Goal: Task Accomplishment & Management: Complete application form

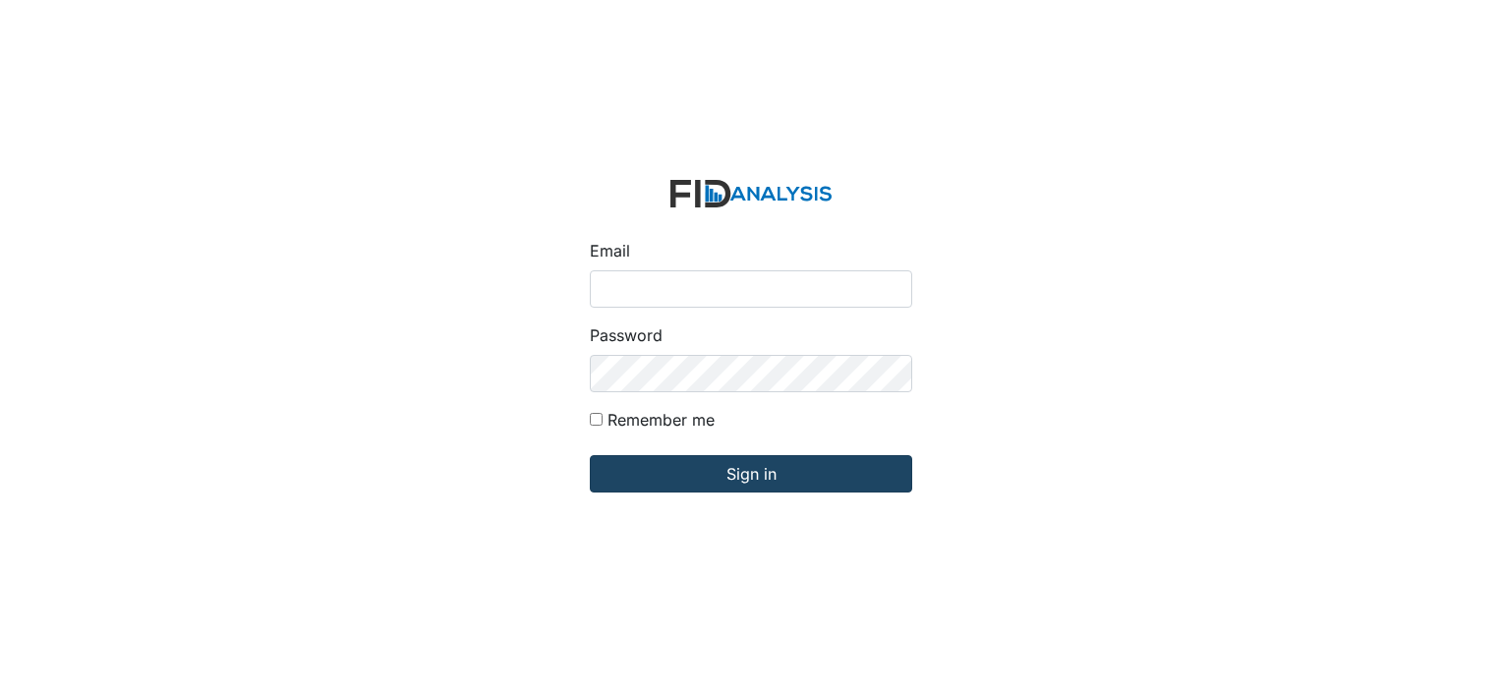
type input "[EMAIL_ADDRESS][DOMAIN_NAME]"
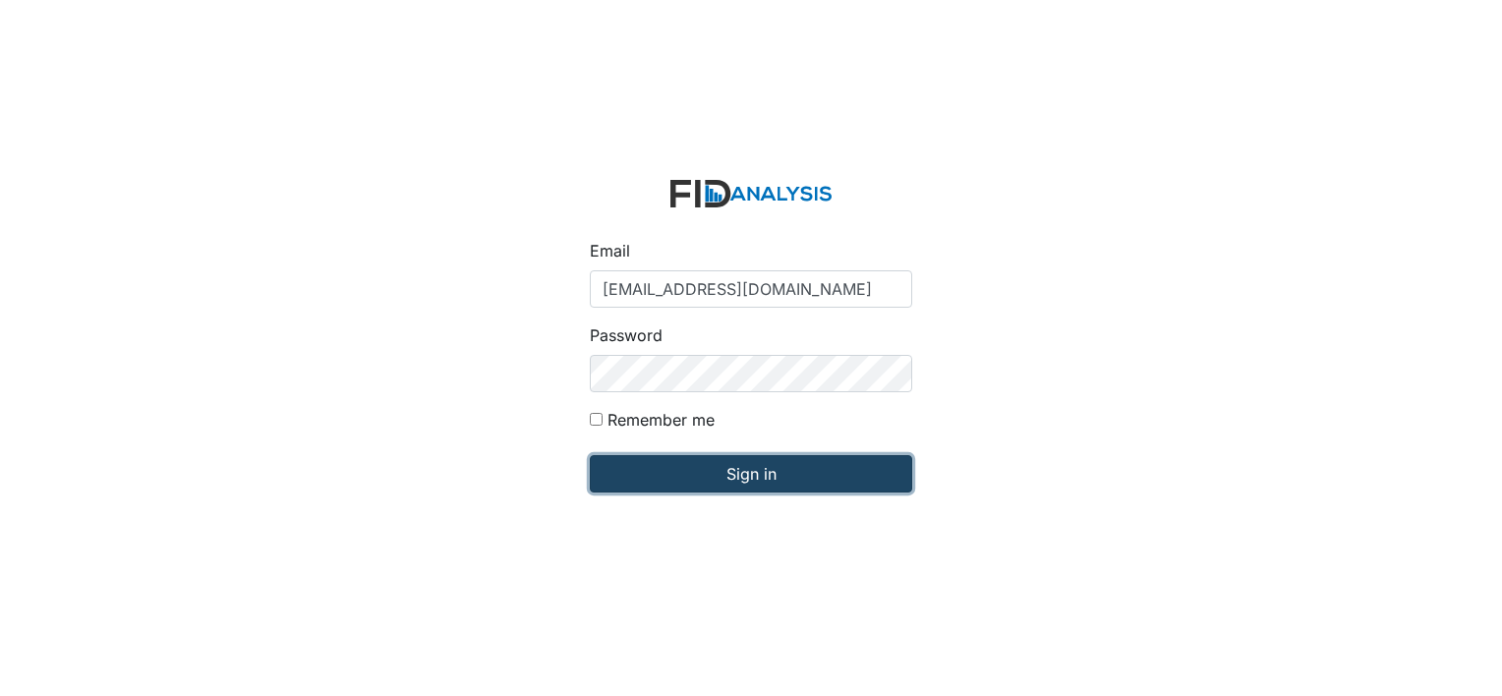
click at [659, 476] on input "Sign in" at bounding box center [751, 473] width 322 height 37
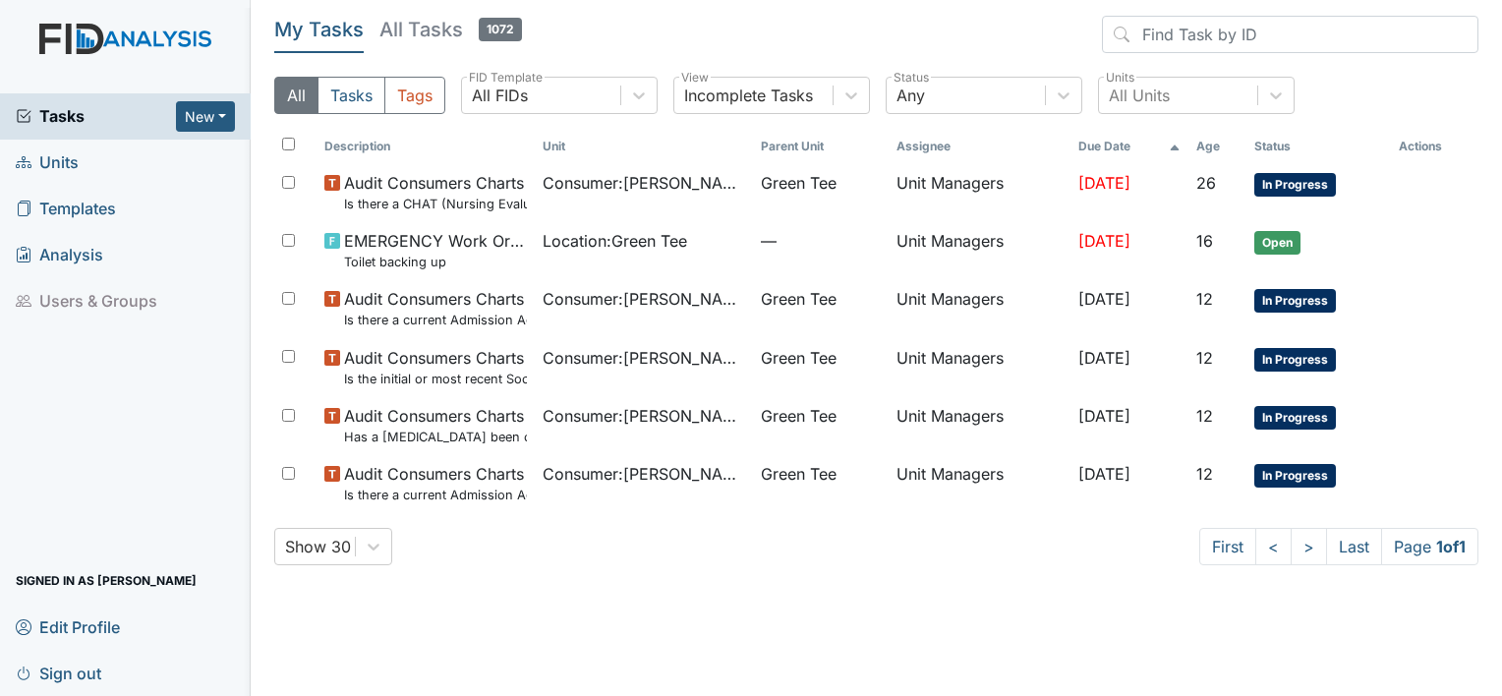
click at [71, 209] on span "Templates" at bounding box center [66, 209] width 100 height 30
click at [87, 204] on span "Templates" at bounding box center [66, 209] width 100 height 30
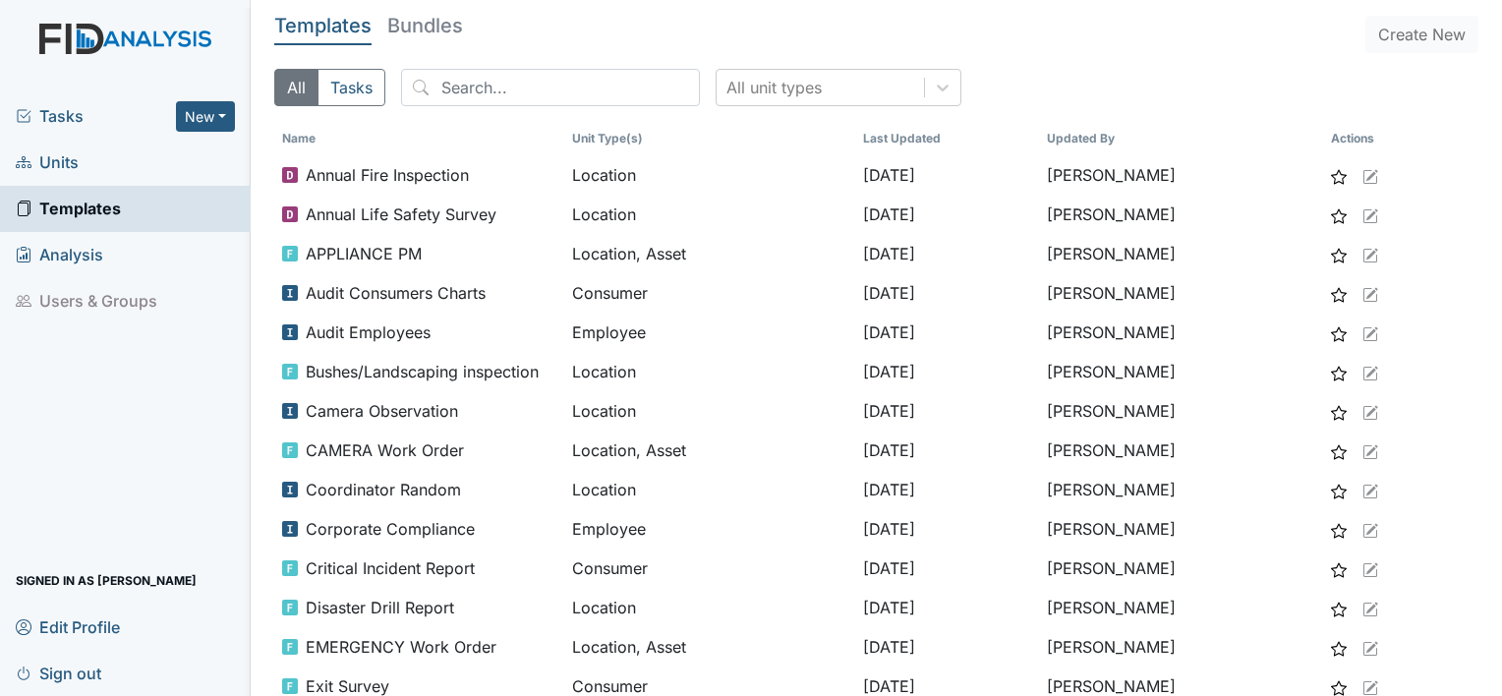
click at [68, 158] on span "Units" at bounding box center [47, 162] width 63 height 30
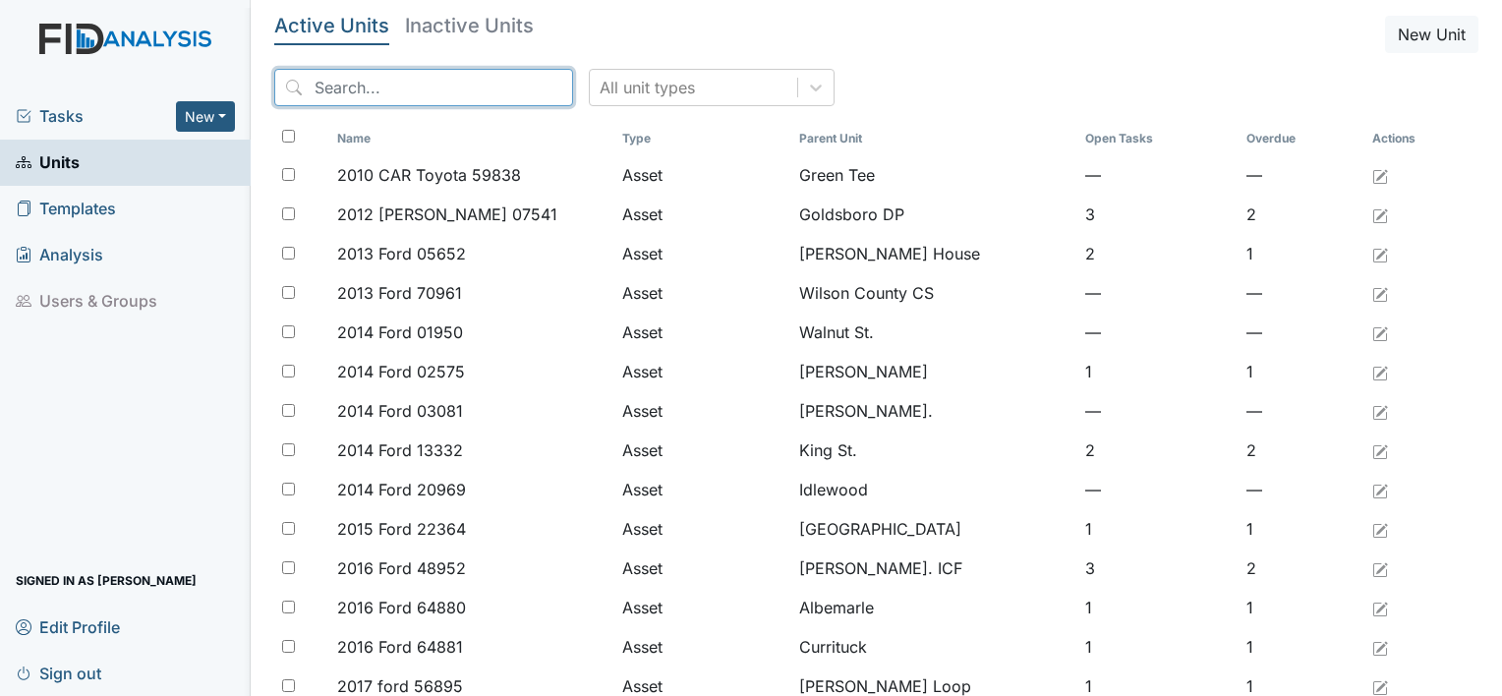
click at [304, 92] on input "search" at bounding box center [423, 87] width 299 height 37
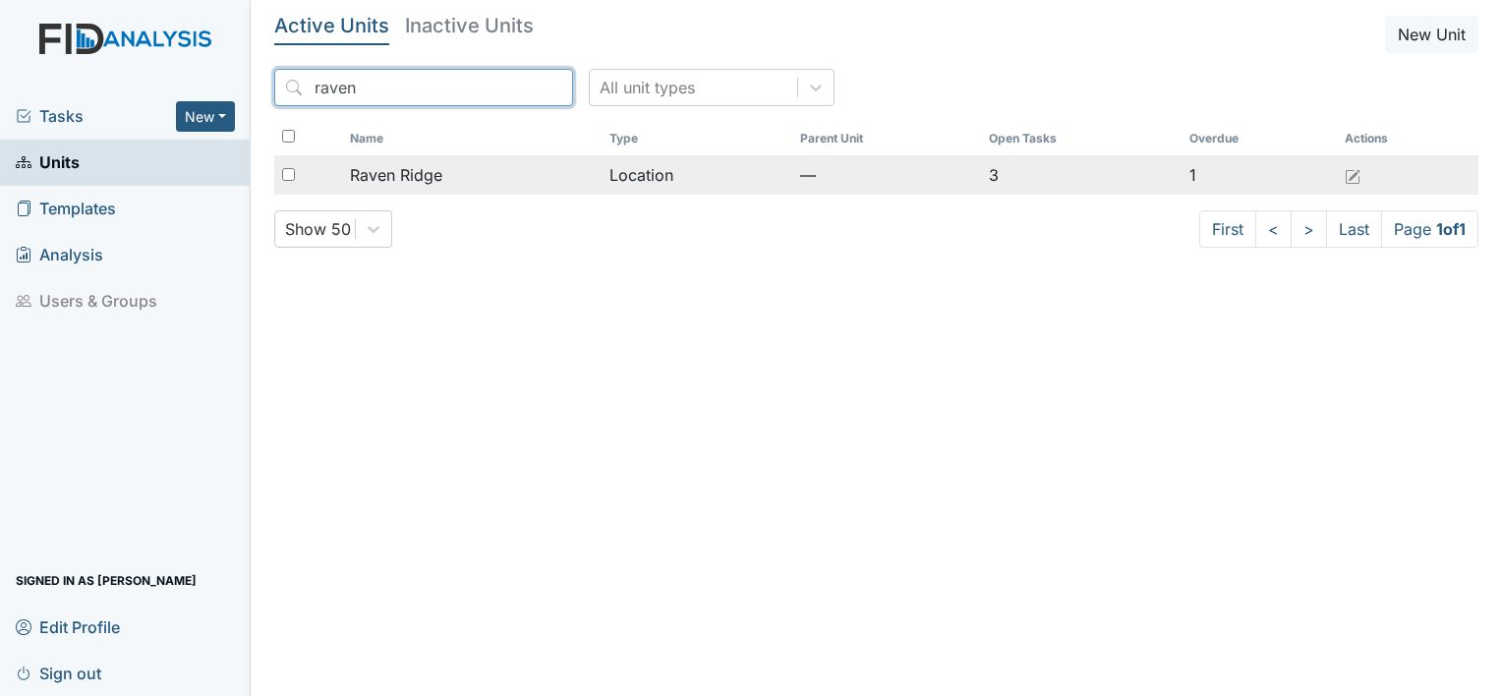
type input "raven"
click at [432, 174] on span "Raven Ridge" at bounding box center [396, 175] width 92 height 24
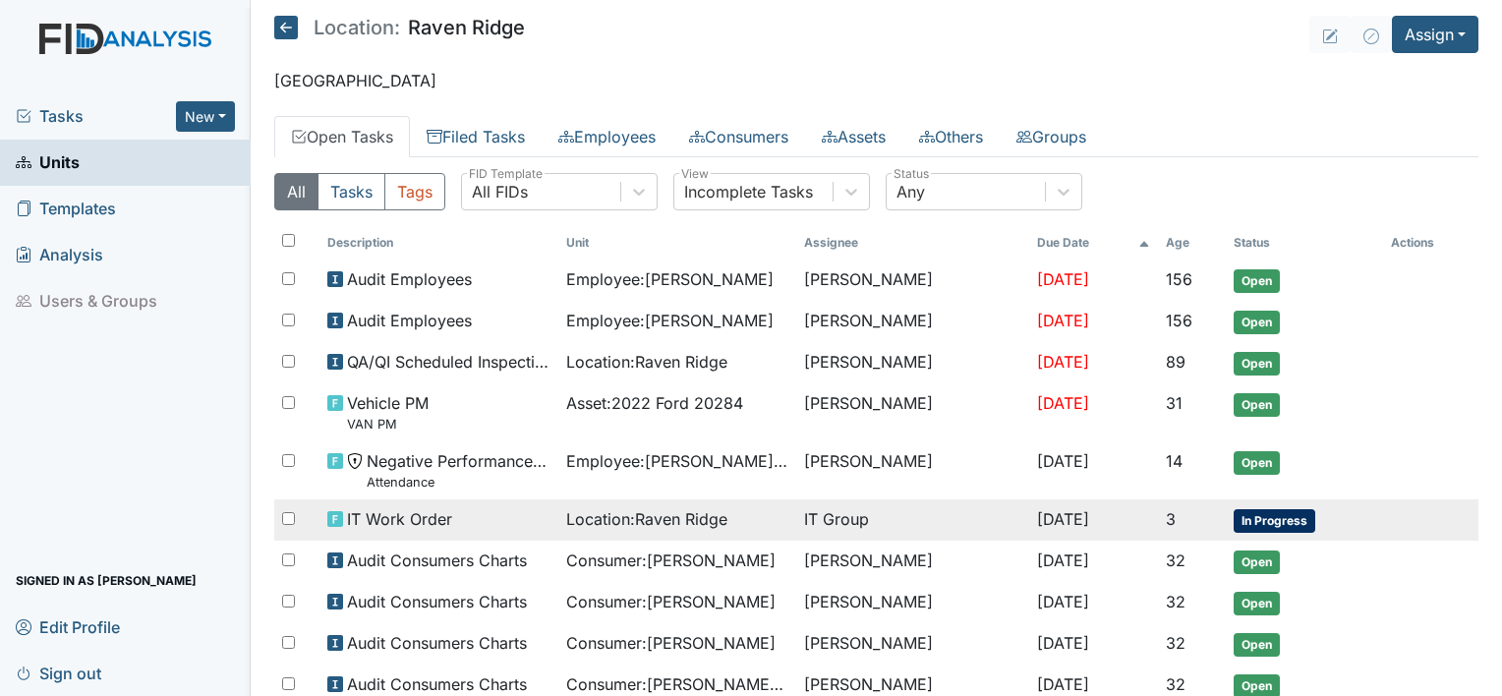
click at [1289, 518] on span "In Progress" at bounding box center [1275, 521] width 82 height 24
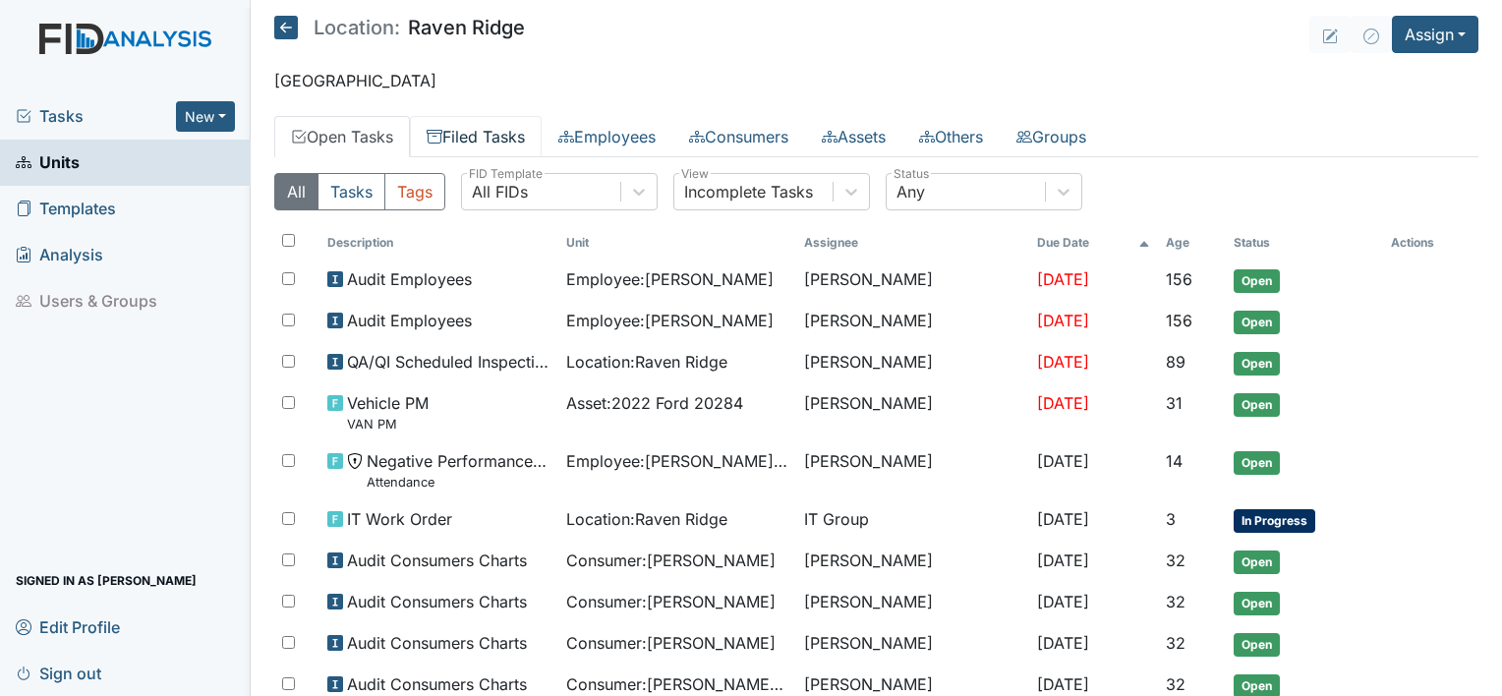
click at [458, 139] on link "Filed Tasks" at bounding box center [476, 136] width 132 height 41
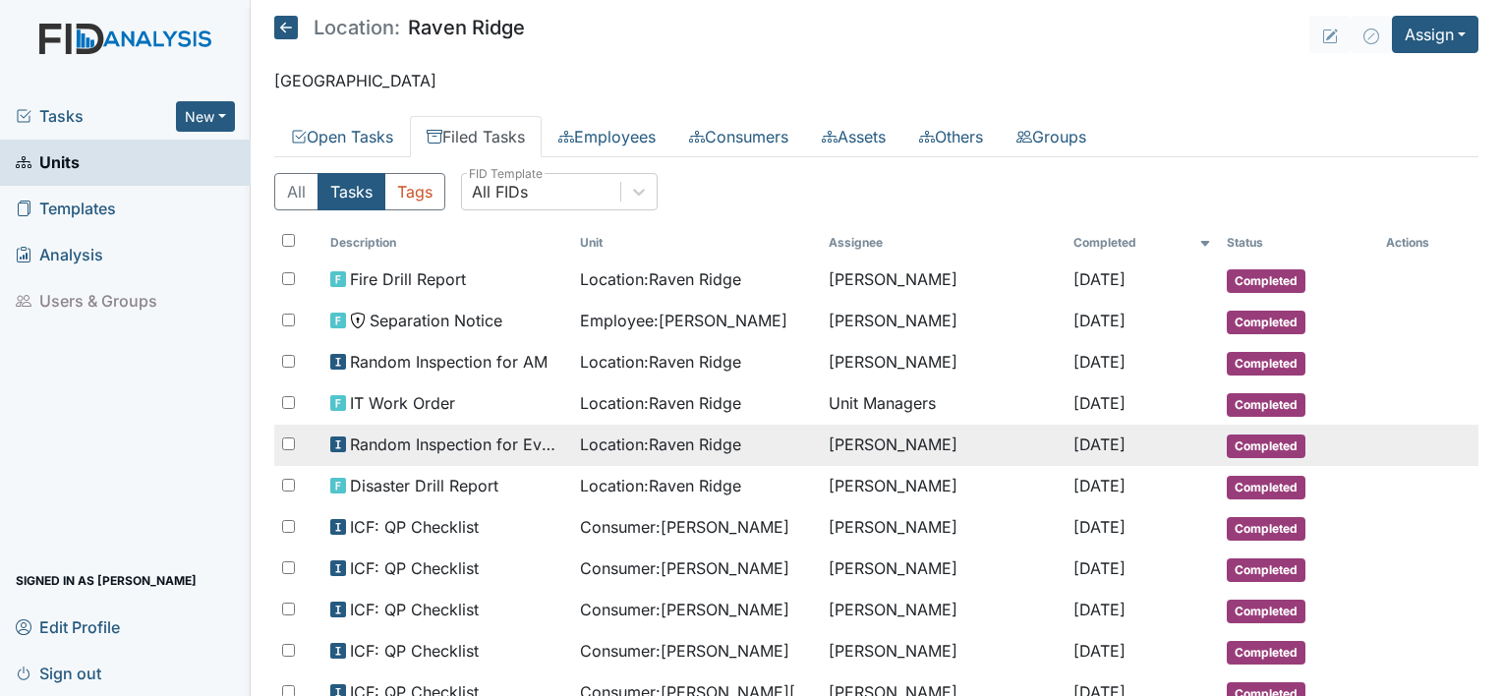
click at [591, 444] on span "Location : Raven Ridge" at bounding box center [660, 445] width 161 height 24
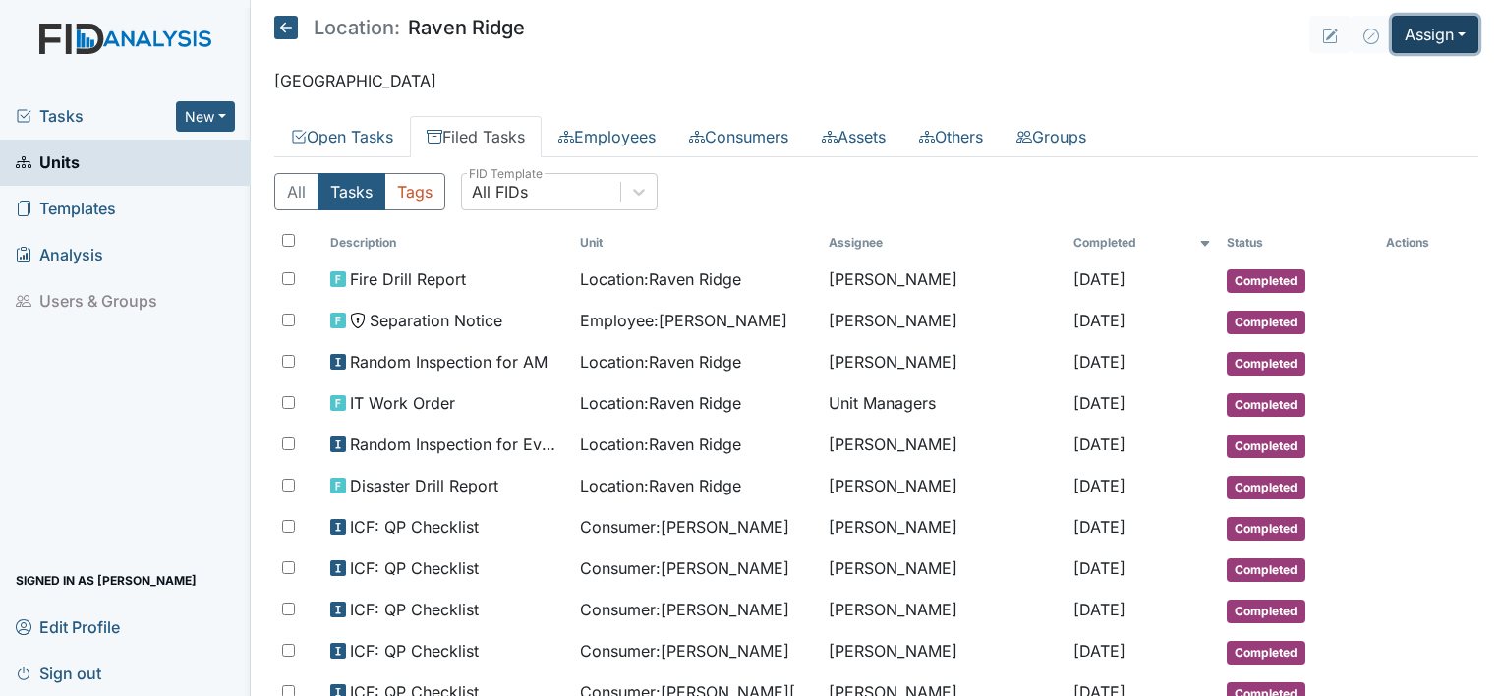
click at [1450, 33] on button "Assign" at bounding box center [1435, 34] width 87 height 37
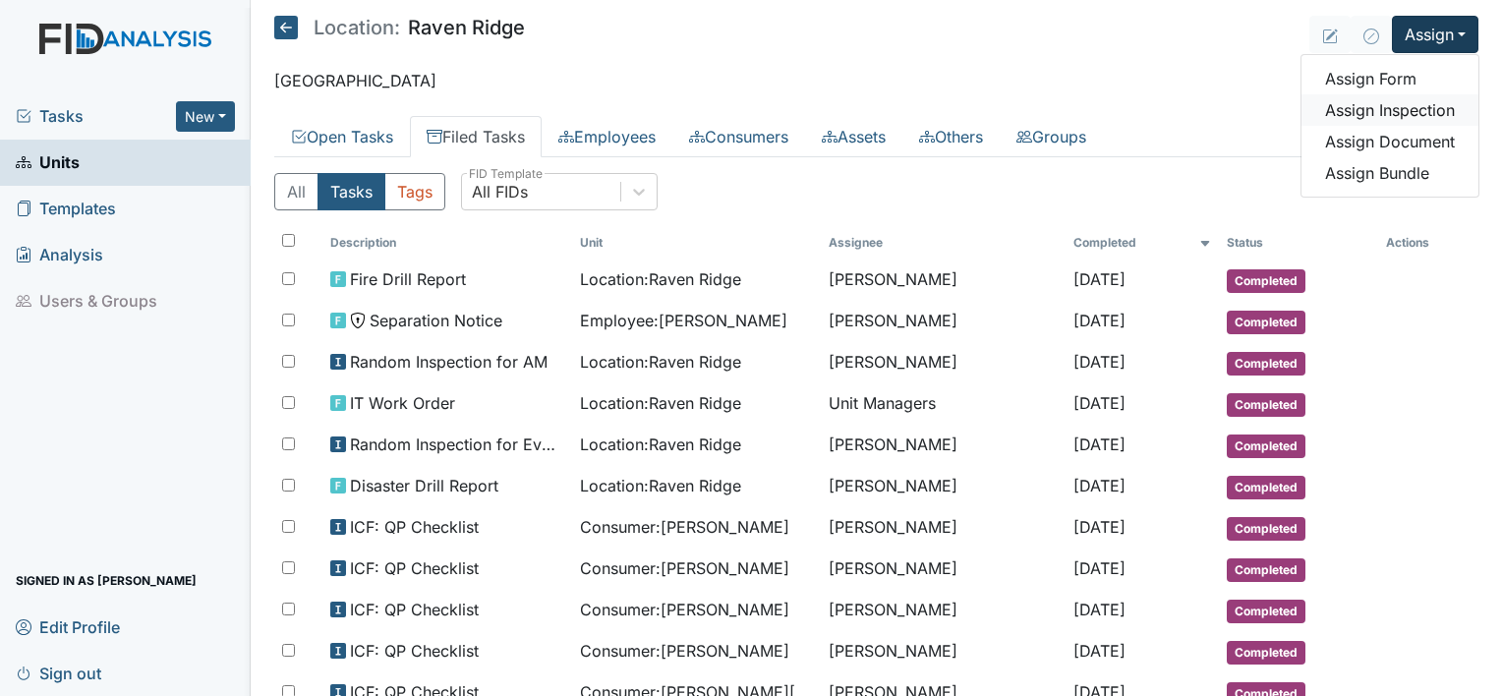
click at [1368, 110] on link "Assign Inspection" at bounding box center [1390, 109] width 177 height 31
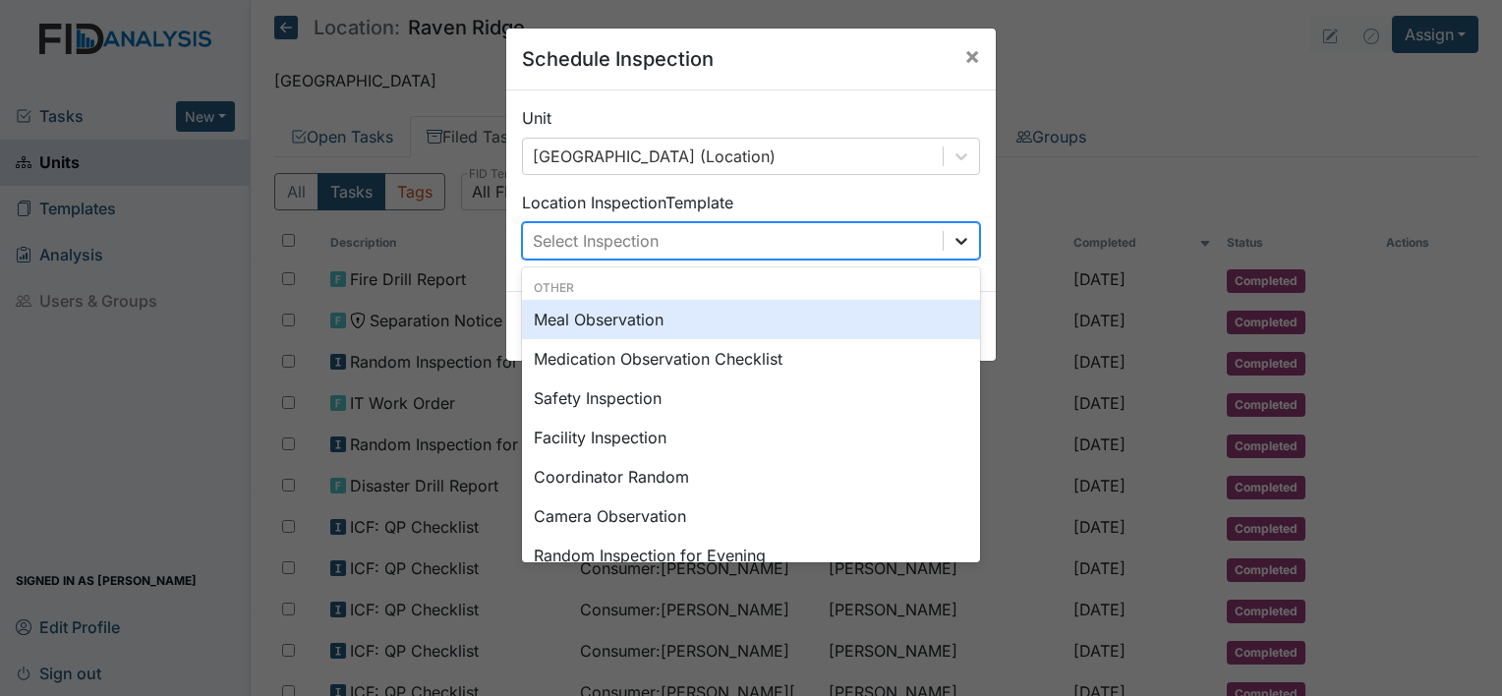
click at [954, 248] on icon at bounding box center [962, 241] width 20 height 20
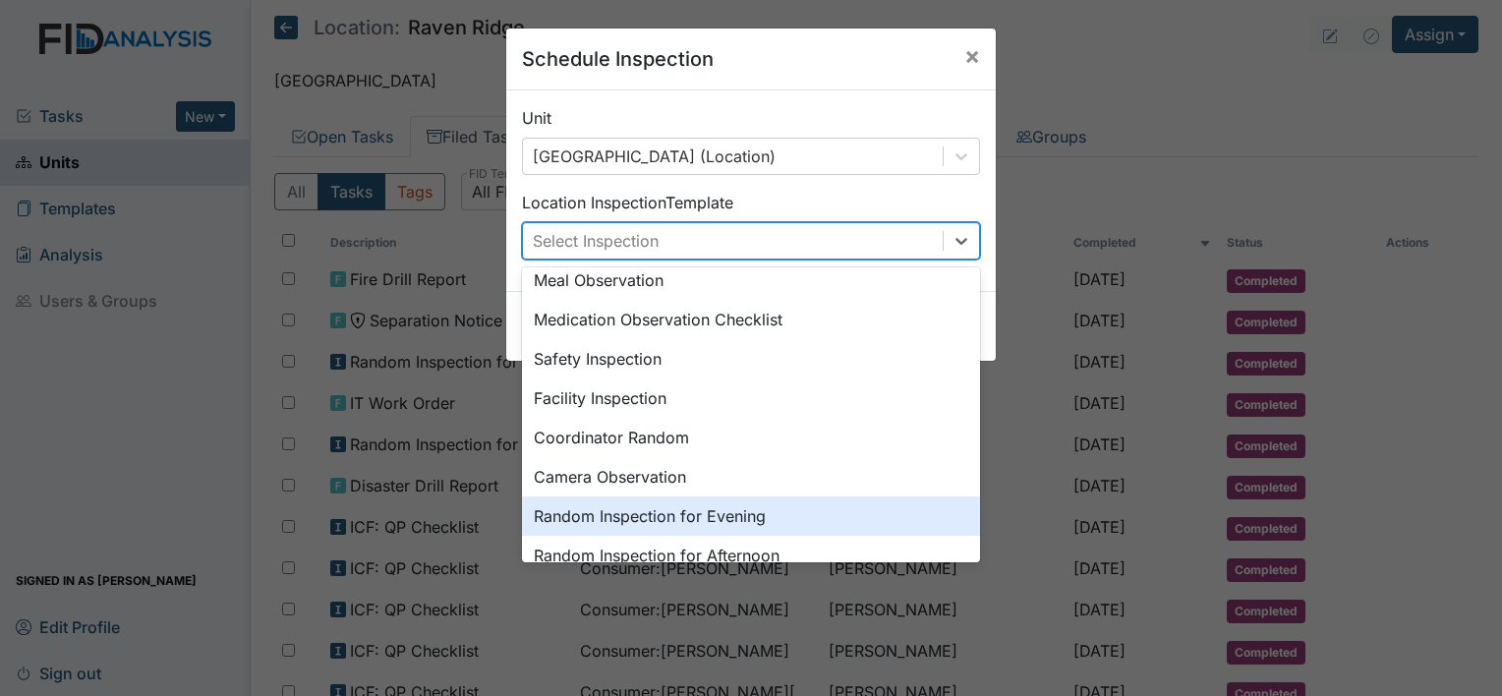
scroll to position [170, 0]
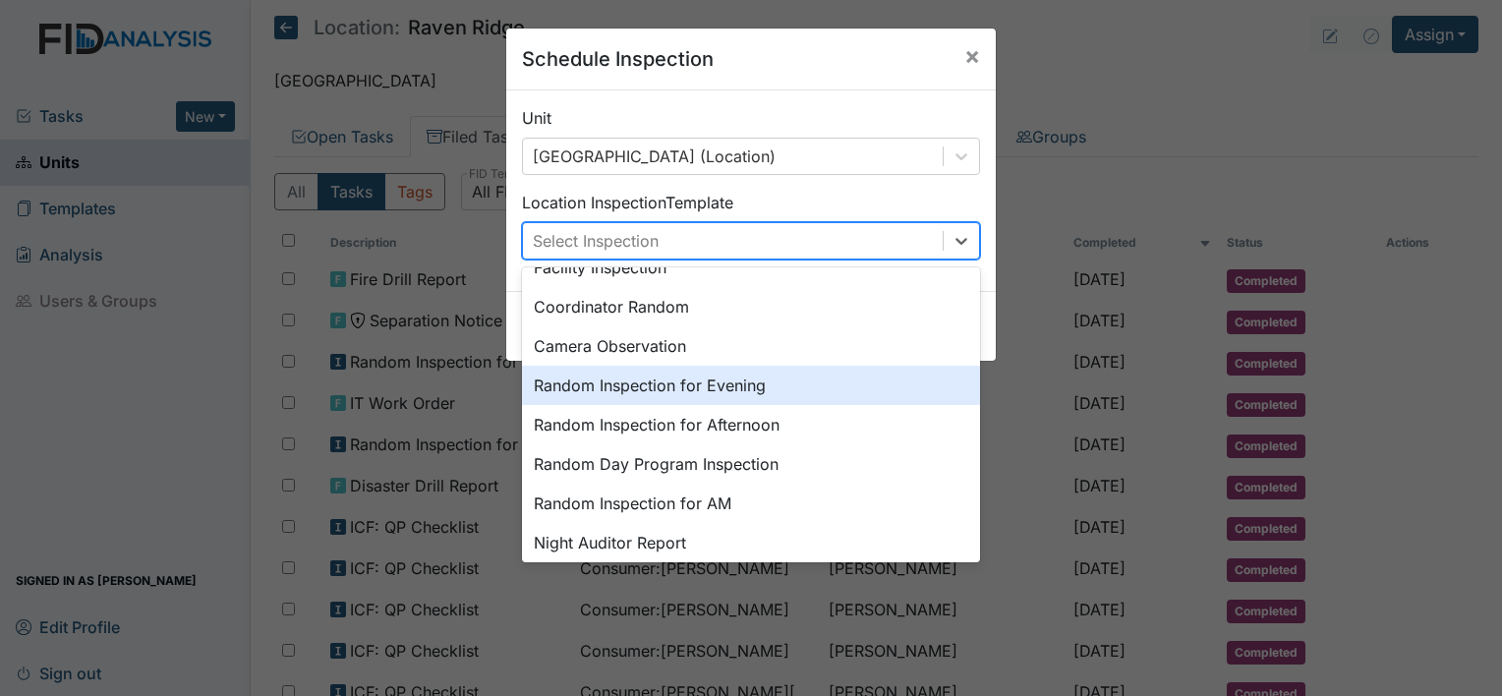
click at [721, 375] on div "Random Inspection for Evening" at bounding box center [751, 385] width 458 height 39
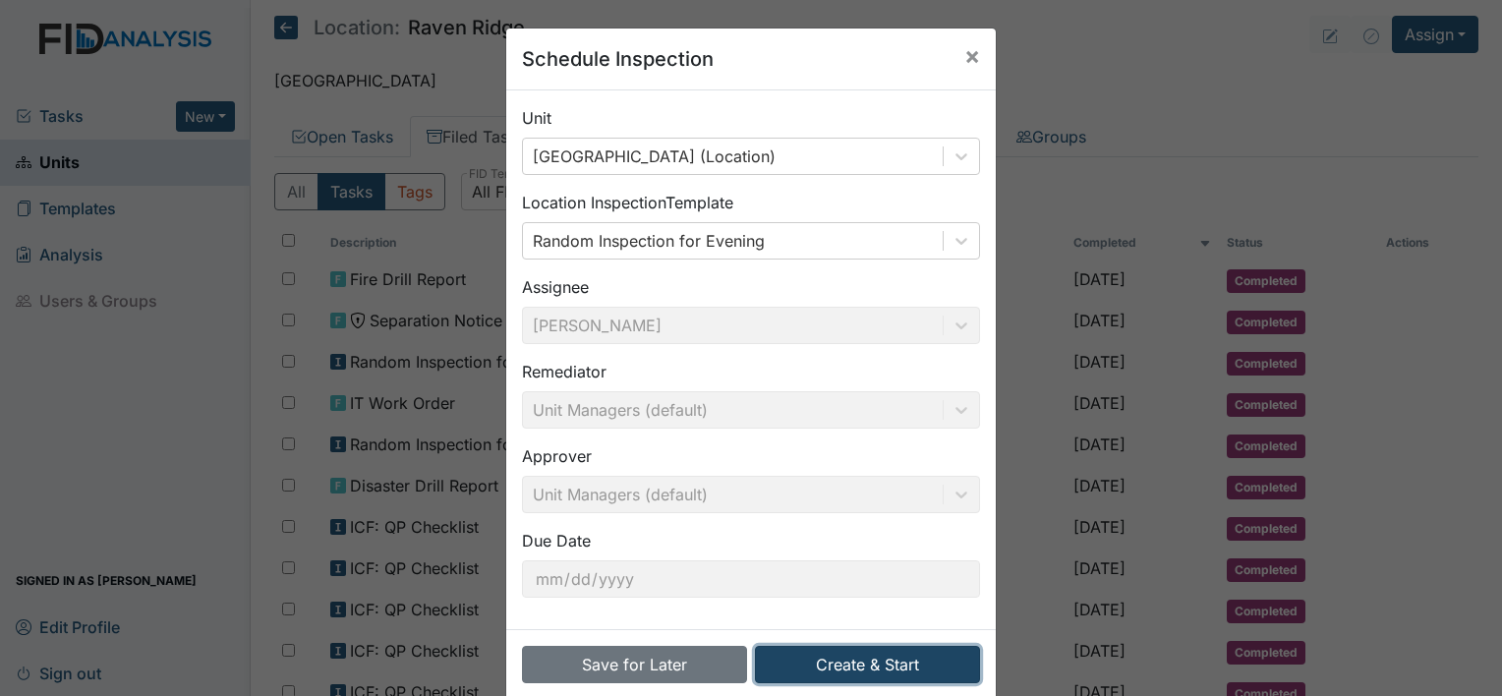
click at [802, 656] on button "Create & Start" at bounding box center [867, 664] width 225 height 37
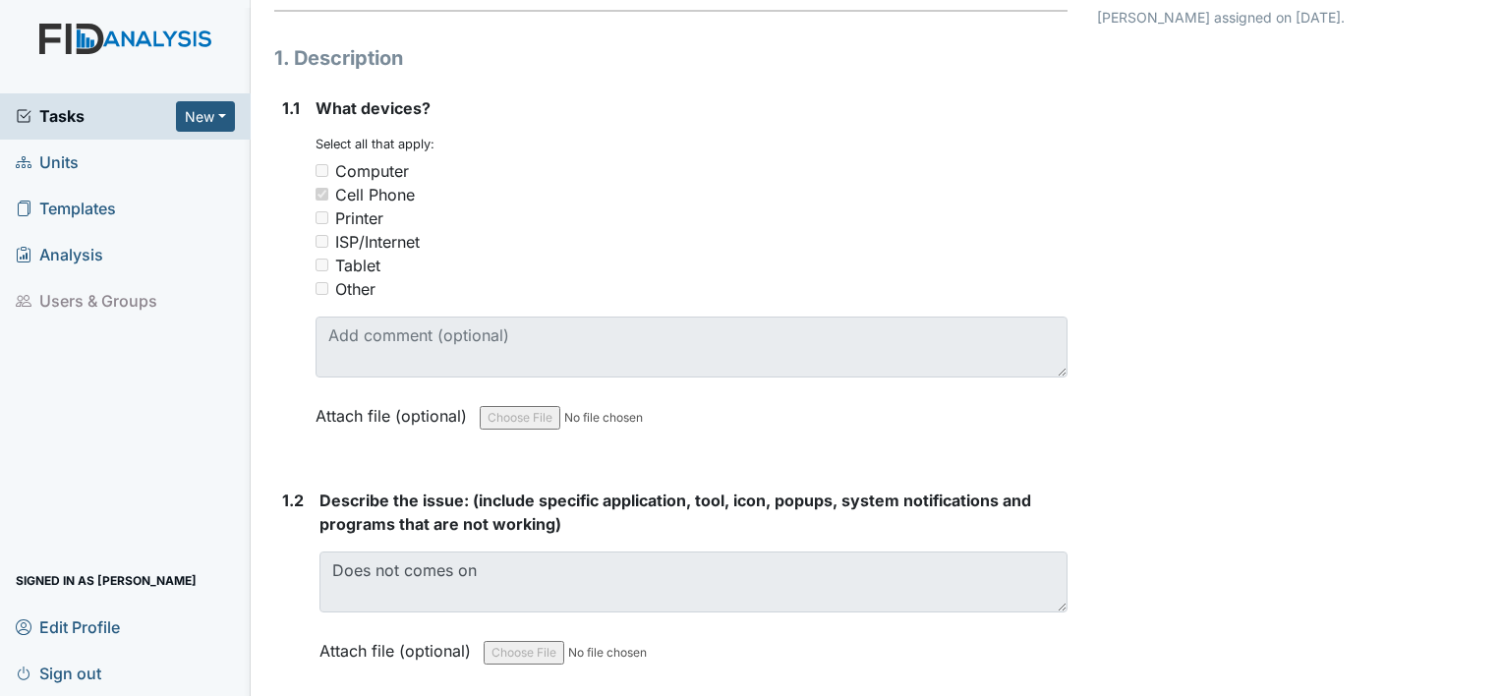
scroll to position [249, 0]
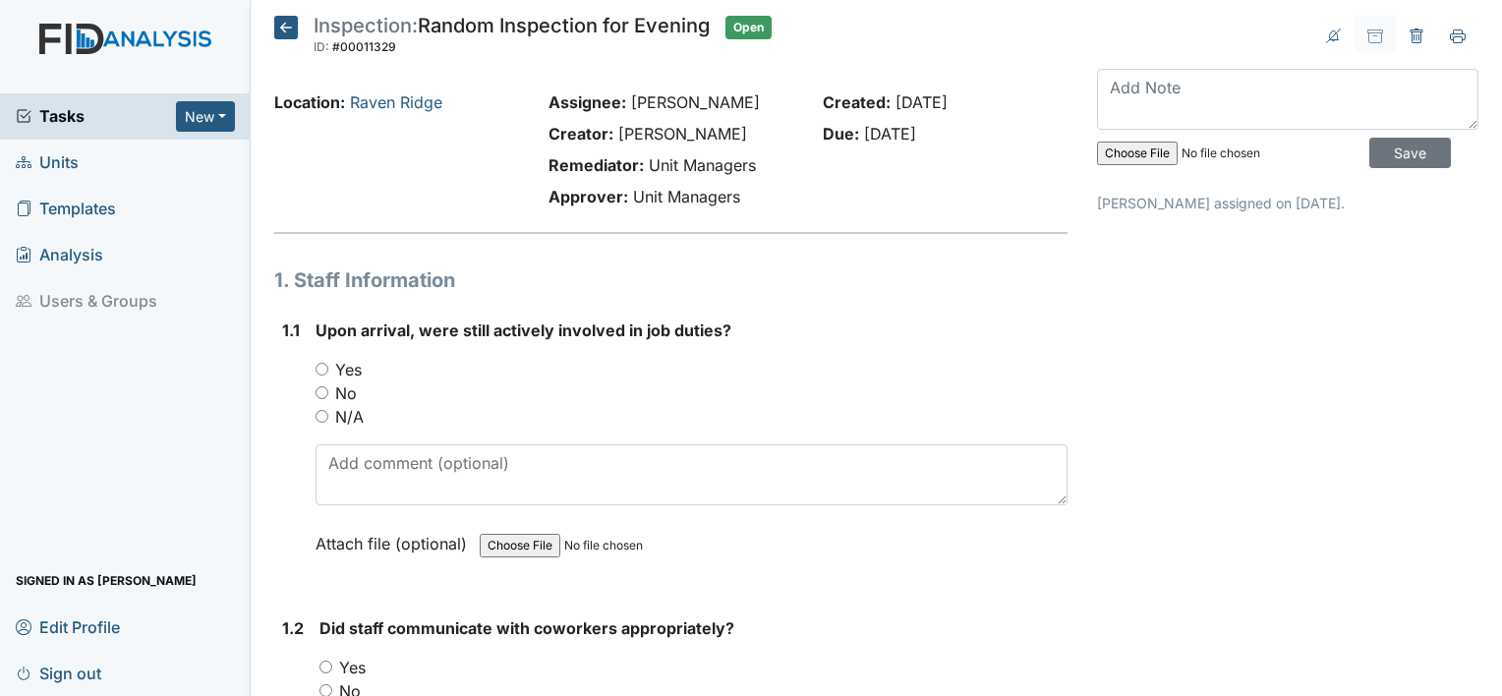
click at [321, 369] on input "Yes" at bounding box center [322, 369] width 13 height 13
radio input "true"
click at [322, 661] on input "Yes" at bounding box center [326, 667] width 13 height 13
radio input "true"
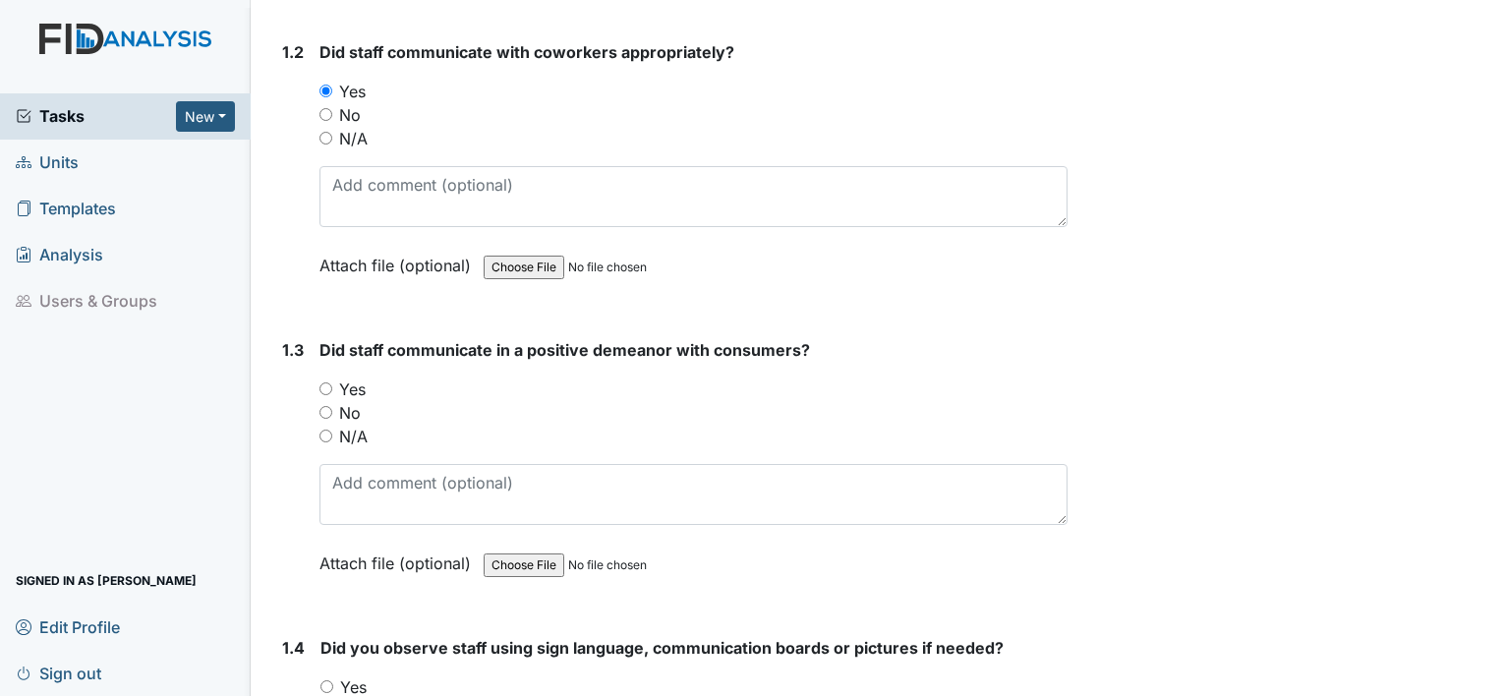
scroll to position [603, 0]
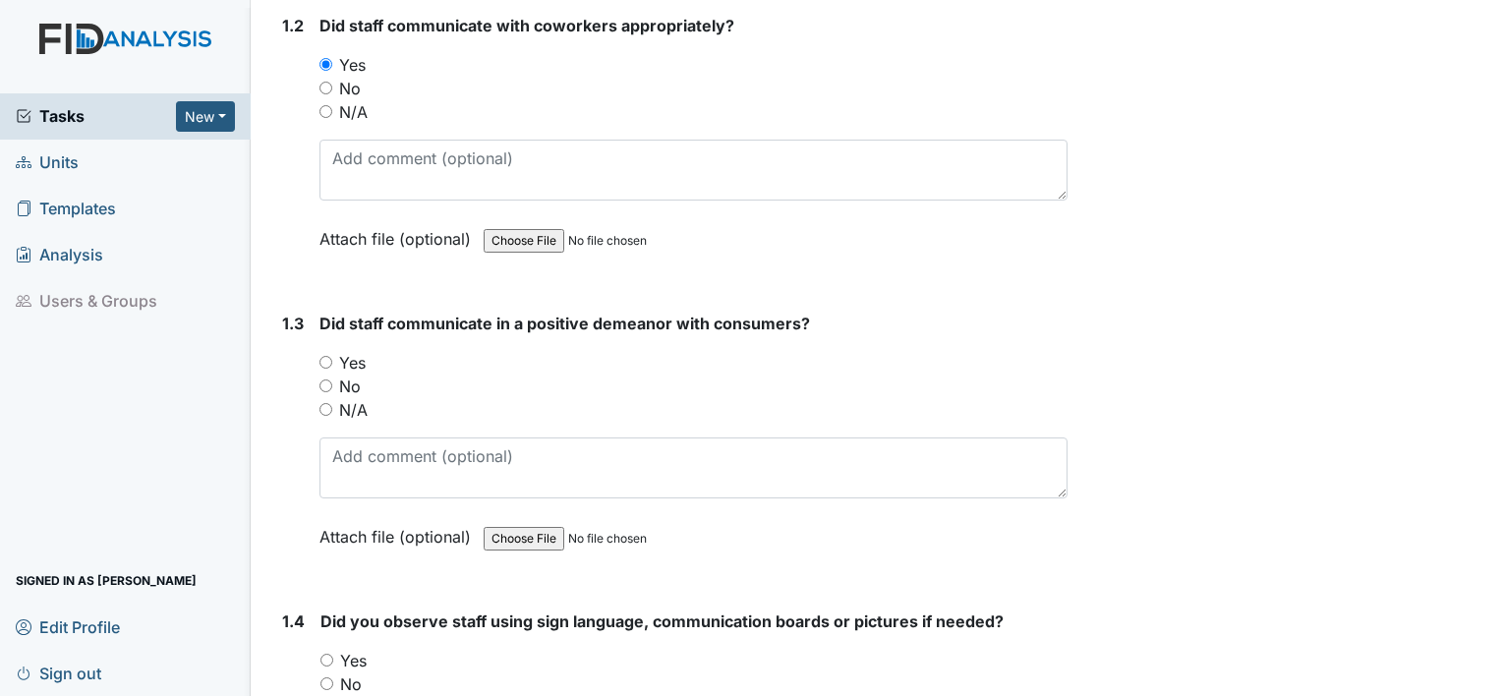
click at [327, 356] on input "Yes" at bounding box center [326, 362] width 13 height 13
radio input "true"
click at [328, 654] on input "Yes" at bounding box center [326, 660] width 13 height 13
radio input "true"
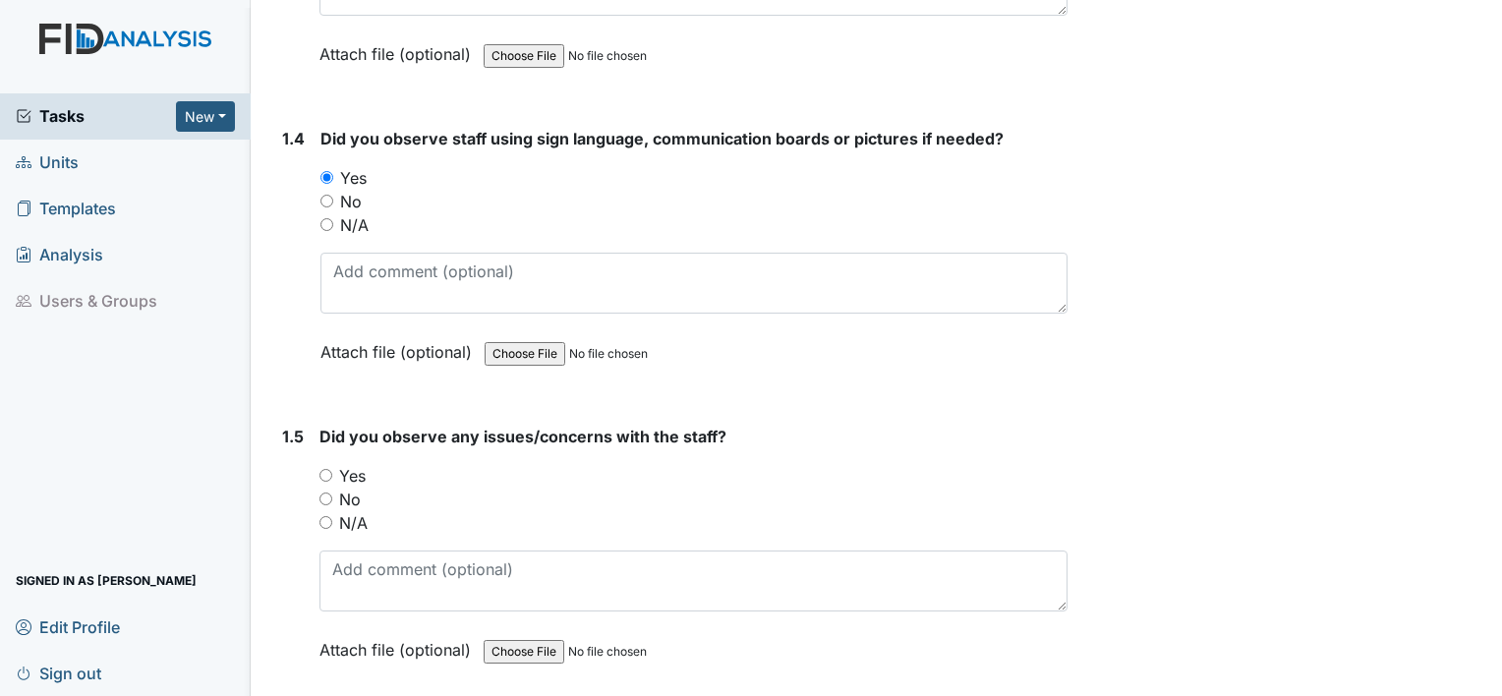
scroll to position [1087, 0]
click at [325, 491] on input "No" at bounding box center [326, 497] width 13 height 13
radio input "true"
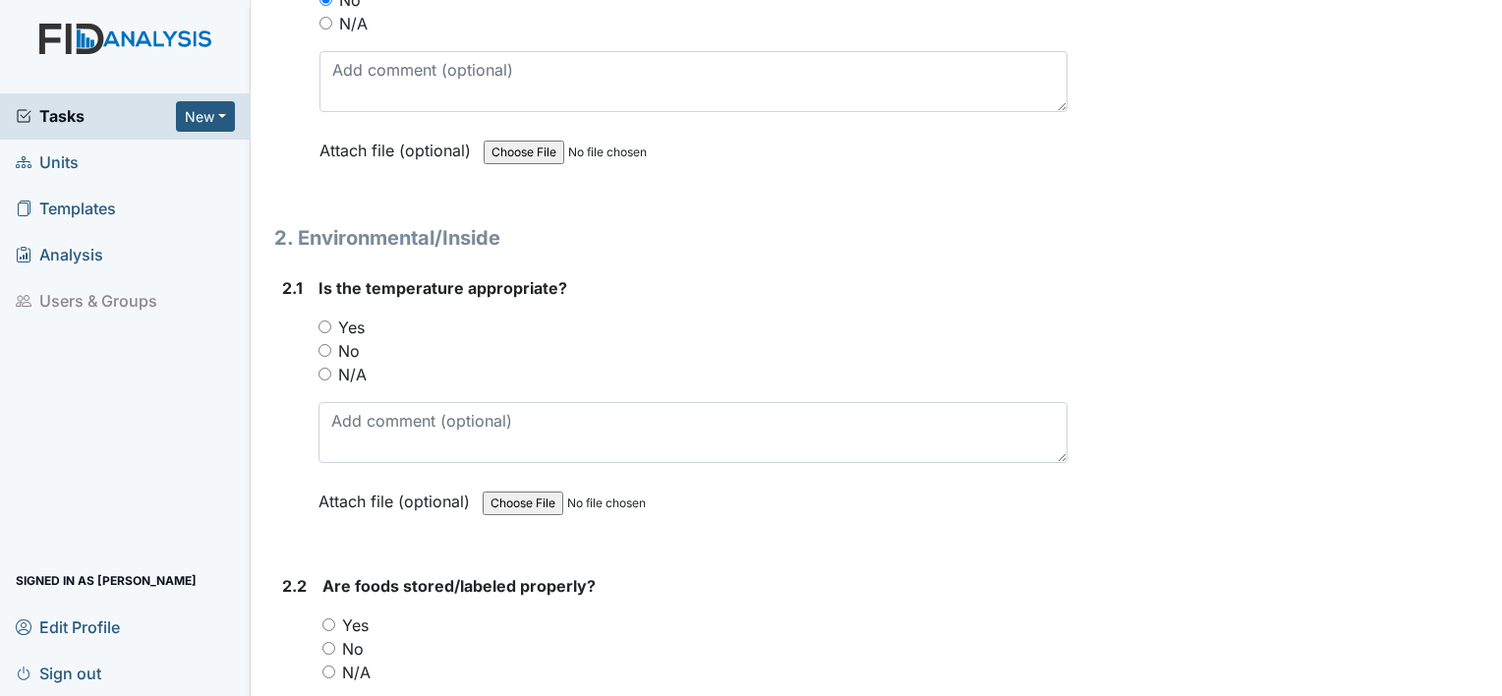
scroll to position [1663, 0]
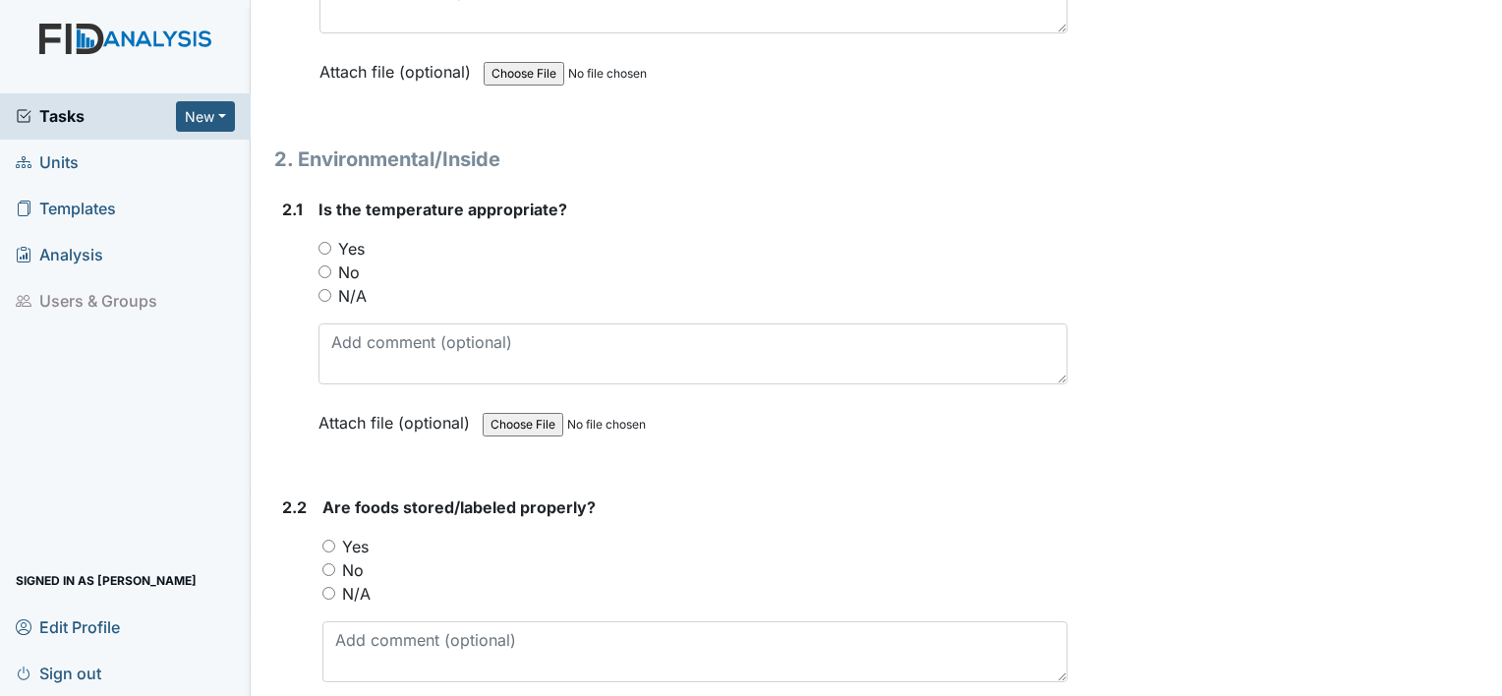
click at [320, 243] on input "Yes" at bounding box center [325, 248] width 13 height 13
radio input "true"
click at [331, 540] on input "Yes" at bounding box center [328, 546] width 13 height 13
radio input "true"
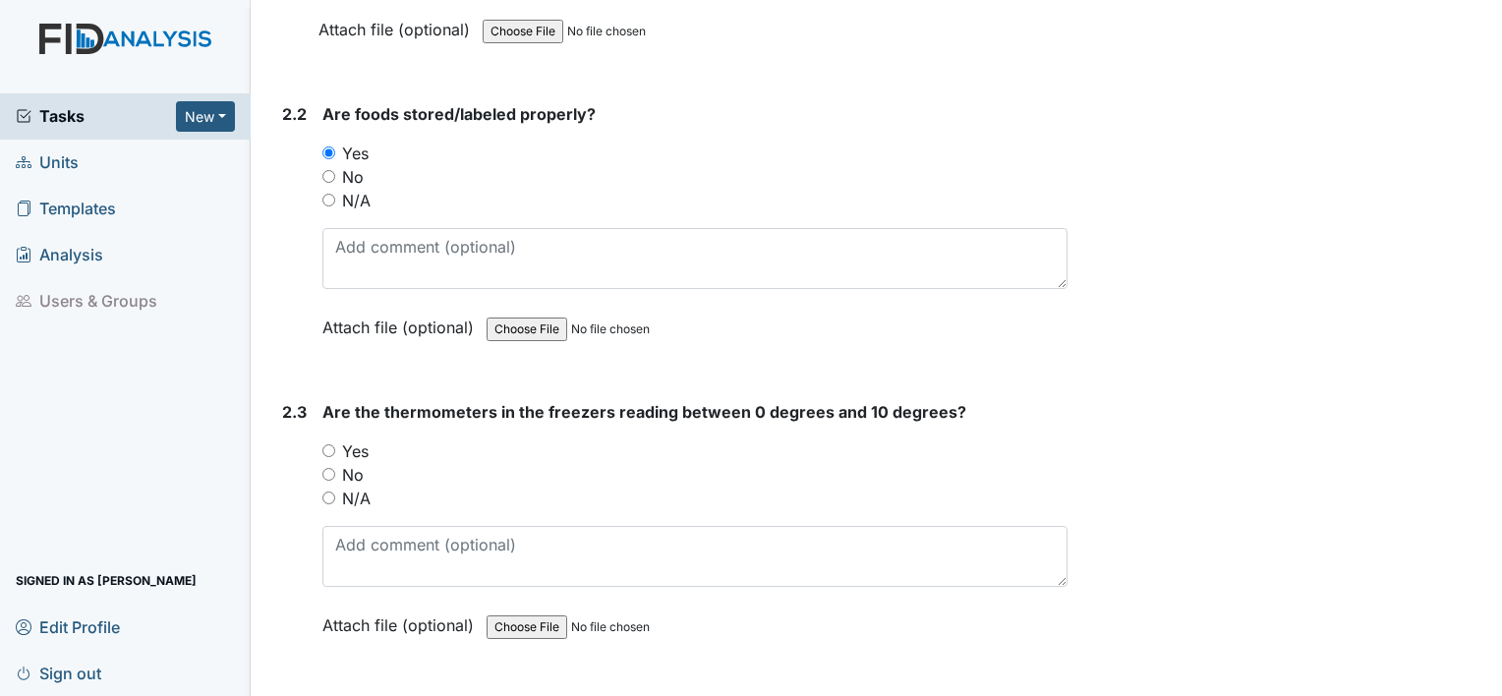
scroll to position [2149, 0]
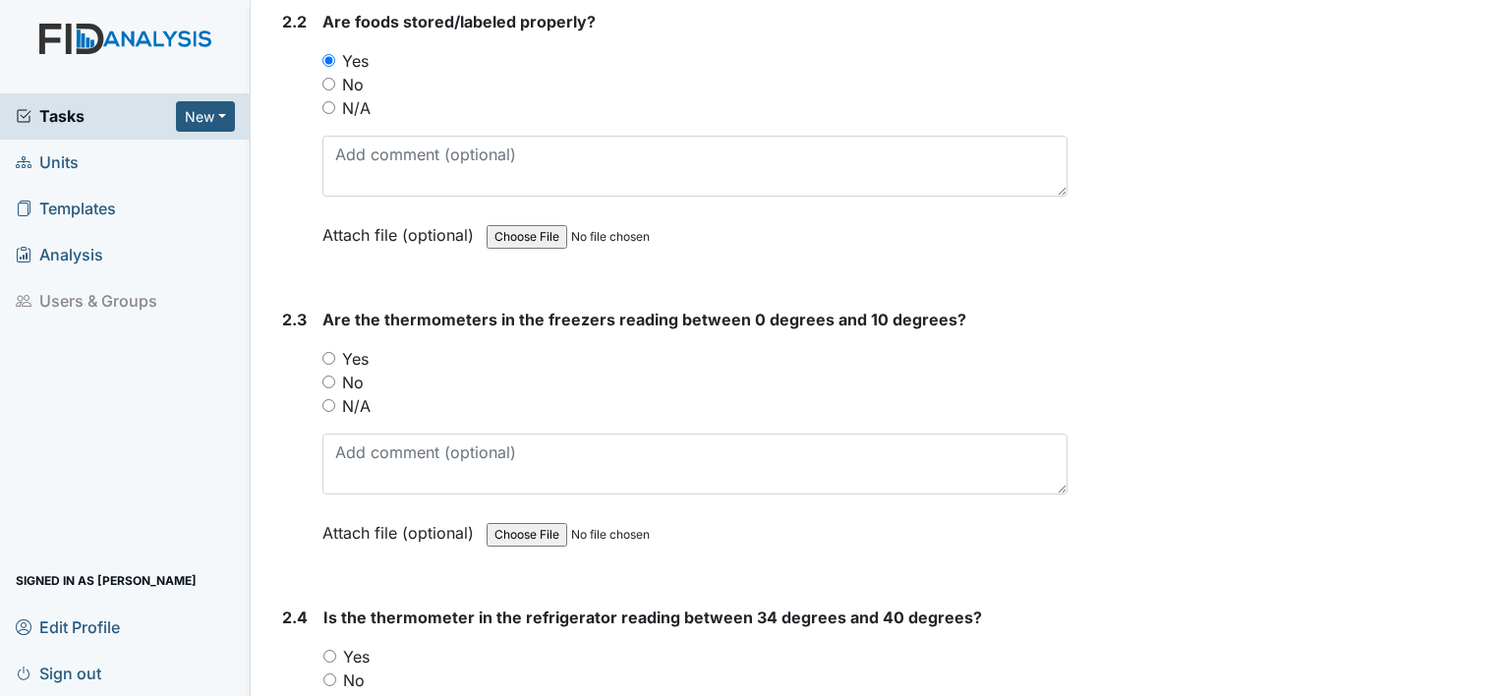
click at [322, 352] on input "Yes" at bounding box center [328, 358] width 13 height 13
radio input "true"
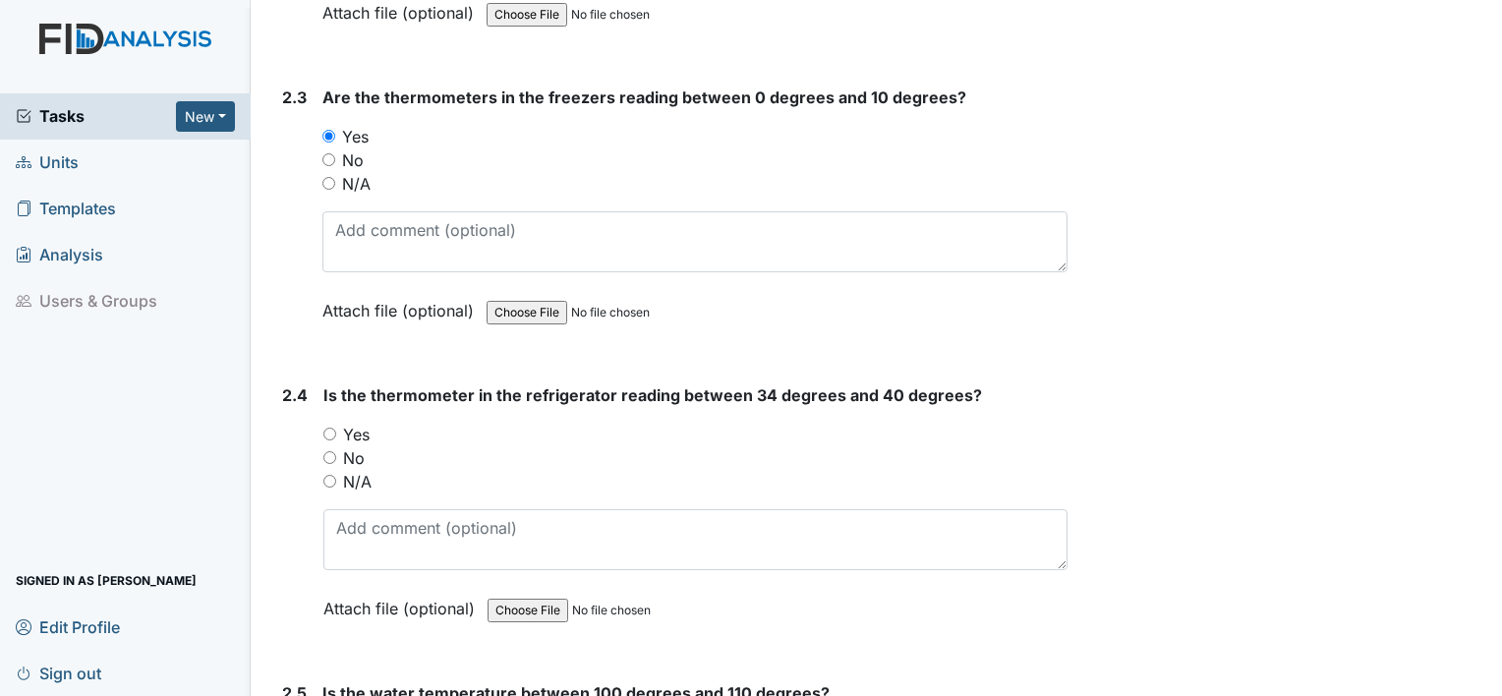
scroll to position [2437, 0]
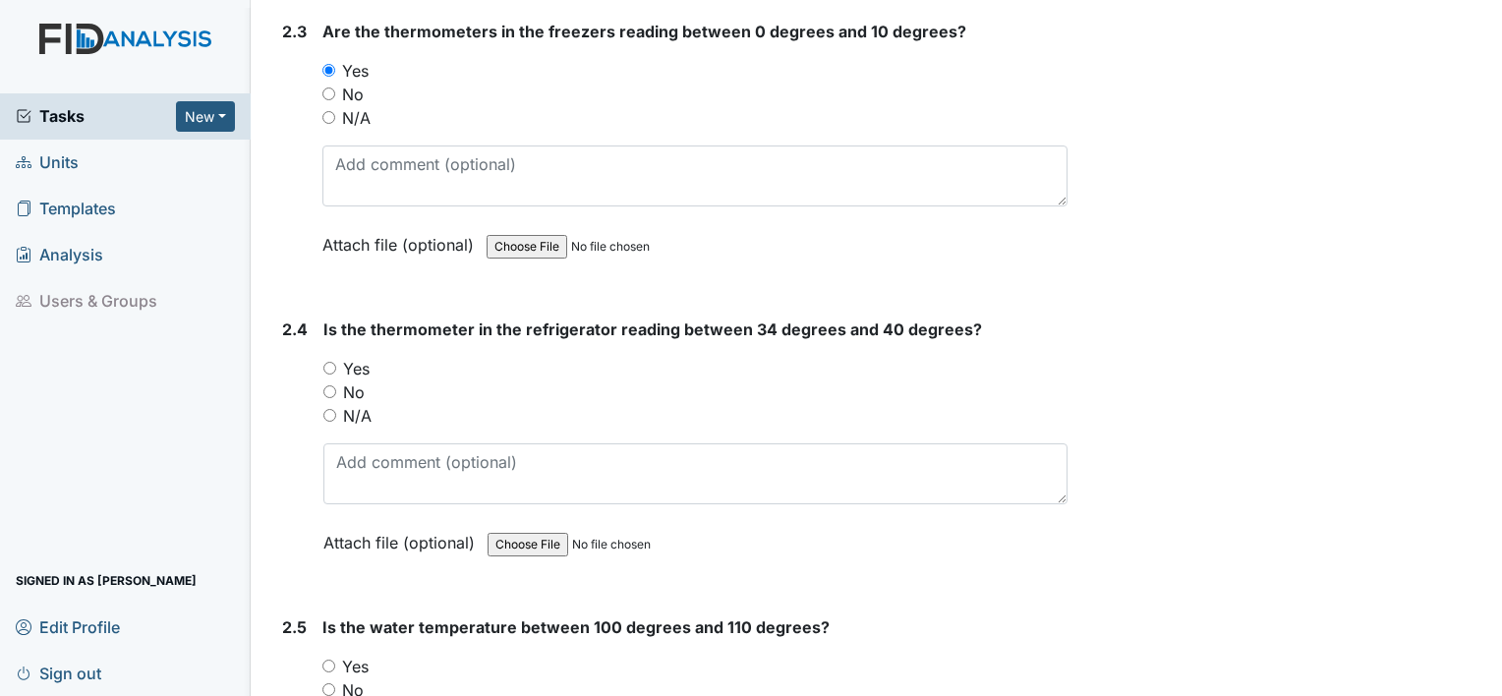
click at [337, 359] on div "Yes" at bounding box center [695, 369] width 744 height 24
click at [332, 362] on input "Yes" at bounding box center [329, 368] width 13 height 13
radio input "true"
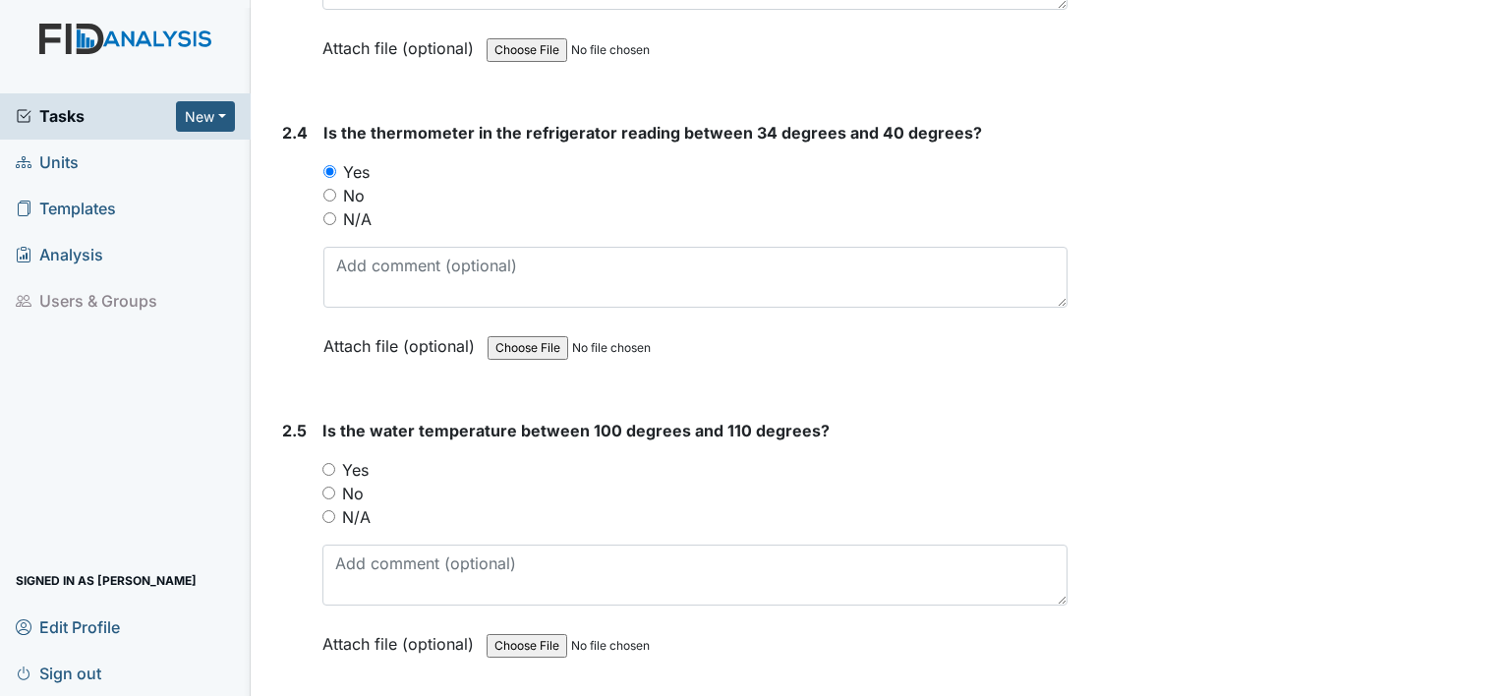
scroll to position [2738, 0]
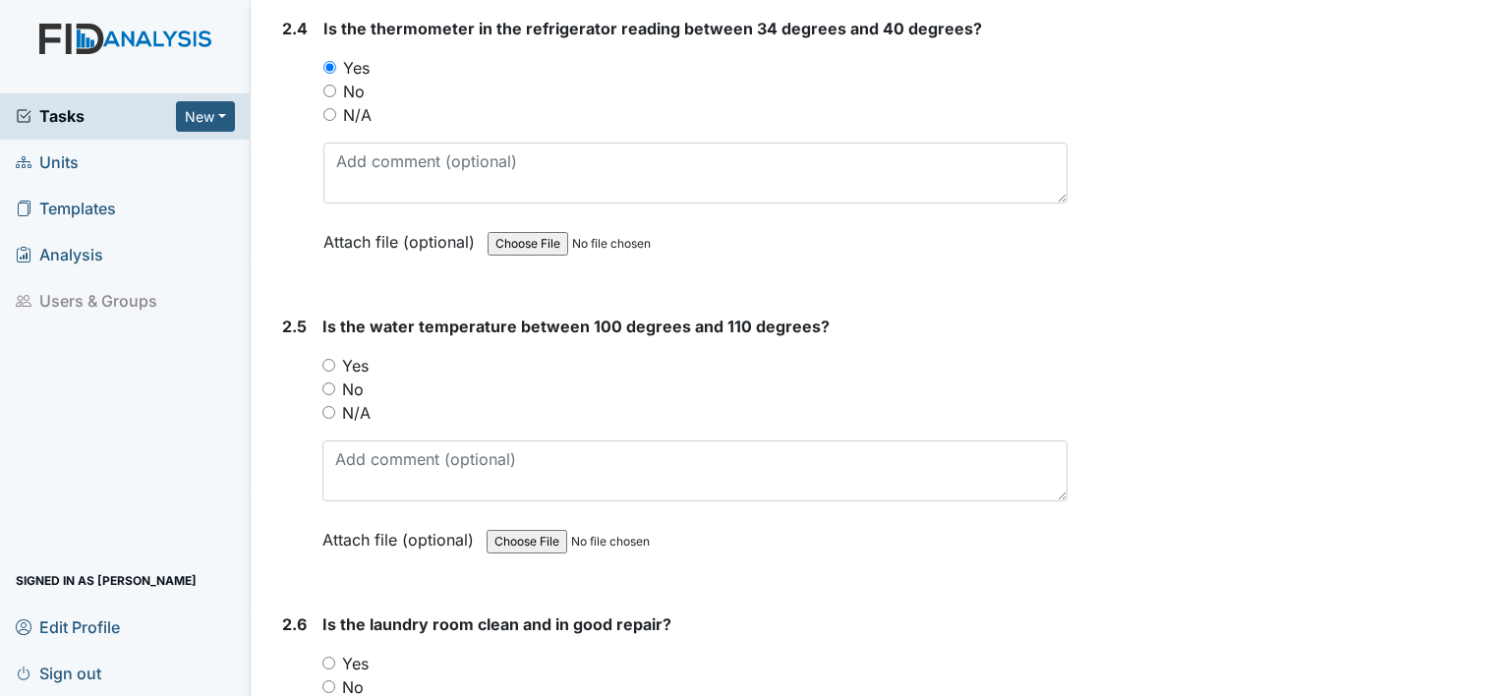
click at [325, 359] on input "Yes" at bounding box center [328, 365] width 13 height 13
radio input "true"
click at [326, 657] on input "Yes" at bounding box center [328, 663] width 13 height 13
radio input "true"
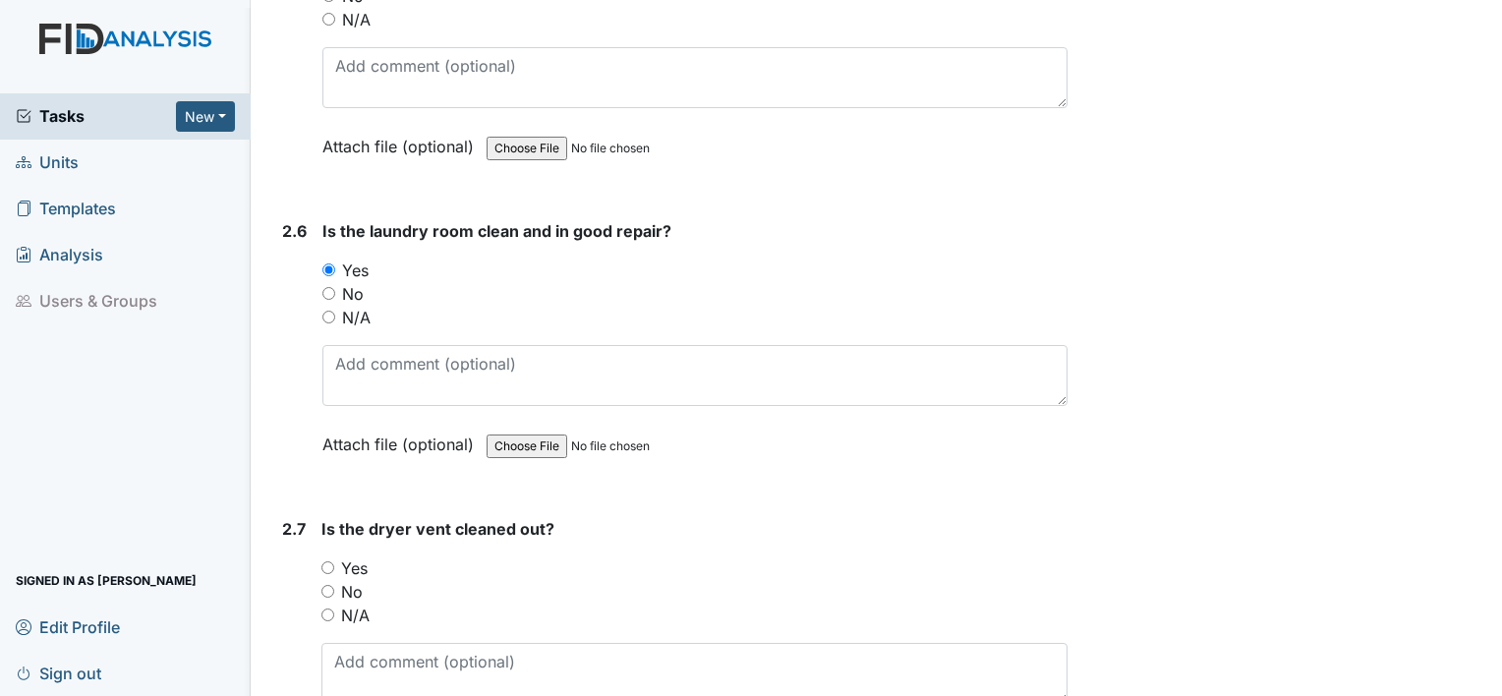
scroll to position [3302, 0]
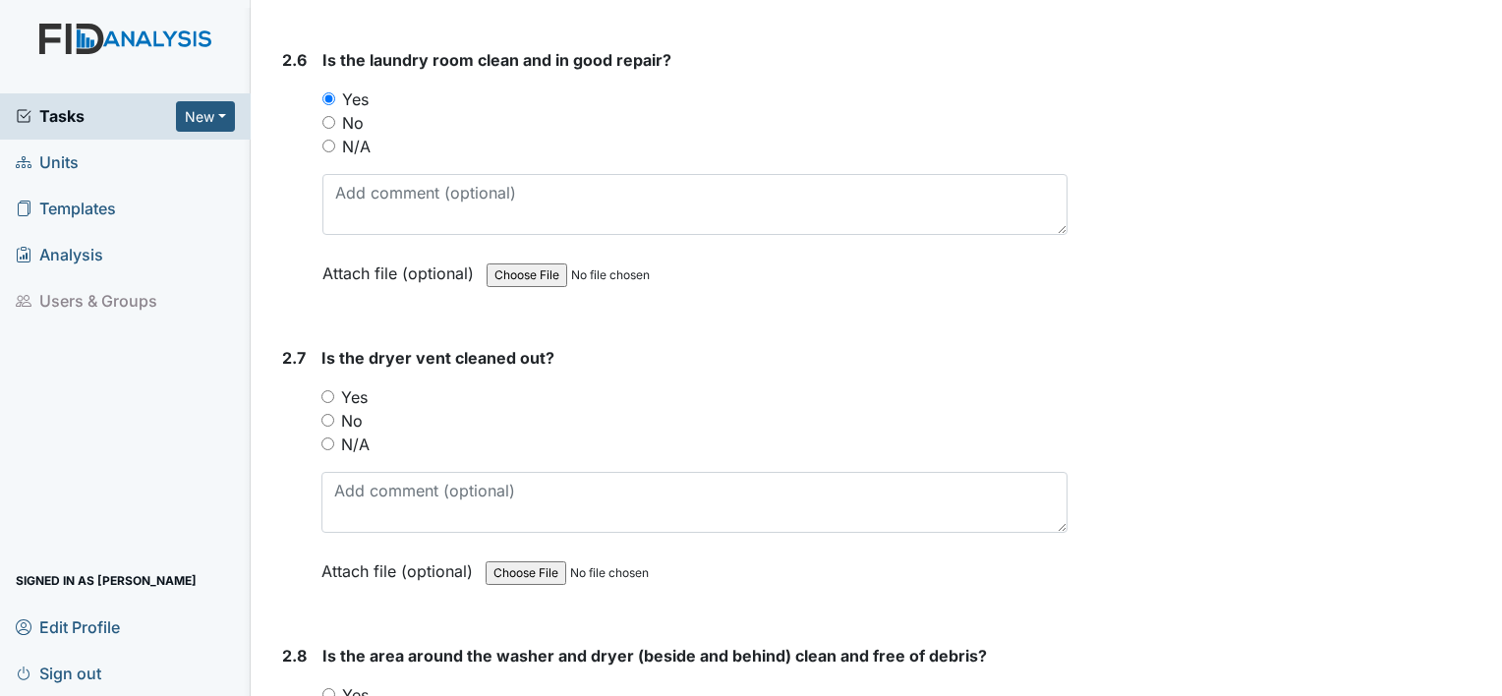
click at [326, 390] on input "Yes" at bounding box center [327, 396] width 13 height 13
radio input "true"
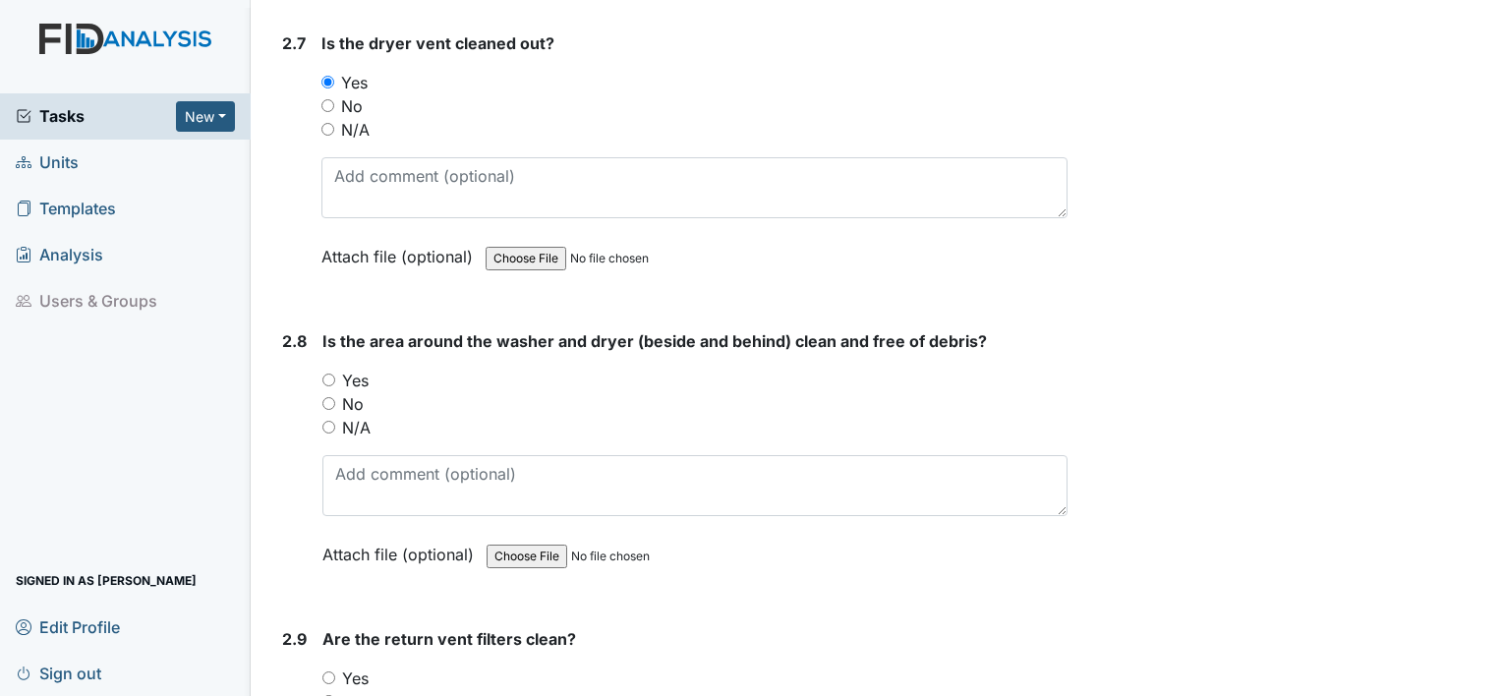
scroll to position [3669, 0]
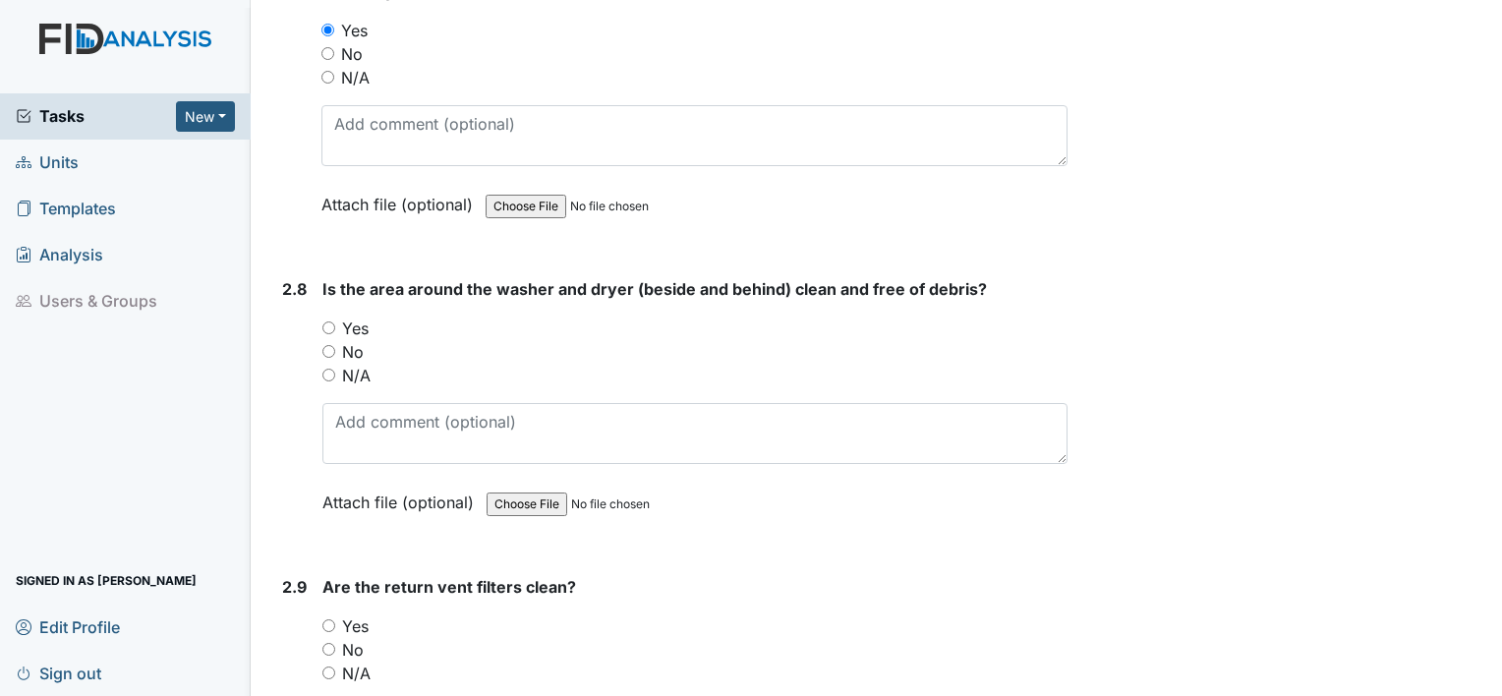
click at [330, 321] on input "Yes" at bounding box center [328, 327] width 13 height 13
radio input "true"
click at [326, 619] on input "Yes" at bounding box center [328, 625] width 13 height 13
radio input "true"
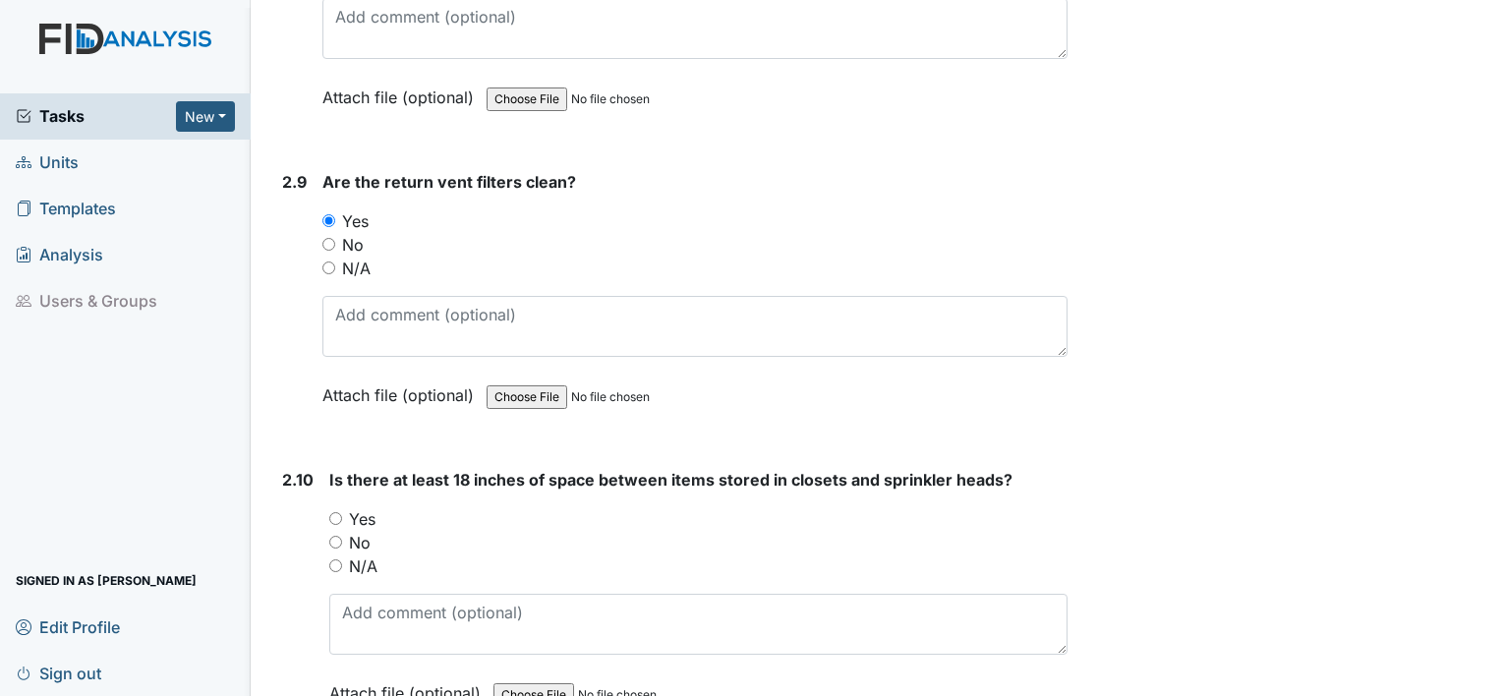
scroll to position [4180, 0]
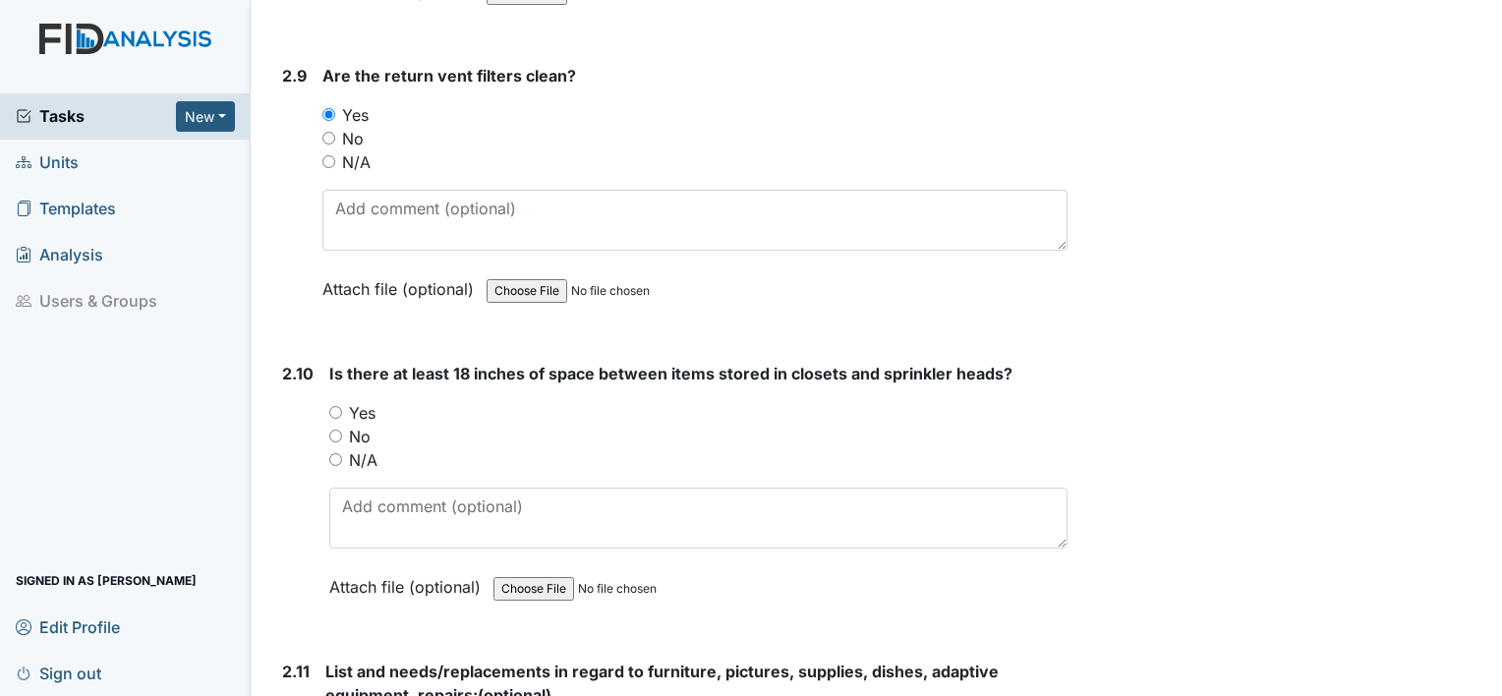
click at [334, 406] on input "Yes" at bounding box center [335, 412] width 13 height 13
radio input "true"
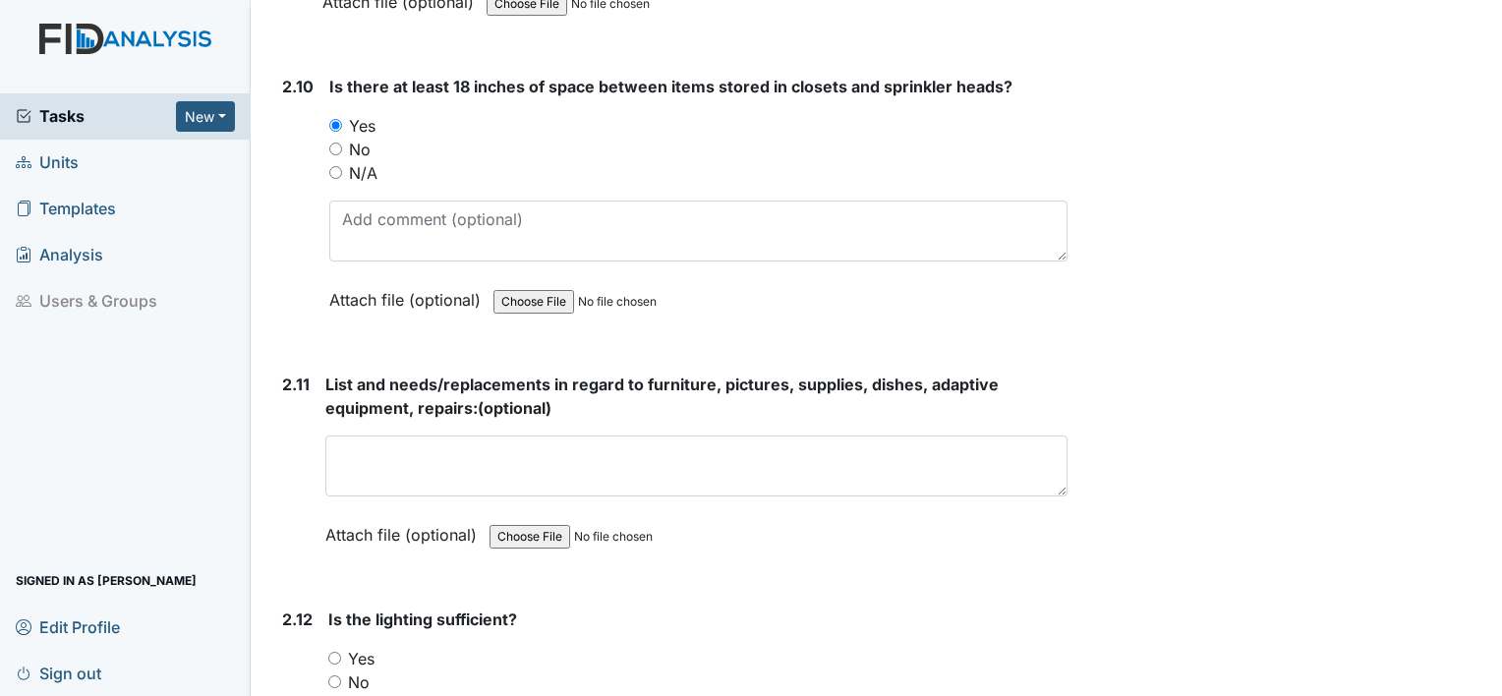
scroll to position [4546, 0]
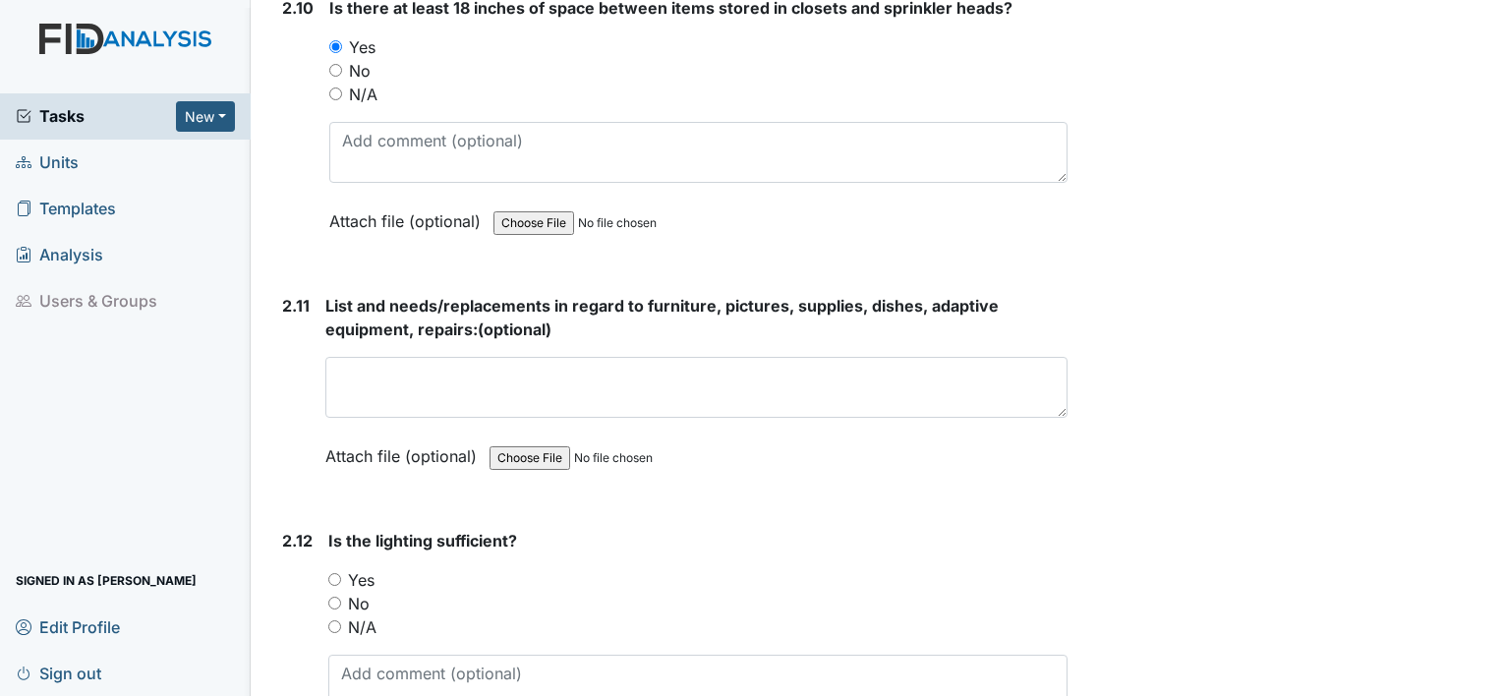
click at [333, 568] on div "Yes" at bounding box center [697, 580] width 739 height 24
click at [333, 573] on input "Yes" at bounding box center [334, 579] width 13 height 13
radio input "true"
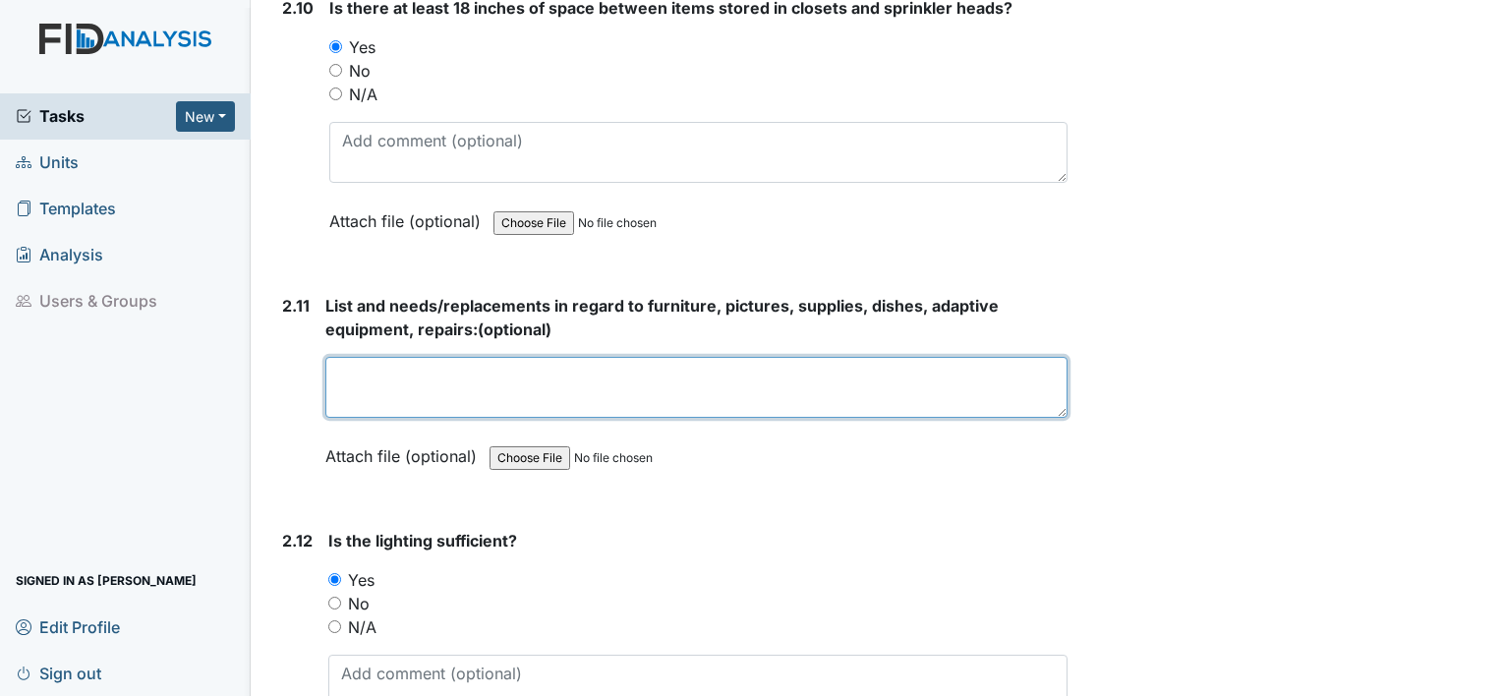
click at [371, 372] on textarea at bounding box center [696, 387] width 742 height 61
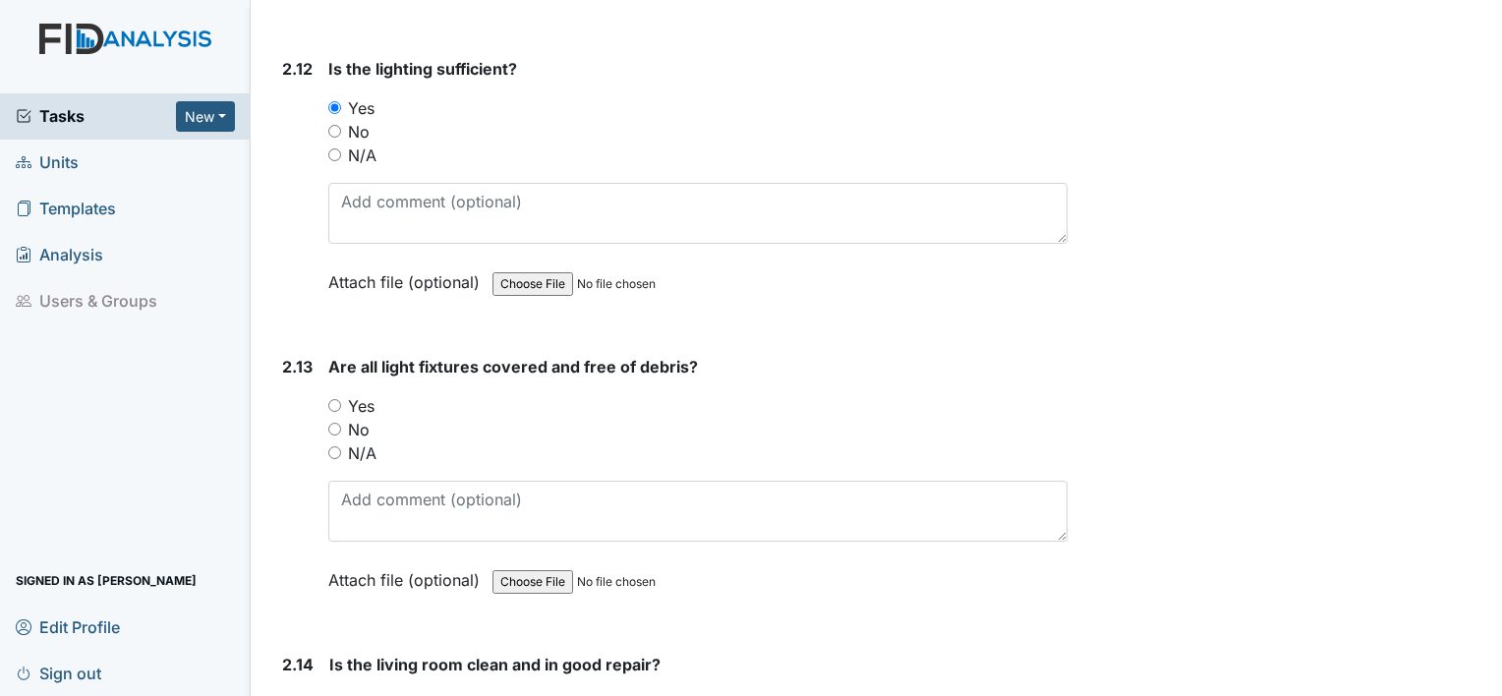
scroll to position [5044, 0]
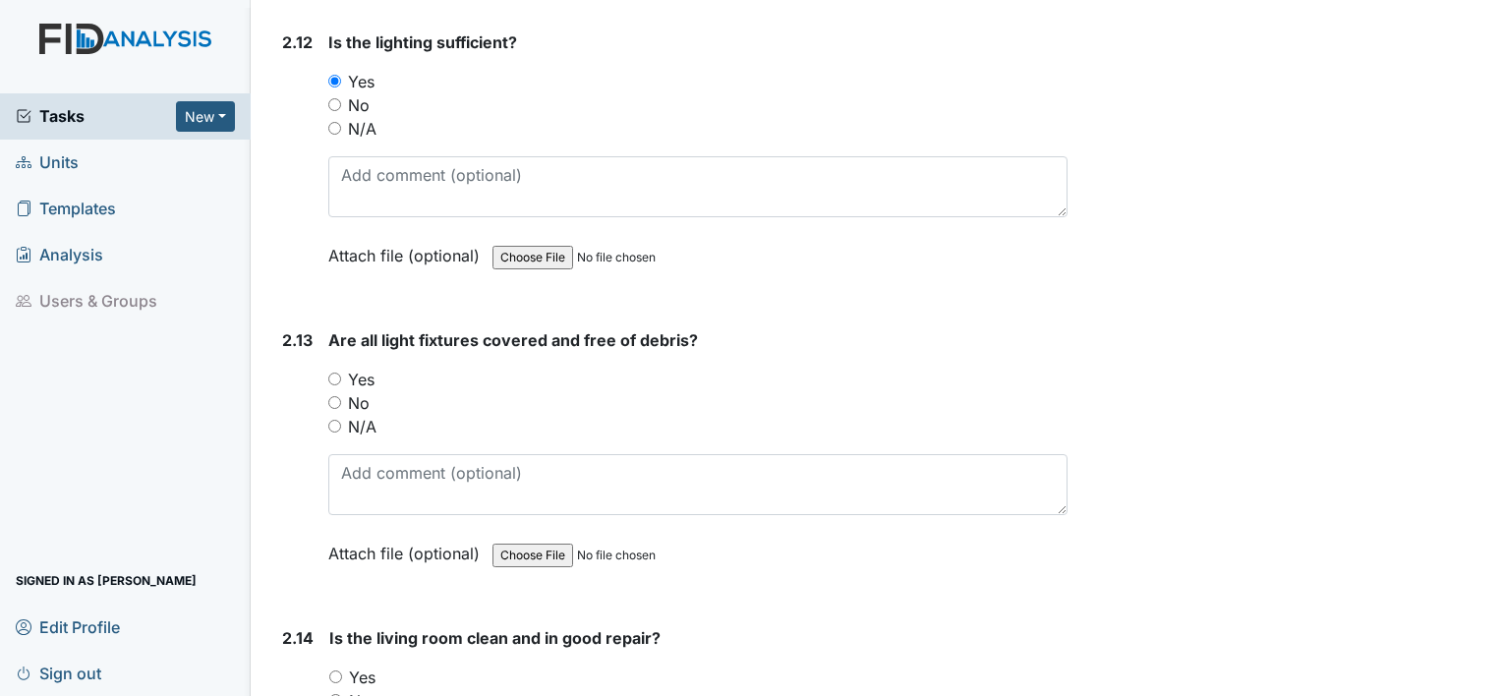
type textarea "no"
click at [334, 373] on input "Yes" at bounding box center [334, 379] width 13 height 13
radio input "true"
click at [333, 670] on input "Yes" at bounding box center [335, 676] width 13 height 13
radio input "true"
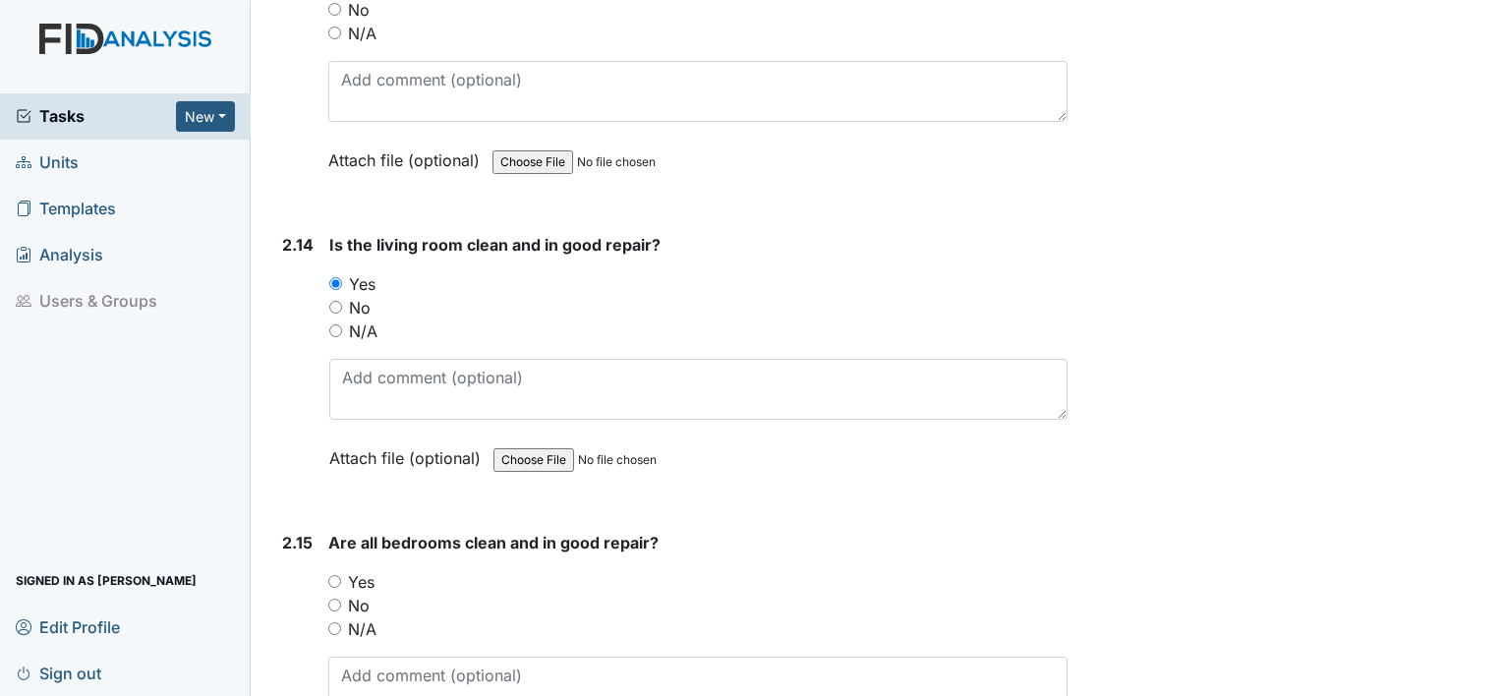
scroll to position [5542, 0]
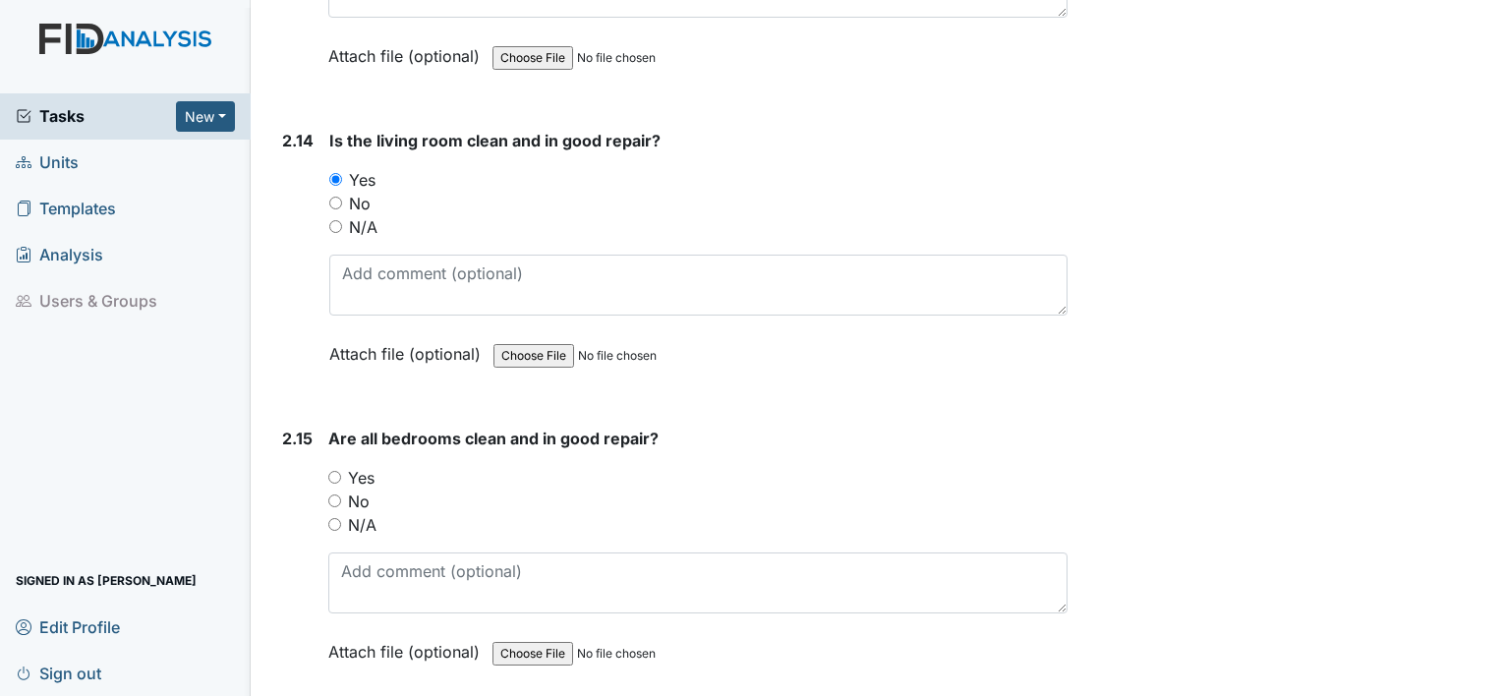
click at [338, 471] on input "Yes" at bounding box center [334, 477] width 13 height 13
radio input "true"
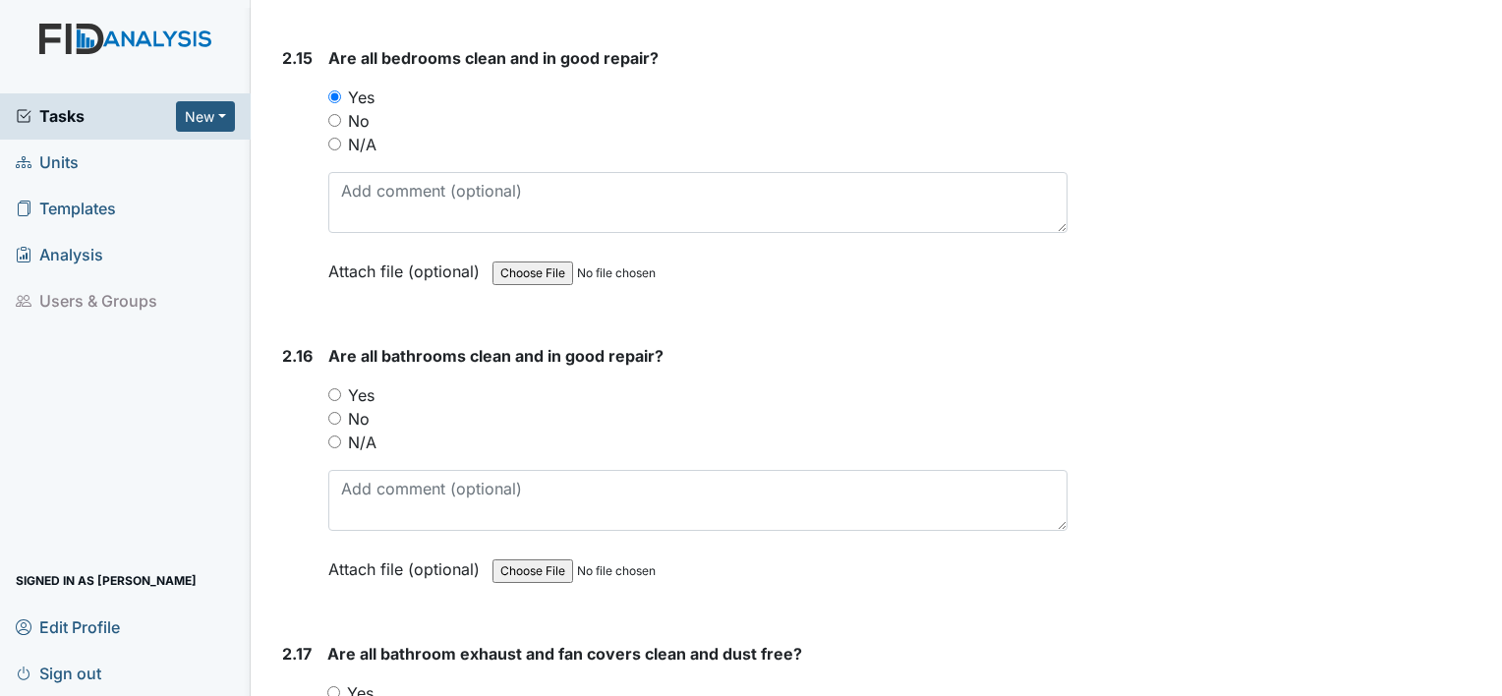
scroll to position [5988, 0]
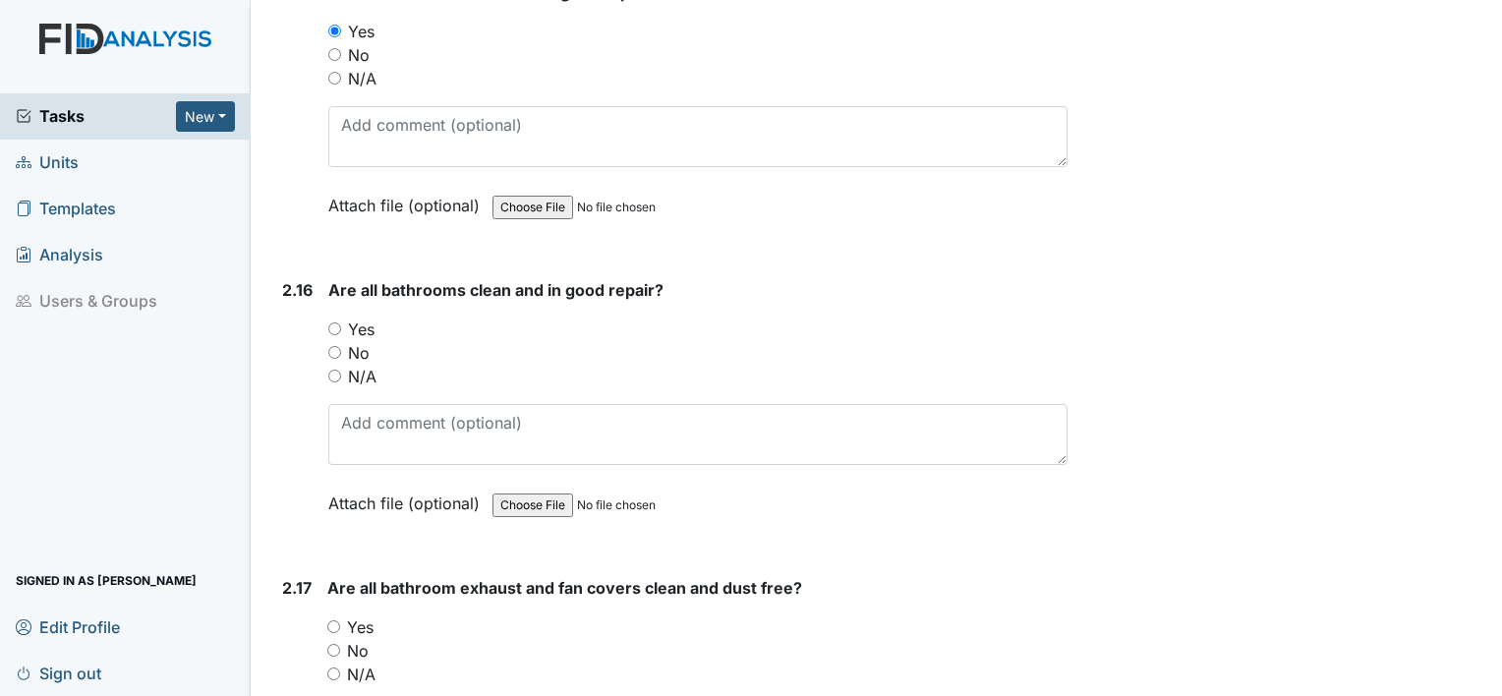
click at [337, 322] on input "Yes" at bounding box center [334, 328] width 13 height 13
radio input "true"
click at [334, 620] on input "Yes" at bounding box center [333, 626] width 13 height 13
radio input "true"
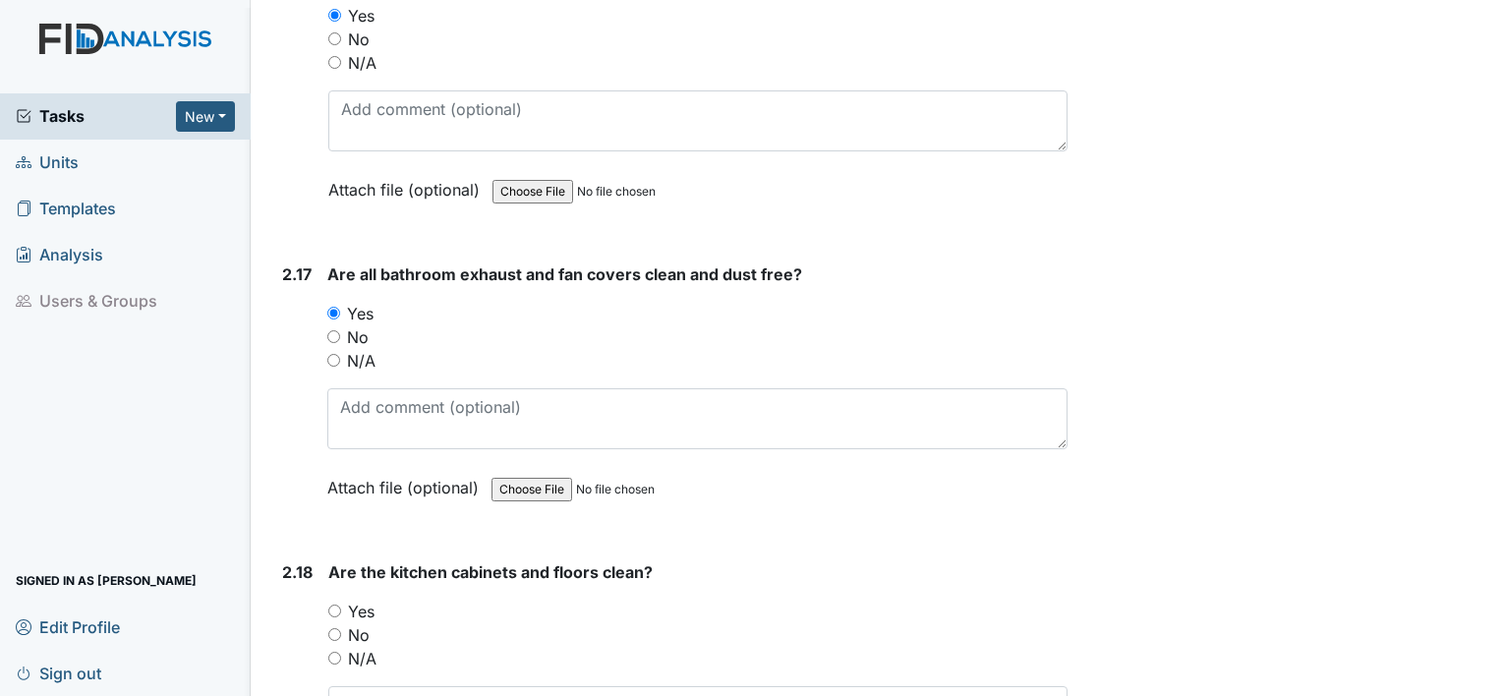
scroll to position [6473, 0]
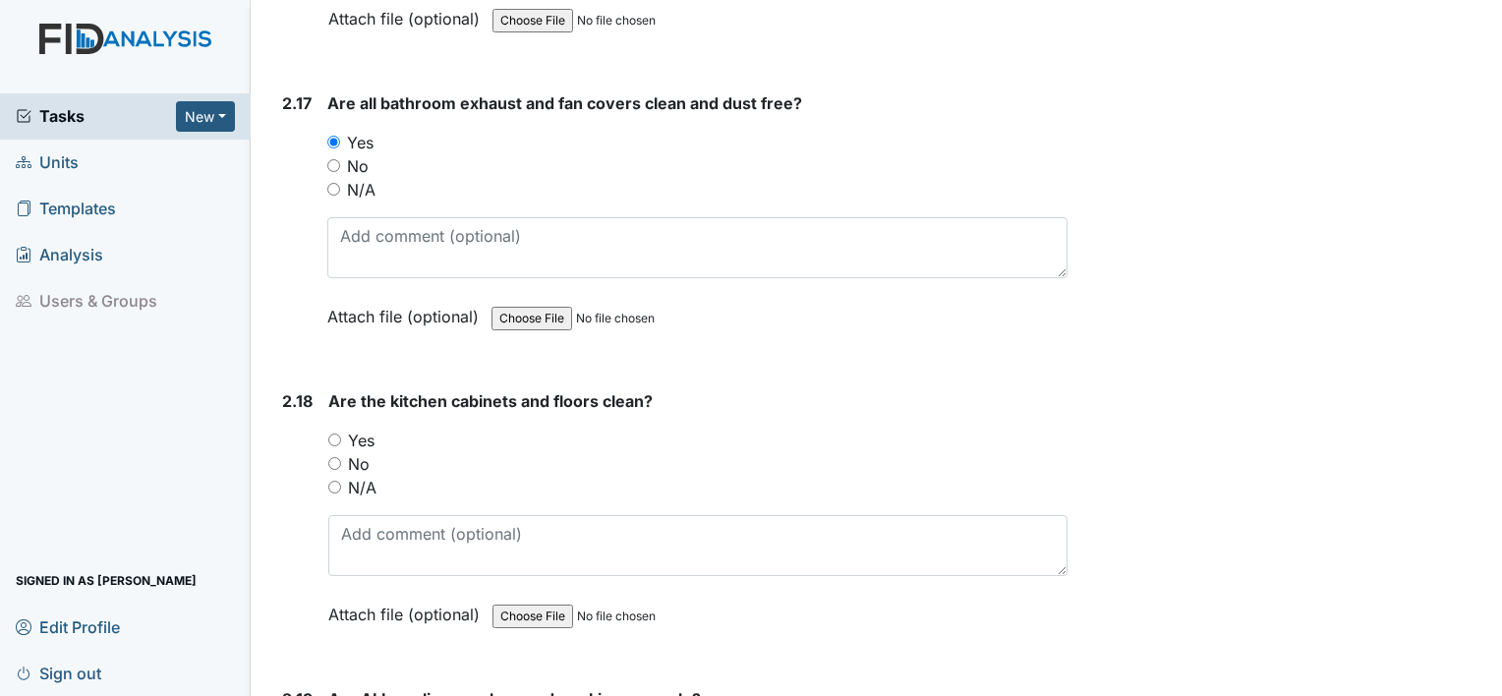
click at [336, 434] on input "Yes" at bounding box center [334, 440] width 13 height 13
radio input "true"
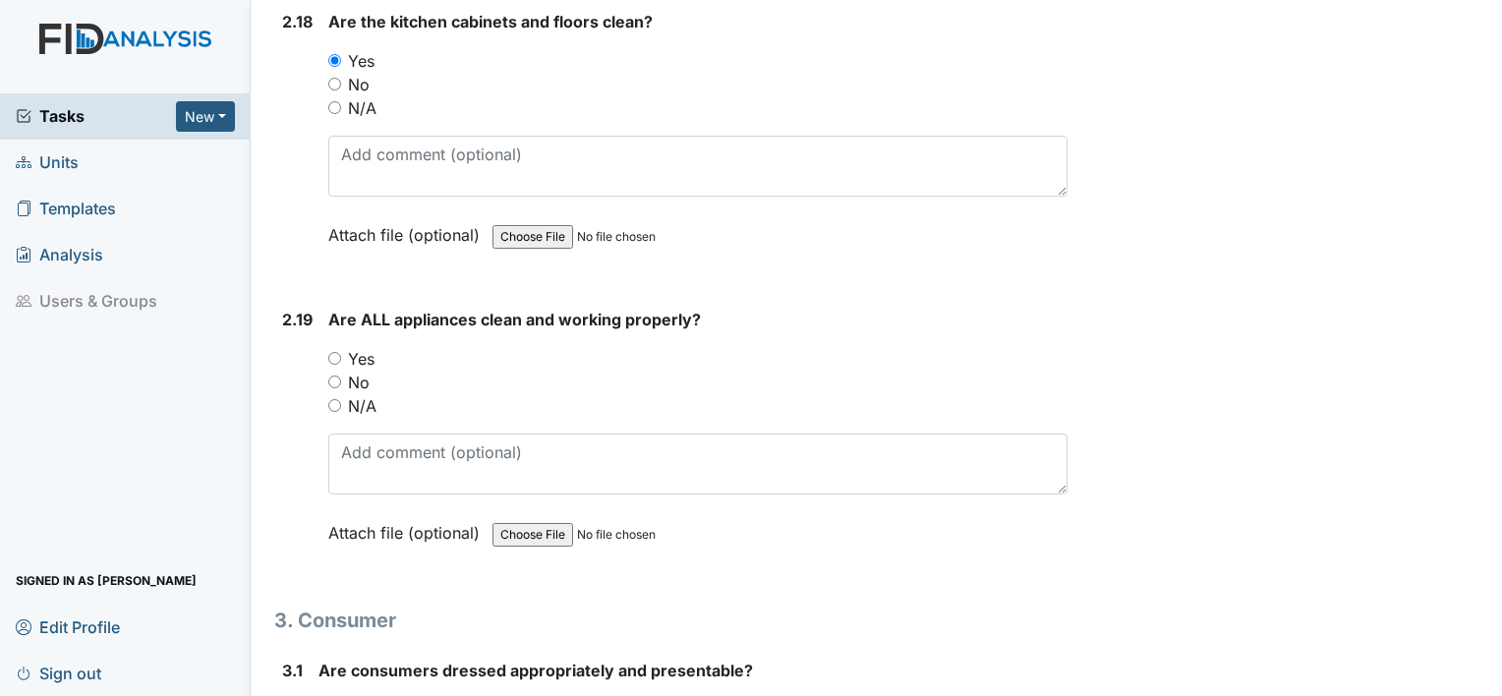
scroll to position [6904, 0]
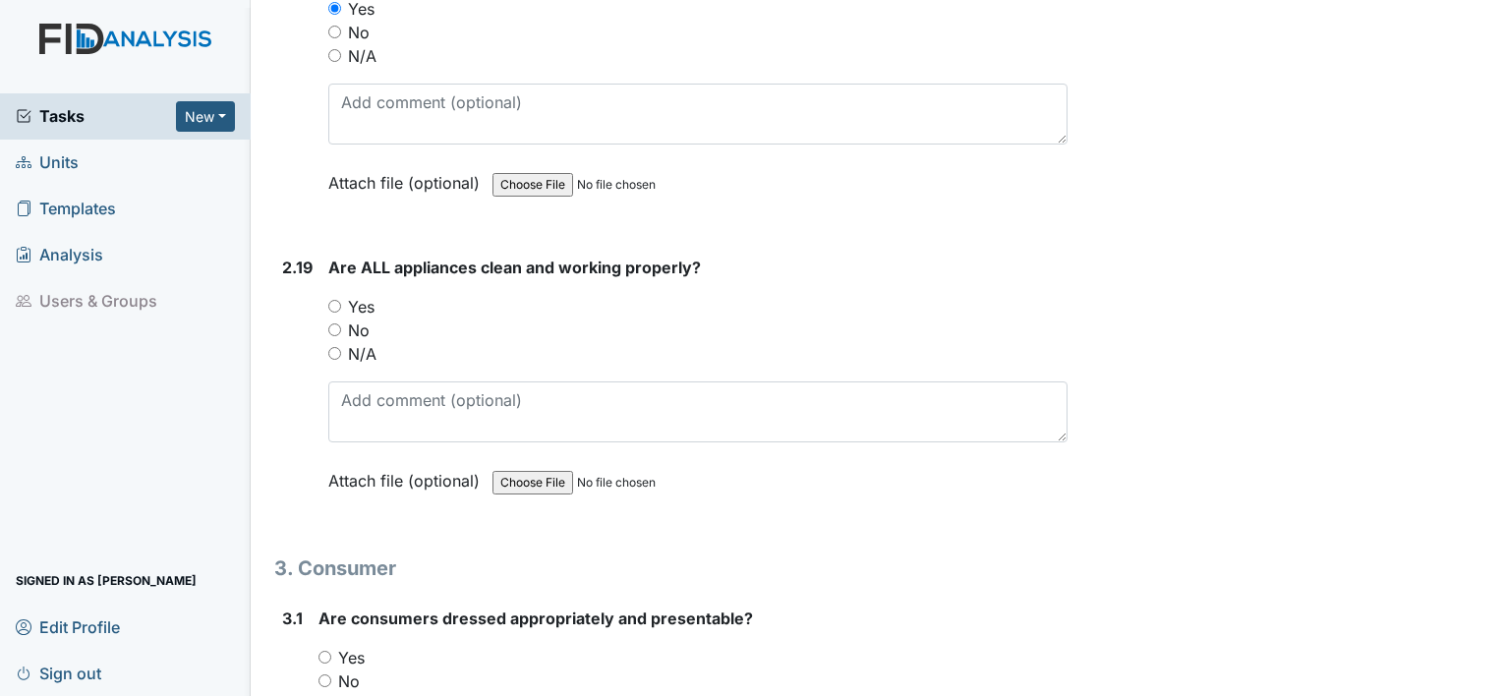
click at [332, 300] on input "Yes" at bounding box center [334, 306] width 13 height 13
radio input "true"
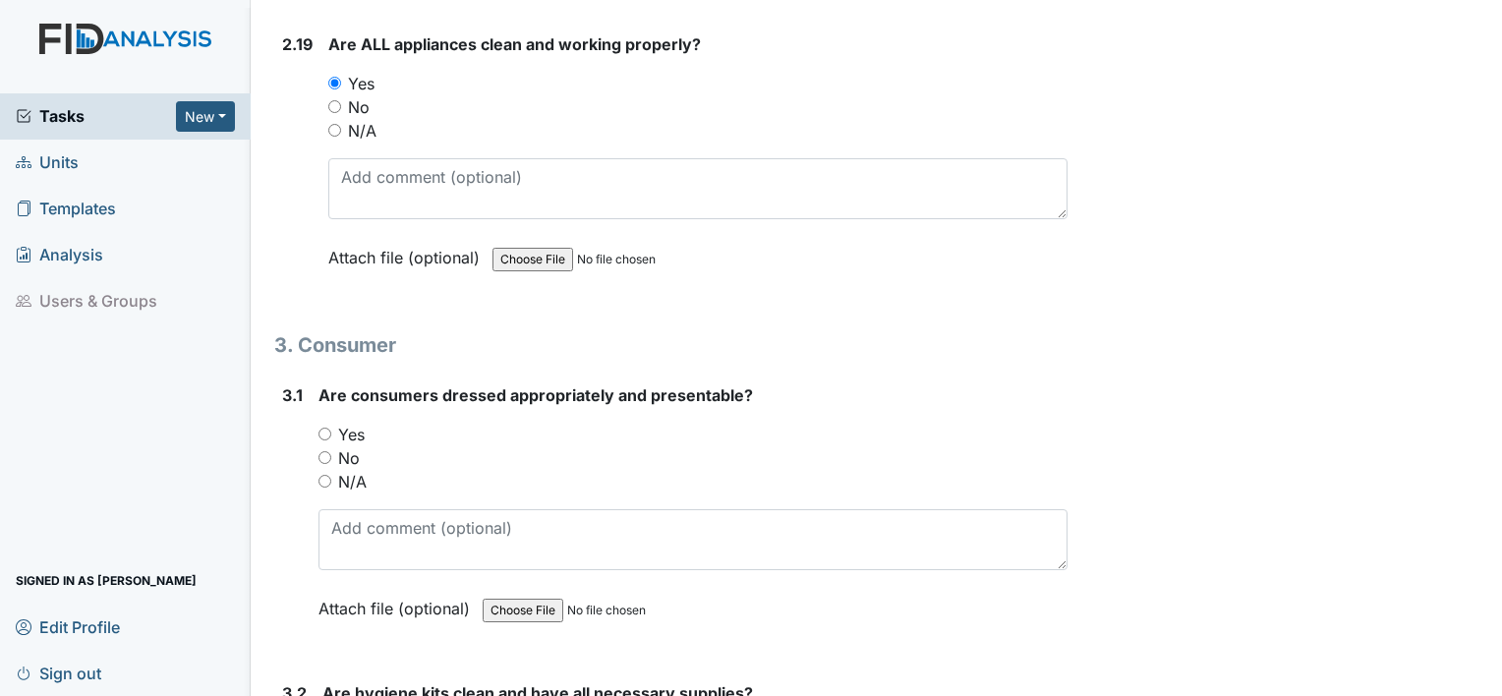
scroll to position [7271, 0]
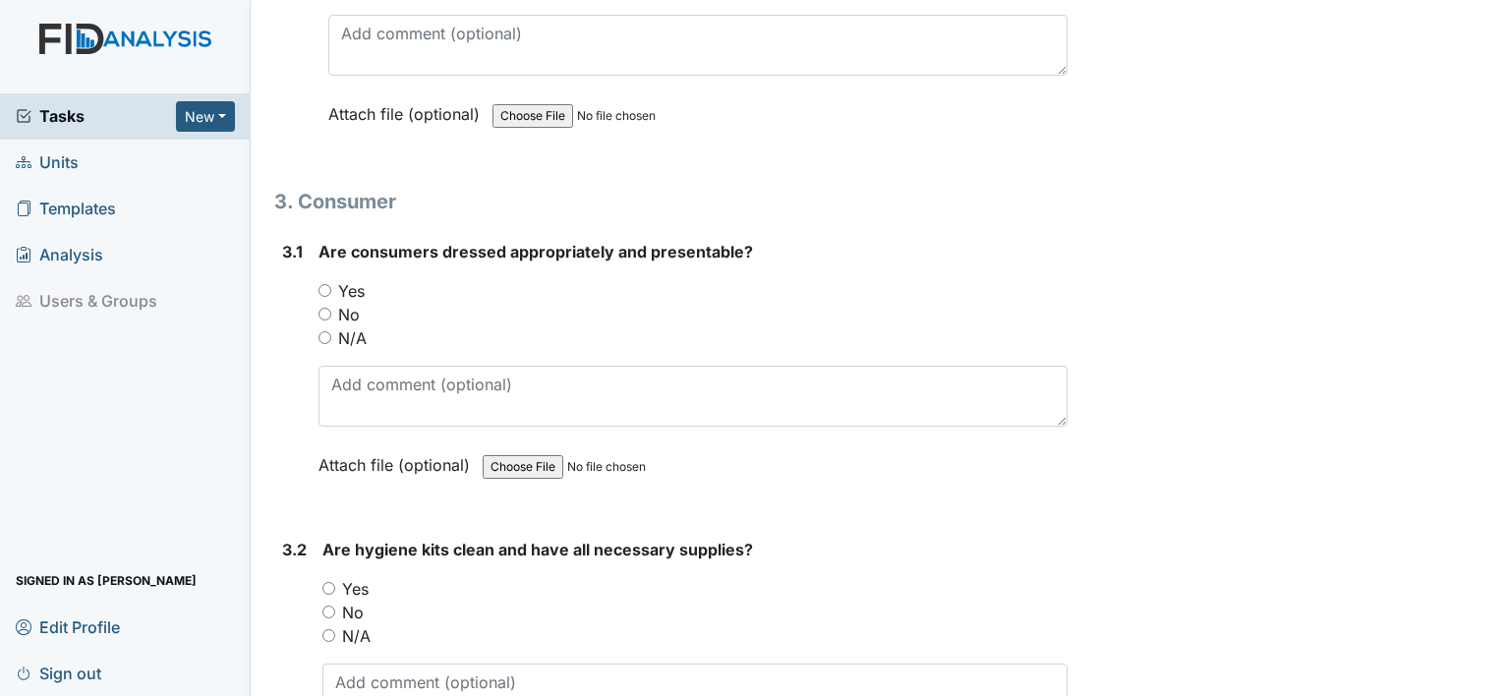
click at [326, 284] on input "Yes" at bounding box center [325, 290] width 13 height 13
radio input "true"
click at [329, 582] on input "Yes" at bounding box center [328, 588] width 13 height 13
radio input "true"
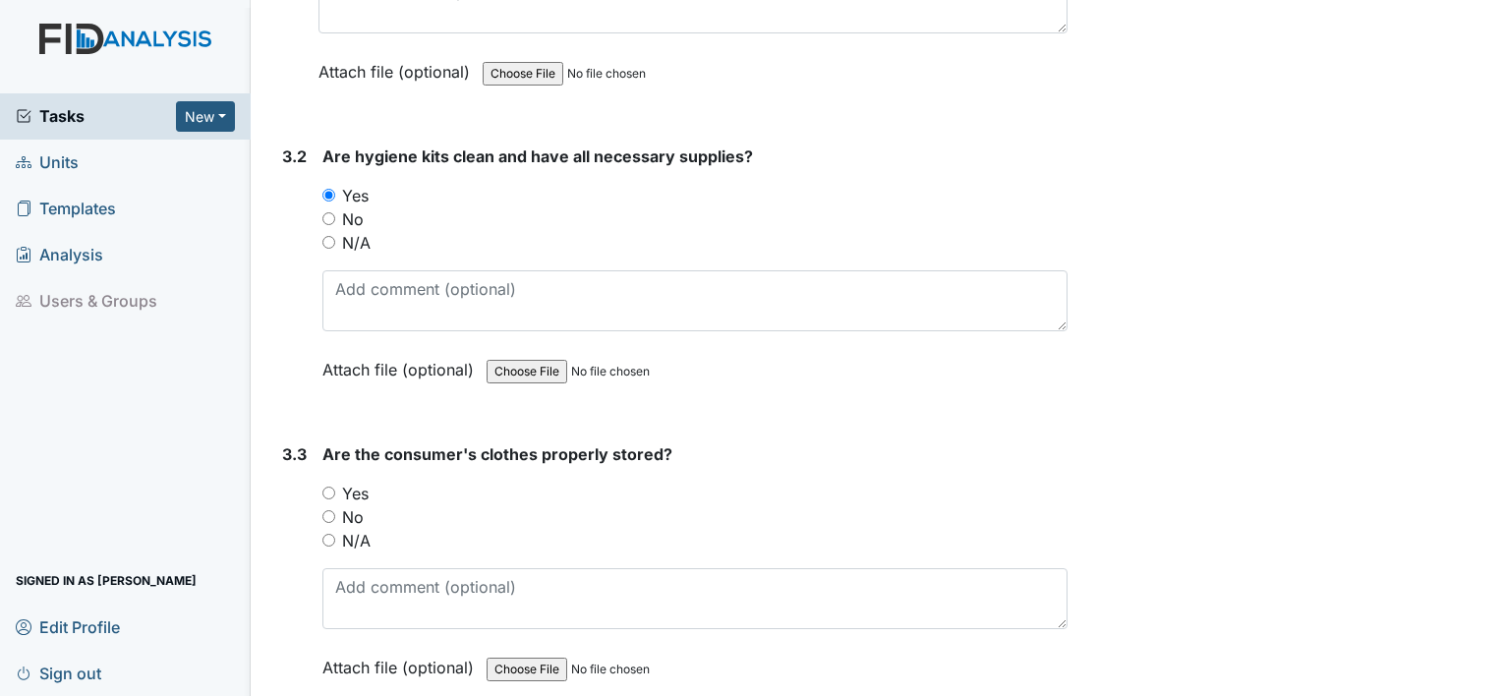
scroll to position [7770, 0]
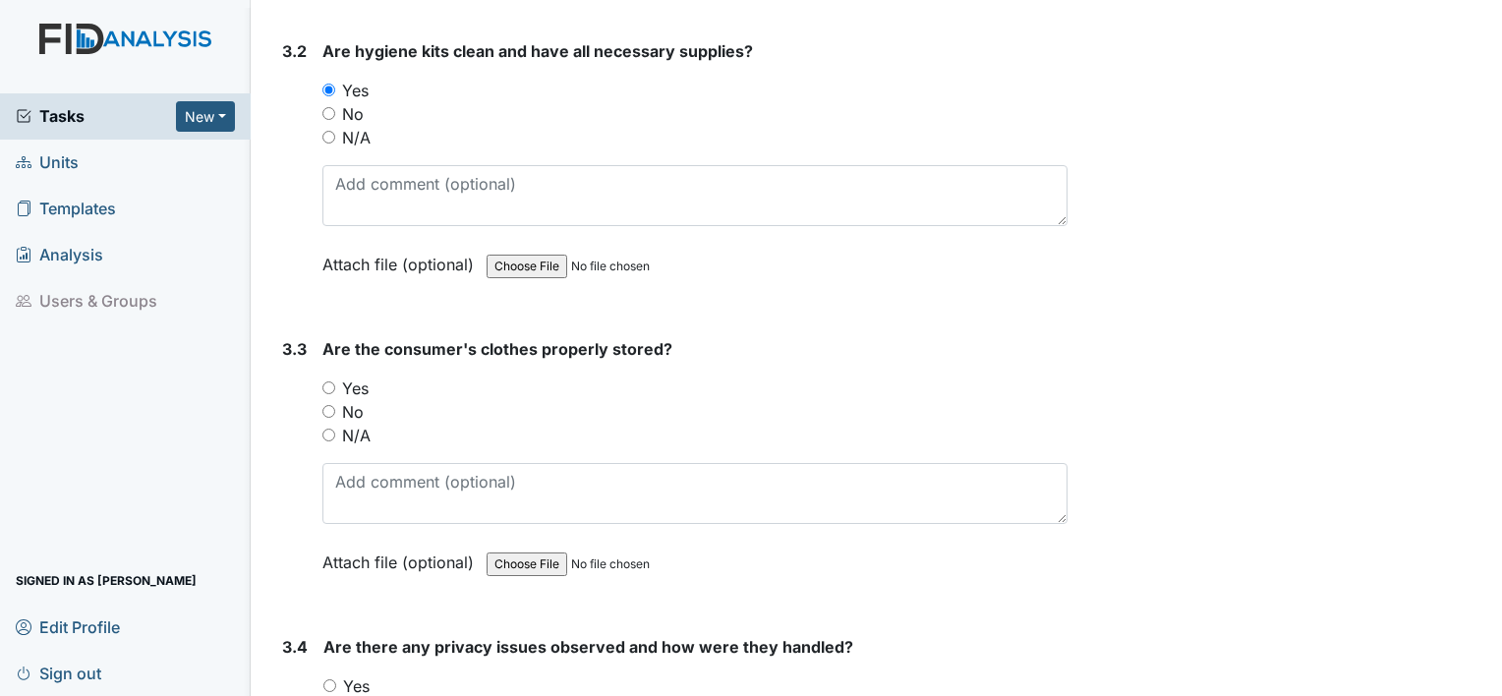
click at [329, 381] on input "Yes" at bounding box center [328, 387] width 13 height 13
radio input "true"
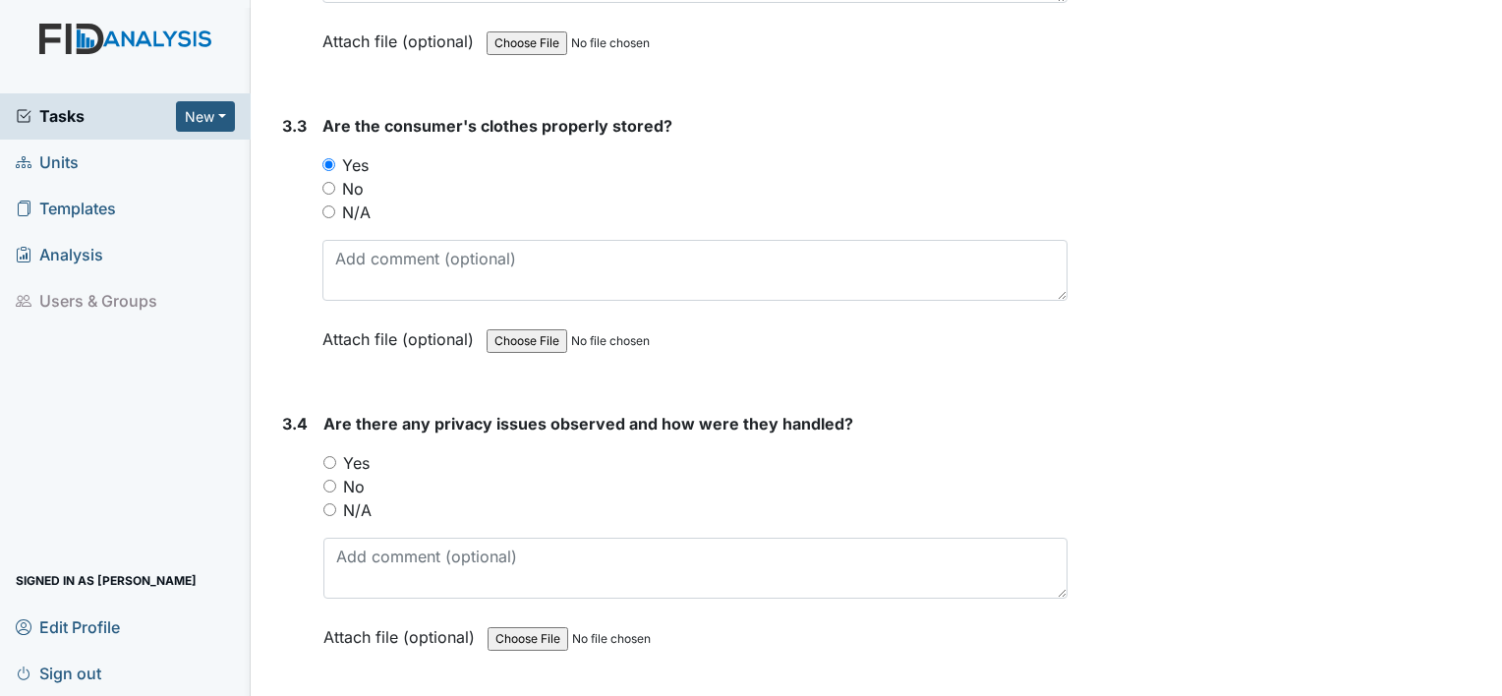
scroll to position [8058, 0]
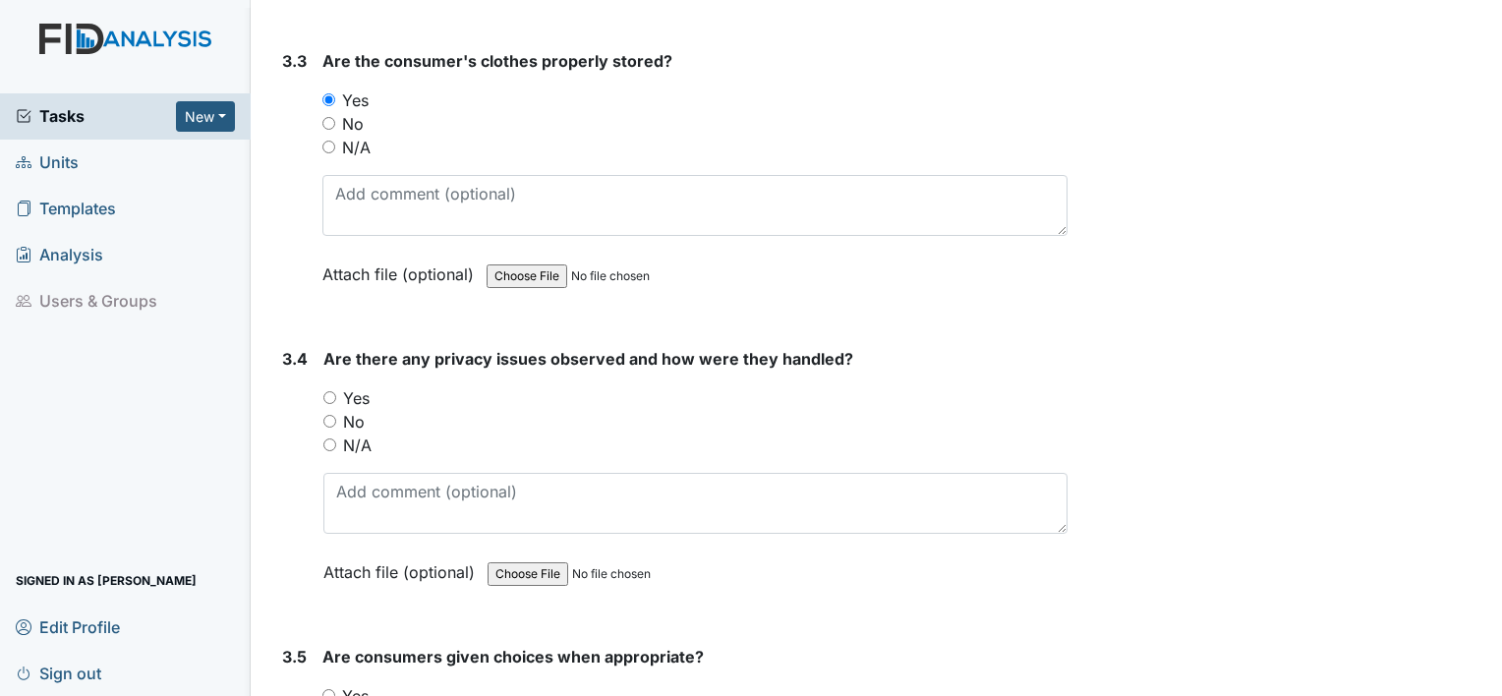
click at [329, 391] on input "Yes" at bounding box center [329, 397] width 13 height 13
radio input "true"
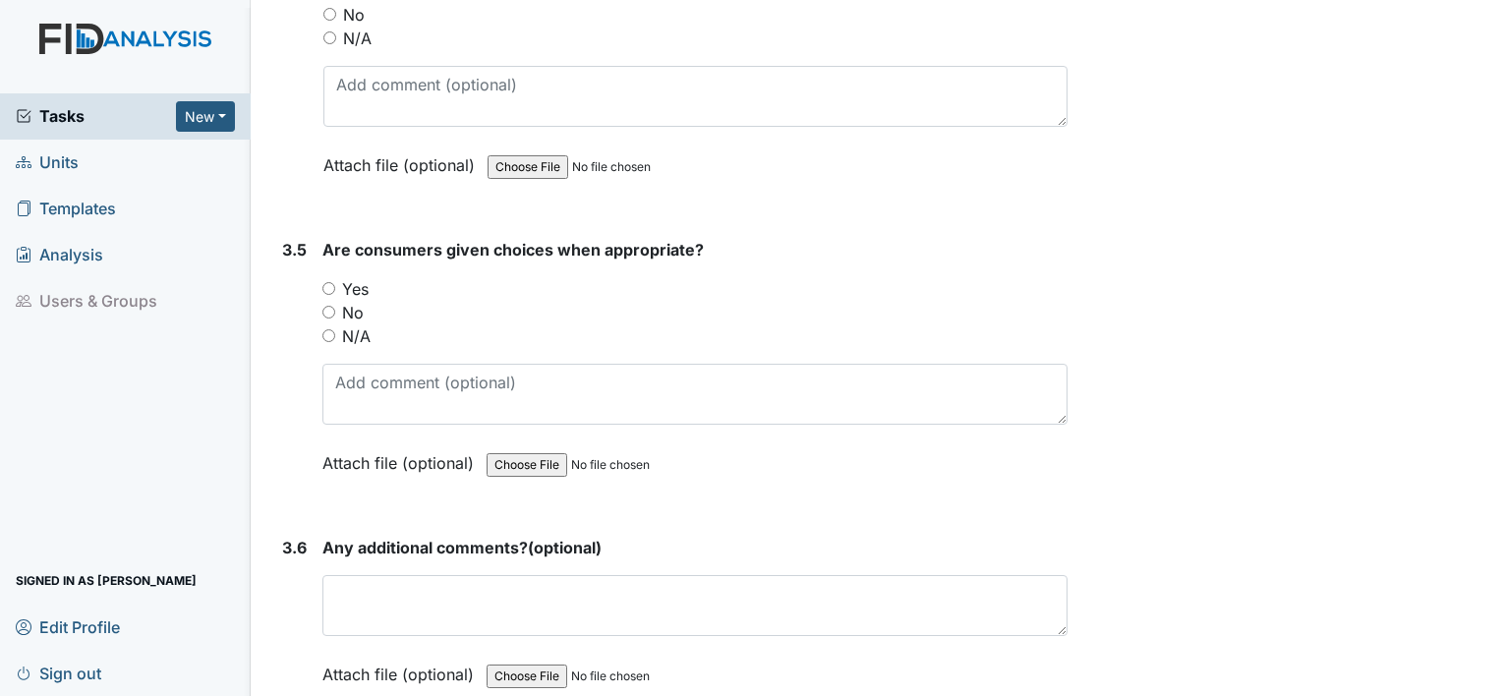
scroll to position [8569, 0]
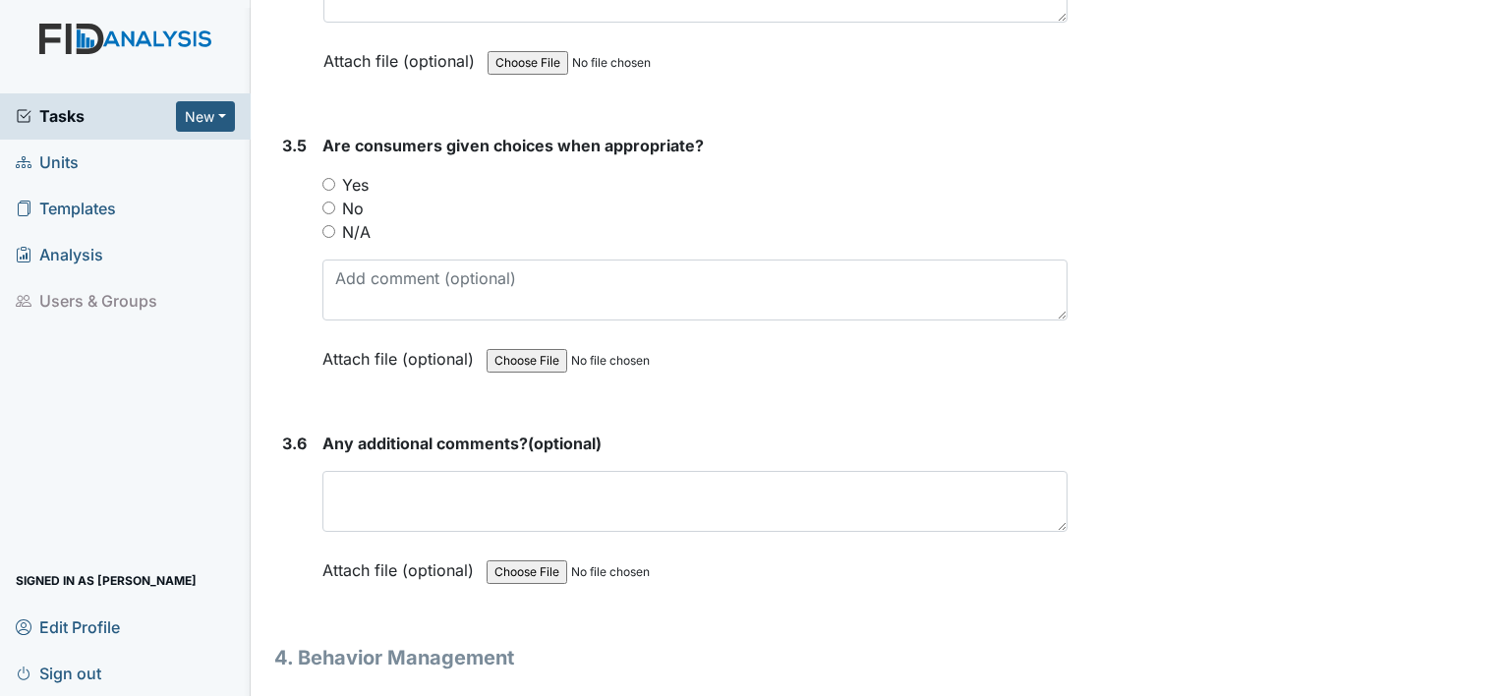
click at [333, 178] on input "Yes" at bounding box center [328, 184] width 13 height 13
radio input "true"
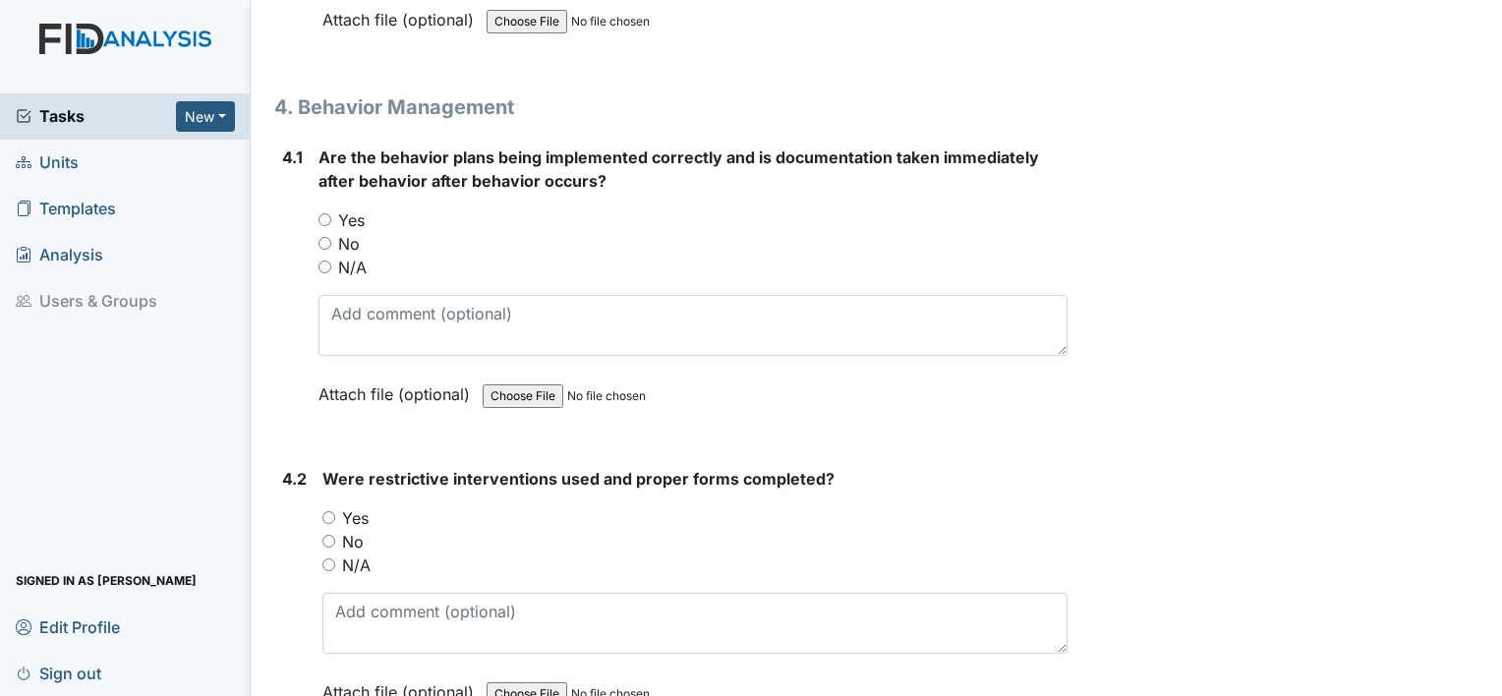
scroll to position [9237, 0]
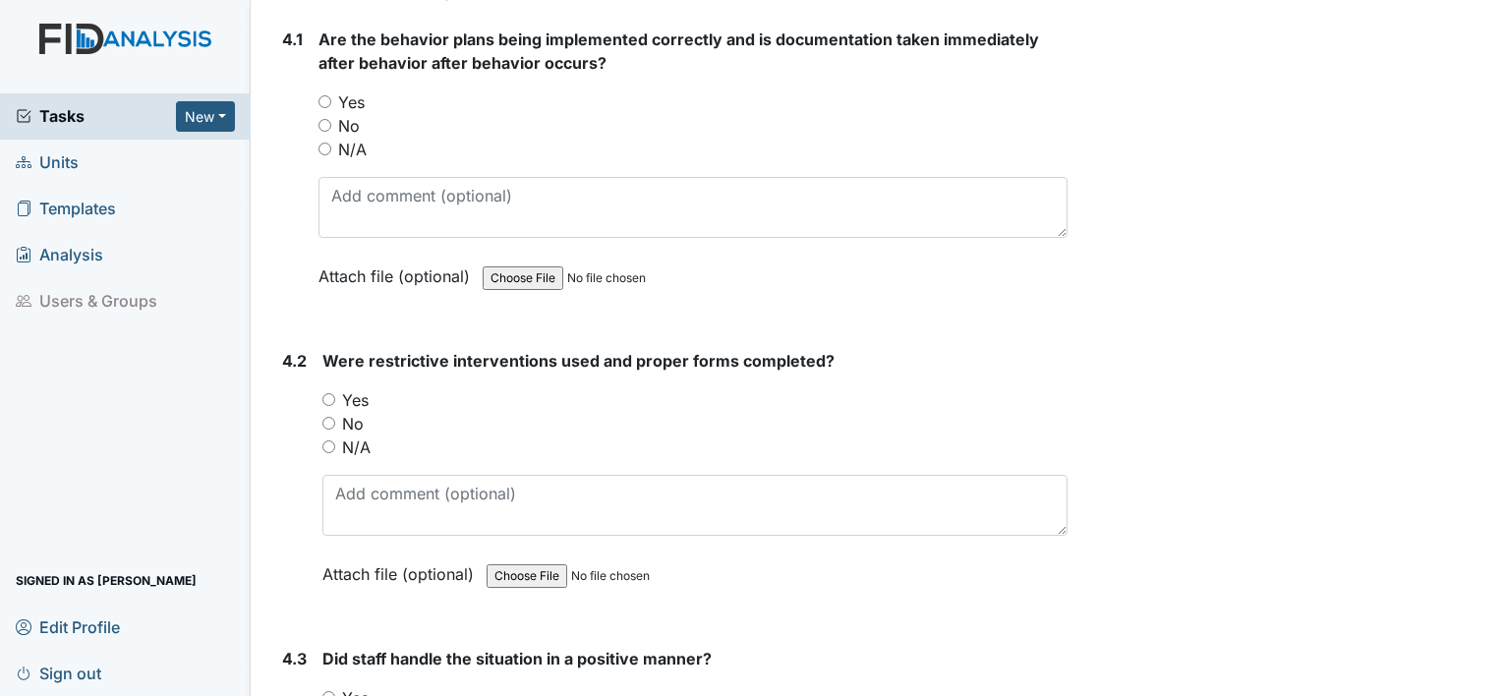
click at [331, 393] on input "Yes" at bounding box center [328, 399] width 13 height 13
radio input "true"
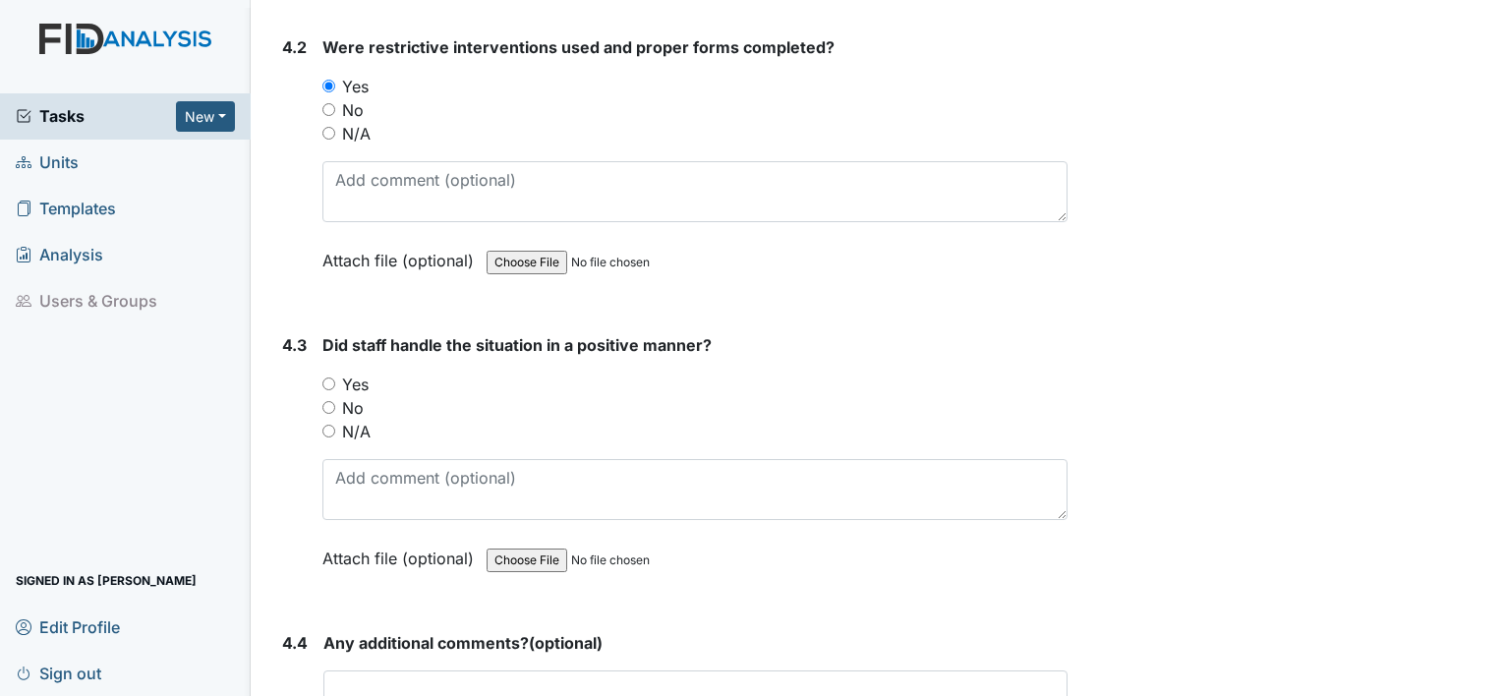
scroll to position [9630, 0]
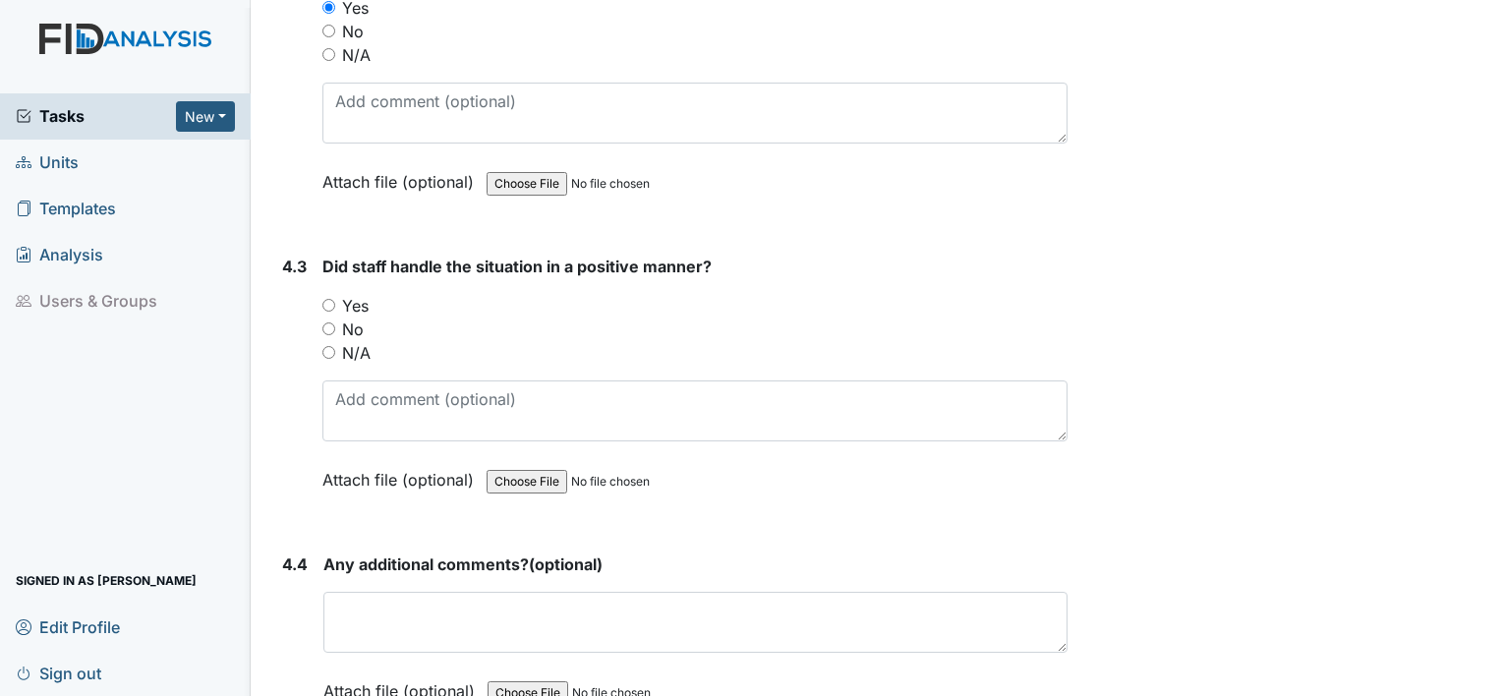
click at [330, 299] on input "Yes" at bounding box center [328, 305] width 13 height 13
radio input "true"
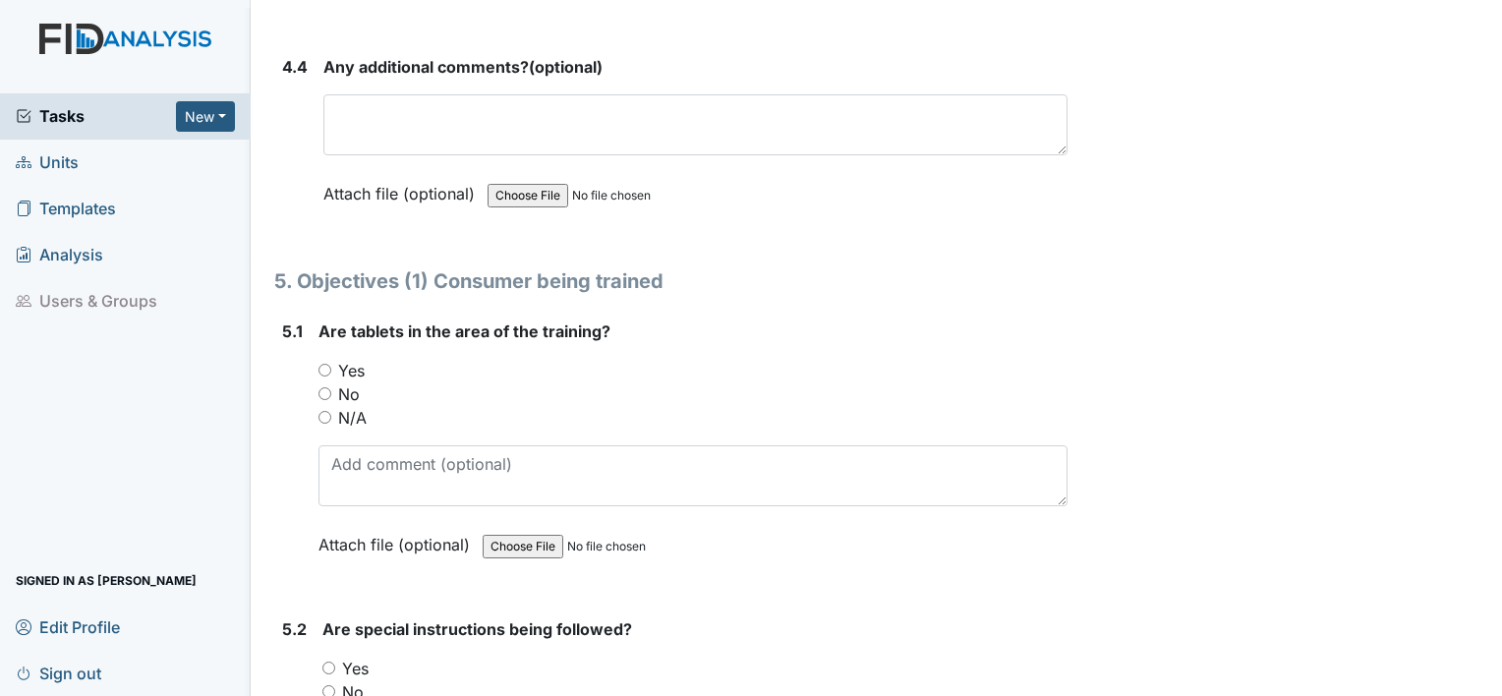
scroll to position [10141, 0]
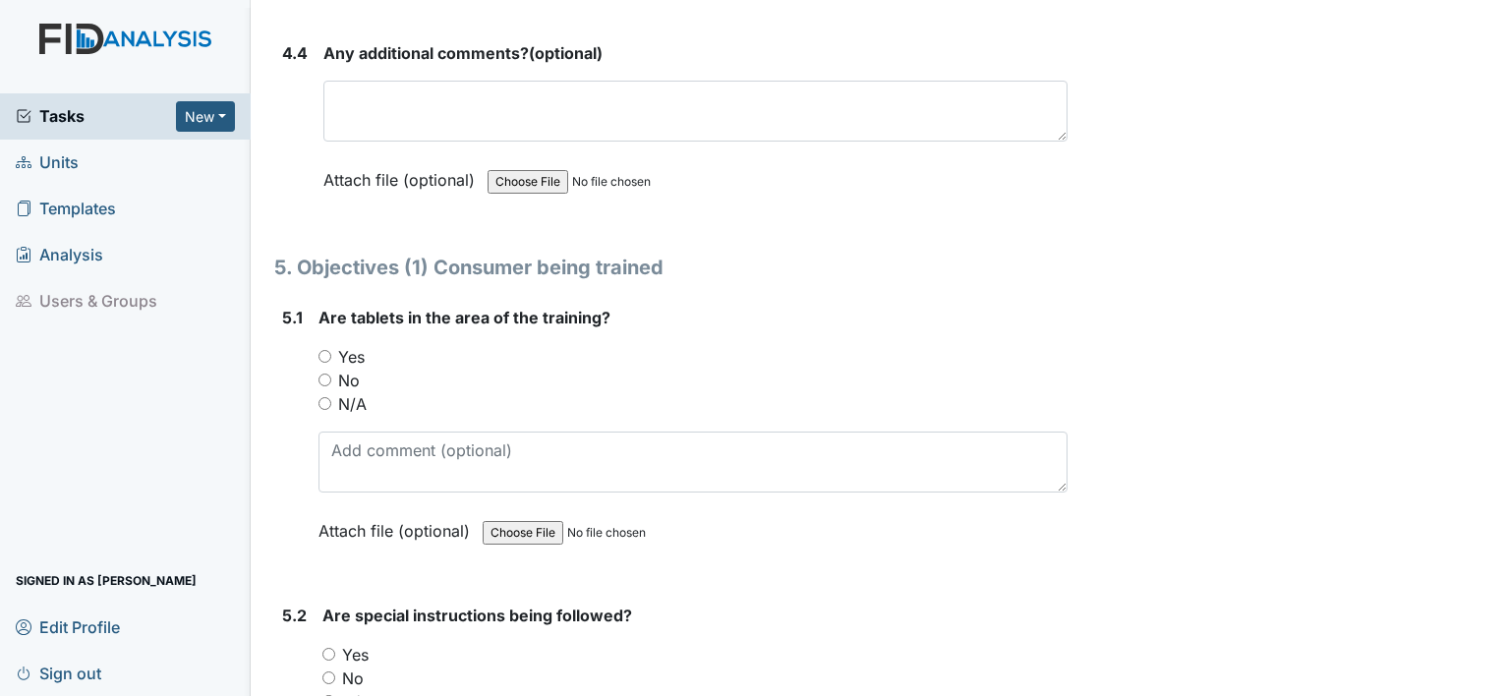
click at [325, 350] on input "Yes" at bounding box center [325, 356] width 13 height 13
radio input "true"
click at [330, 648] on input "Yes" at bounding box center [328, 654] width 13 height 13
radio input "true"
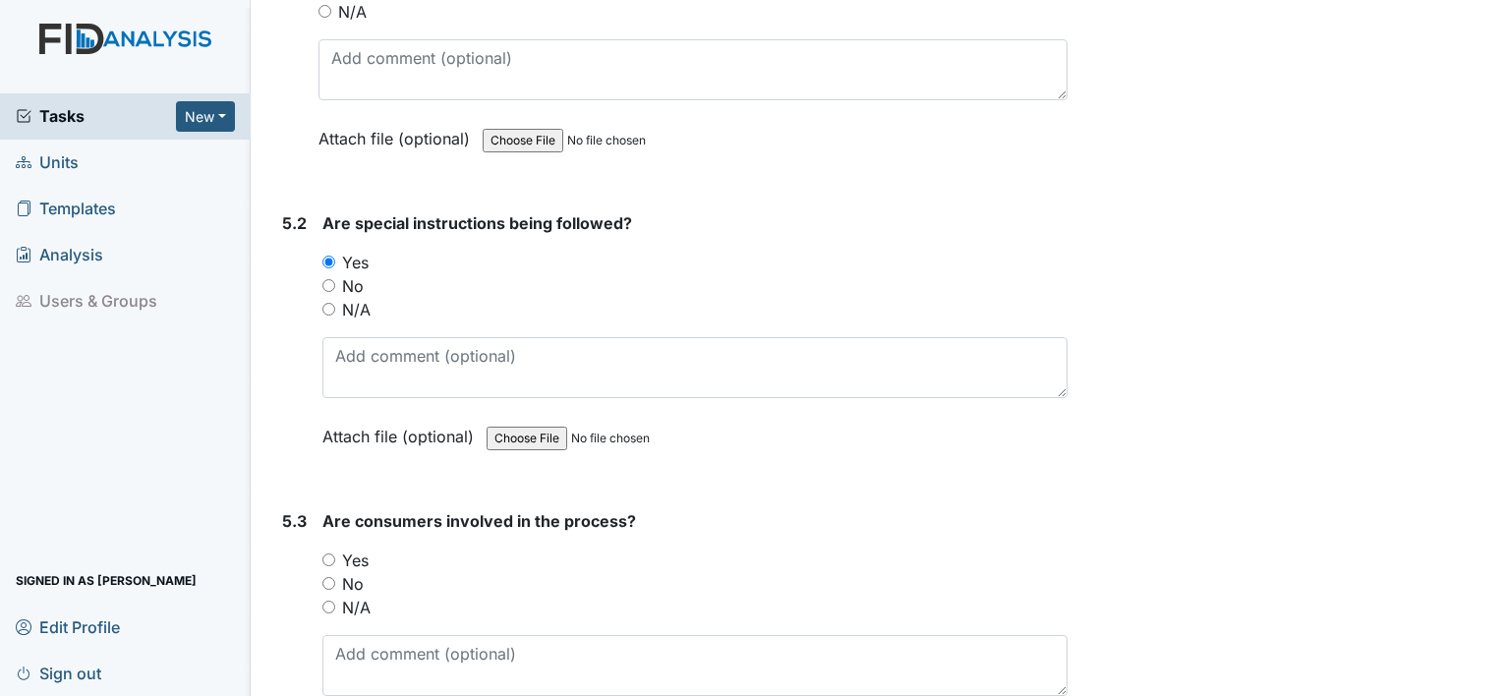
scroll to position [10665, 0]
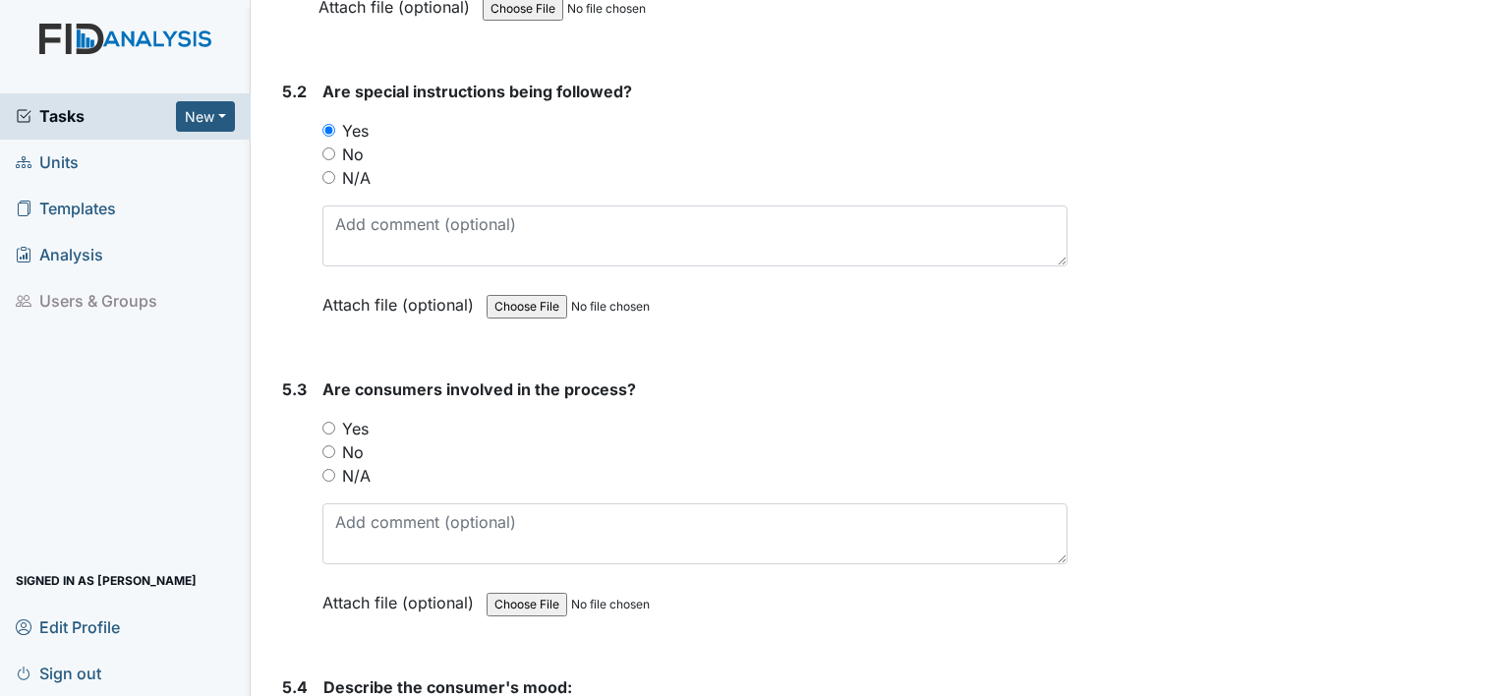
click at [328, 422] on input "Yes" at bounding box center [328, 428] width 13 height 13
radio input "true"
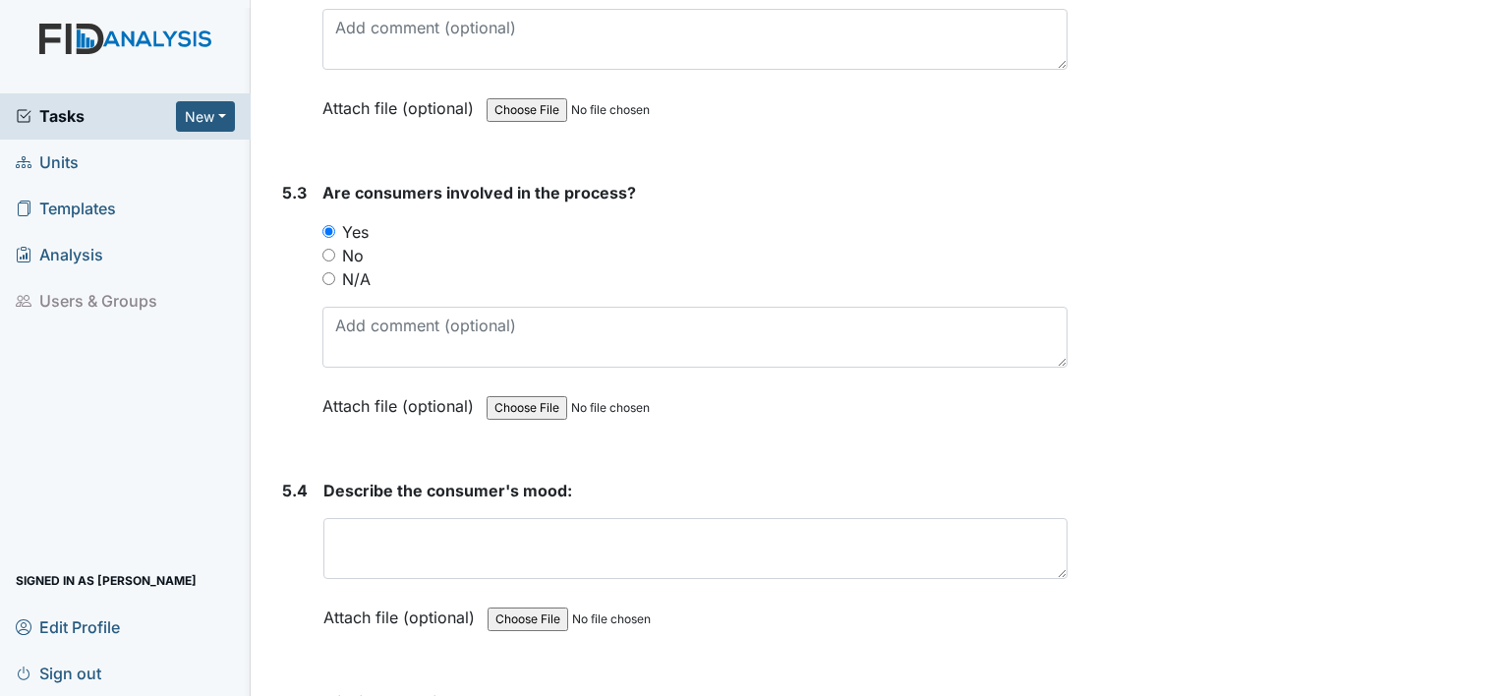
scroll to position [10887, 0]
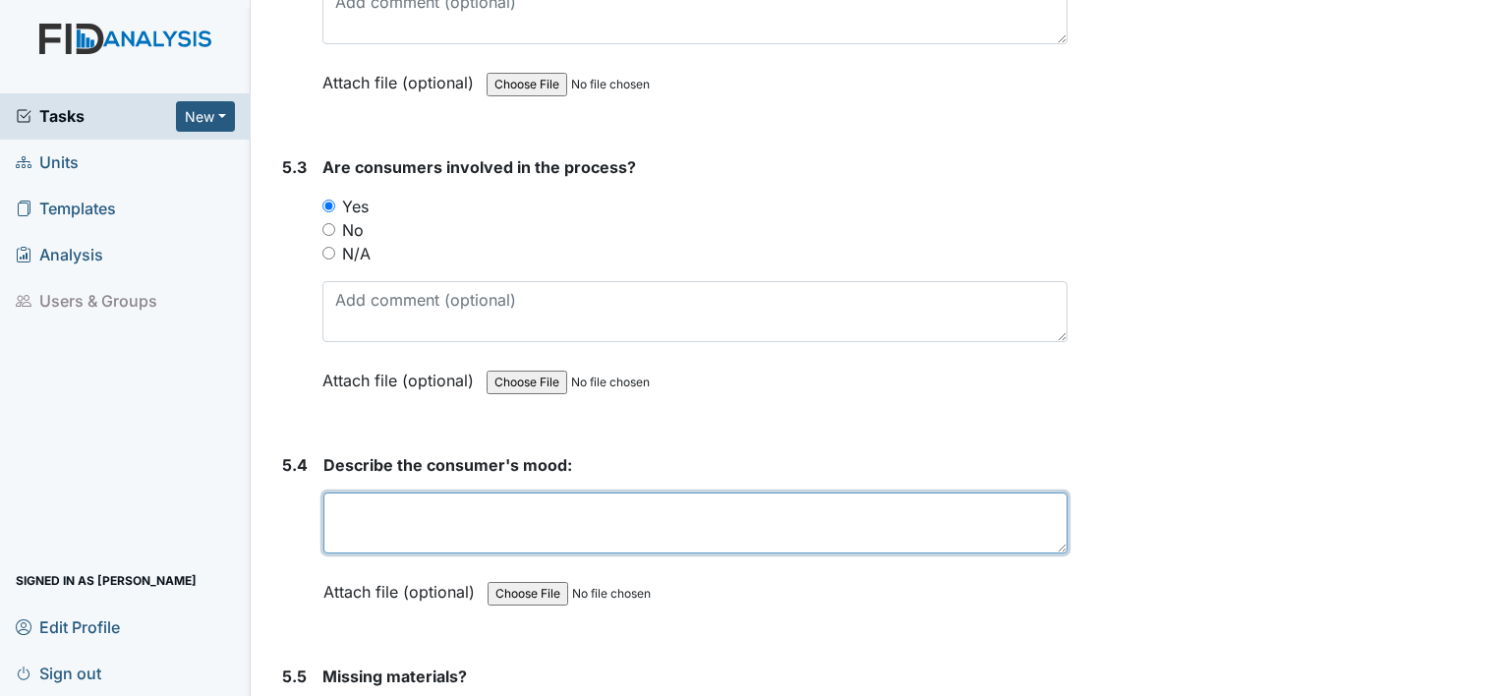
click at [512, 493] on textarea at bounding box center [695, 523] width 744 height 61
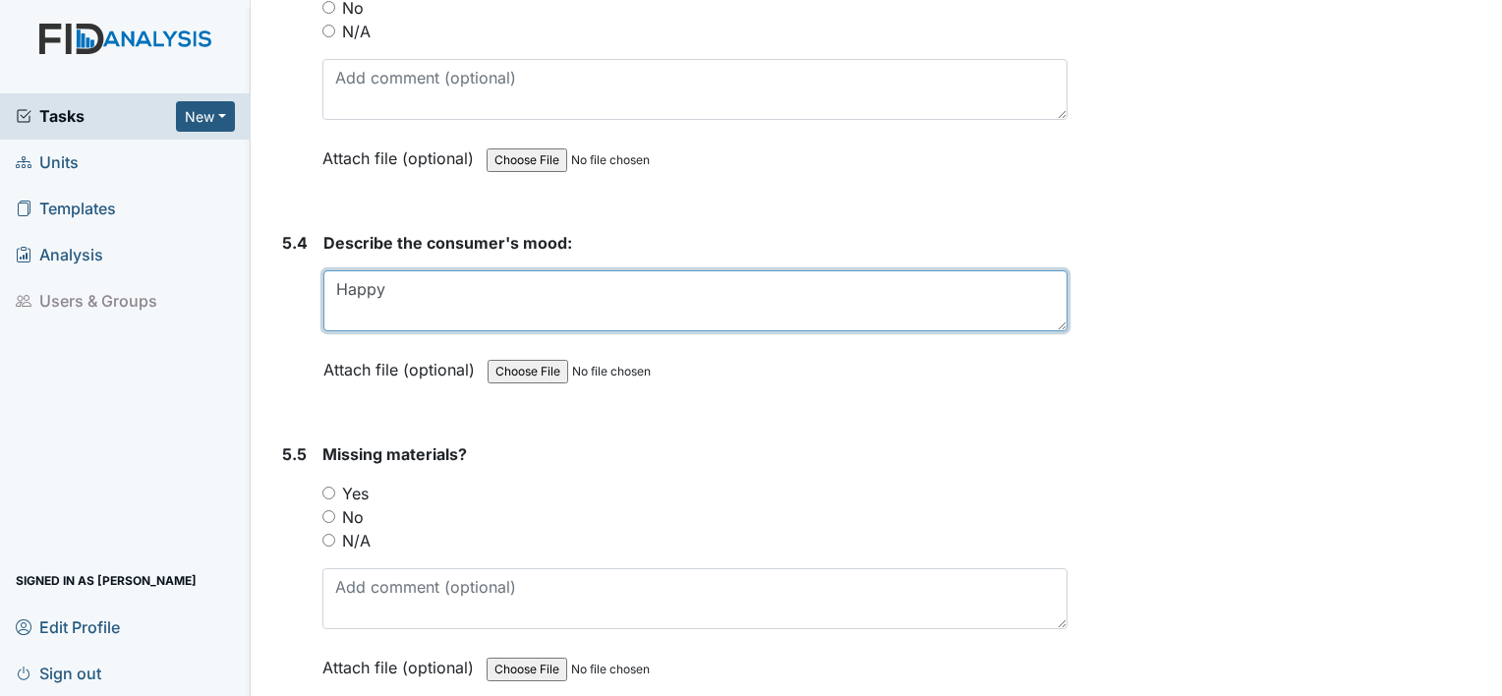
scroll to position [11176, 0]
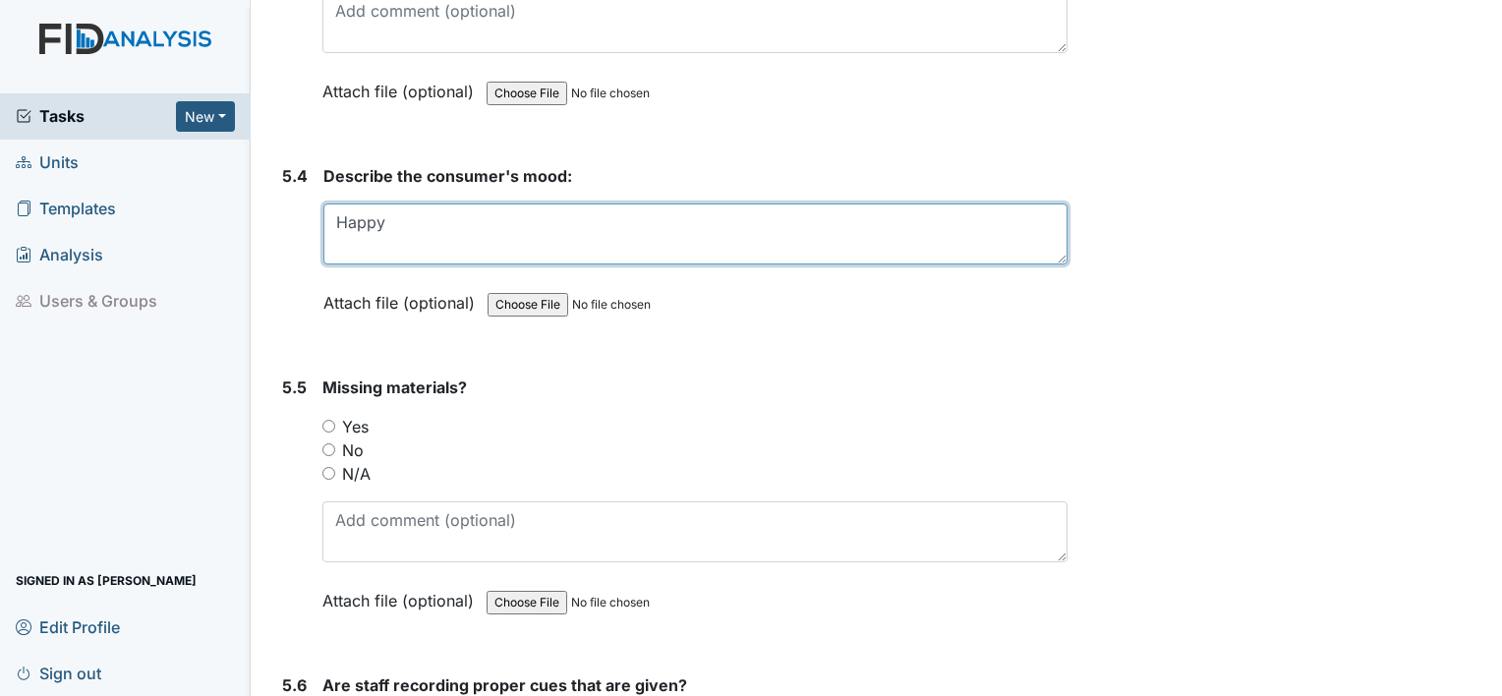
type textarea "Happy"
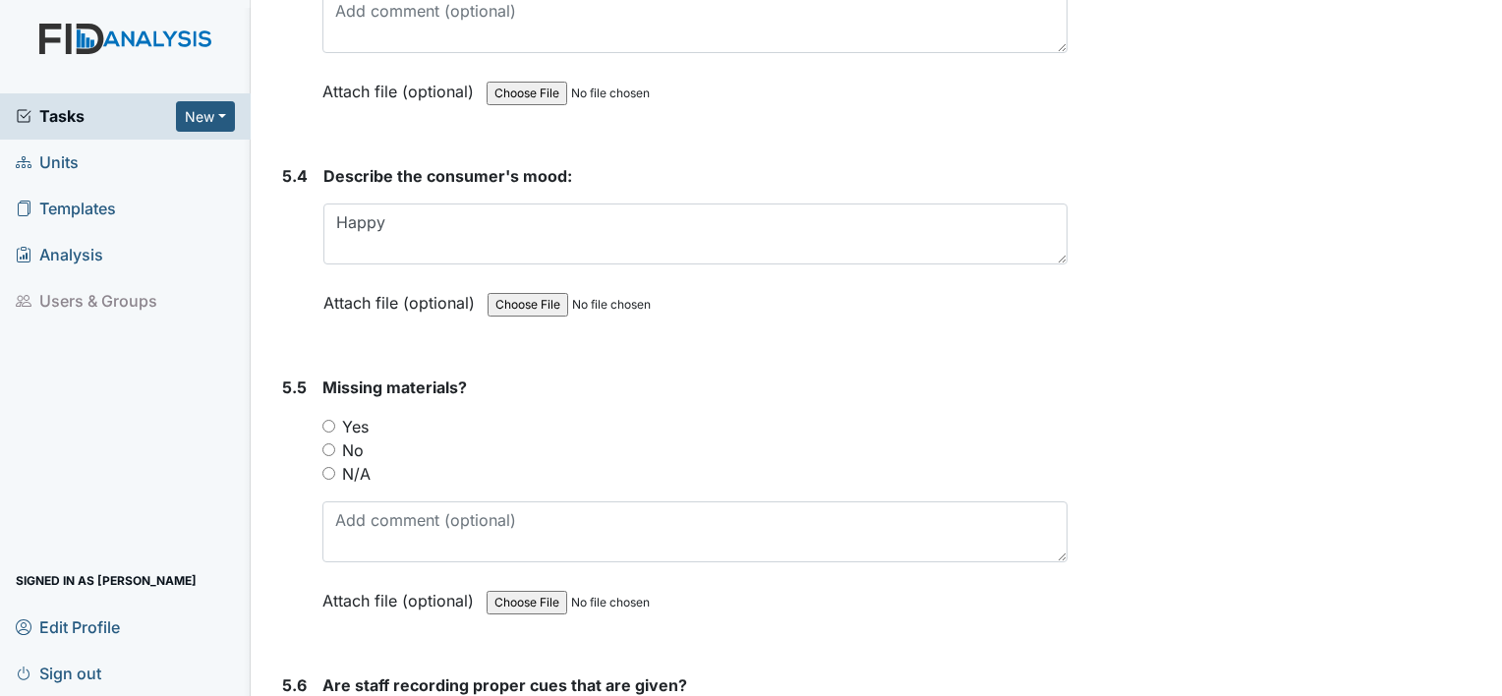
click at [324, 420] on input "Yes" at bounding box center [328, 426] width 13 height 13
radio input "true"
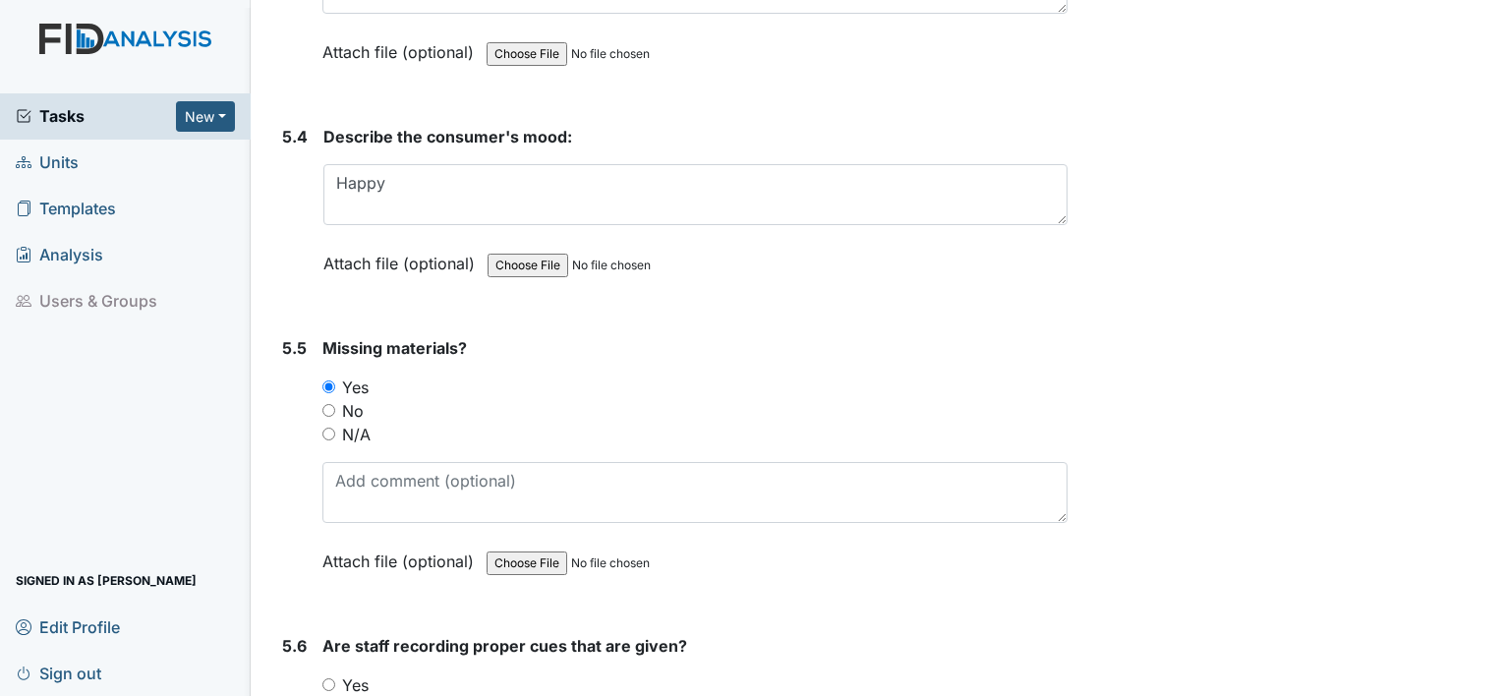
scroll to position [11359, 0]
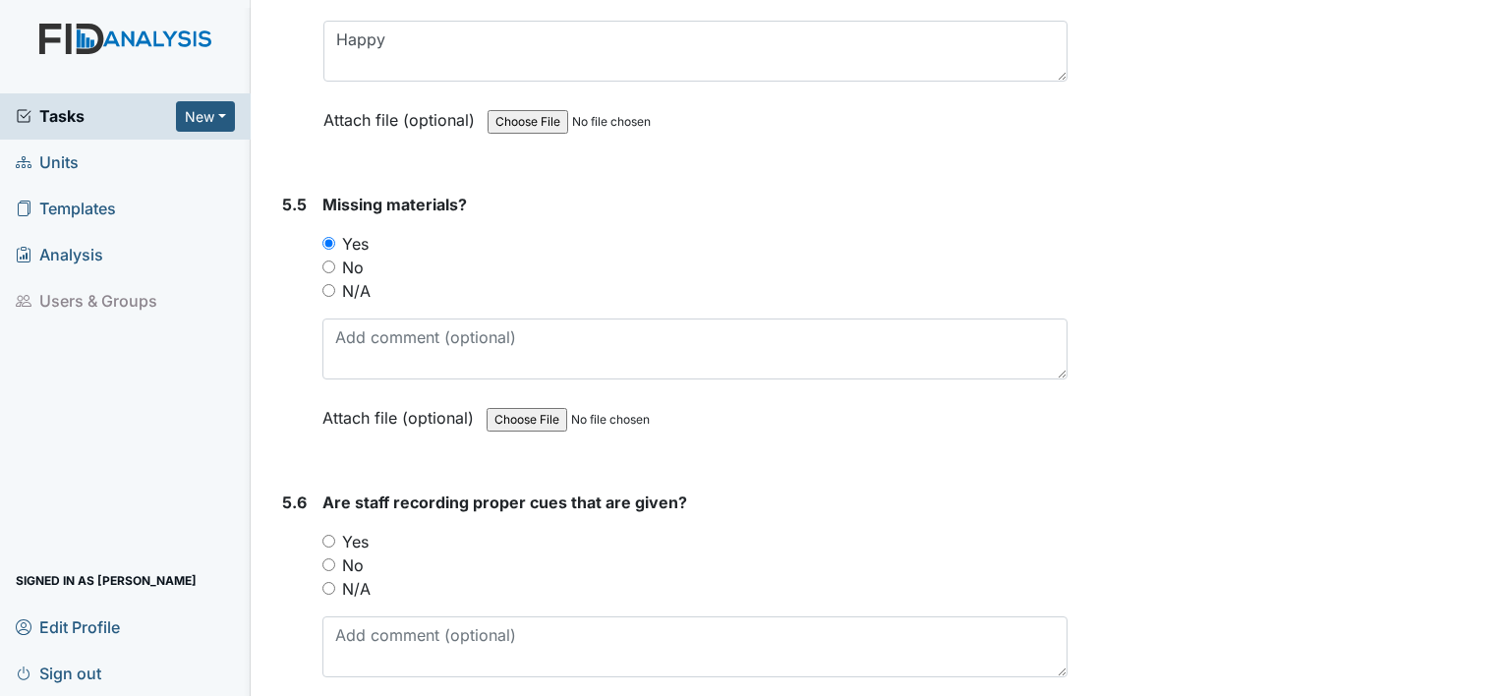
click at [331, 535] on input "Yes" at bounding box center [328, 541] width 13 height 13
radio input "true"
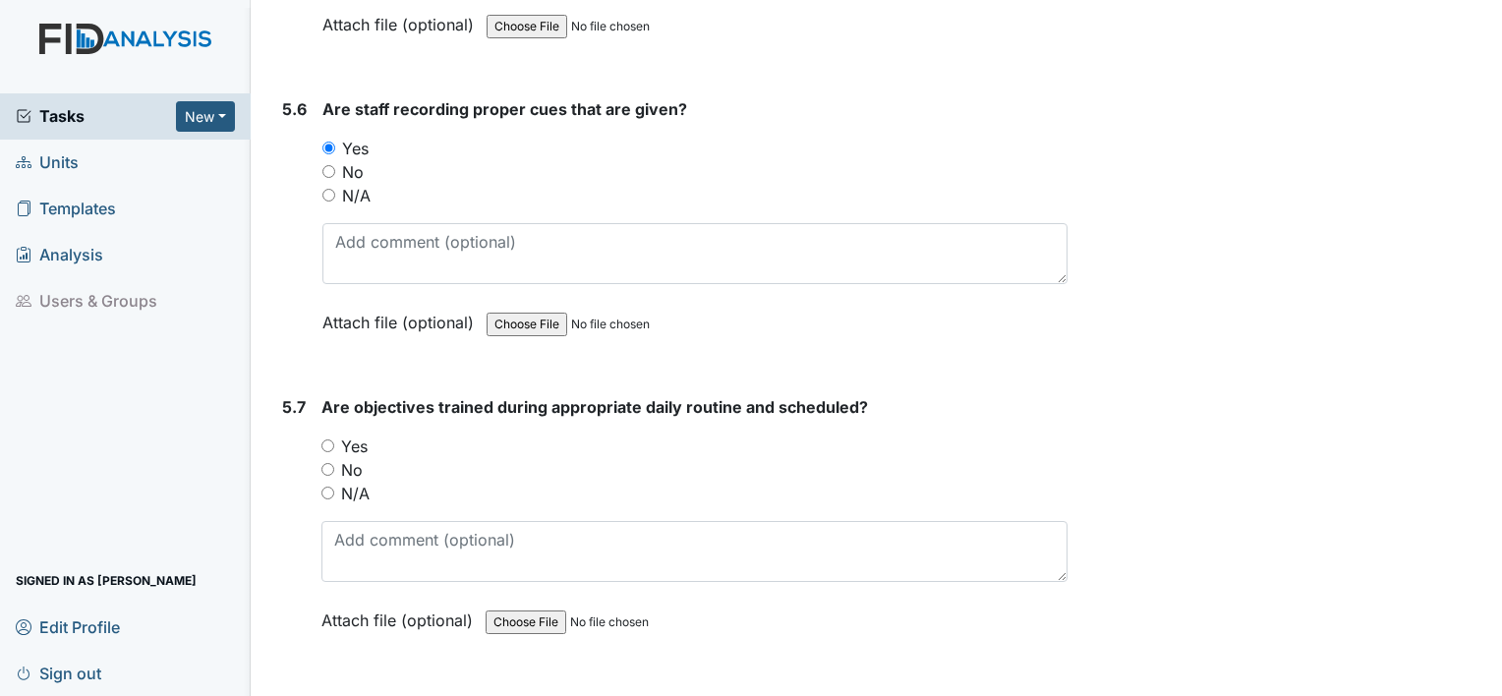
scroll to position [11805, 0]
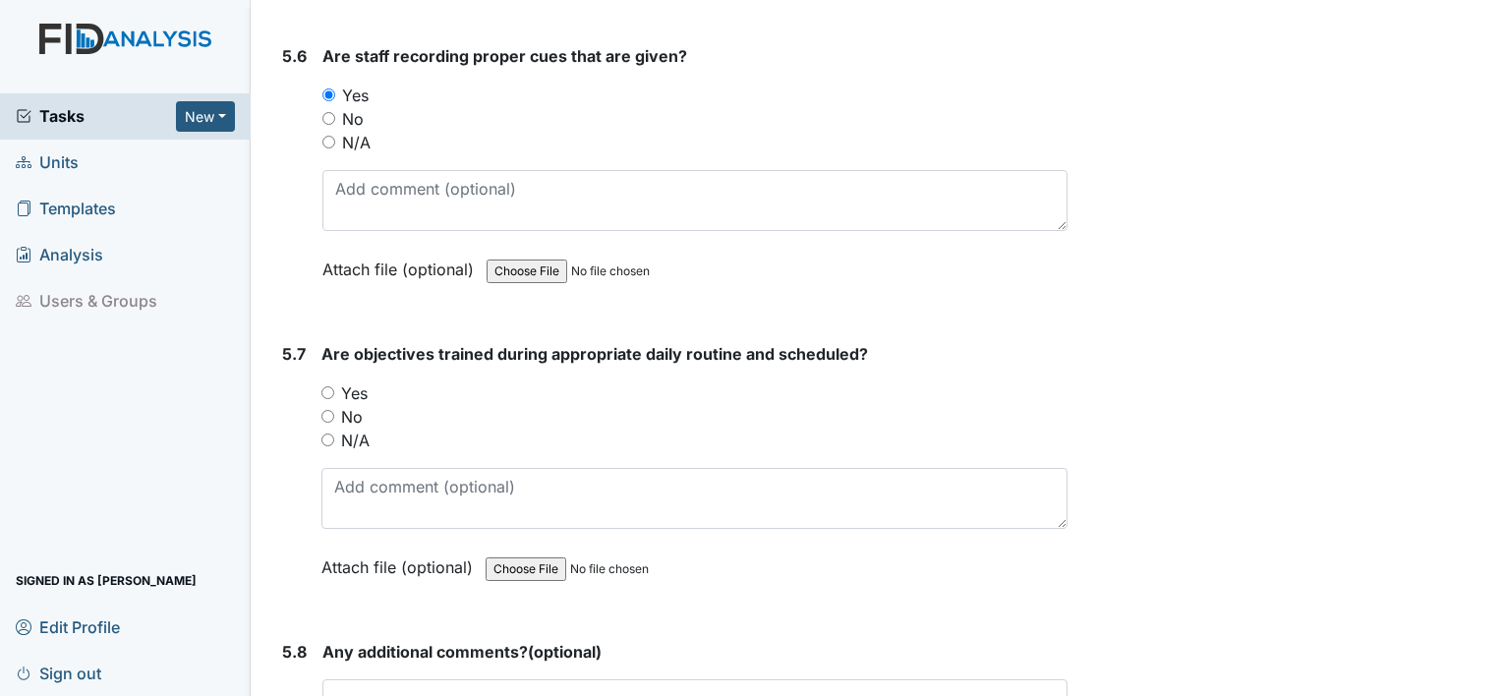
click at [326, 386] on input "Yes" at bounding box center [327, 392] width 13 height 13
radio input "true"
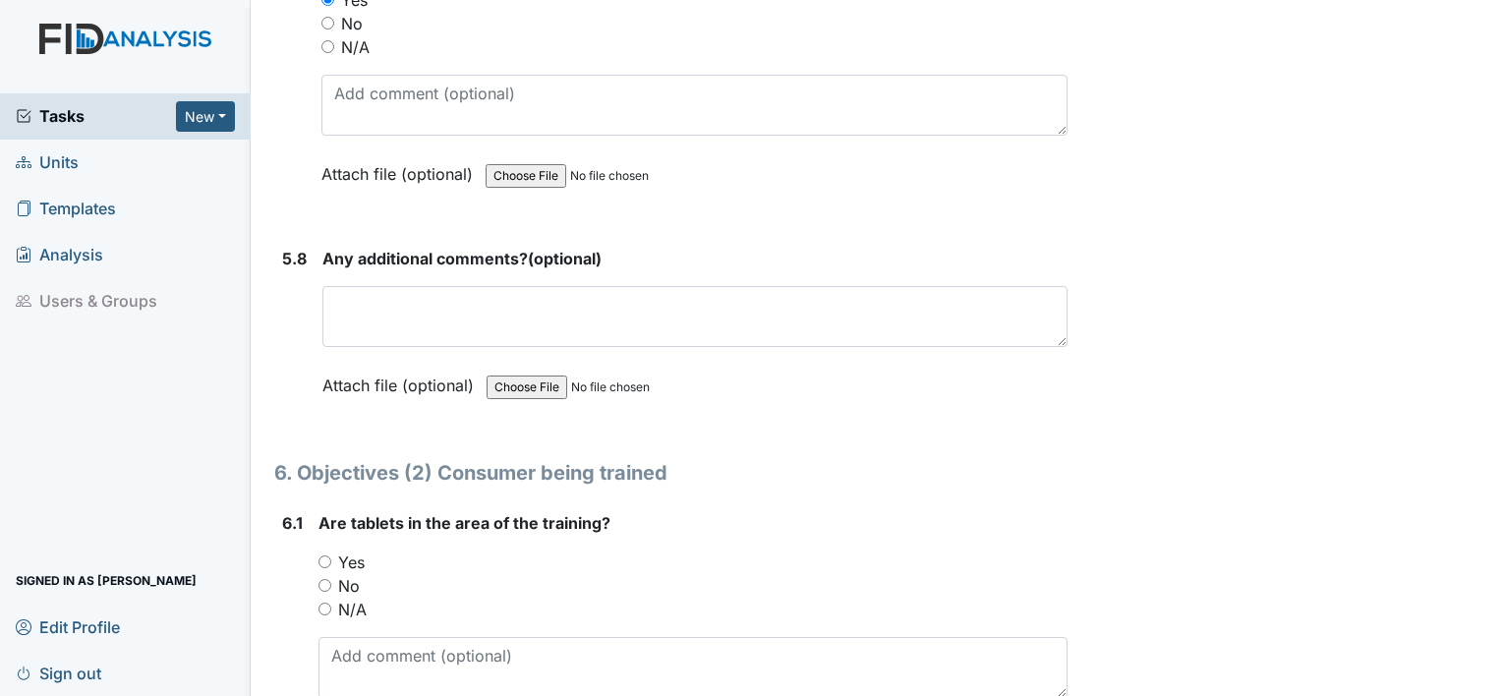
scroll to position [12289, 0]
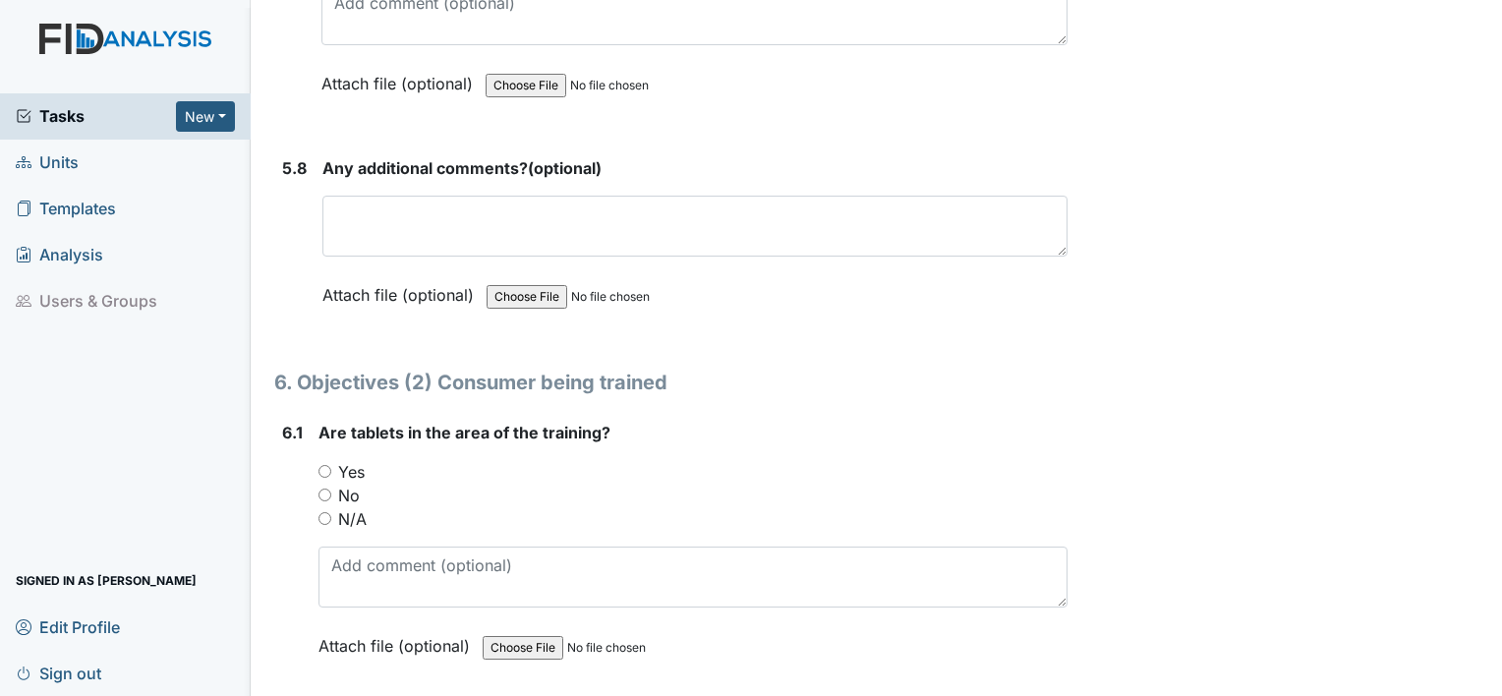
click at [322, 465] on input "Yes" at bounding box center [325, 471] width 13 height 13
radio input "true"
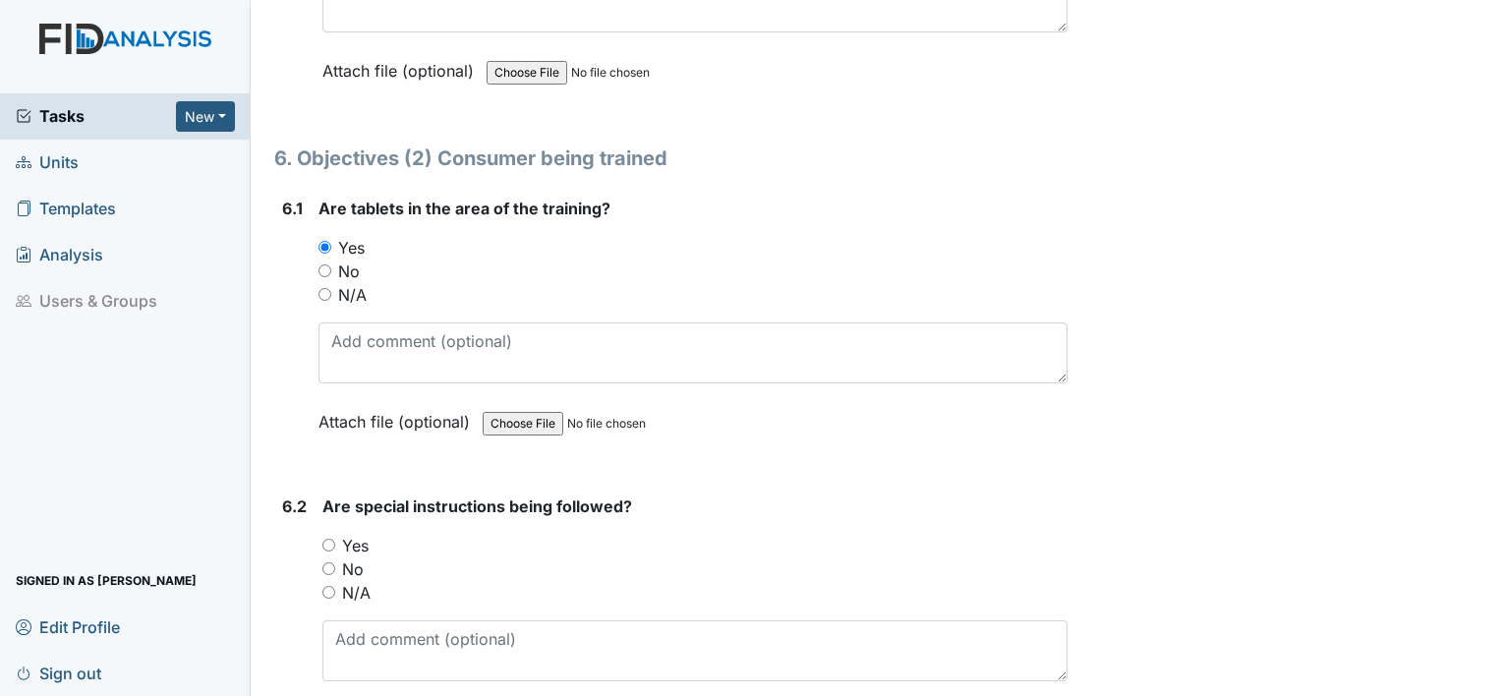
scroll to position [12669, 0]
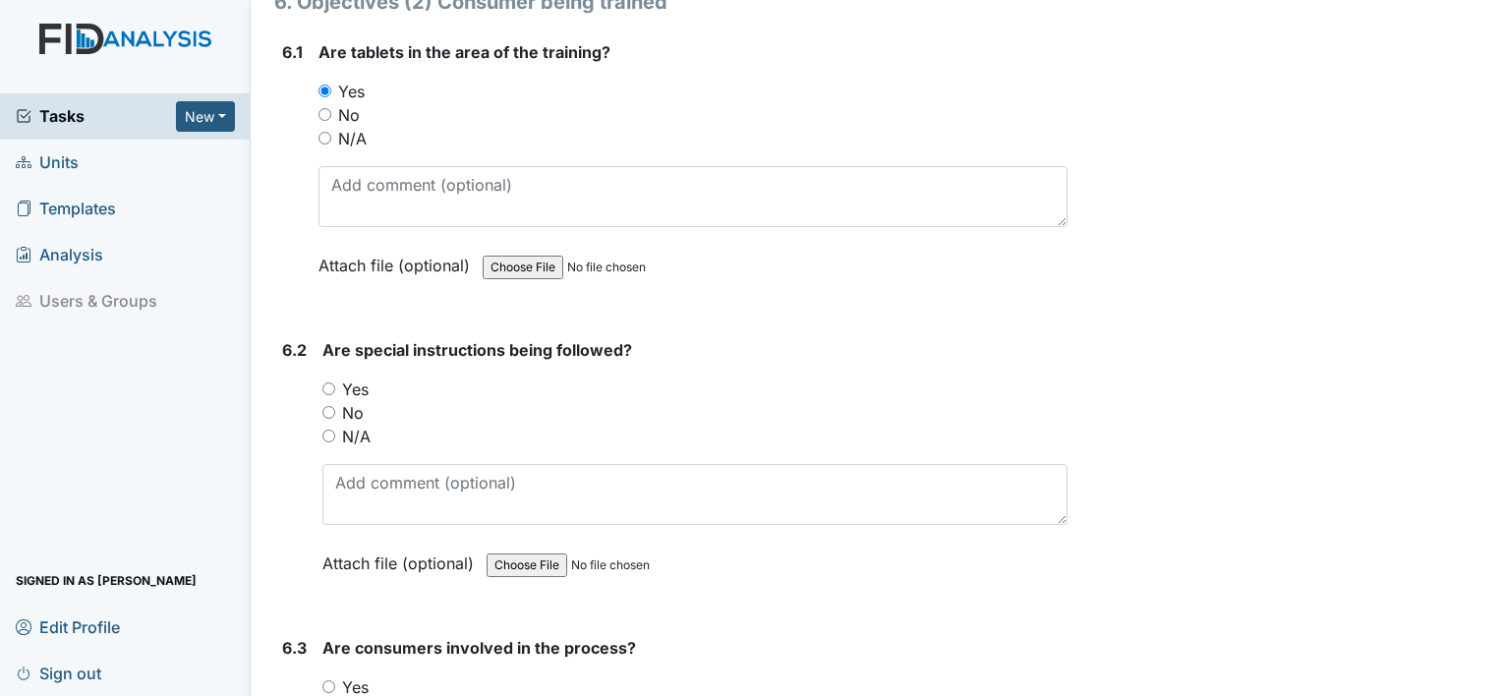
click at [326, 382] on input "Yes" at bounding box center [328, 388] width 13 height 13
radio input "true"
click at [329, 680] on input "Yes" at bounding box center [328, 686] width 13 height 13
radio input "true"
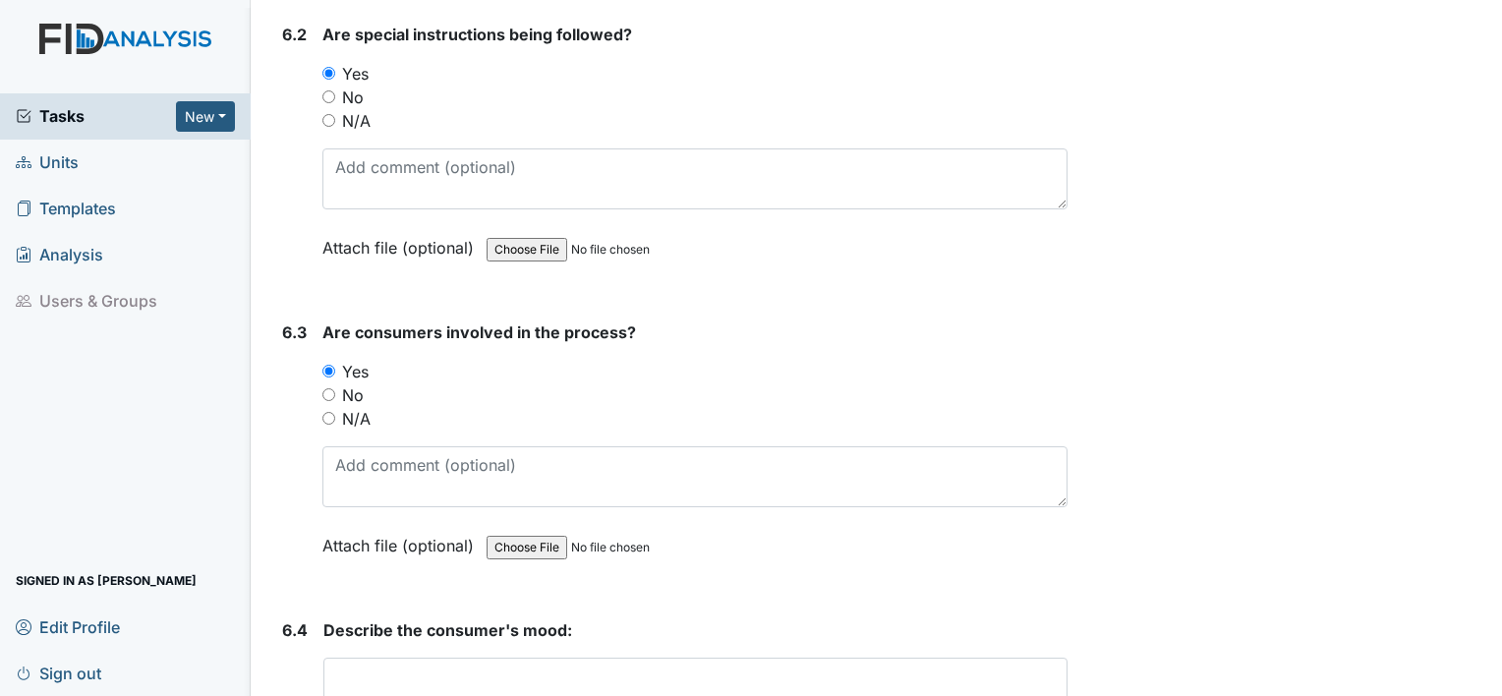
scroll to position [13115, 0]
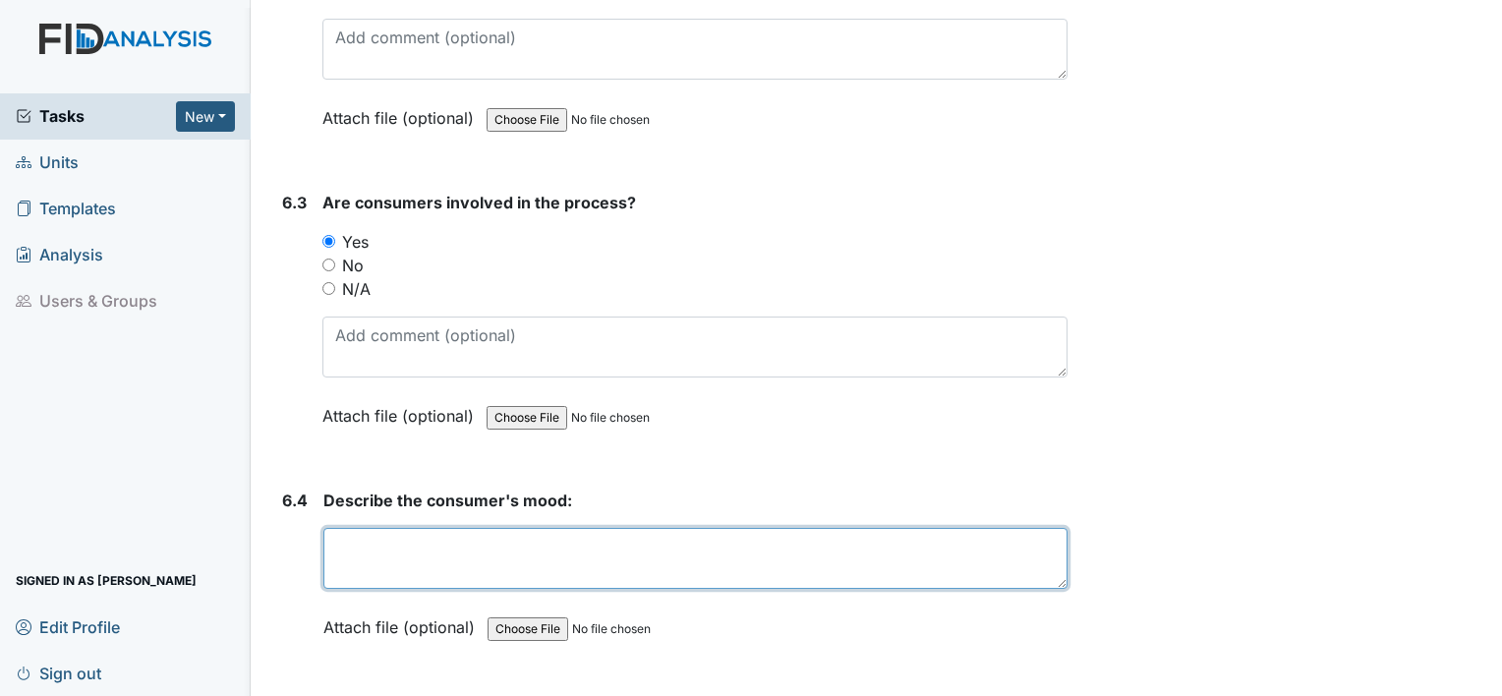
click at [505, 528] on textarea at bounding box center [695, 558] width 744 height 61
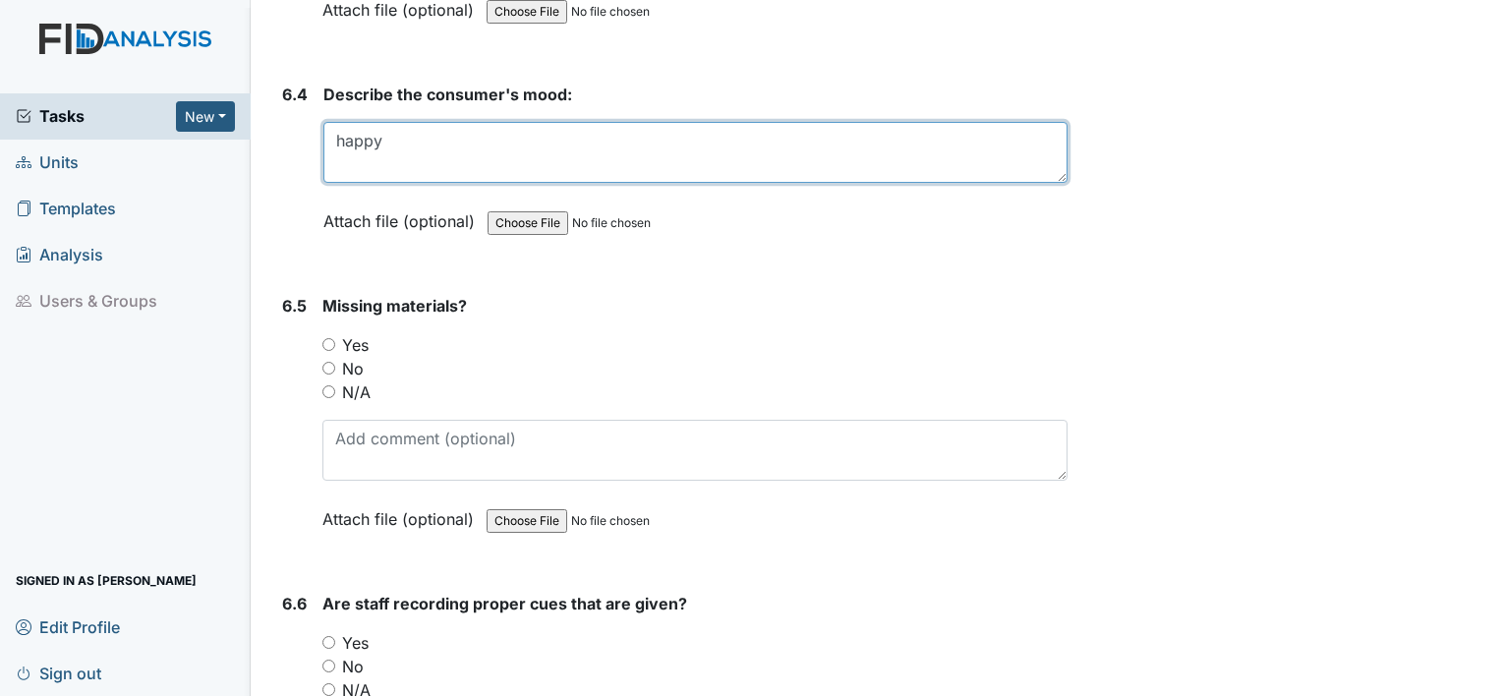
scroll to position [13535, 0]
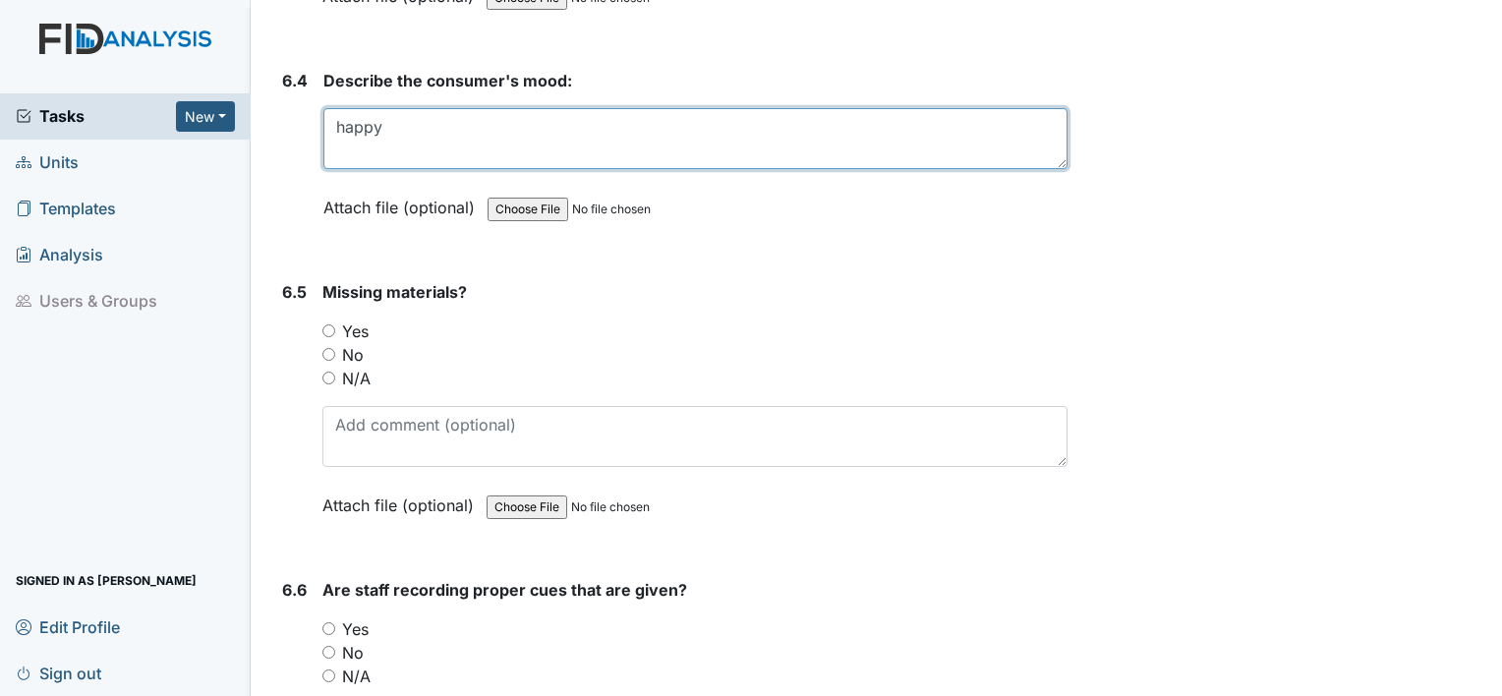
type textarea "happy"
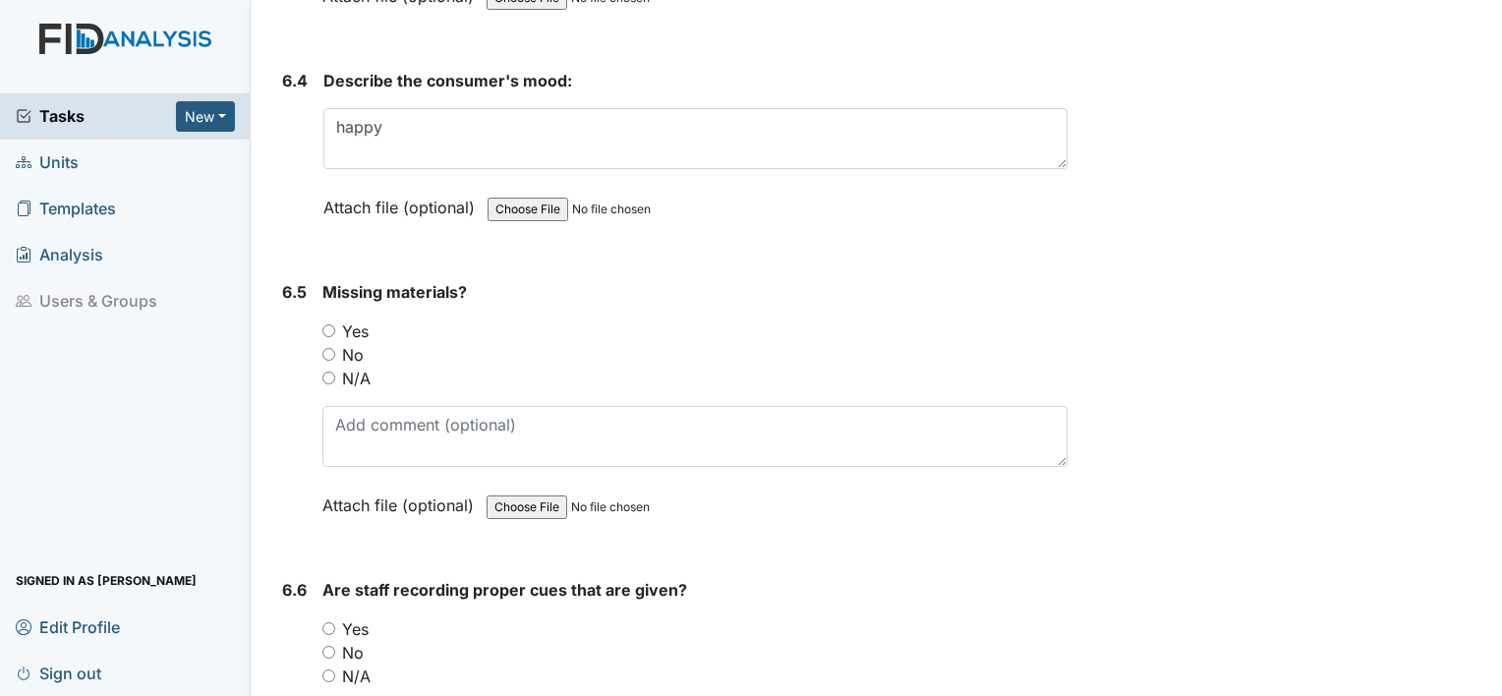
click at [337, 320] on div "Yes" at bounding box center [694, 332] width 745 height 24
click at [330, 324] on input "Yes" at bounding box center [328, 330] width 13 height 13
radio input "true"
click at [332, 622] on input "Yes" at bounding box center [328, 628] width 13 height 13
radio input "true"
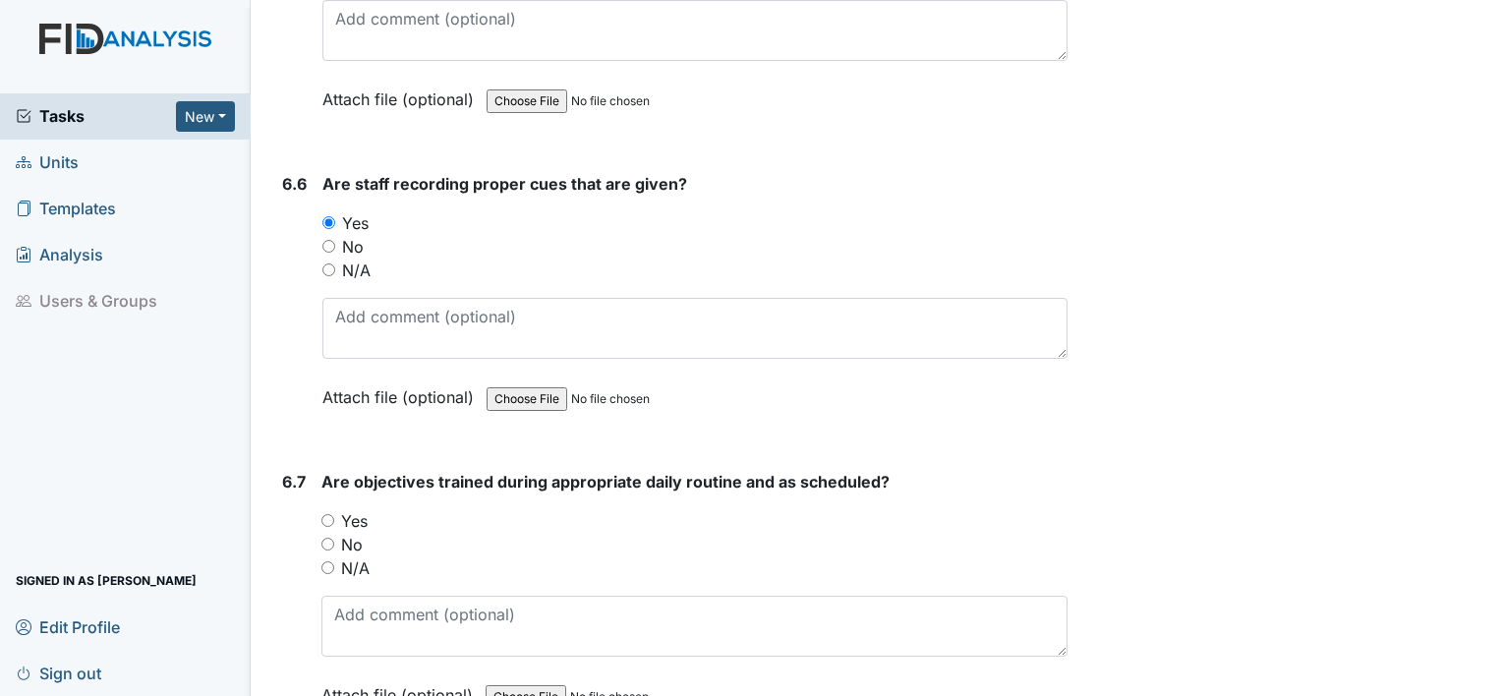
scroll to position [13953, 0]
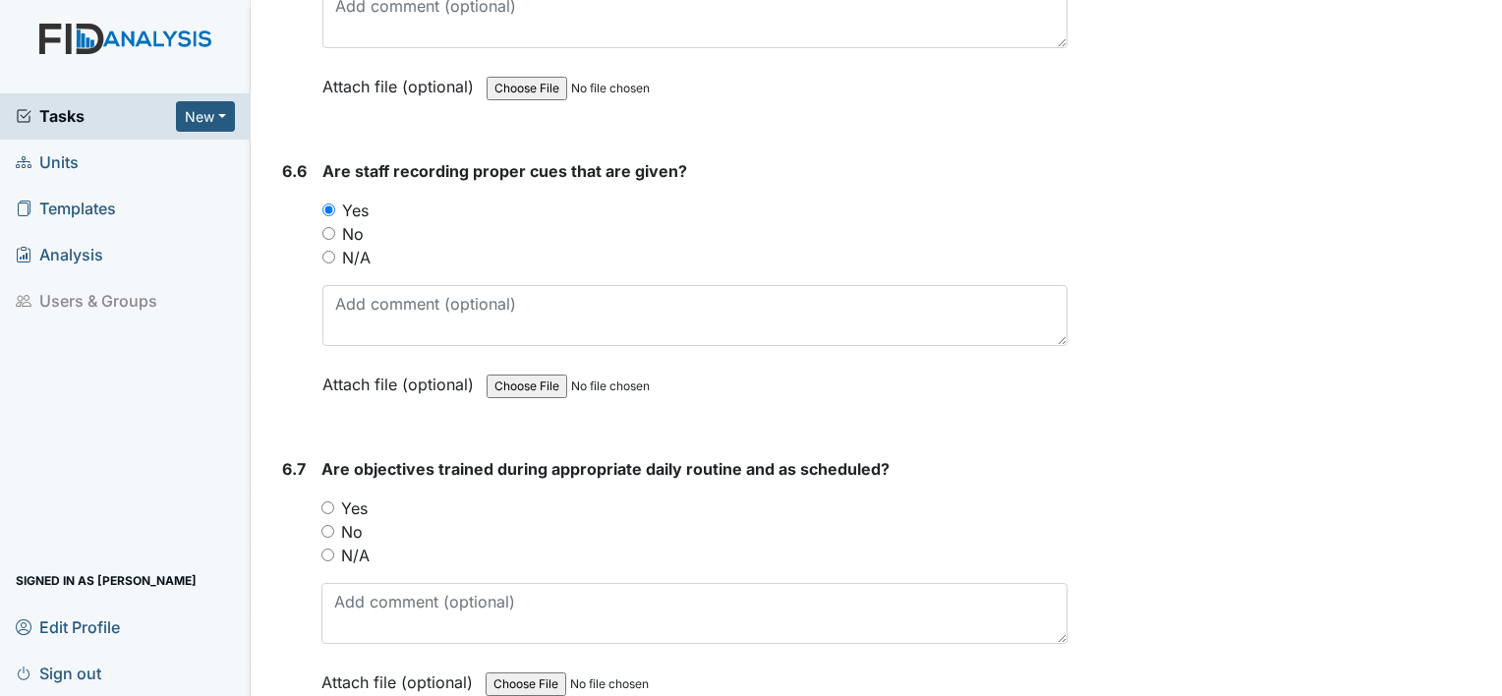
click at [335, 496] on div "Yes" at bounding box center [694, 508] width 746 height 24
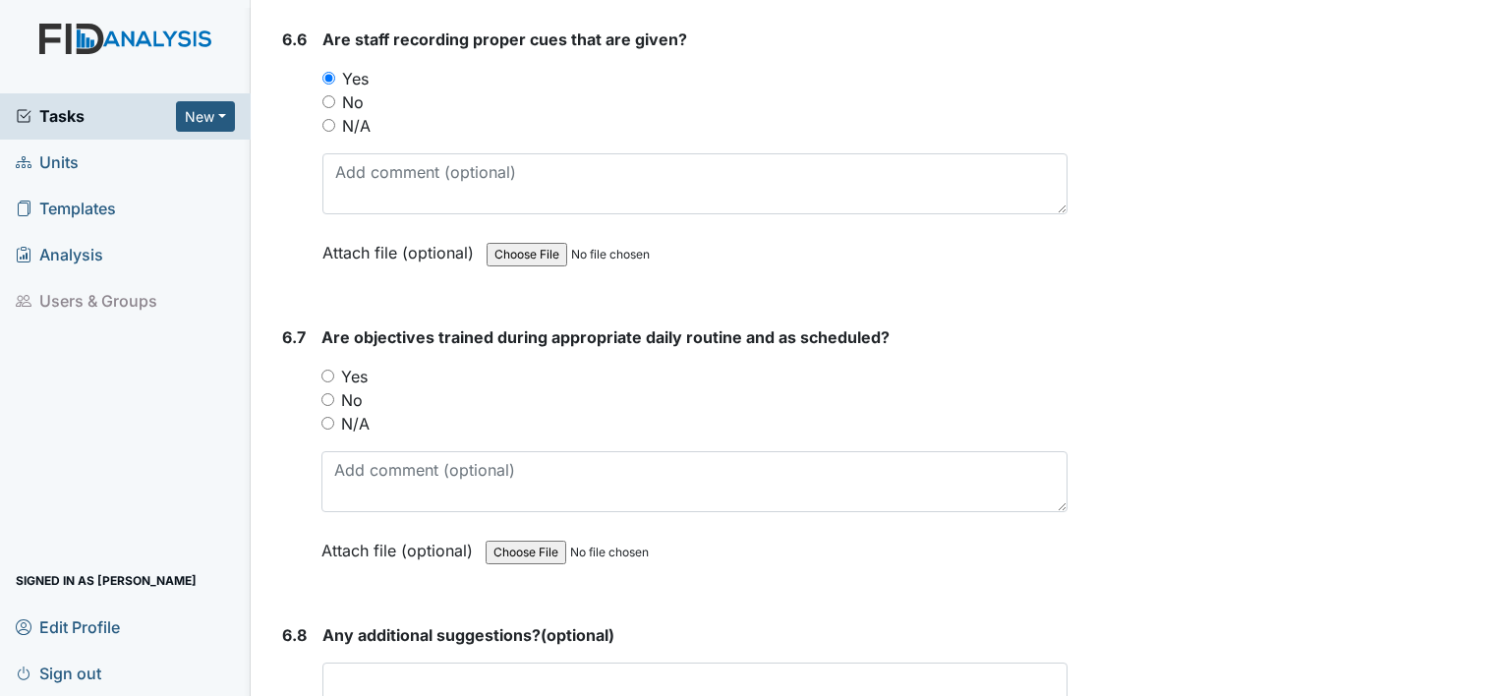
scroll to position [14111, 0]
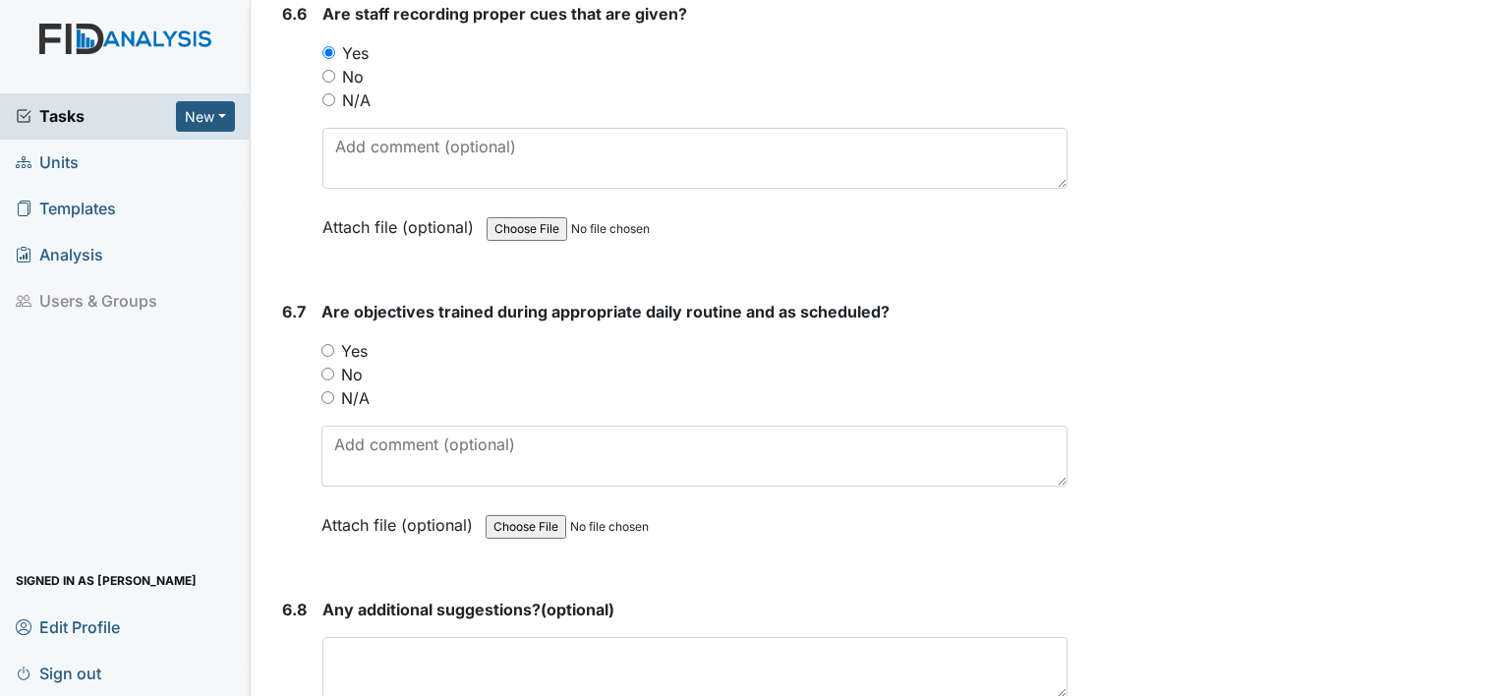
click at [328, 344] on input "Yes" at bounding box center [327, 350] width 13 height 13
radio input "true"
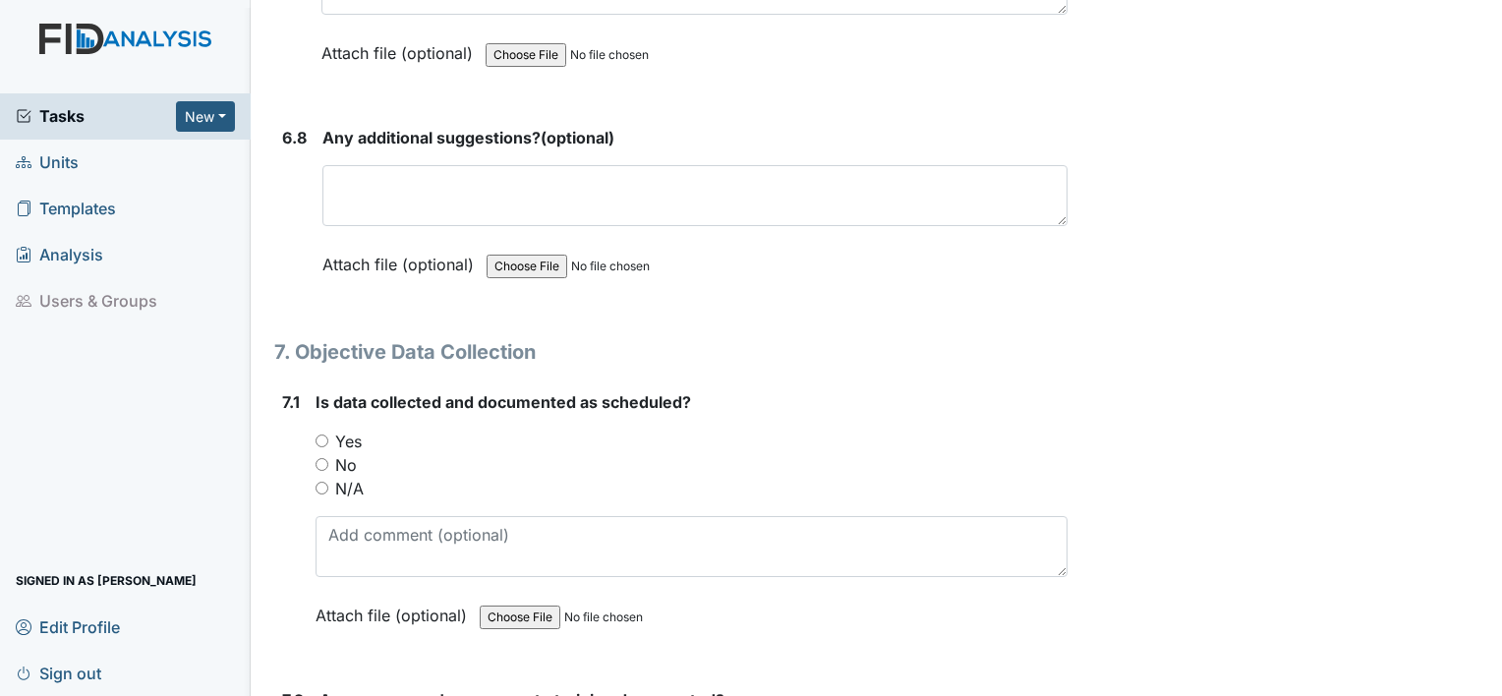
scroll to position [14660, 0]
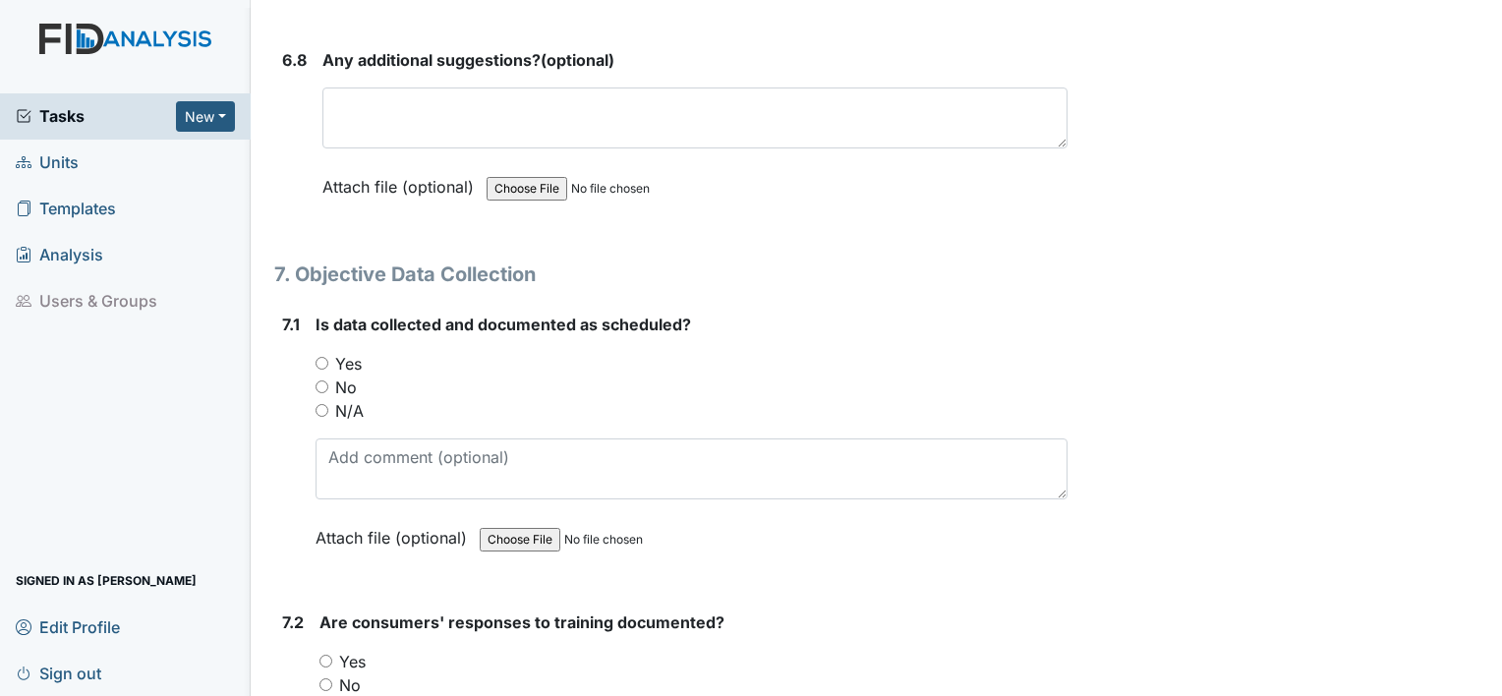
click at [320, 352] on div "Yes" at bounding box center [692, 364] width 752 height 24
click at [322, 376] on div "No" at bounding box center [692, 388] width 752 height 24
click at [320, 357] on input "Yes" at bounding box center [322, 363] width 13 height 13
radio input "true"
click at [328, 655] on input "Yes" at bounding box center [326, 661] width 13 height 13
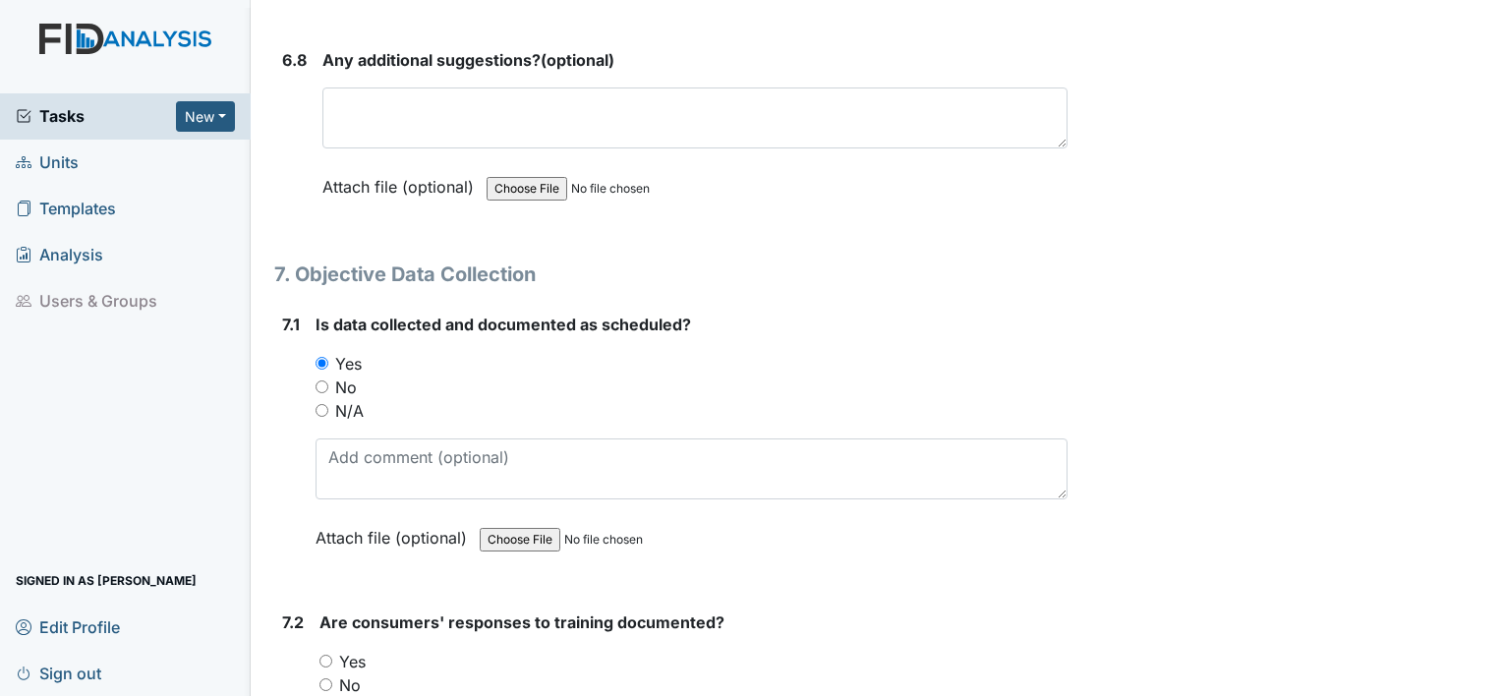
radio input "true"
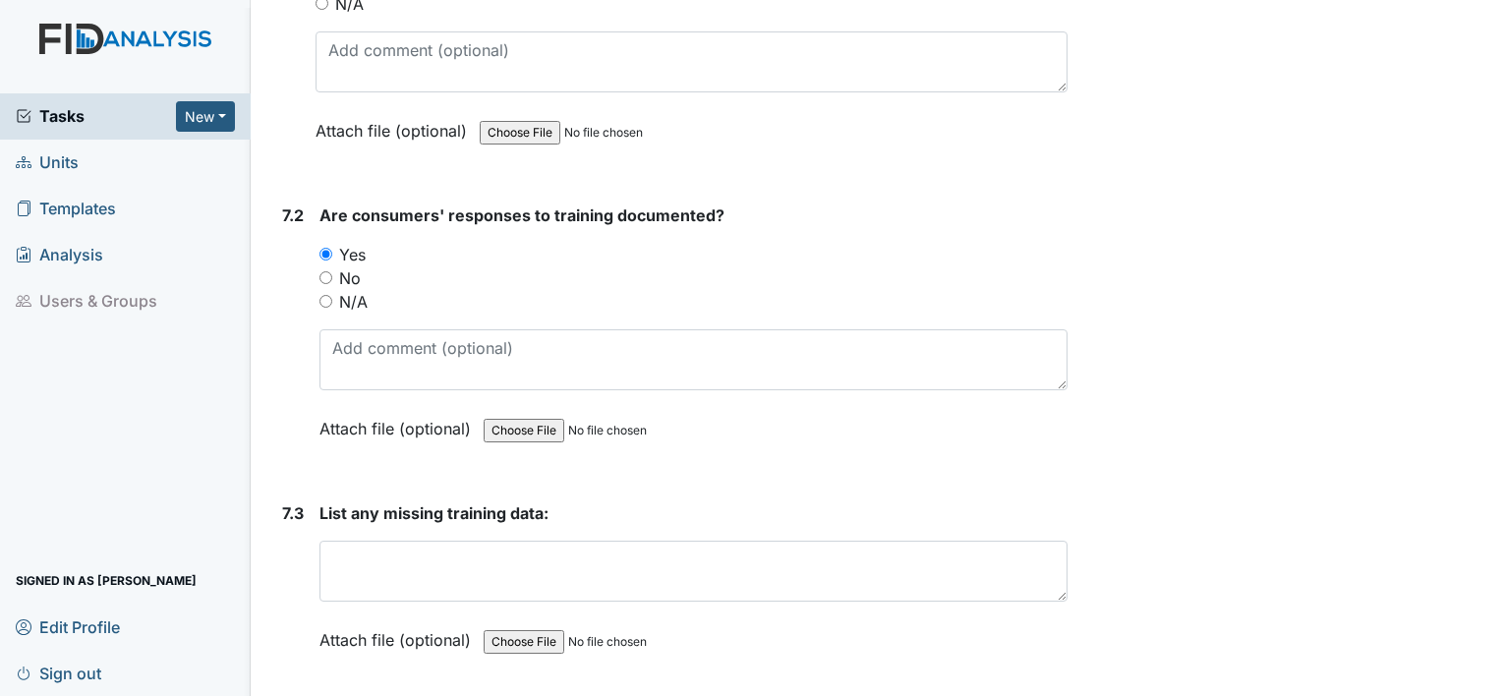
scroll to position [15094, 0]
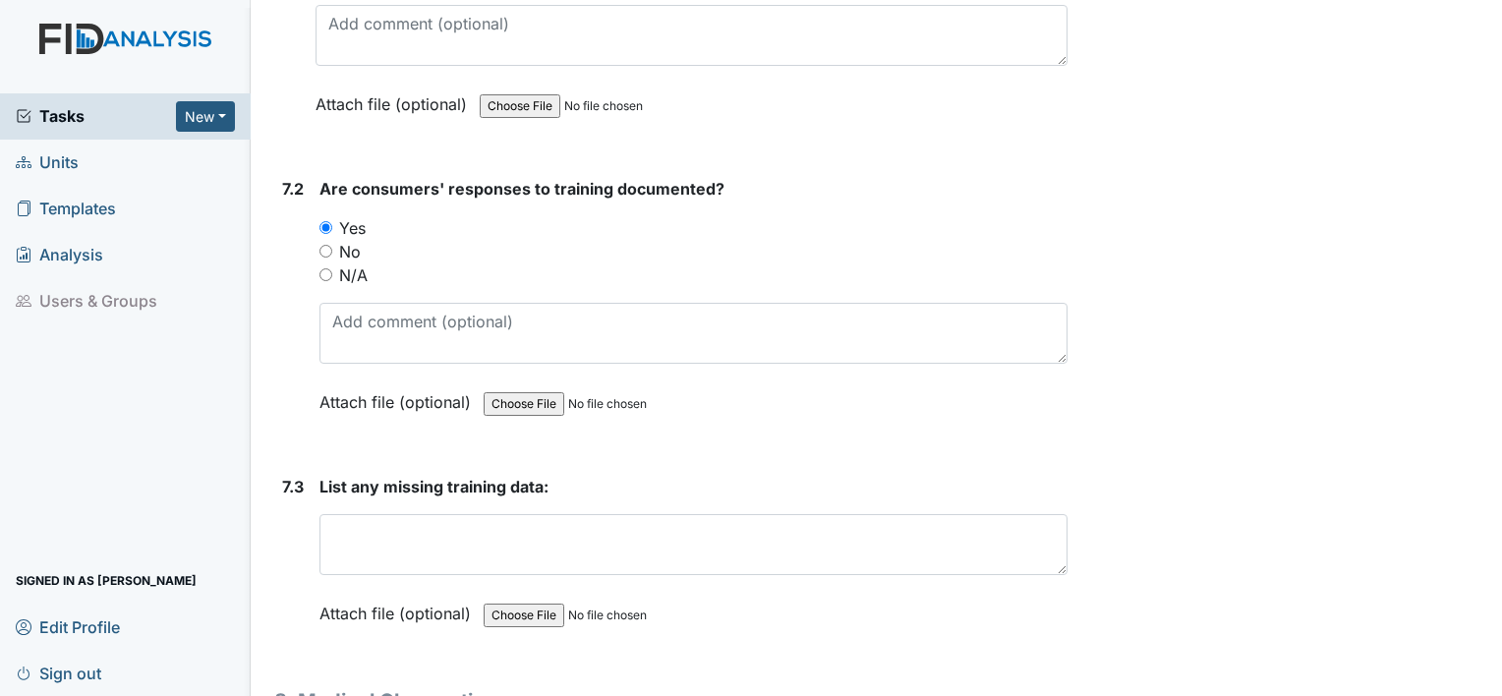
click at [389, 526] on div "List any missing training data: This field is required. Attach file (optional) …" at bounding box center [694, 557] width 748 height 164
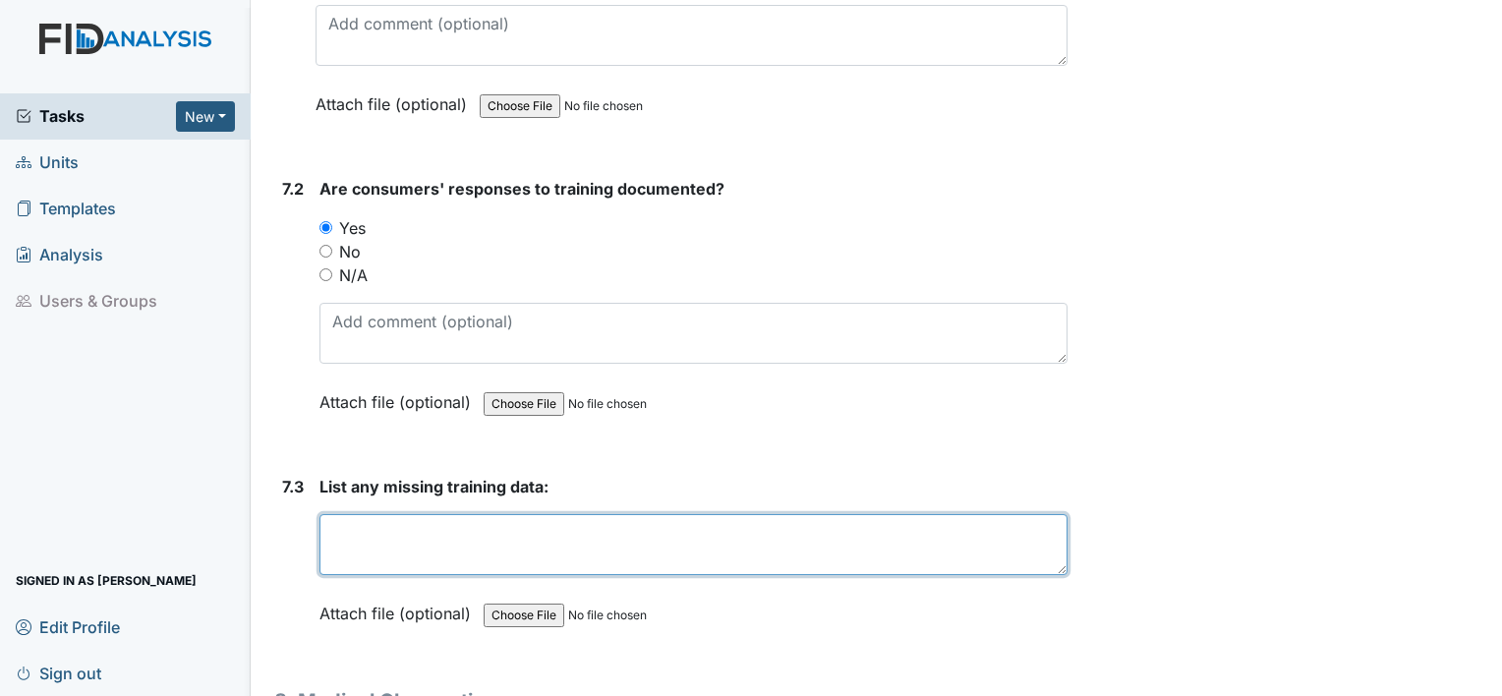
click at [389, 514] on textarea at bounding box center [694, 544] width 748 height 61
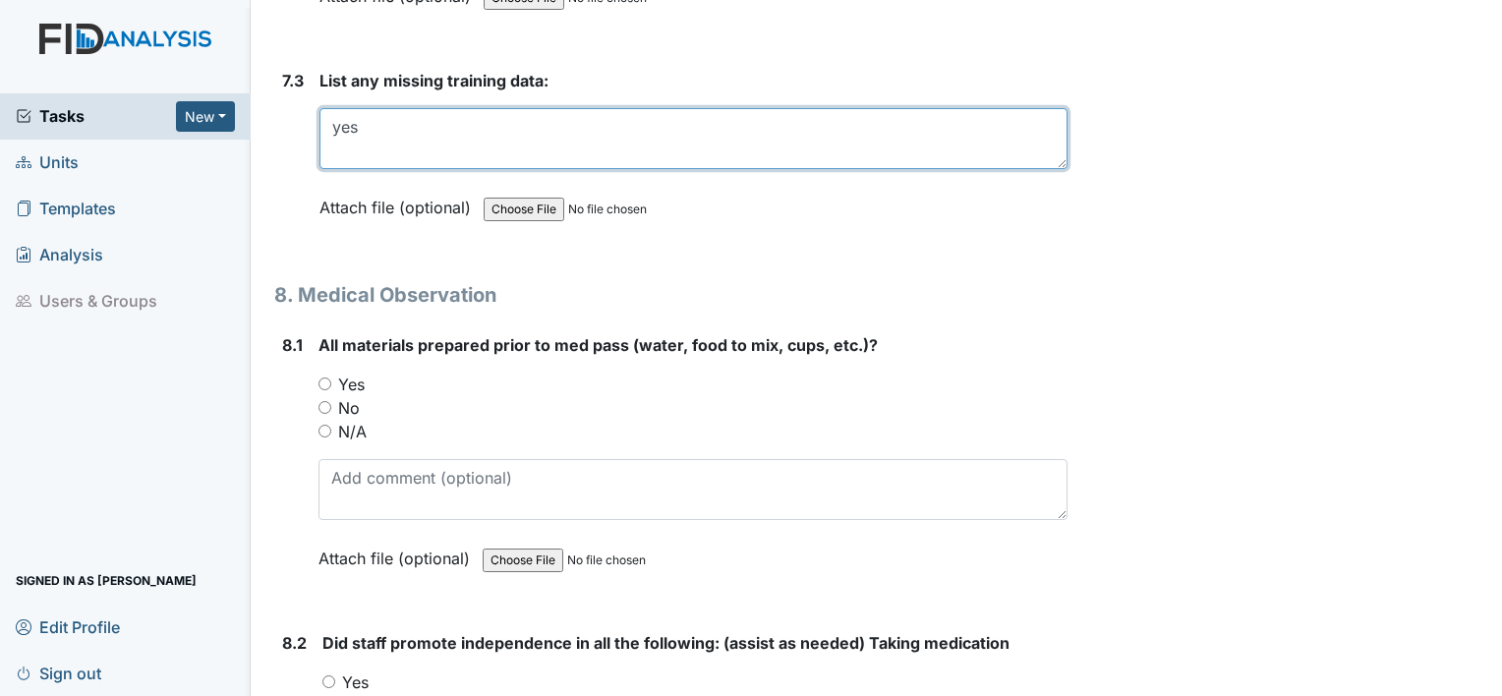
scroll to position [15513, 0]
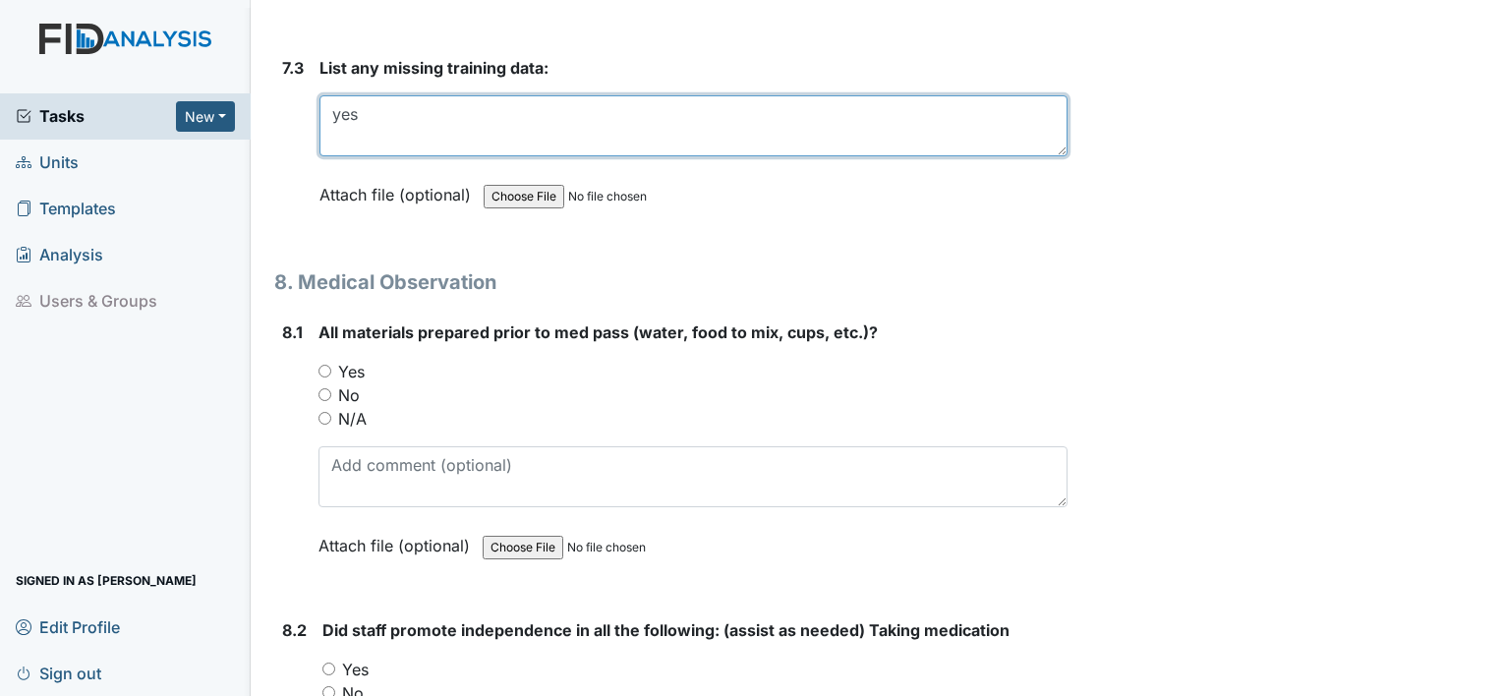
type textarea "yes"
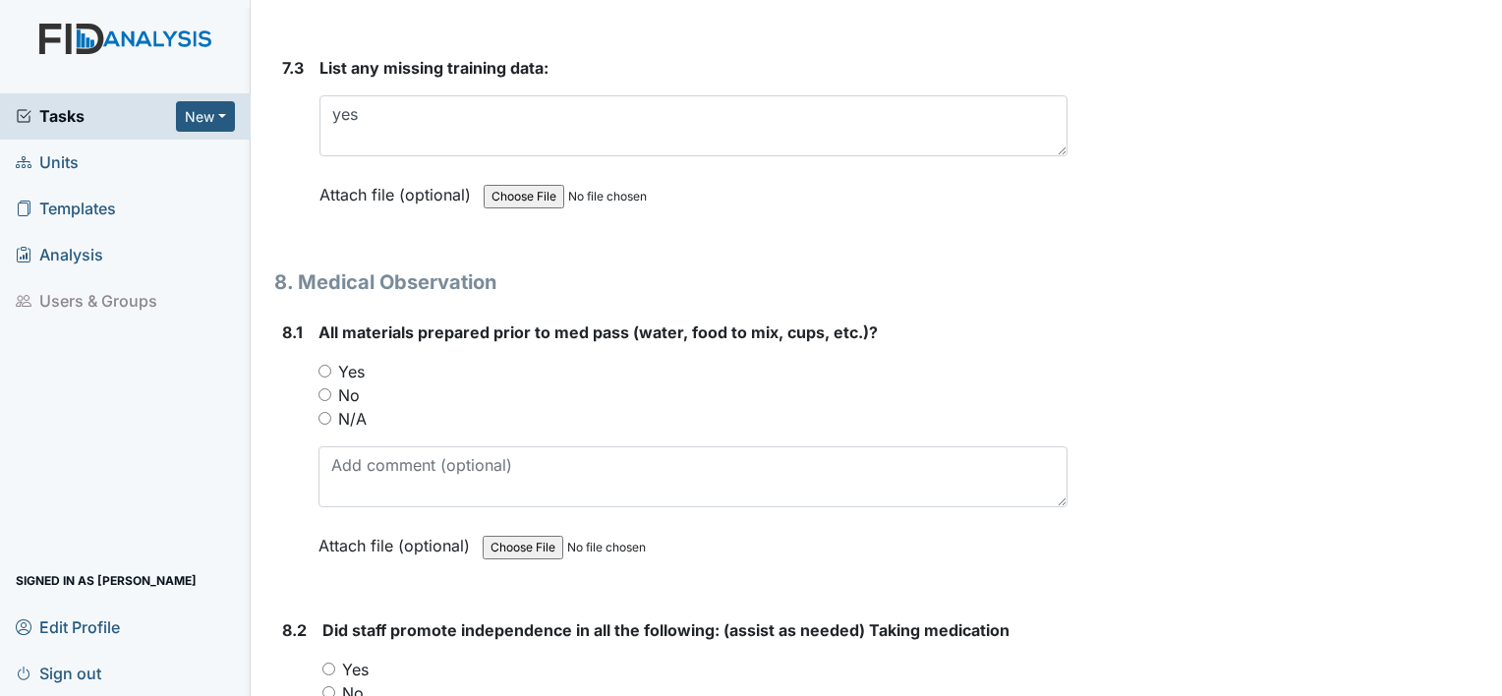
click at [326, 365] on input "Yes" at bounding box center [325, 371] width 13 height 13
radio input "true"
click at [326, 663] on input "Yes" at bounding box center [328, 669] width 13 height 13
radio input "true"
click at [1486, 688] on main "Inspection: Random Inspection for Evening ID: #00011329 Open Autosaving... Loca…" at bounding box center [877, 348] width 1252 height 696
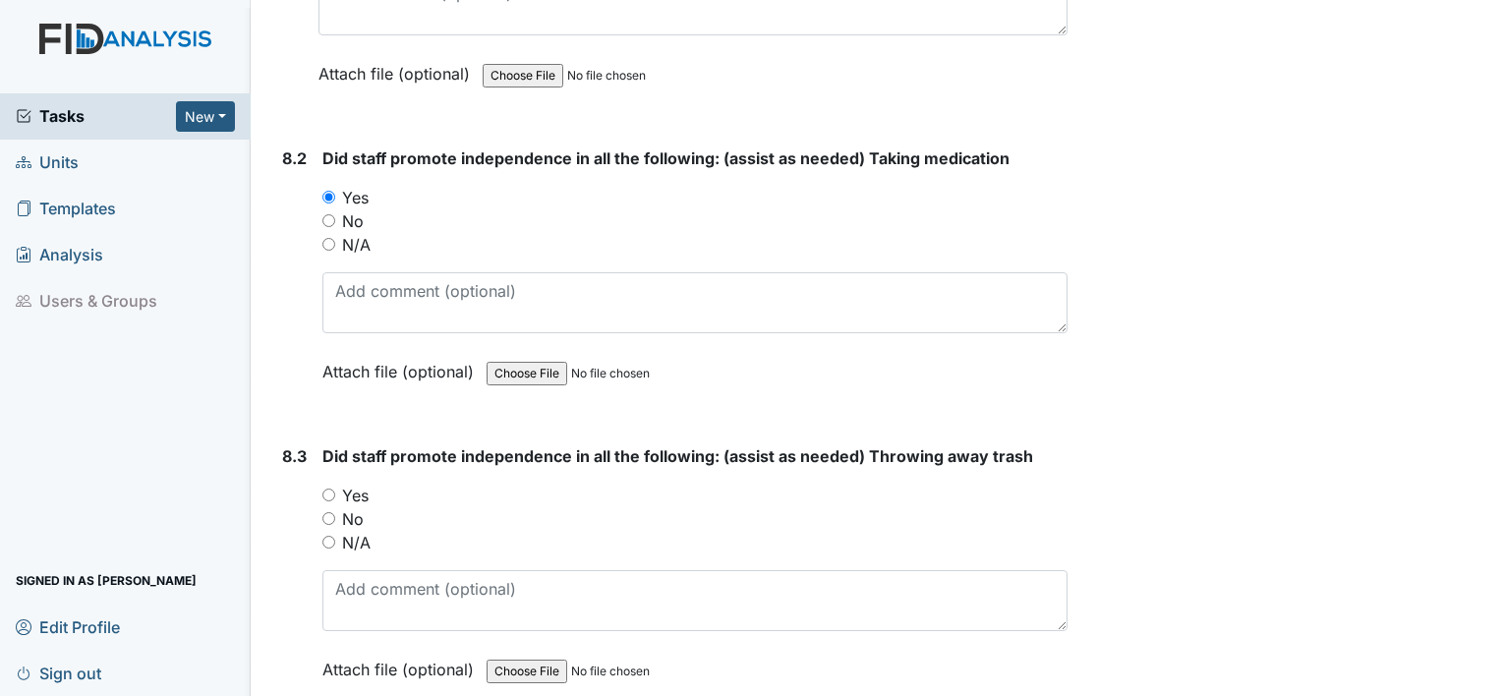
scroll to position [16011, 0]
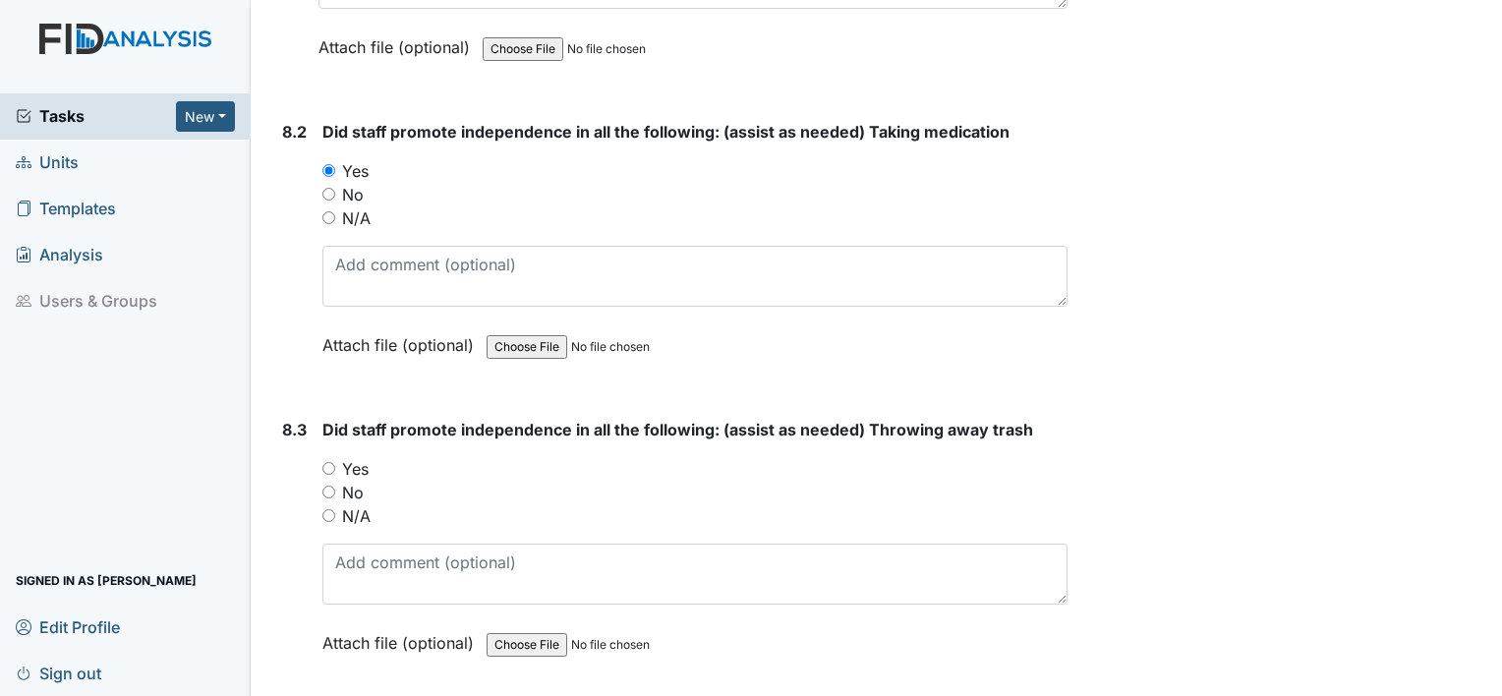
click at [330, 462] on input "Yes" at bounding box center [328, 468] width 13 height 13
radio input "true"
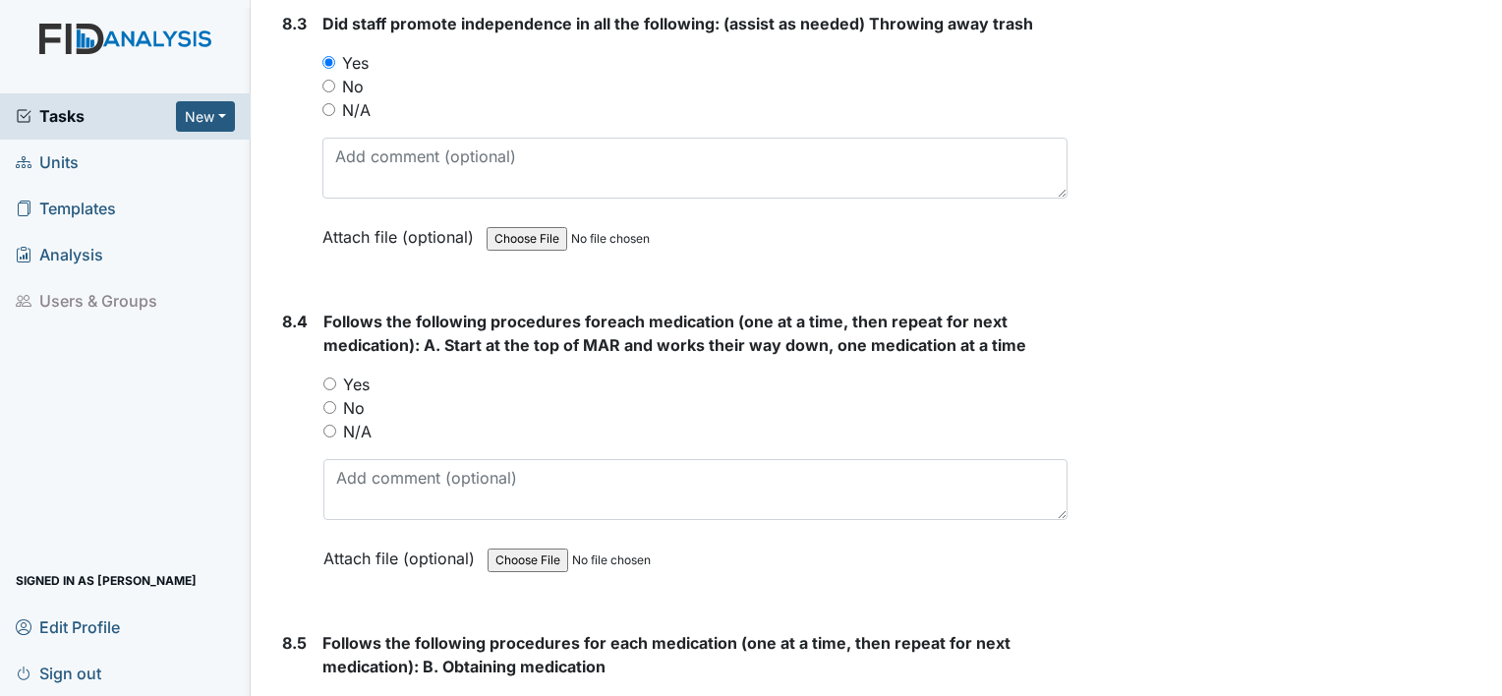
scroll to position [16443, 0]
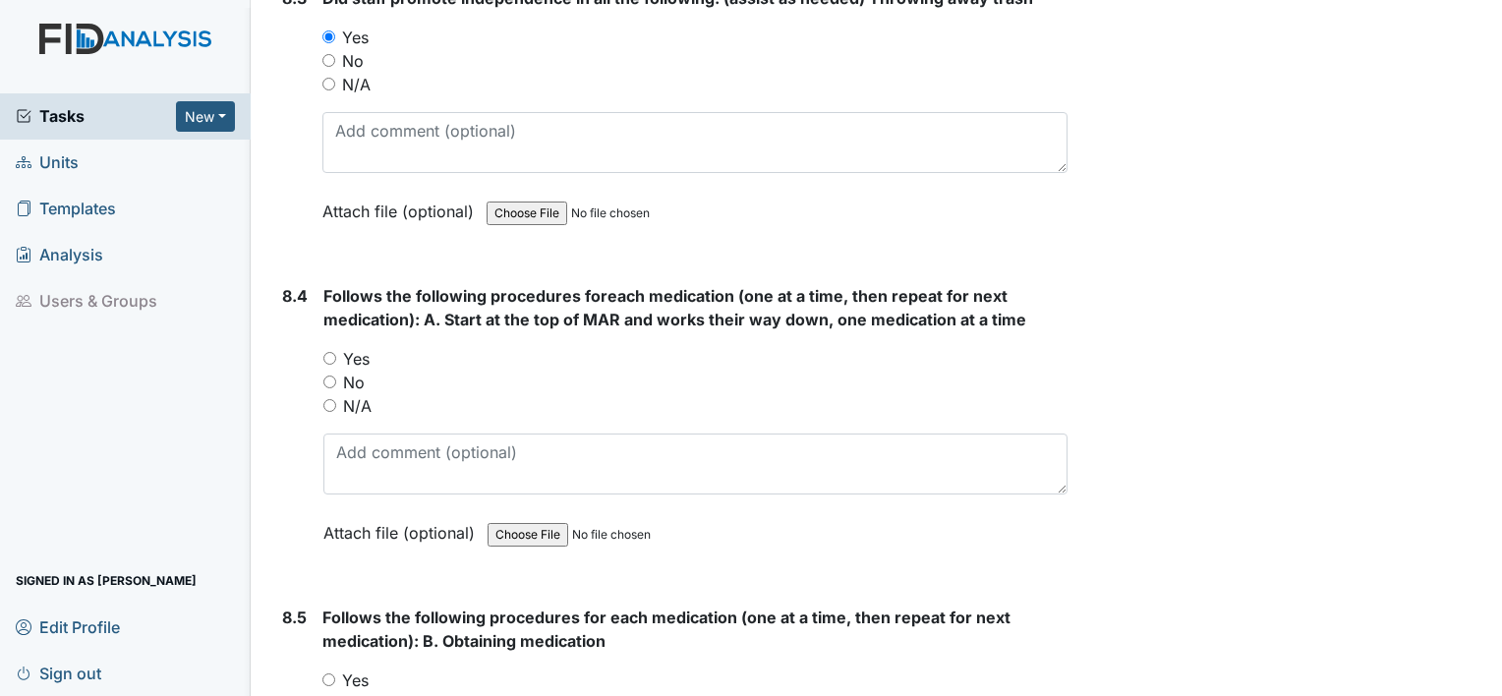
click at [330, 352] on input "Yes" at bounding box center [329, 358] width 13 height 13
radio input "true"
click at [325, 673] on input "Yes" at bounding box center [328, 679] width 13 height 13
radio input "true"
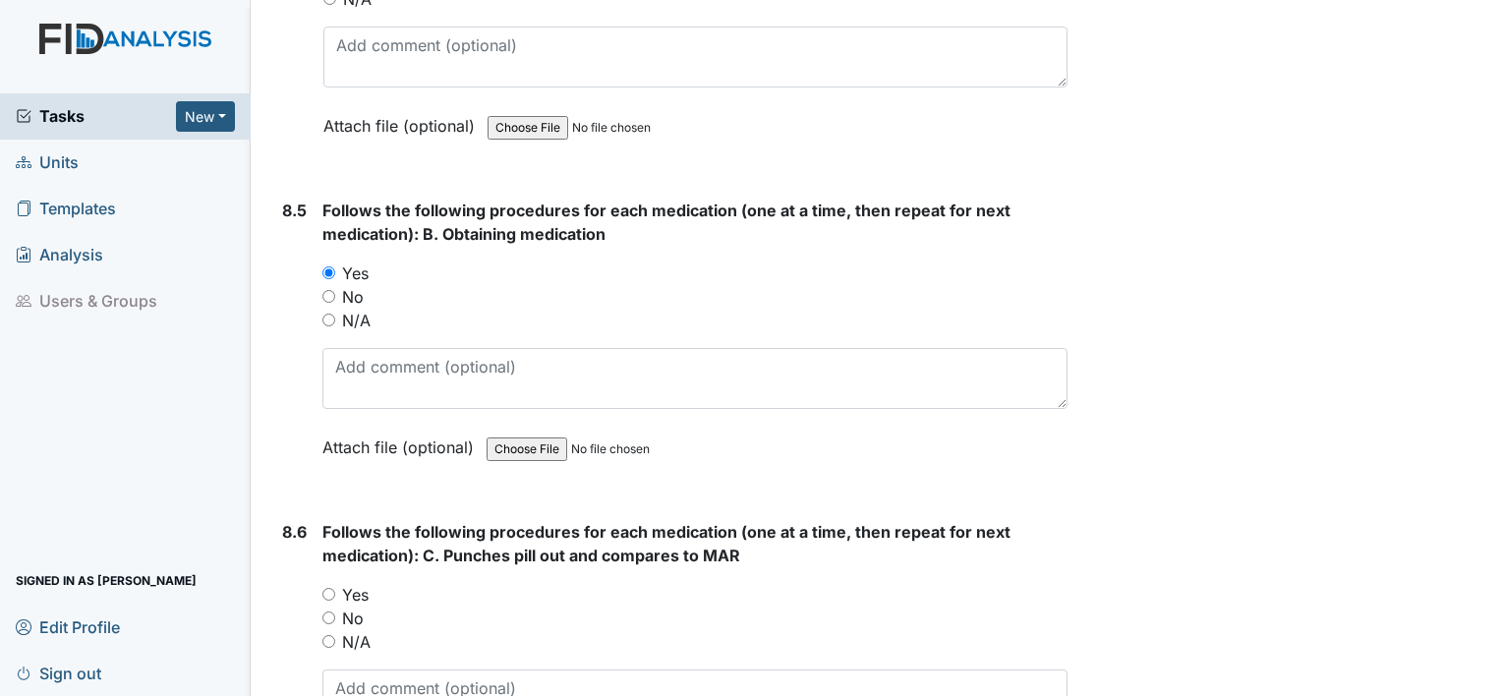
scroll to position [16941, 0]
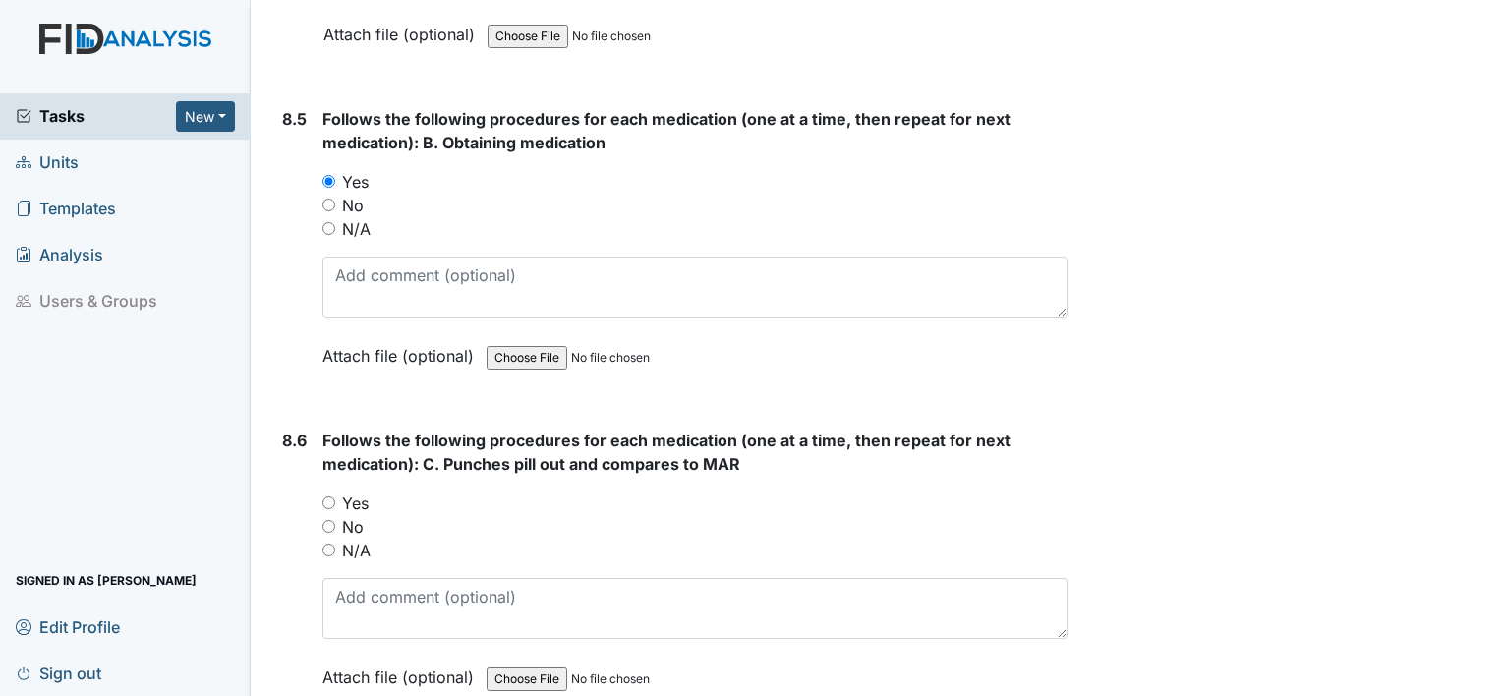
click at [329, 496] on input "Yes" at bounding box center [328, 502] width 13 height 13
radio input "true"
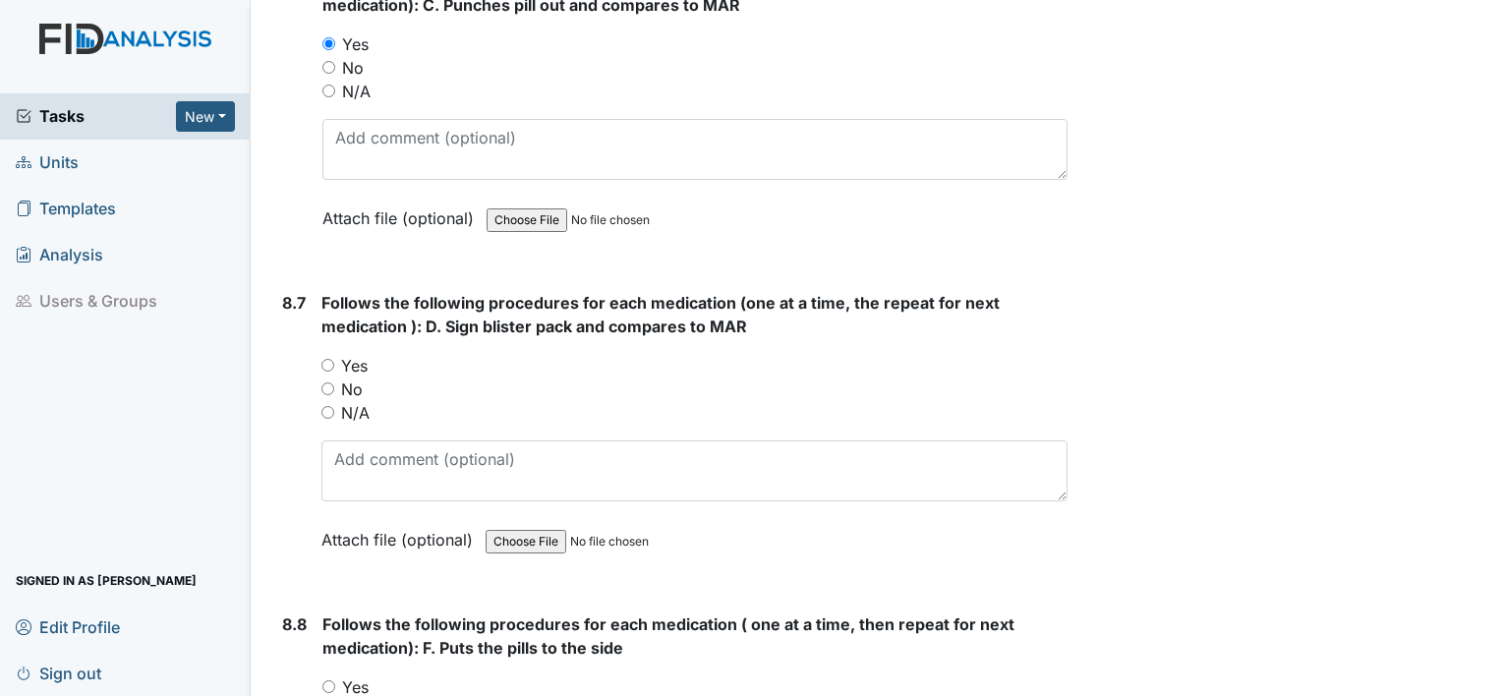
scroll to position [17466, 0]
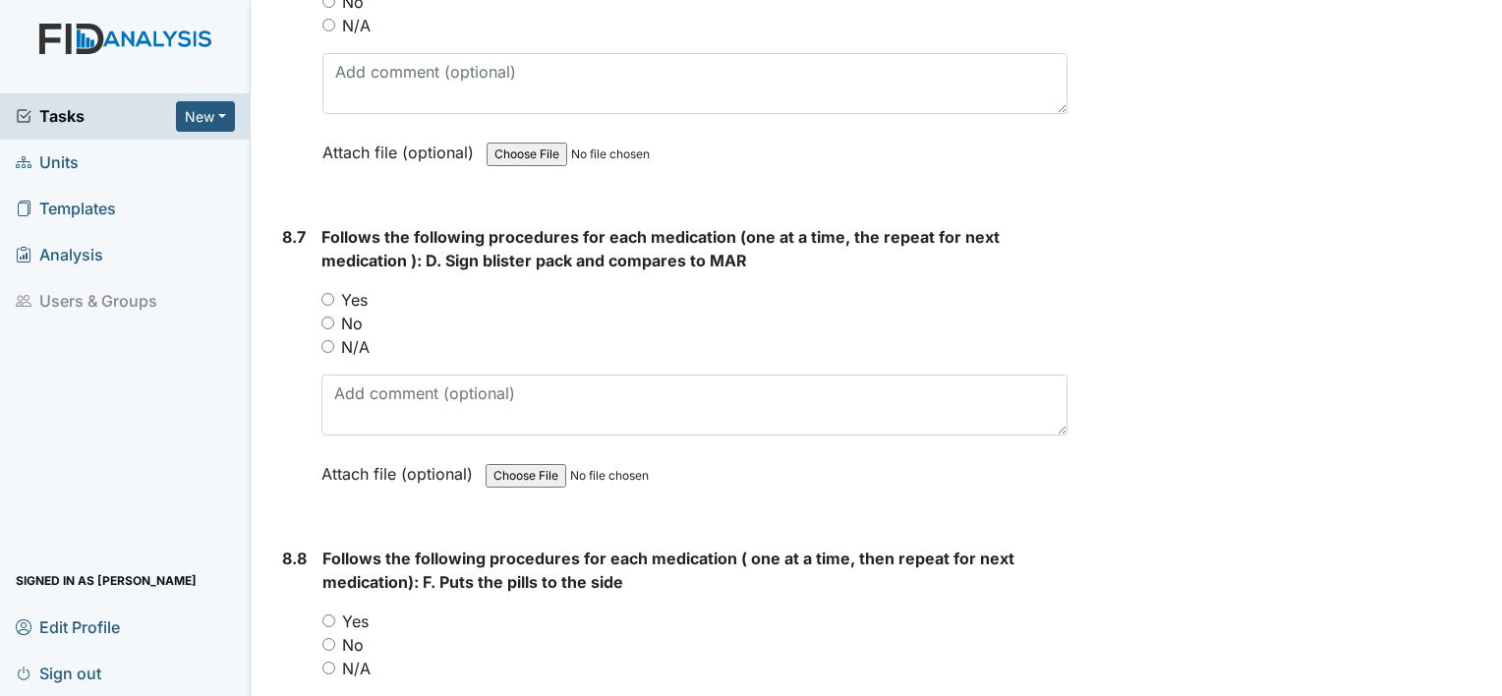
click at [330, 293] on input "Yes" at bounding box center [327, 299] width 13 height 13
radio input "true"
click at [332, 614] on input "Yes" at bounding box center [328, 620] width 13 height 13
radio input "true"
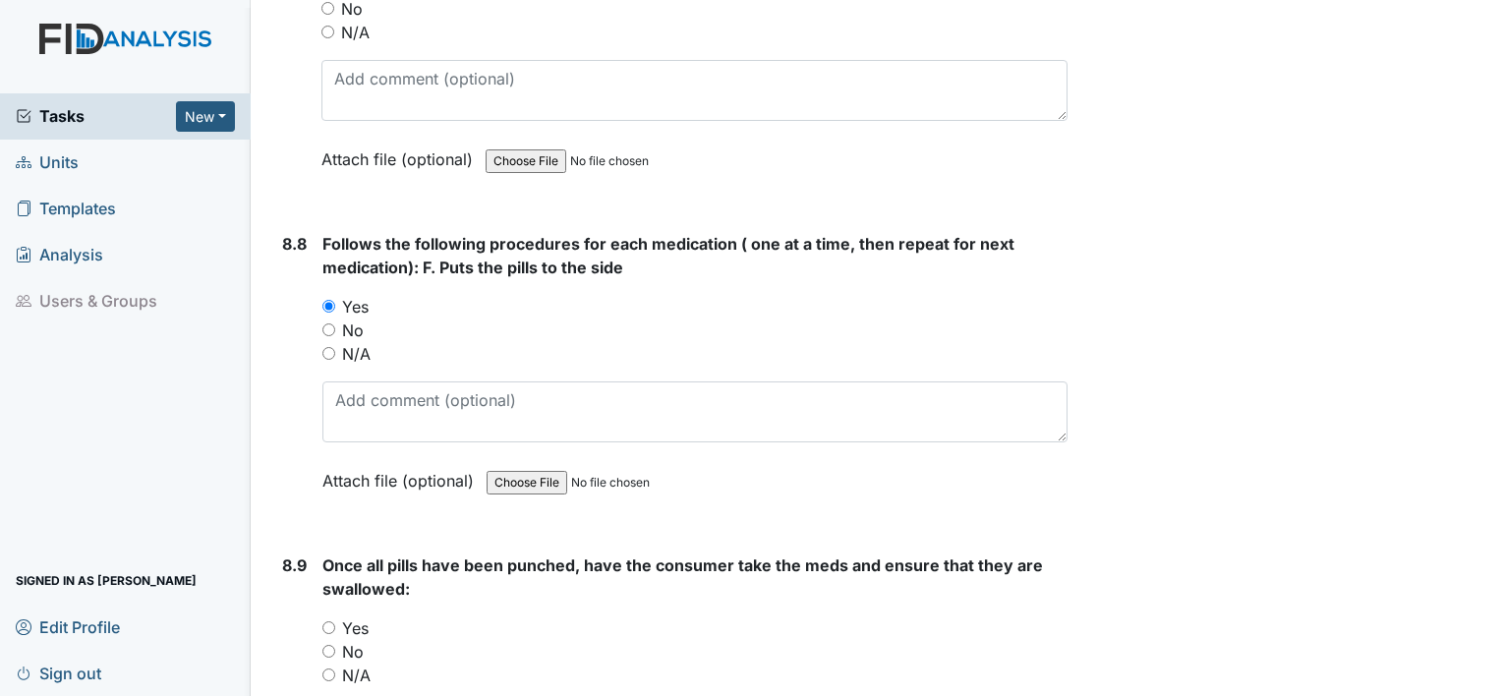
scroll to position [17820, 0]
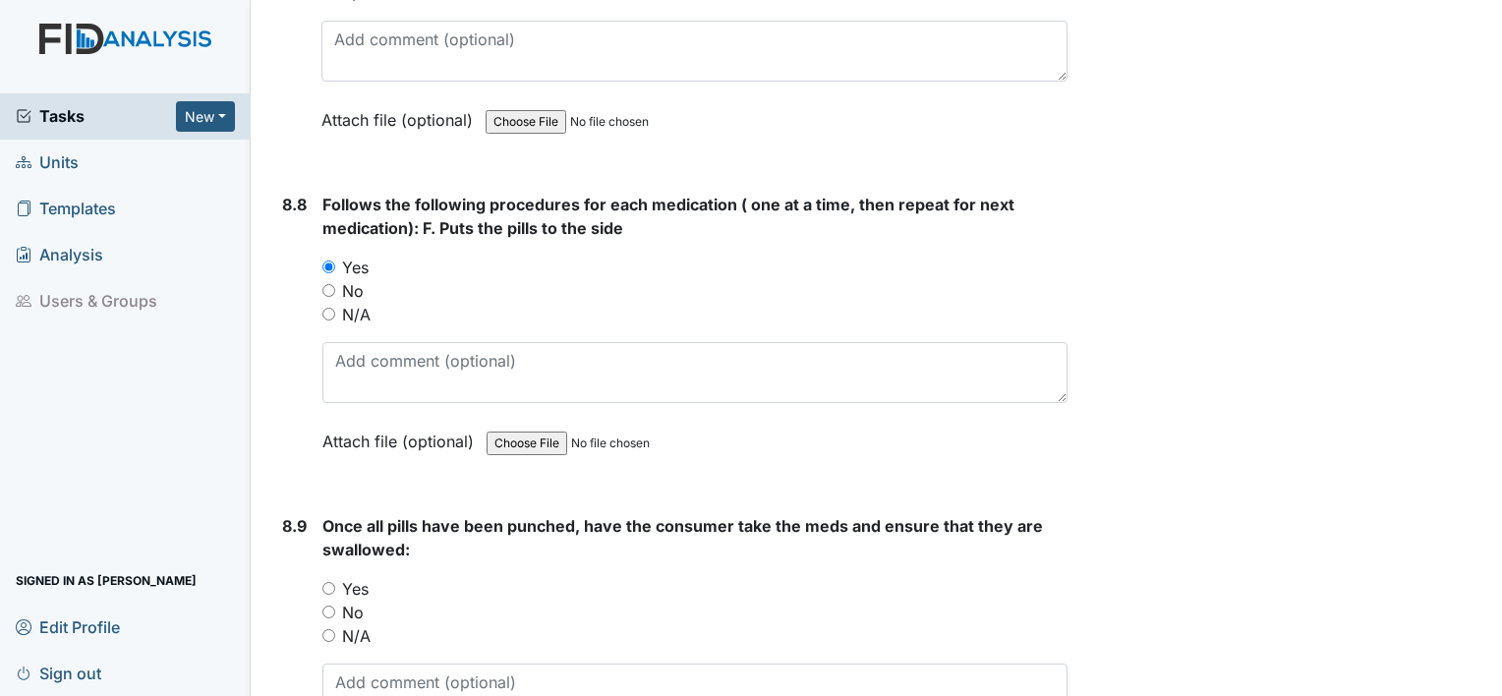
click at [327, 582] on input "Yes" at bounding box center [328, 588] width 13 height 13
radio input "true"
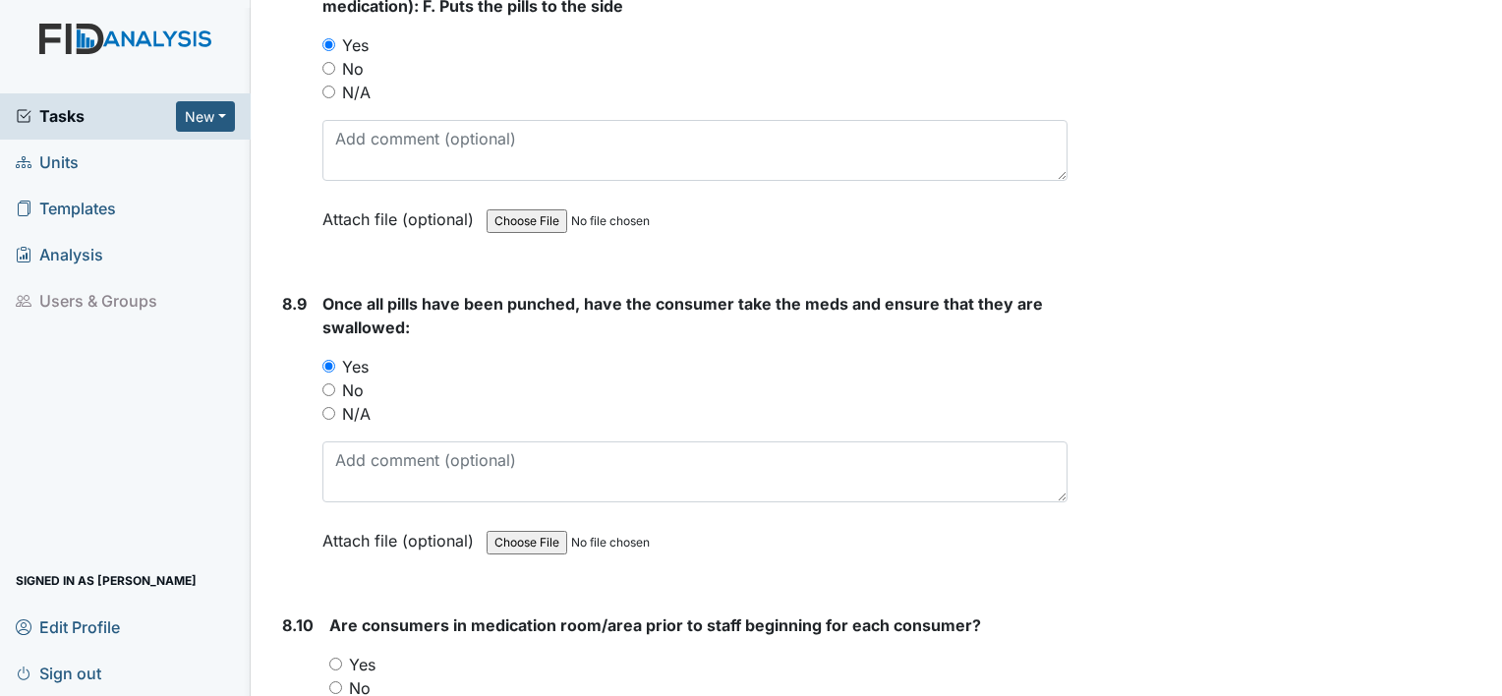
scroll to position [18108, 0]
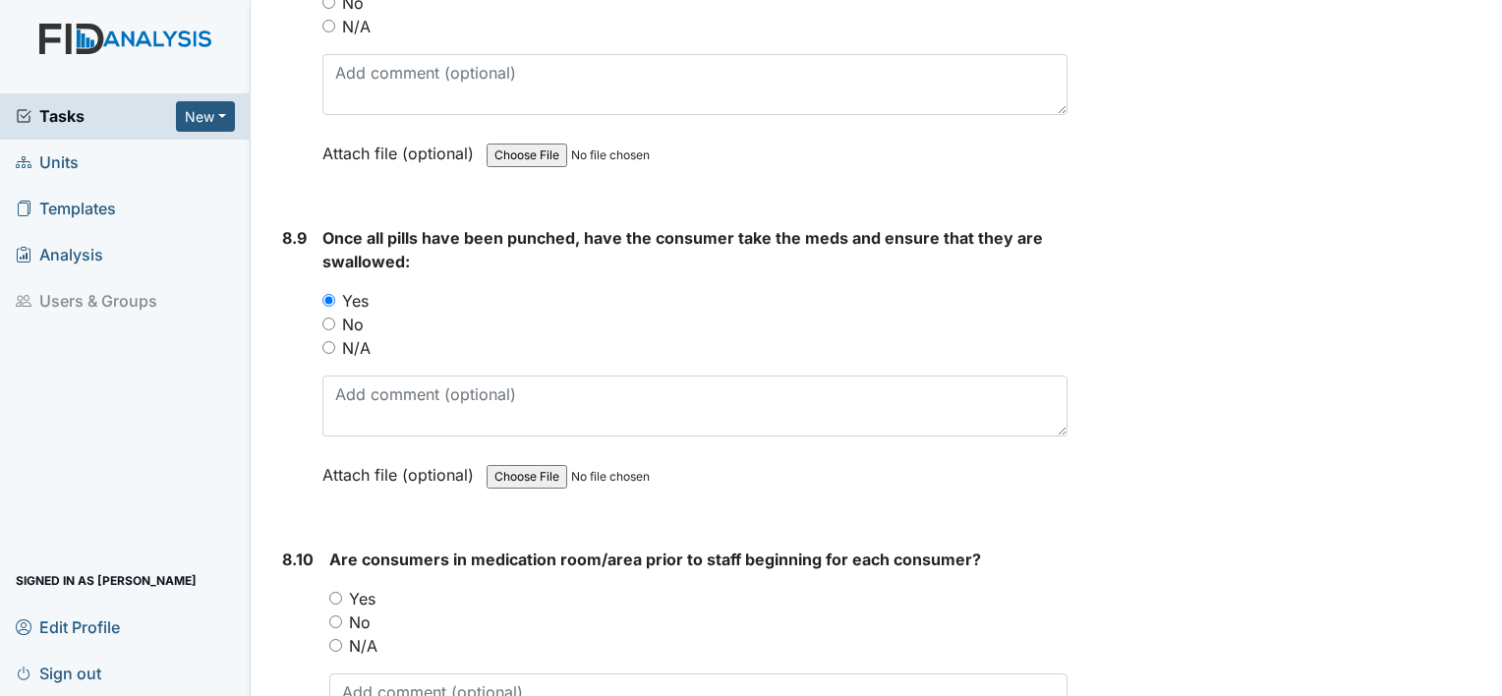
click at [332, 592] on input "Yes" at bounding box center [335, 598] width 13 height 13
radio input "true"
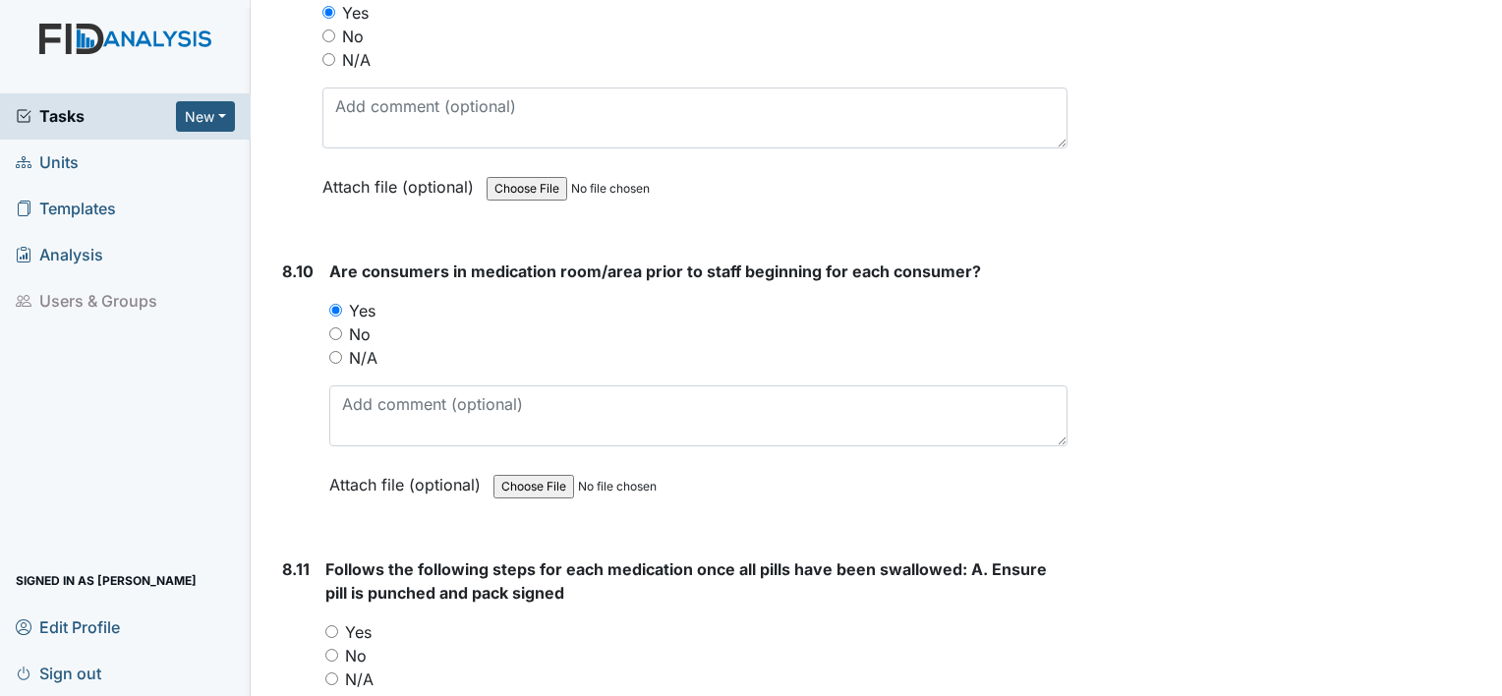
scroll to position [18488, 0]
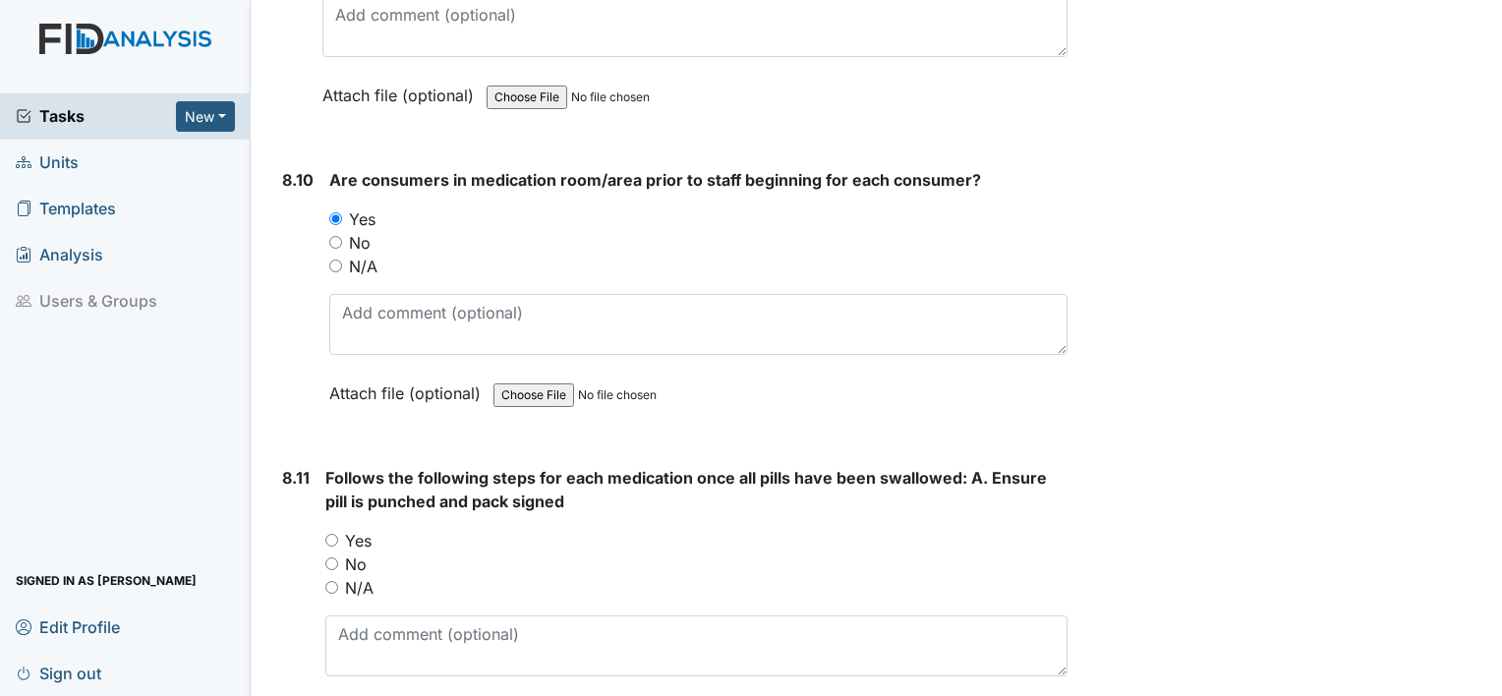
click at [325, 534] on input "Yes" at bounding box center [331, 540] width 13 height 13
radio input "true"
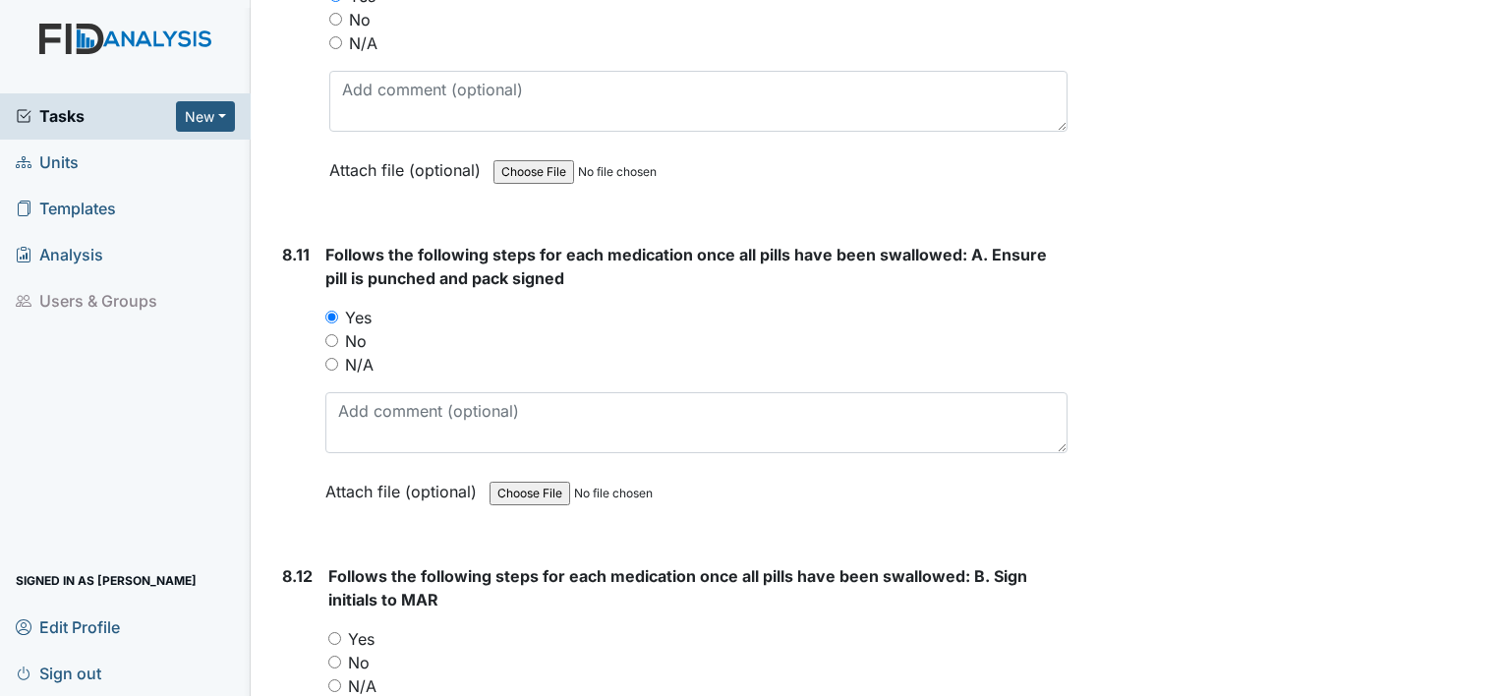
scroll to position [18841, 0]
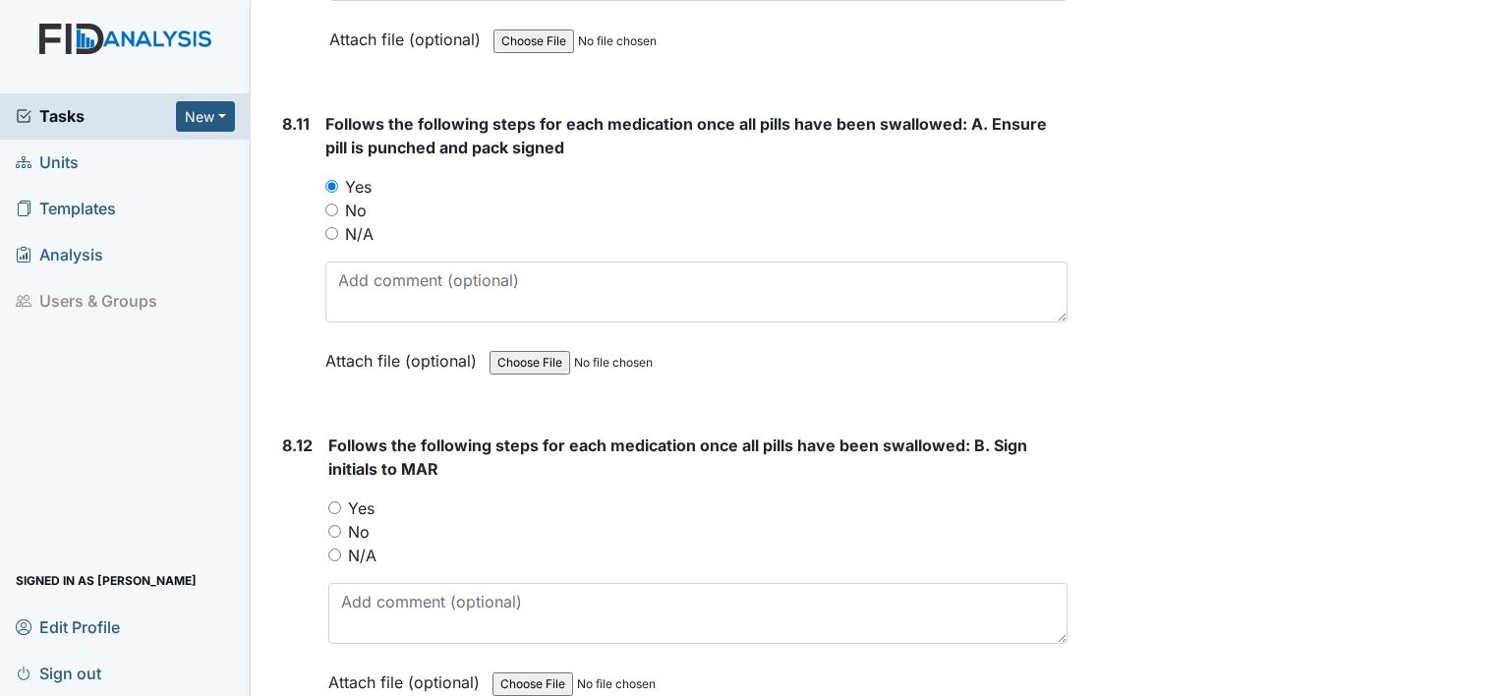
click at [330, 501] on input "Yes" at bounding box center [334, 507] width 13 height 13
radio input "true"
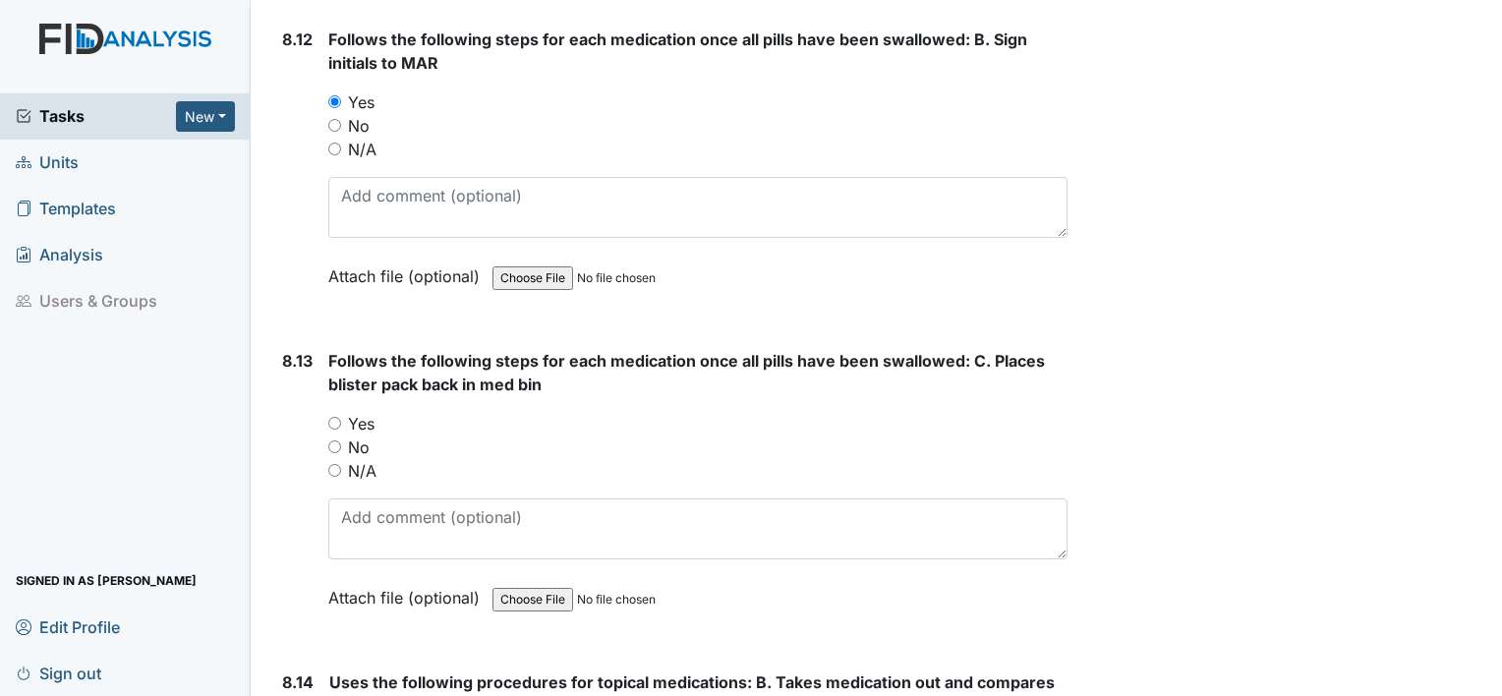
scroll to position [19326, 0]
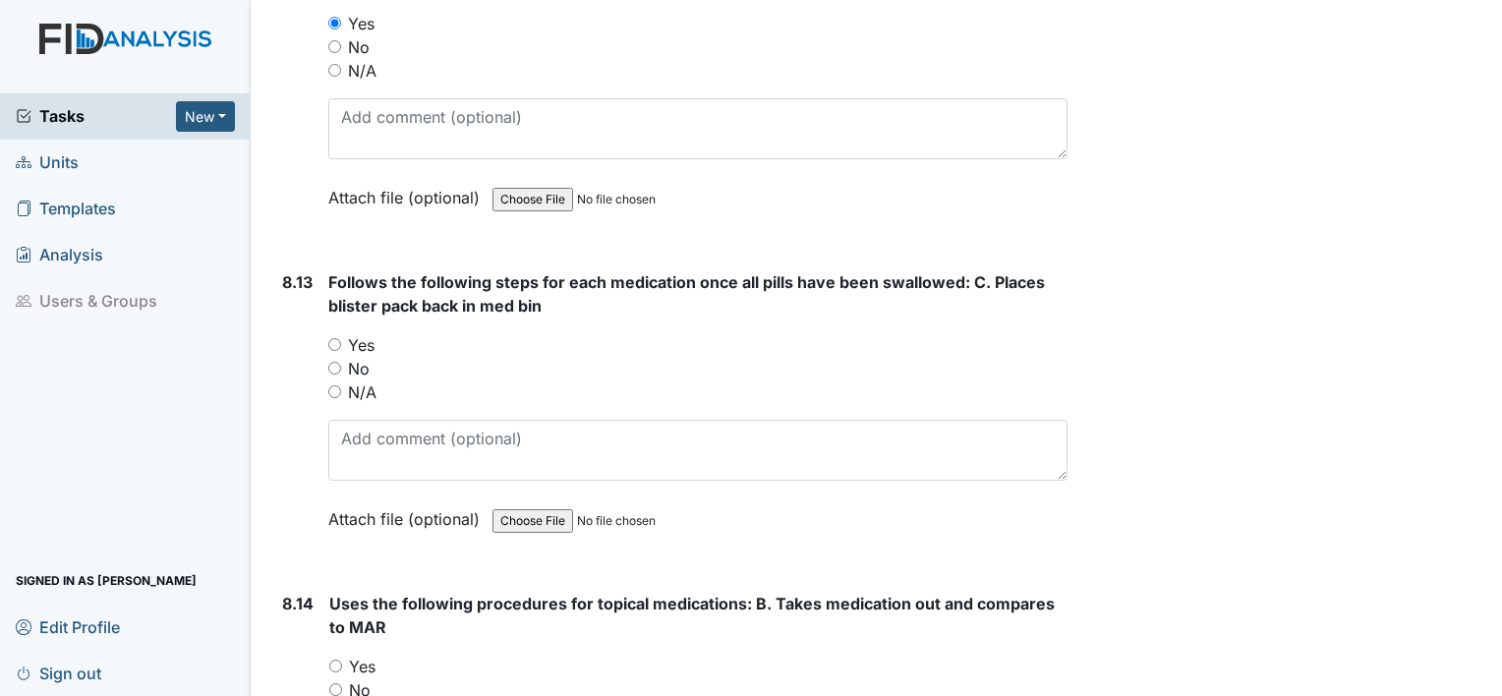
click at [335, 338] on input "Yes" at bounding box center [334, 344] width 13 height 13
radio input "true"
click at [337, 660] on input "Yes" at bounding box center [335, 666] width 13 height 13
radio input "true"
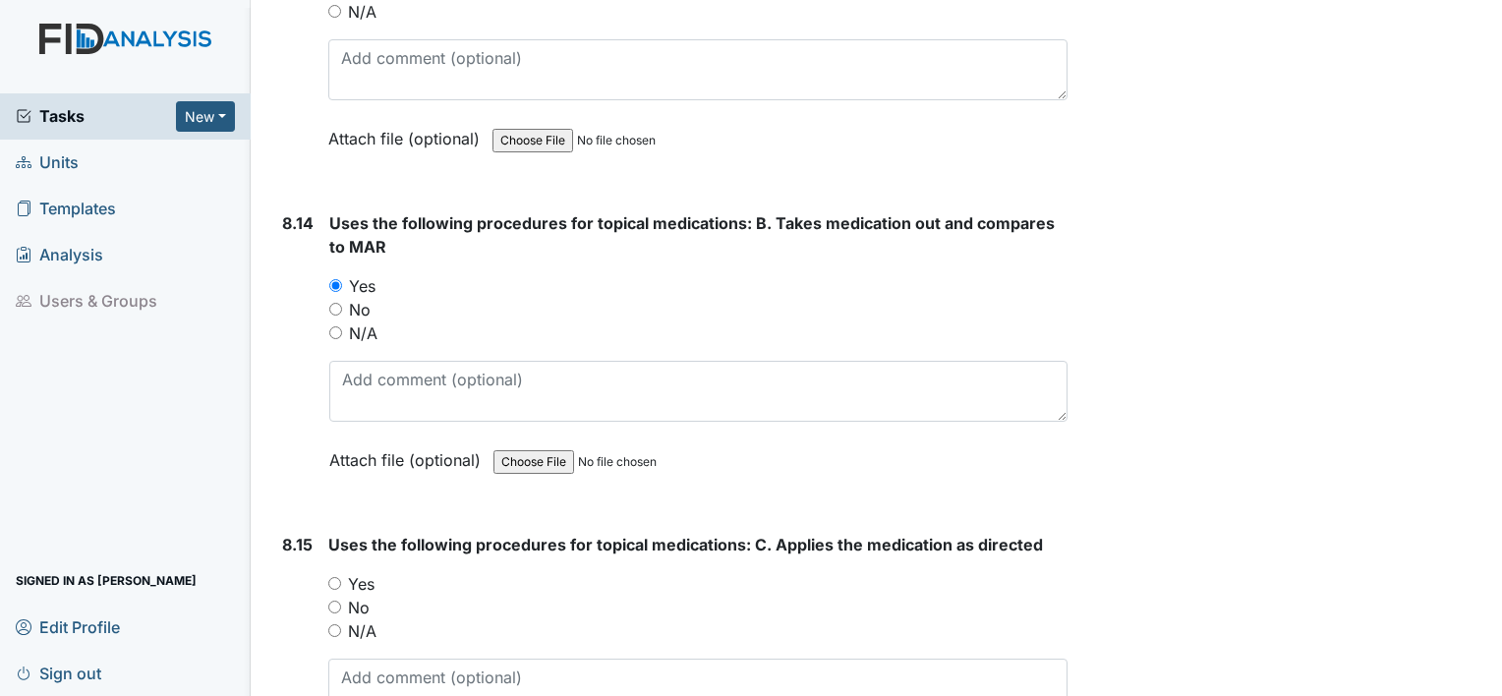
scroll to position [19799, 0]
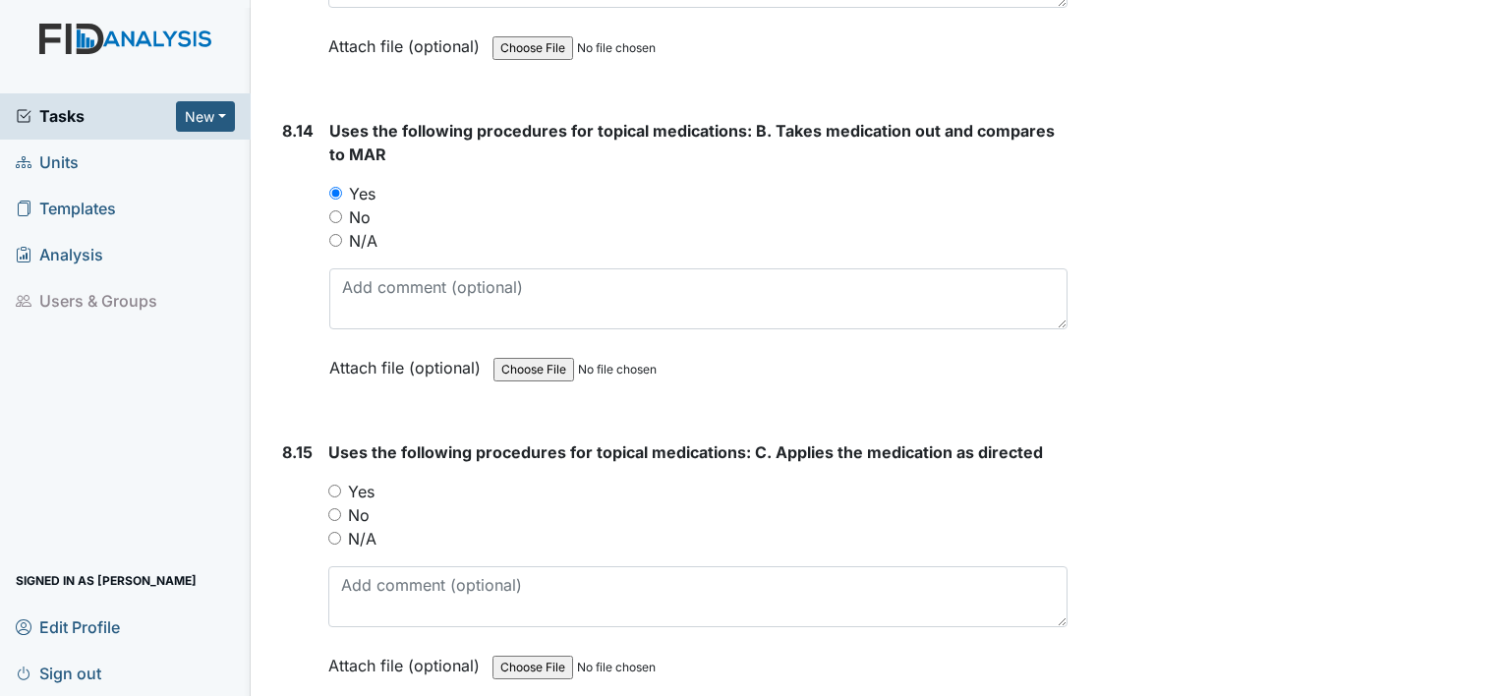
click at [334, 485] on input "Yes" at bounding box center [334, 491] width 13 height 13
radio input "true"
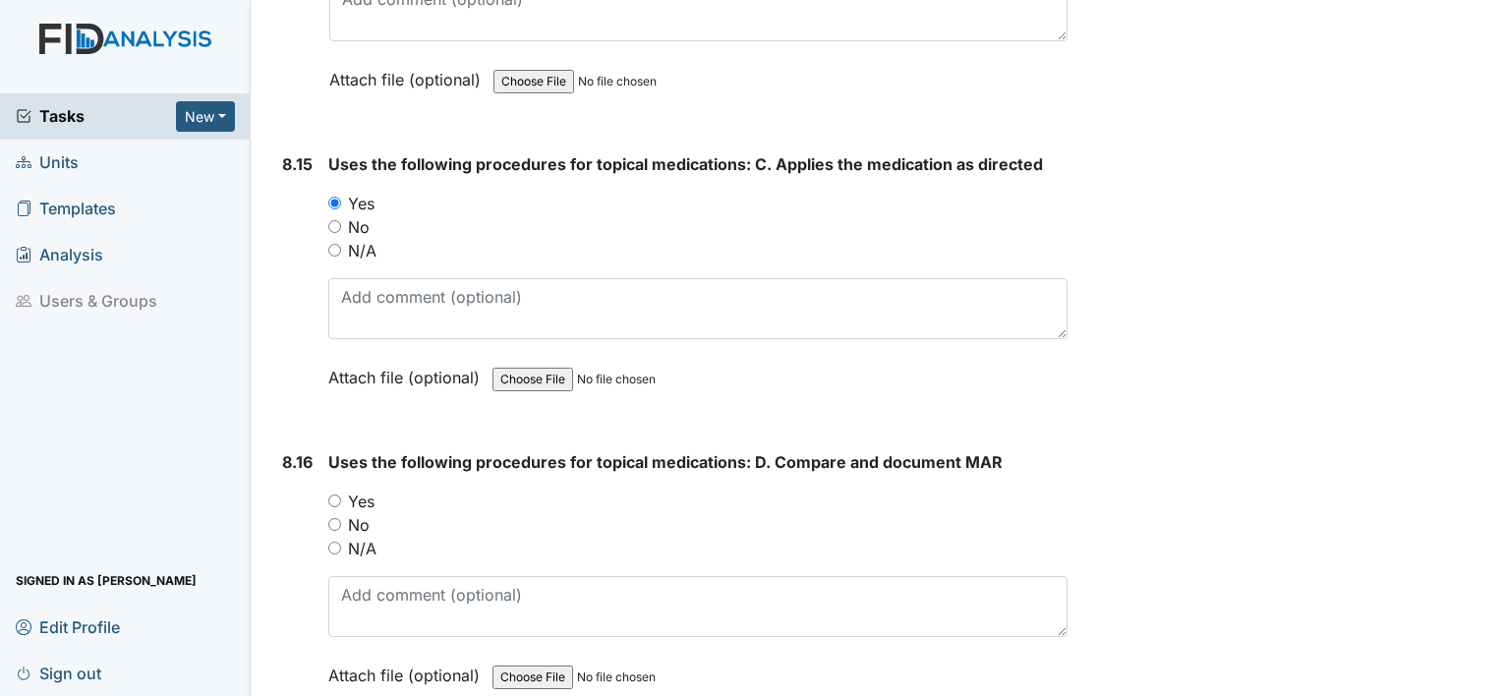
scroll to position [20166, 0]
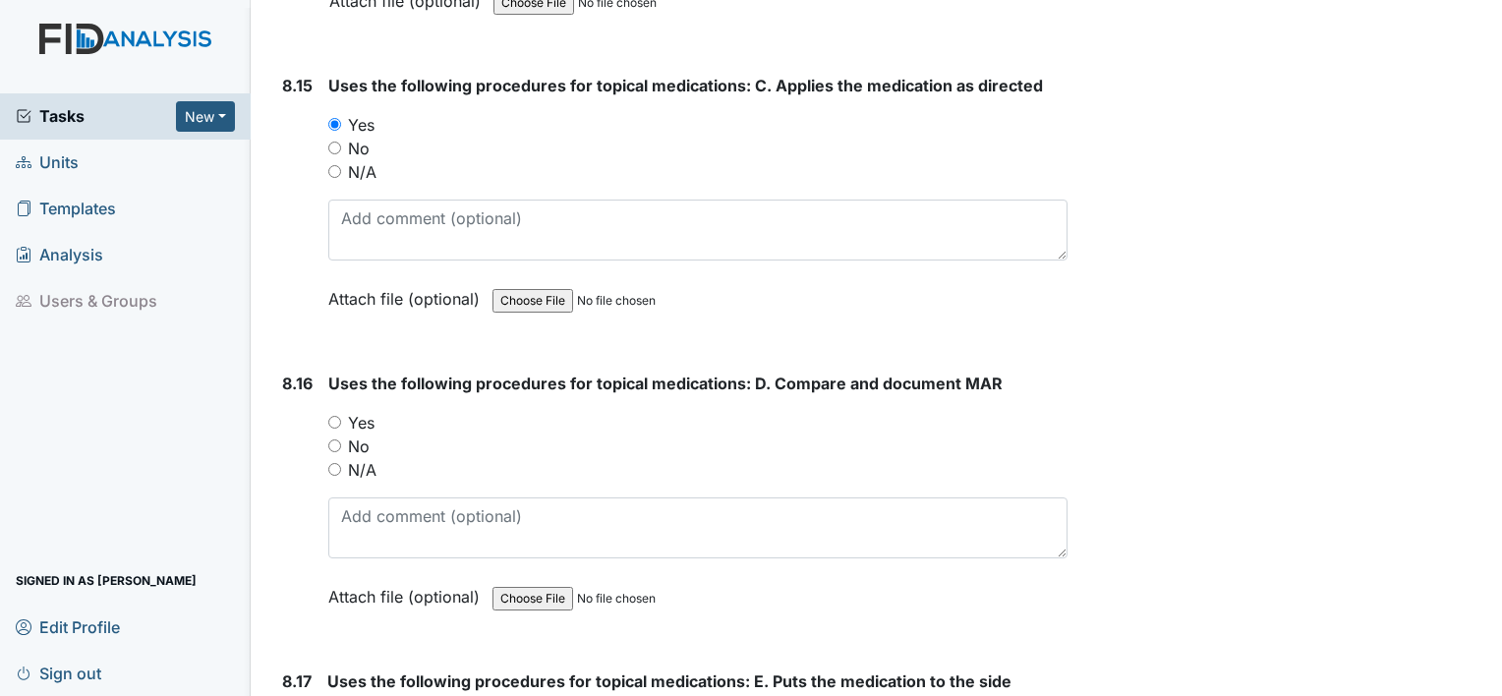
click at [332, 416] on input "Yes" at bounding box center [334, 422] width 13 height 13
radio input "true"
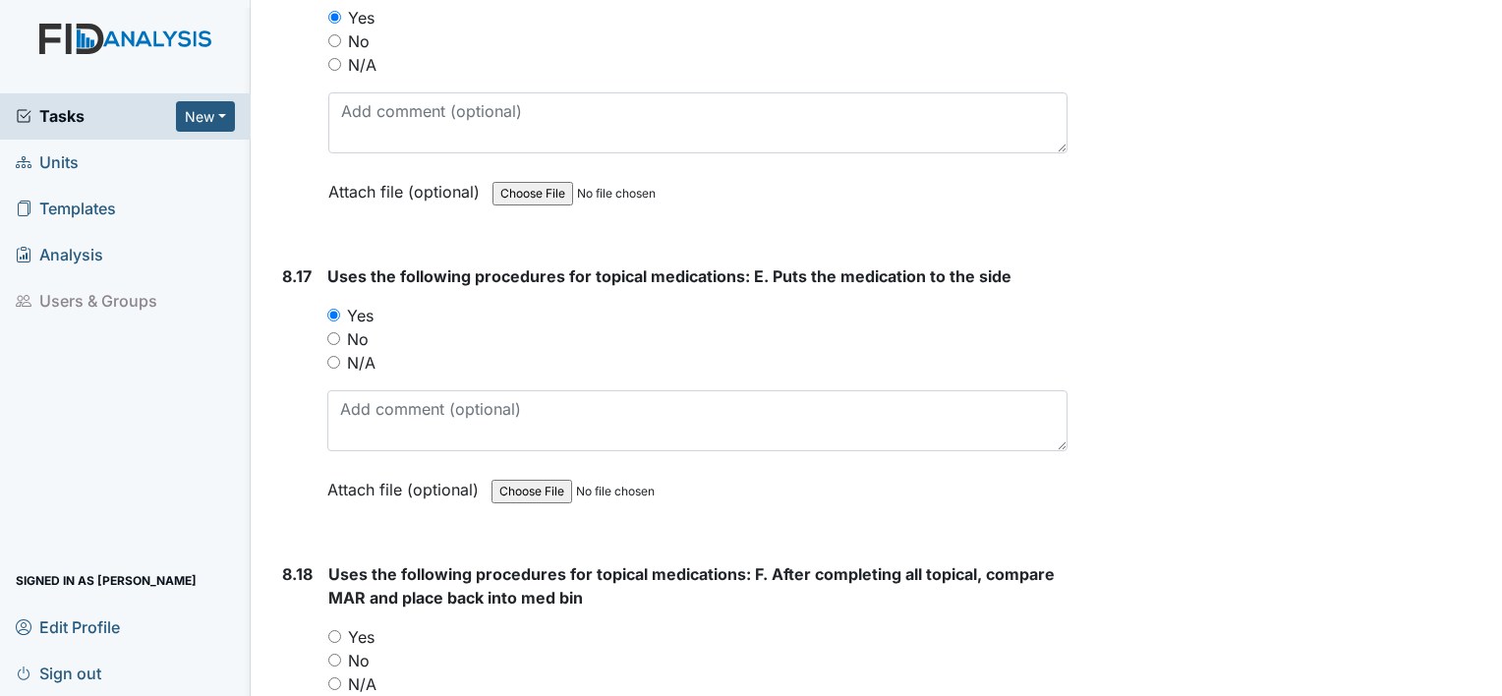
scroll to position [20597, 0]
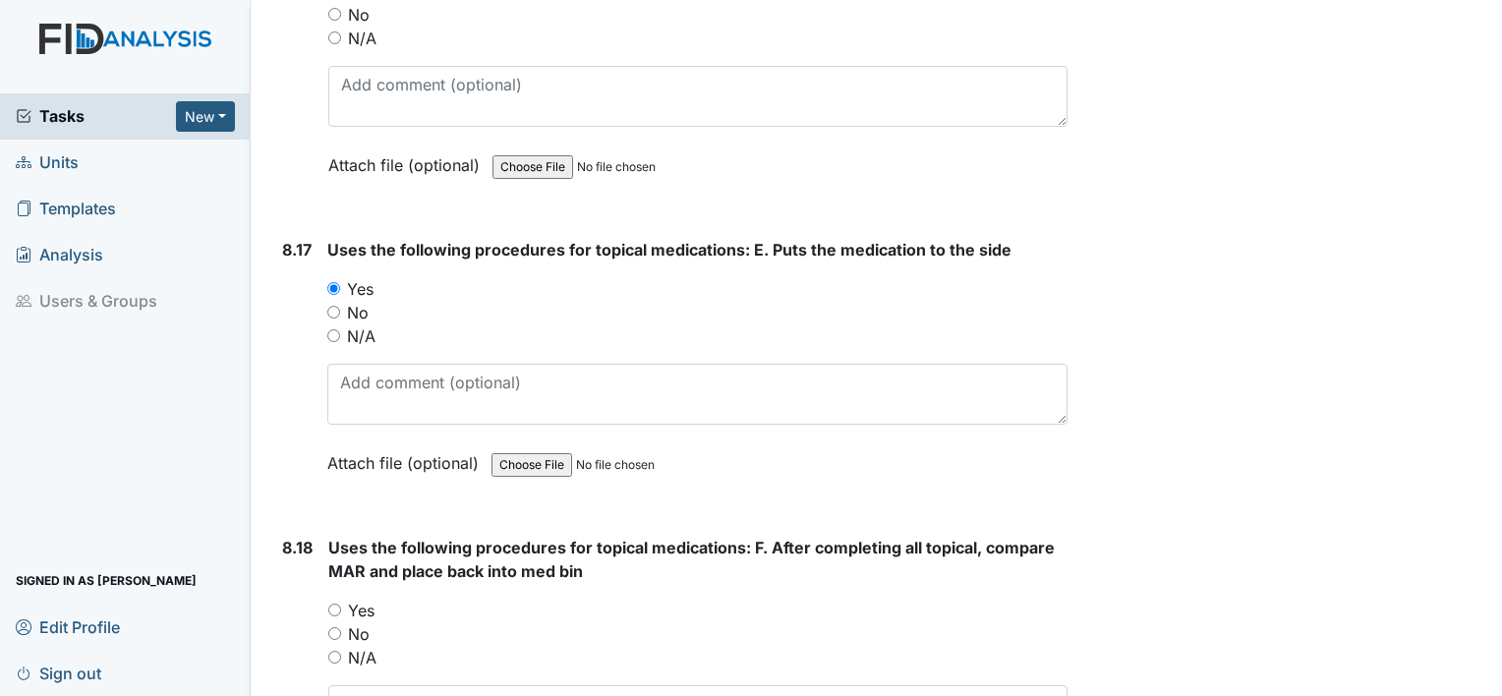
click at [337, 604] on input "Yes" at bounding box center [334, 610] width 13 height 13
radio input "true"
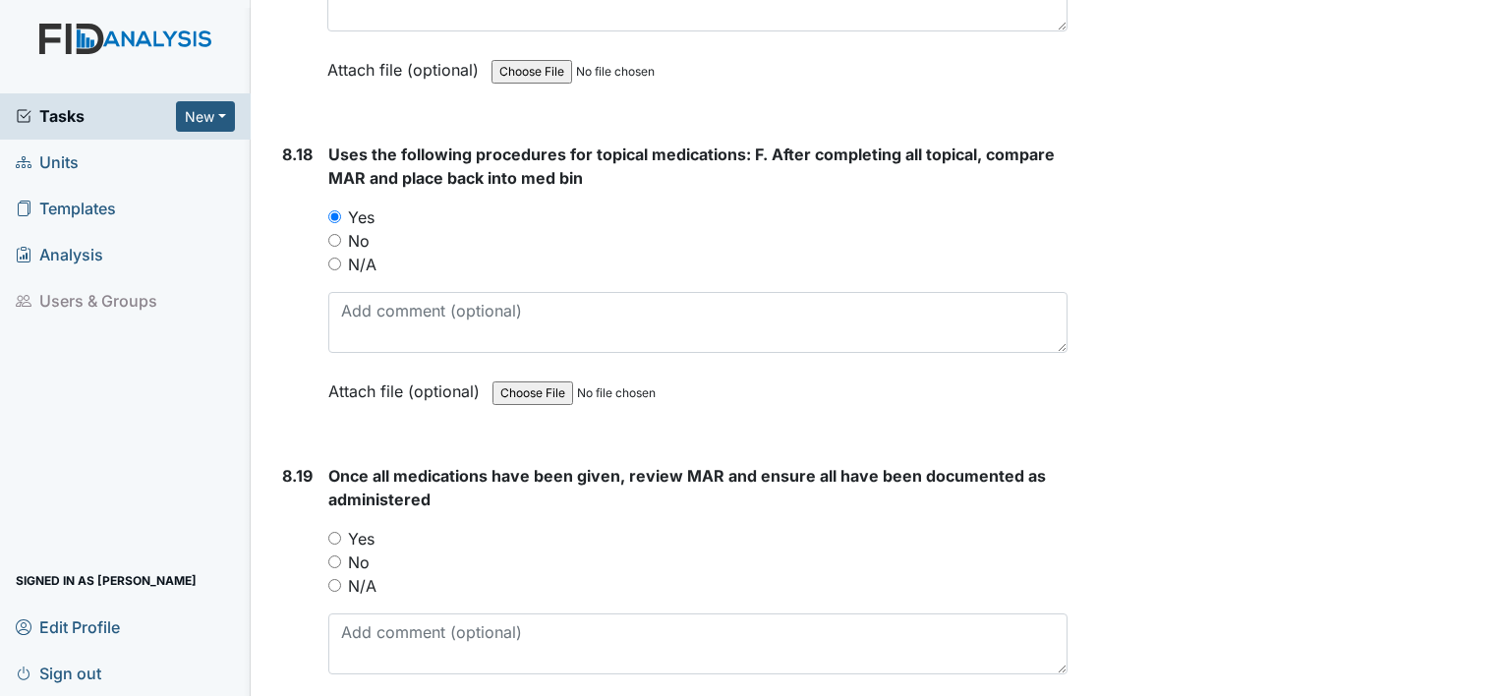
scroll to position [21030, 0]
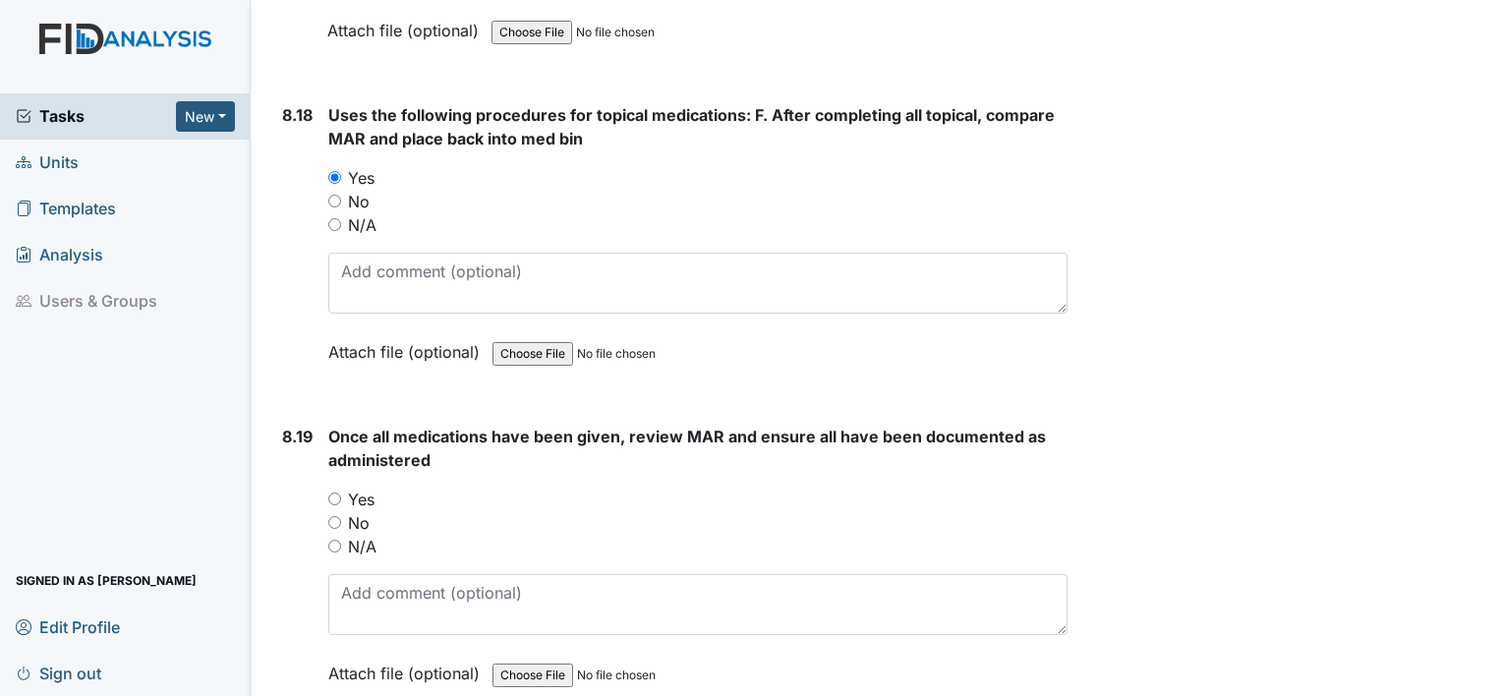
click at [336, 493] on input "Yes" at bounding box center [334, 499] width 13 height 13
radio input "true"
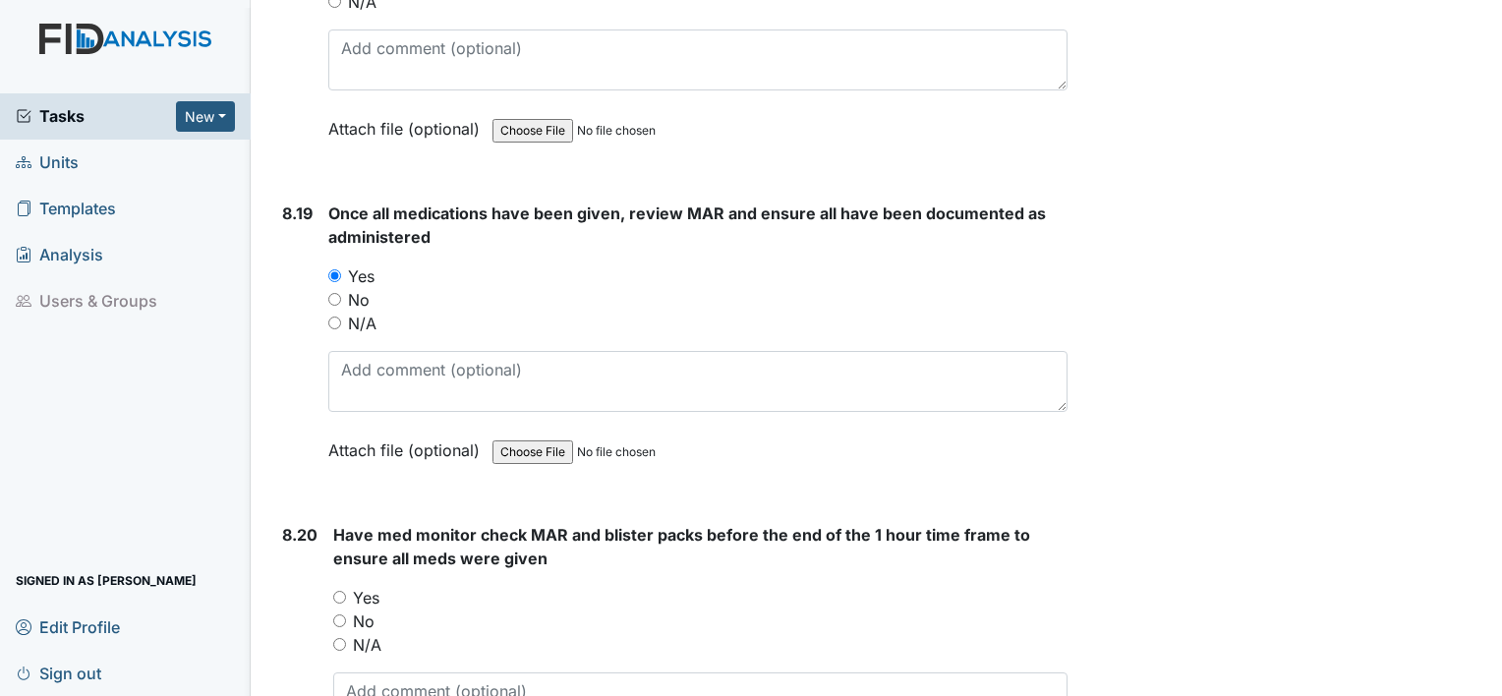
scroll to position [21397, 0]
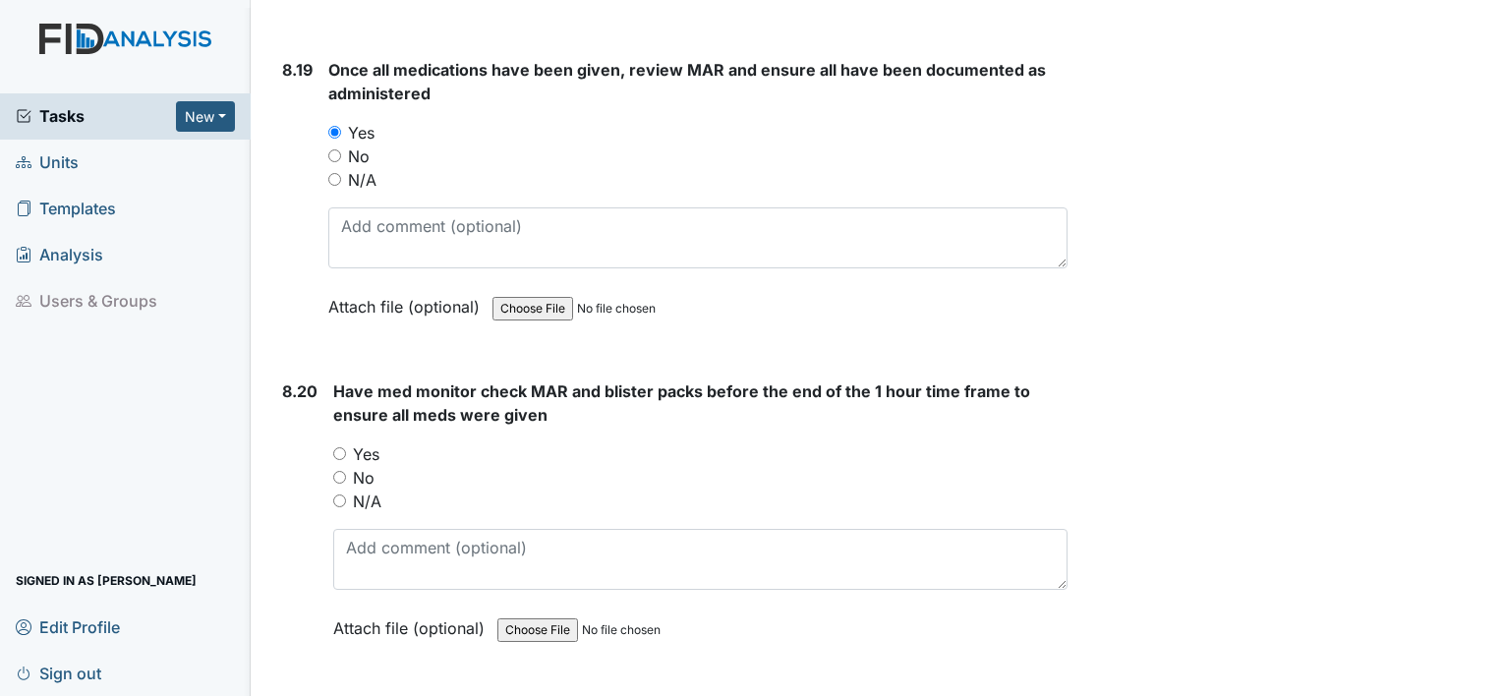
click at [343, 447] on input "Yes" at bounding box center [339, 453] width 13 height 13
radio input "true"
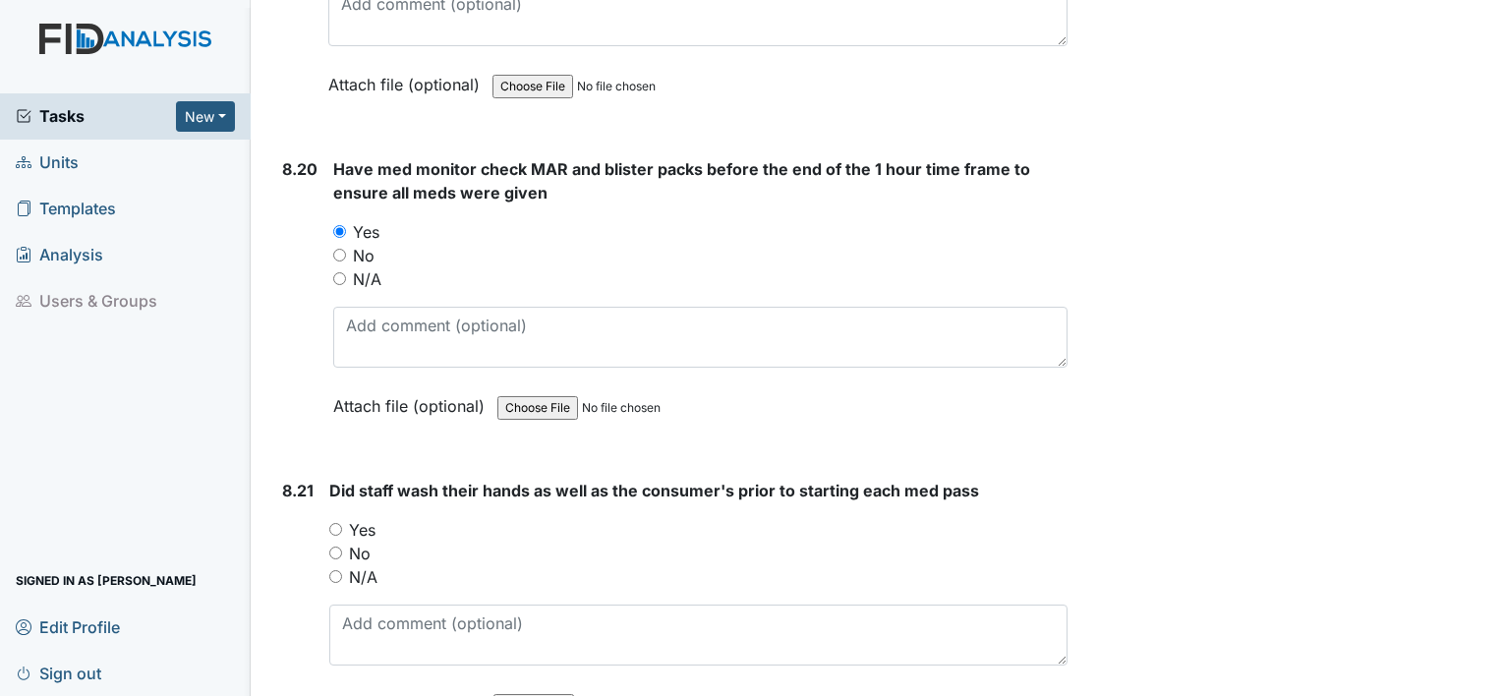
scroll to position [21776, 0]
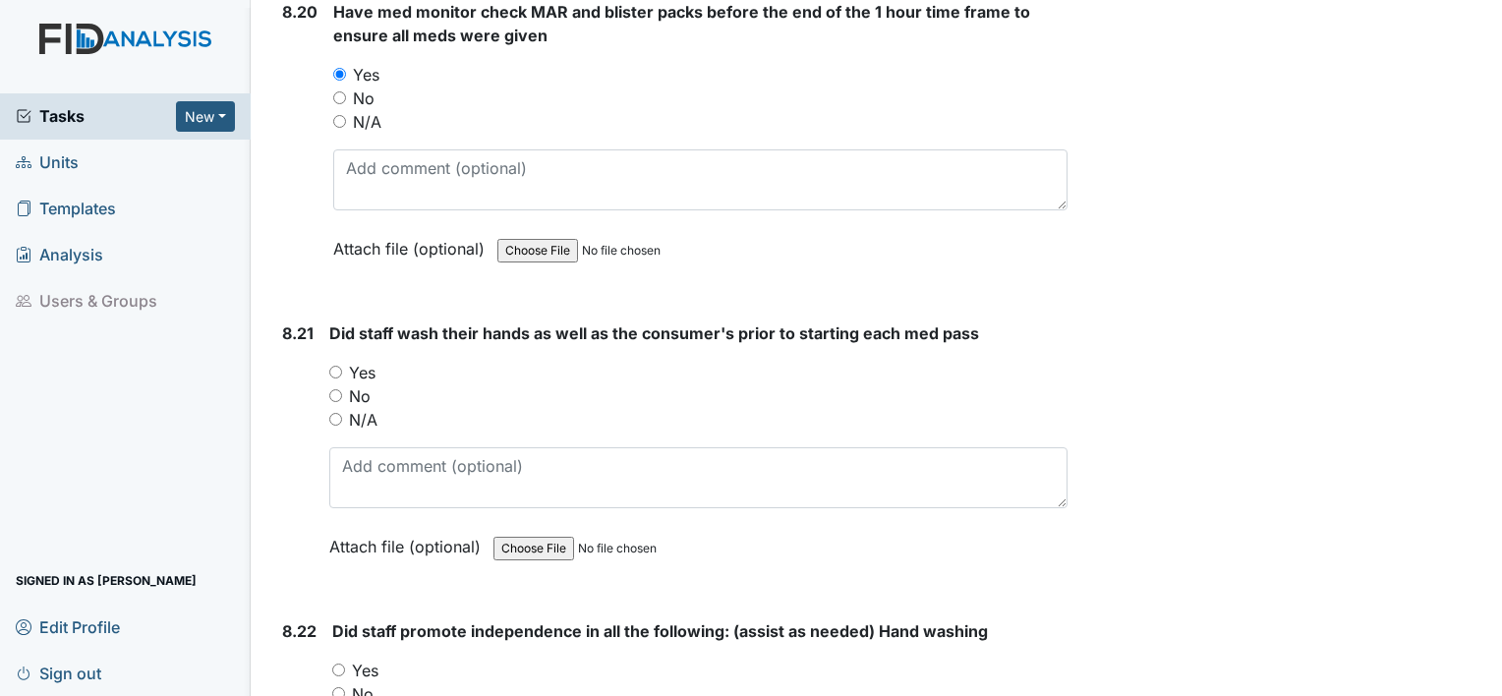
click at [337, 366] on input "Yes" at bounding box center [335, 372] width 13 height 13
radio input "true"
click at [342, 664] on input "Yes" at bounding box center [338, 670] width 13 height 13
radio input "true"
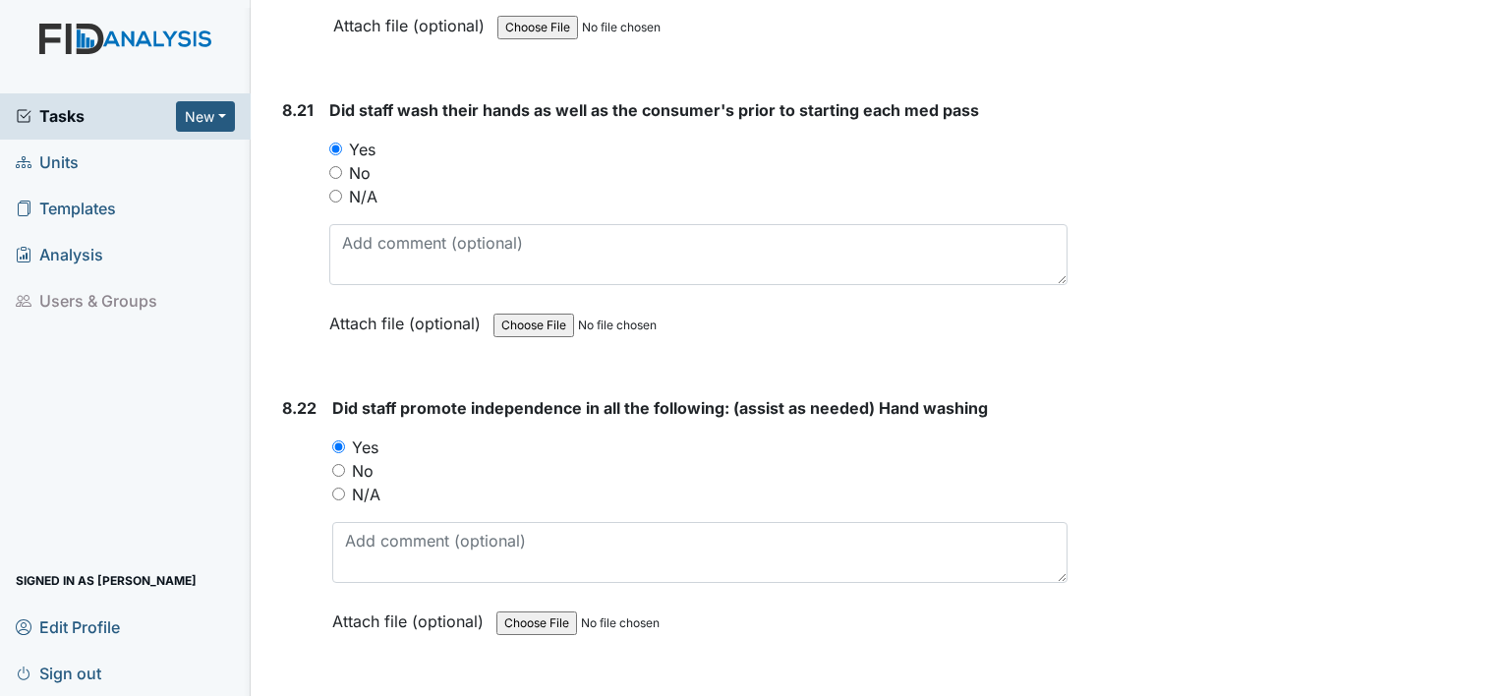
scroll to position [22169, 0]
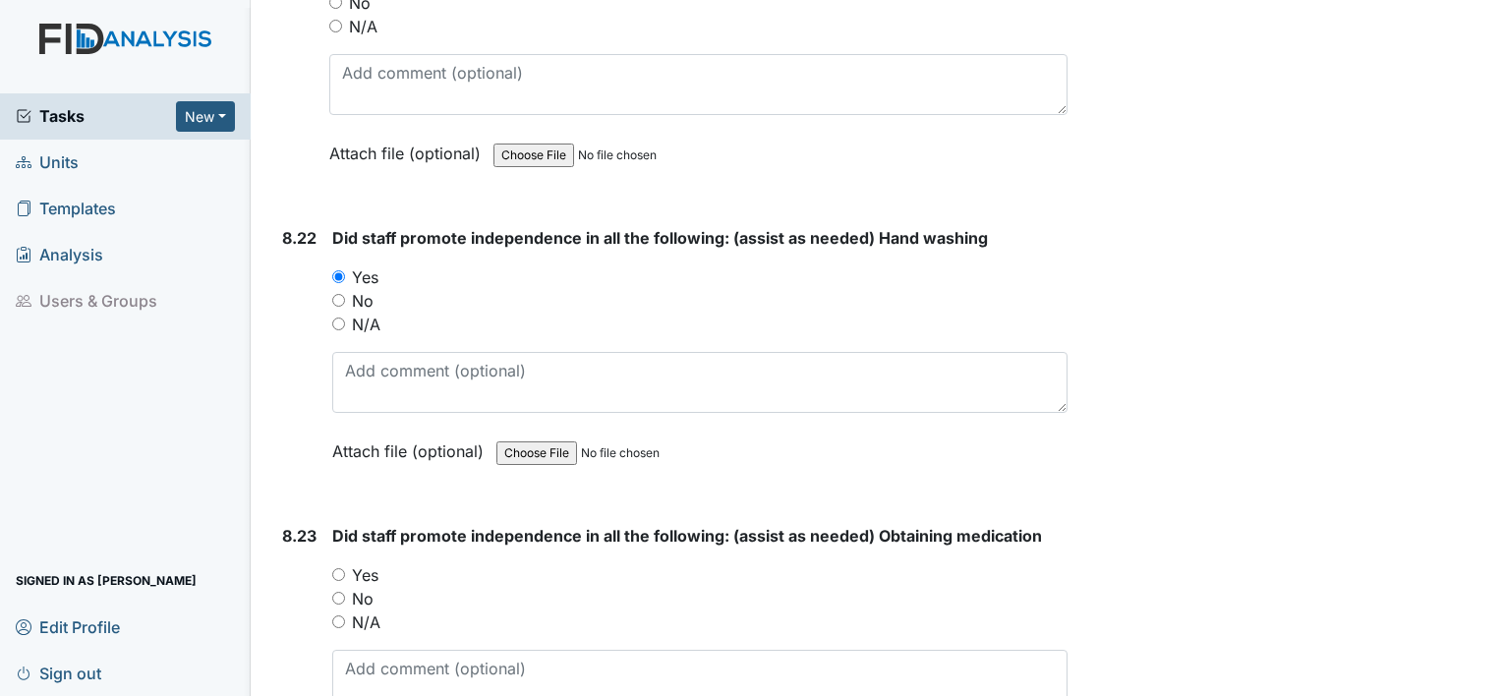
click at [343, 568] on input "Yes" at bounding box center [338, 574] width 13 height 13
radio input "true"
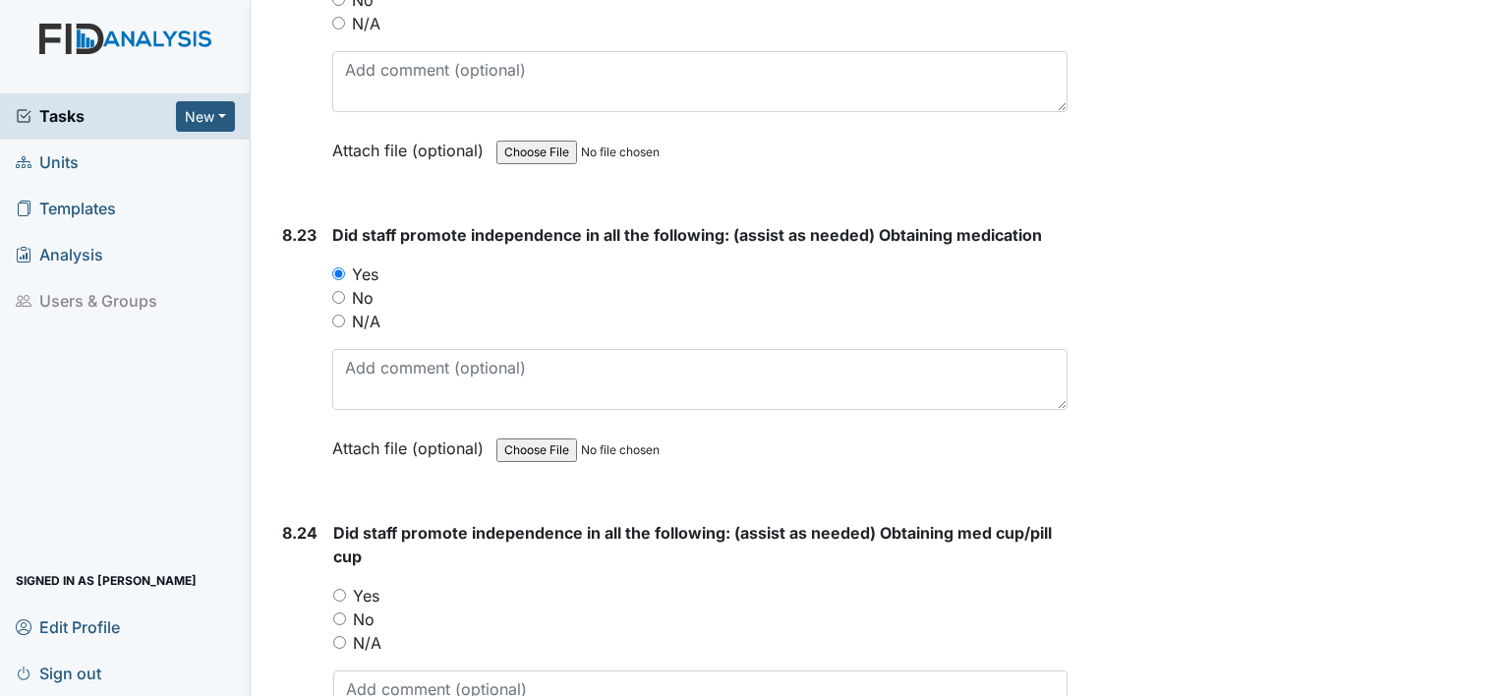
scroll to position [22523, 0]
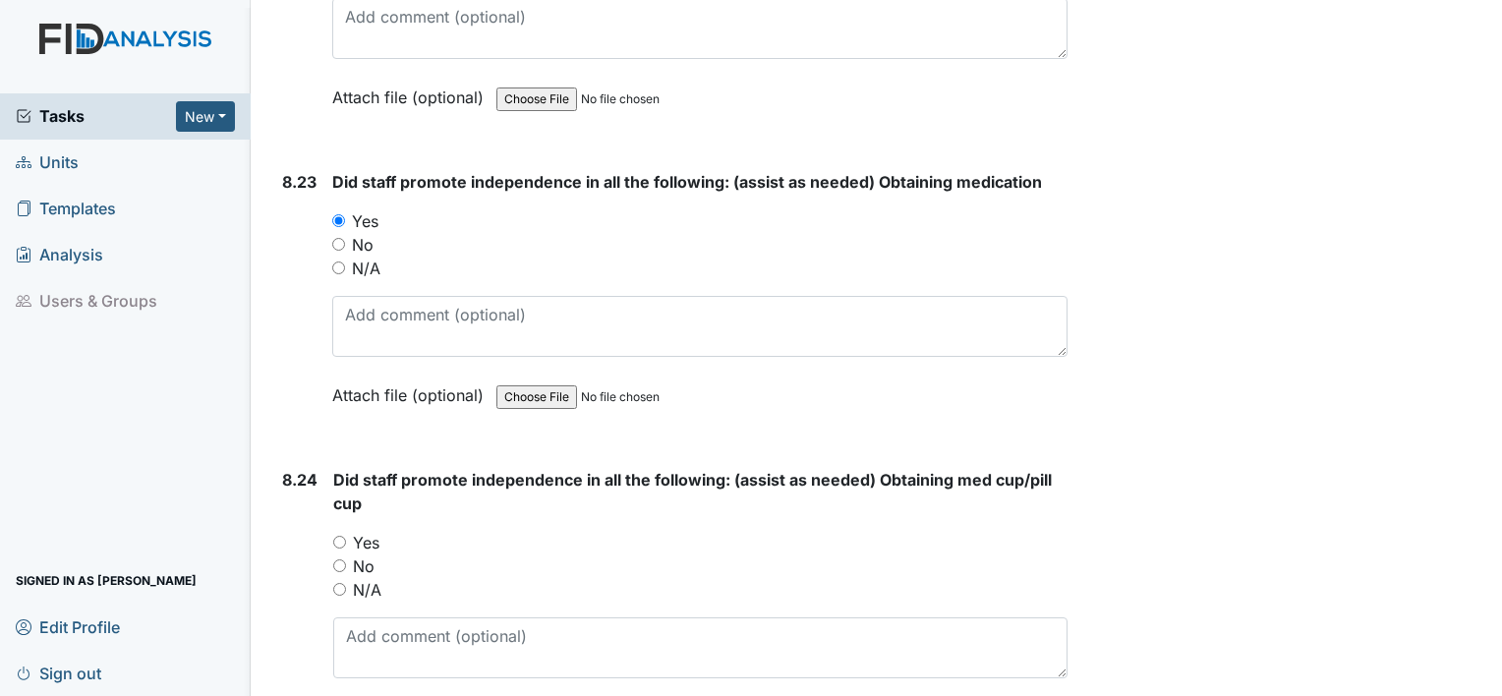
click at [342, 536] on input "Yes" at bounding box center [339, 542] width 13 height 13
radio input "true"
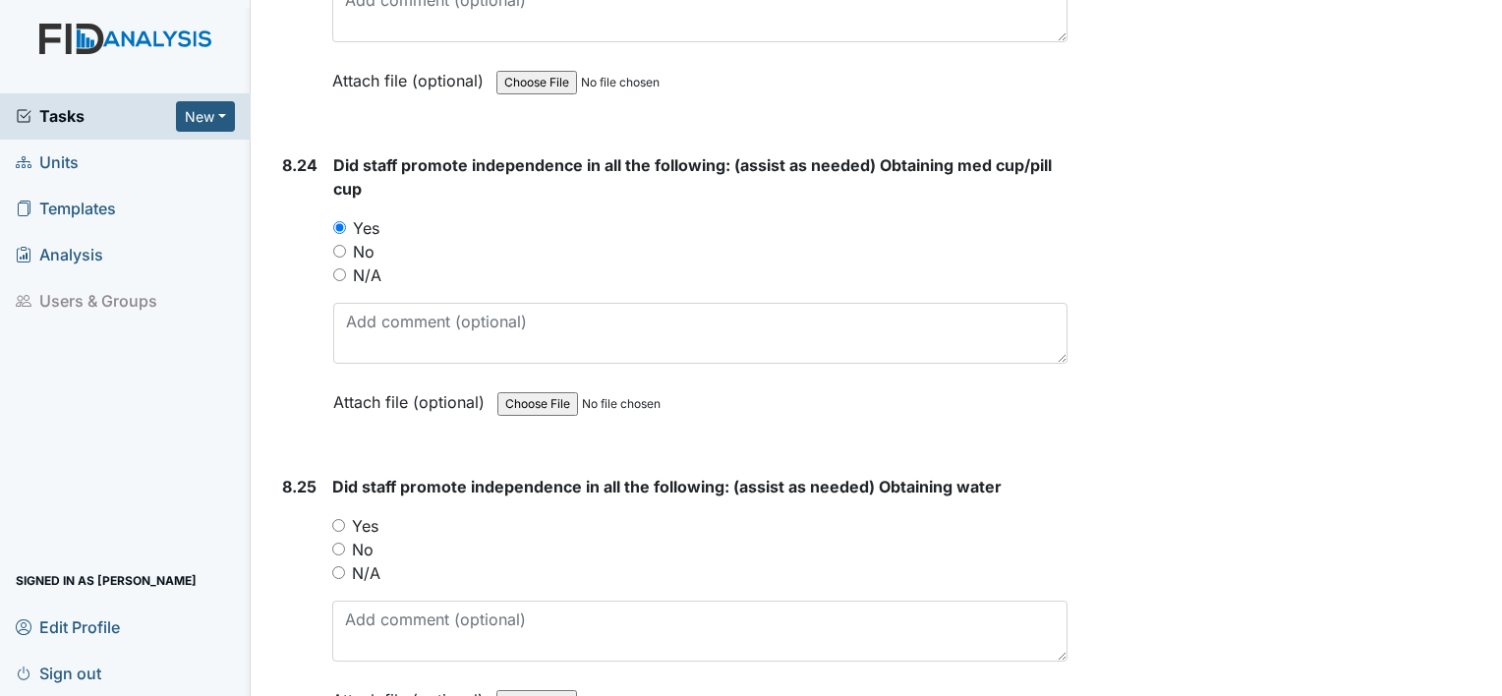
scroll to position [22903, 0]
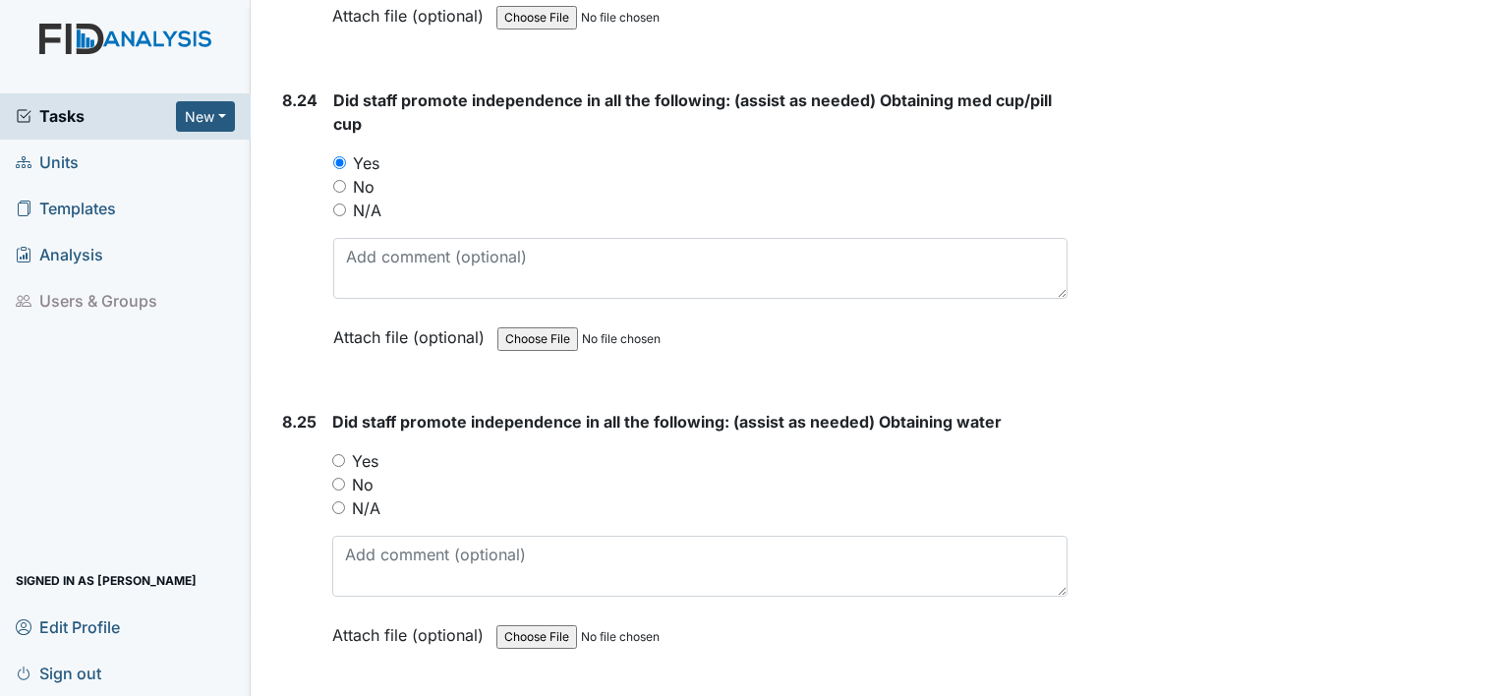
click at [338, 454] on input "Yes" at bounding box center [338, 460] width 13 height 13
radio input "true"
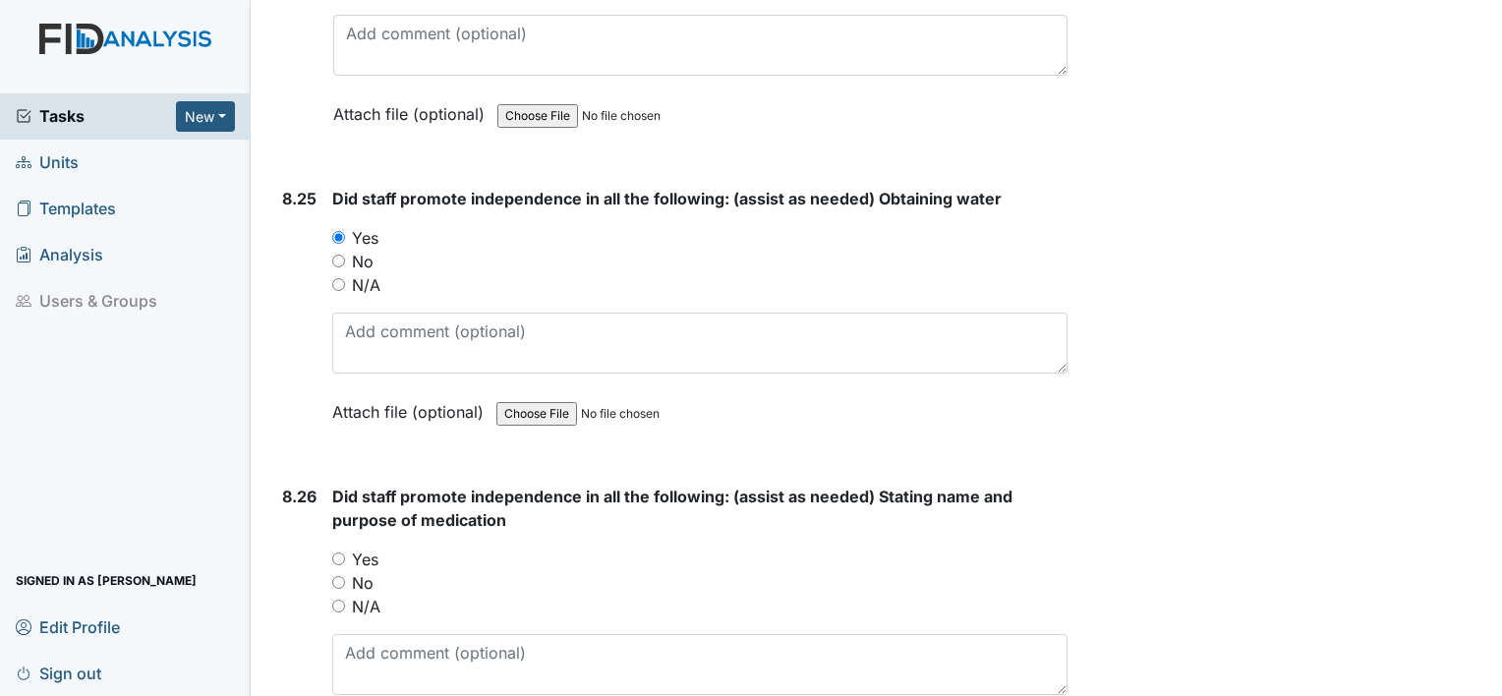
scroll to position [23244, 0]
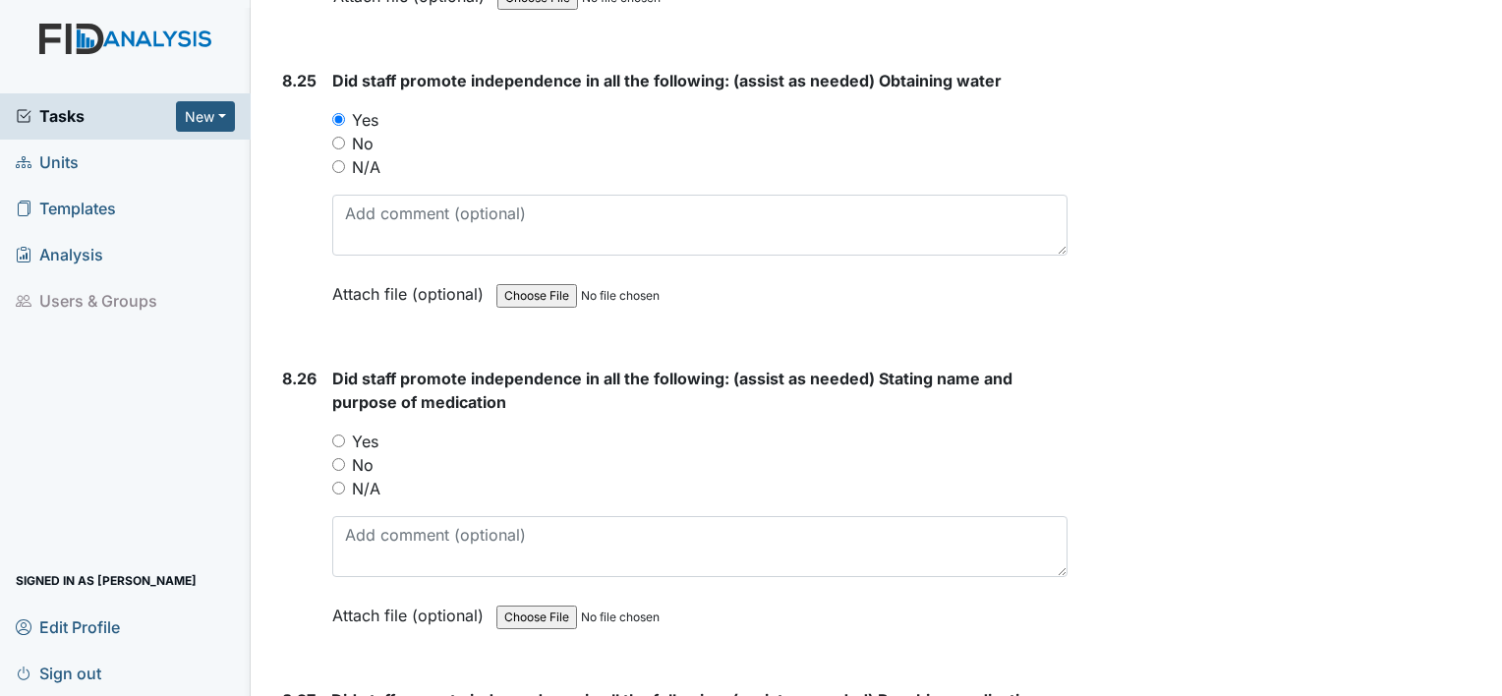
click at [338, 430] on div "Yes" at bounding box center [699, 442] width 735 height 24
click at [339, 435] on input "Yes" at bounding box center [338, 441] width 13 height 13
radio input "true"
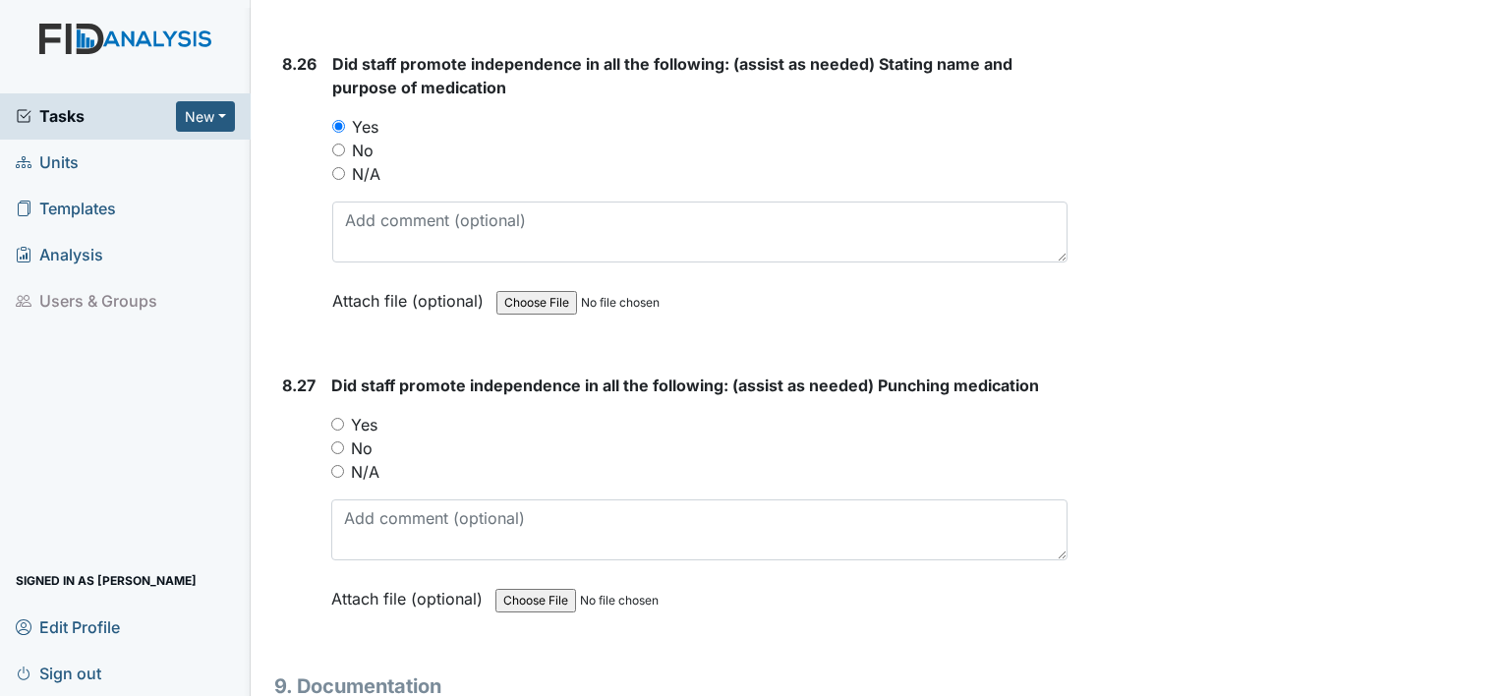
scroll to position [23650, 0]
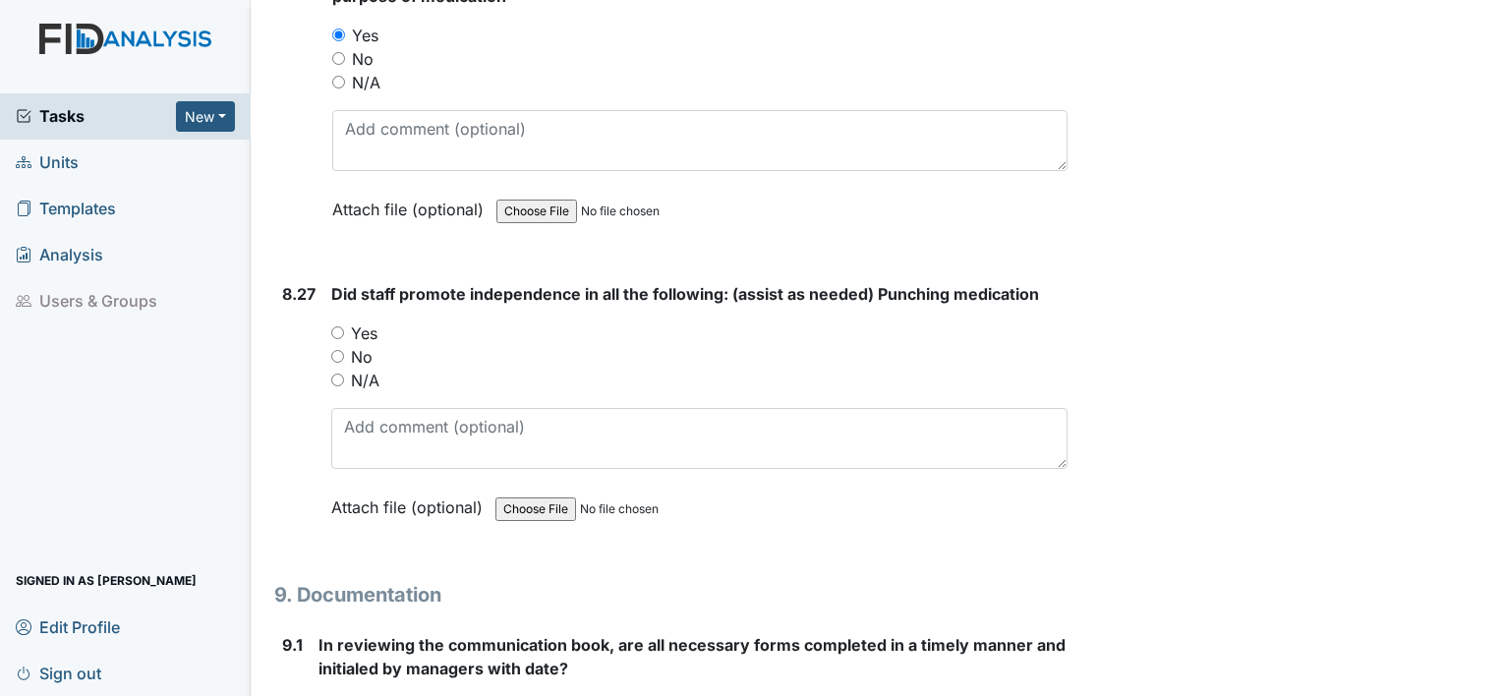
click at [338, 326] on input "Yes" at bounding box center [337, 332] width 13 height 13
radio input "true"
click at [326, 695] on input "Yes" at bounding box center [325, 707] width 13 height 13
radio input "true"
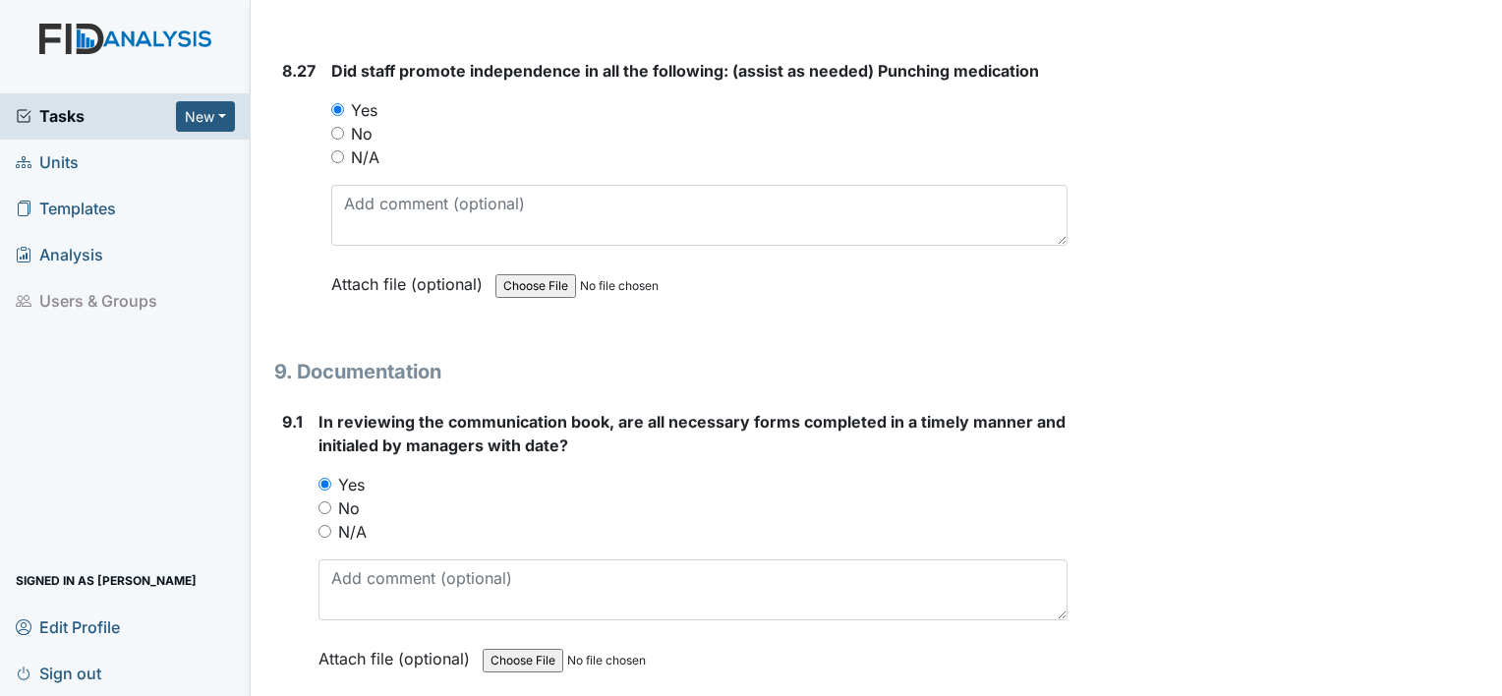
scroll to position [24056, 0]
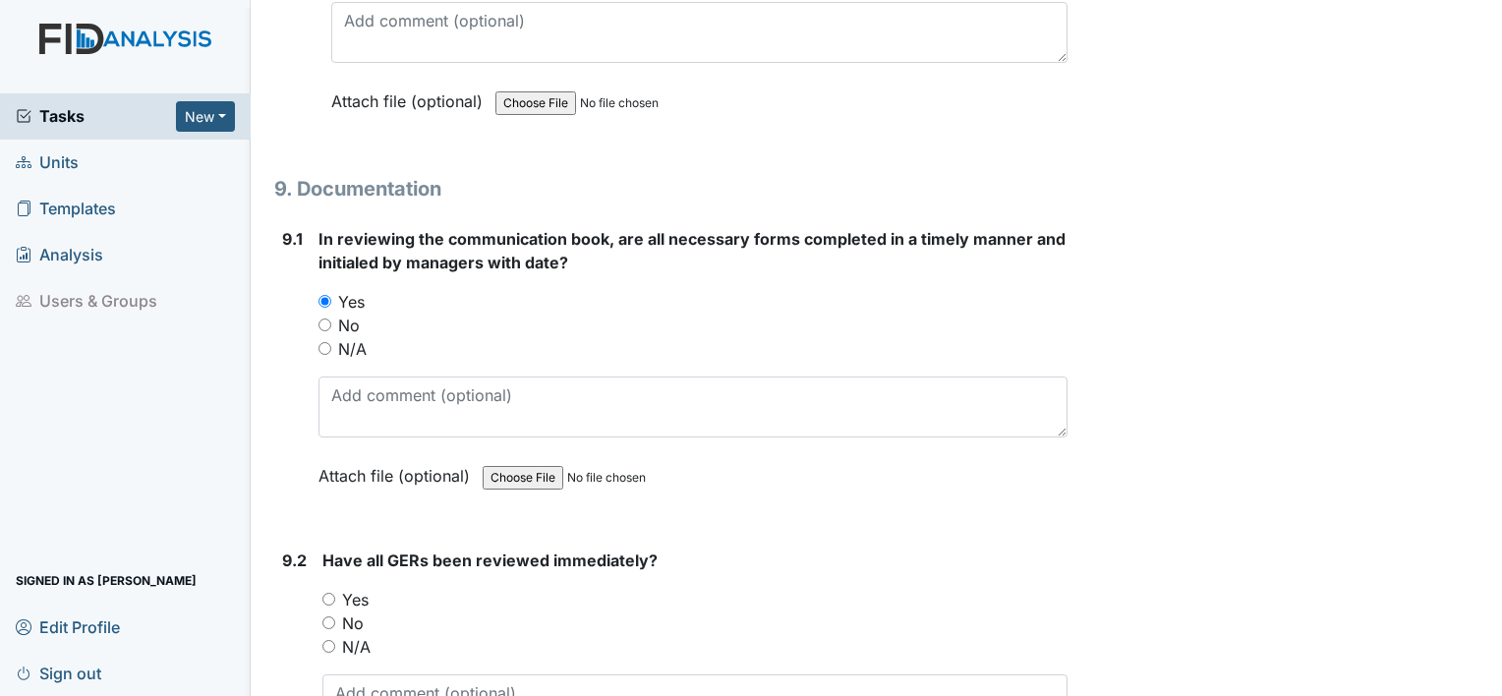
click at [324, 593] on input "Yes" at bounding box center [328, 599] width 13 height 13
radio input "true"
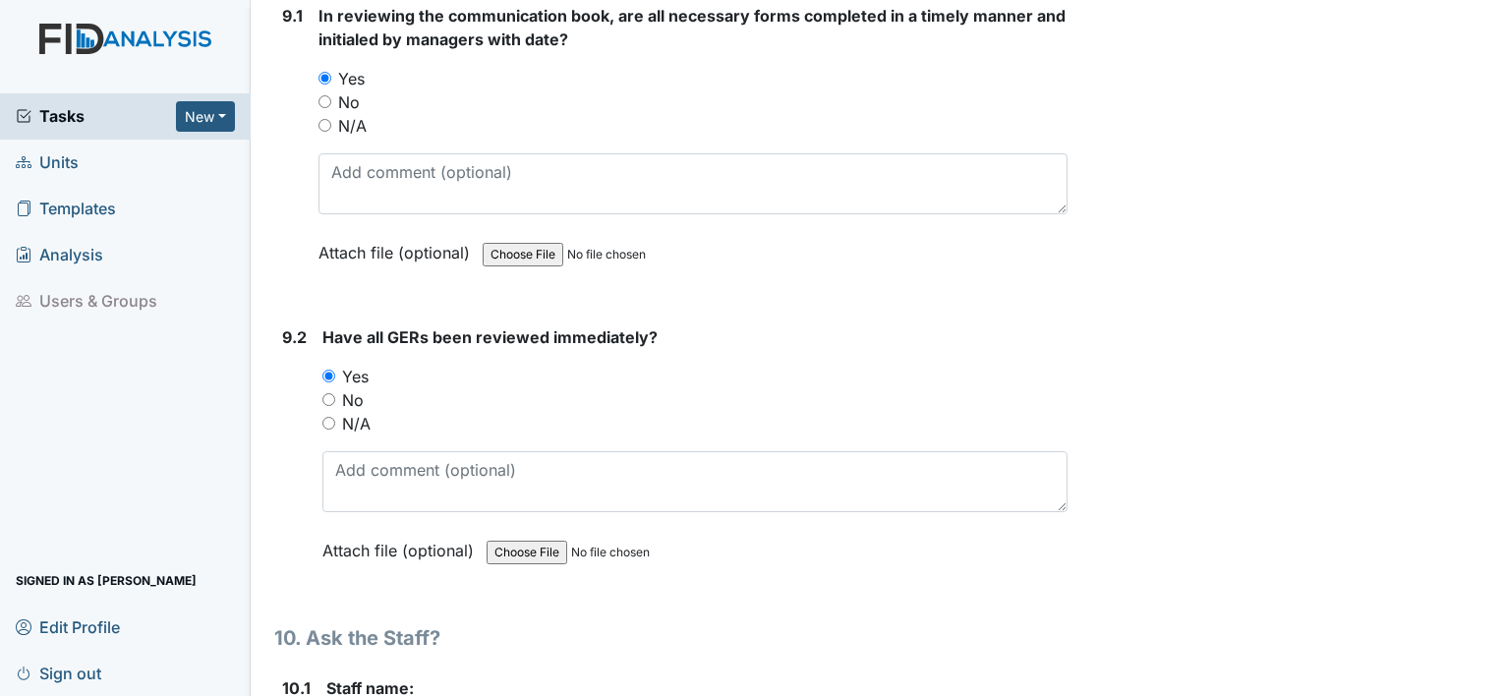
scroll to position [24318, 0]
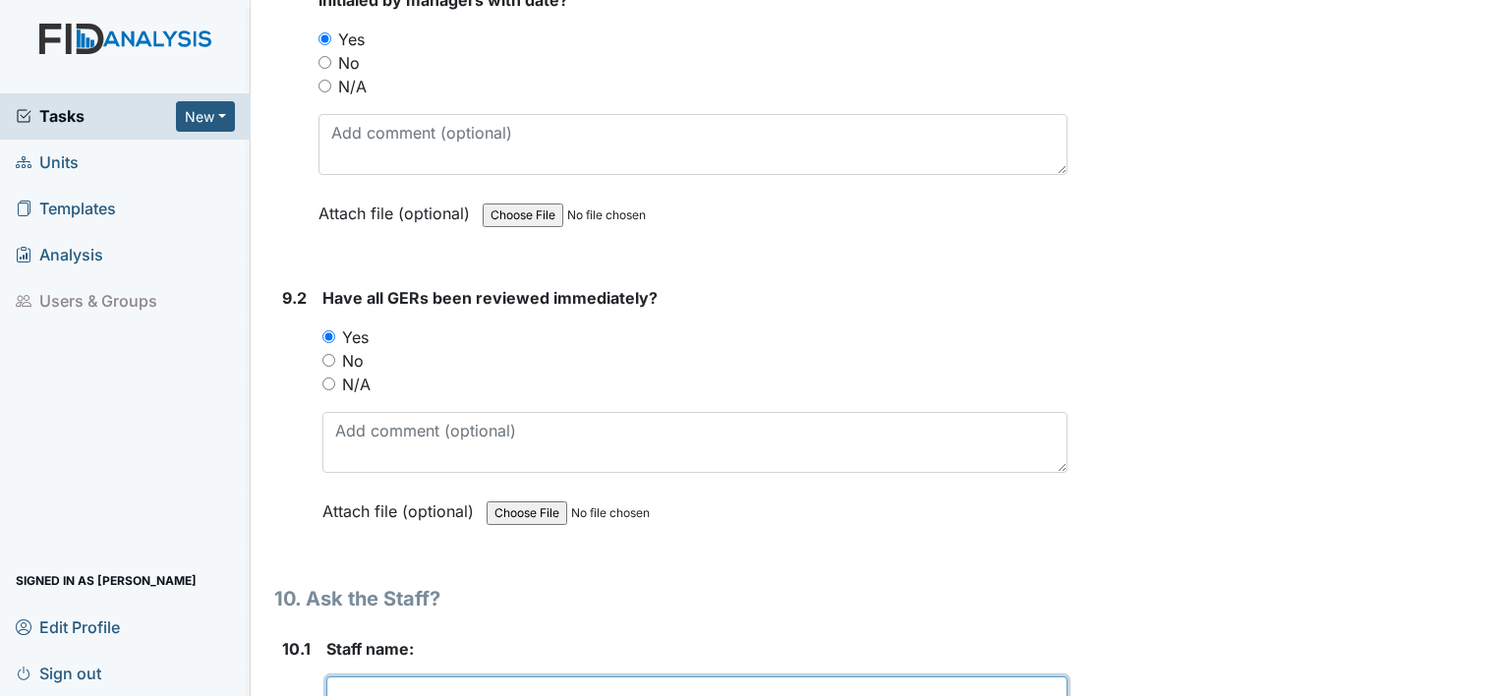
click at [559, 676] on textarea at bounding box center [696, 706] width 741 height 61
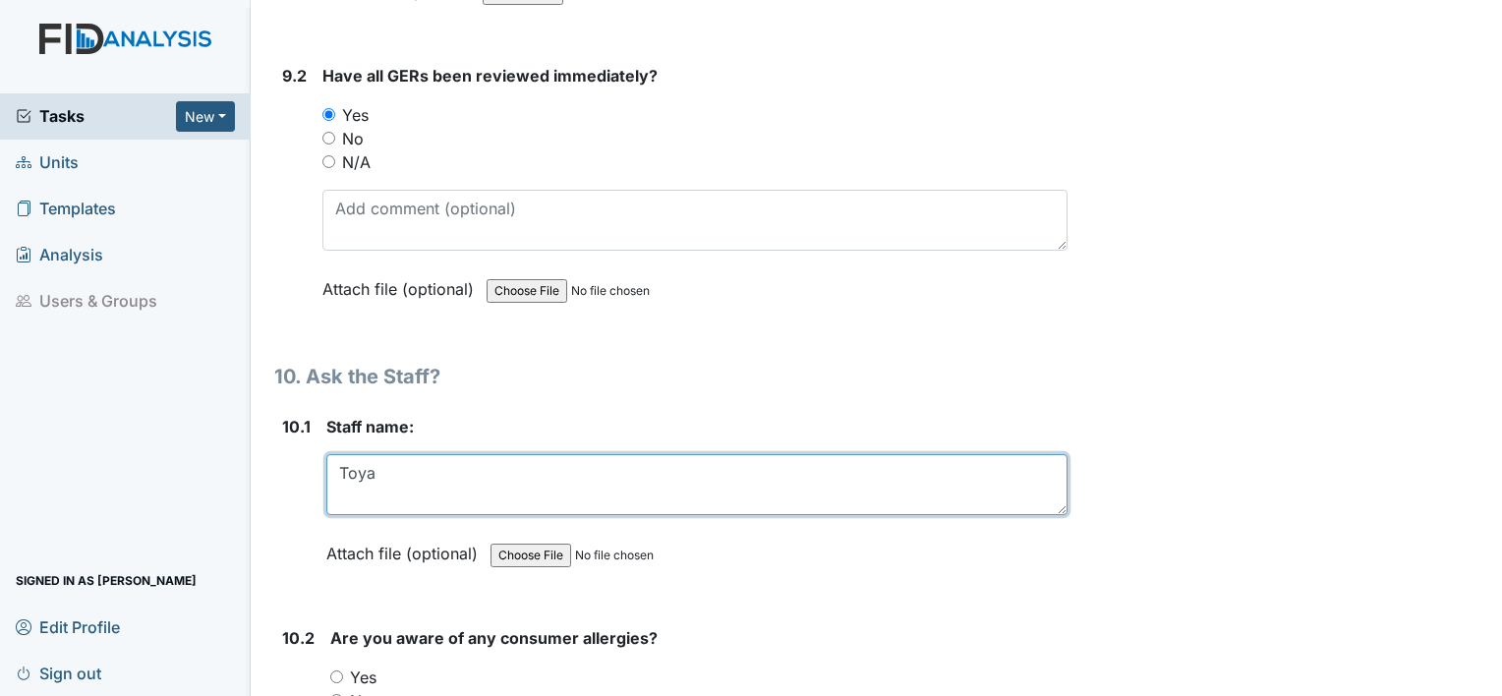
scroll to position [24619, 0]
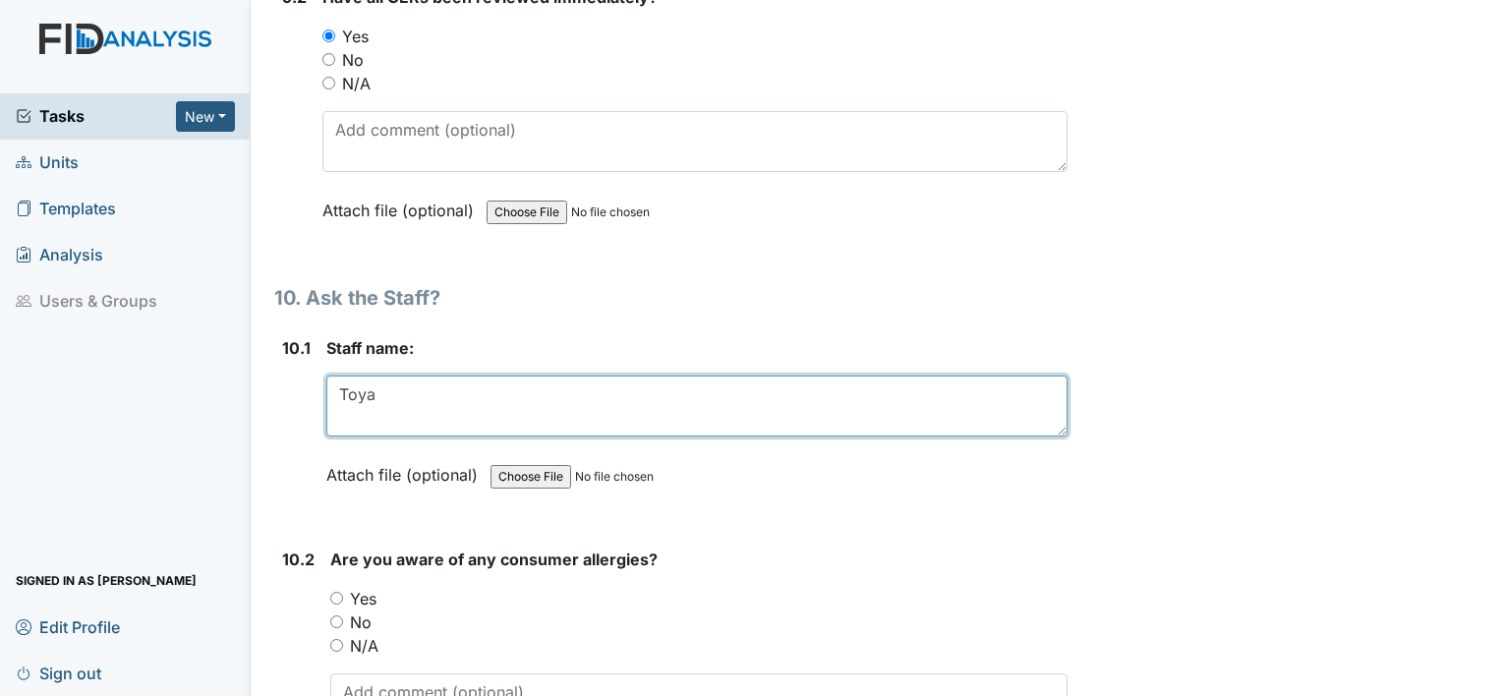
type textarea "Toya"
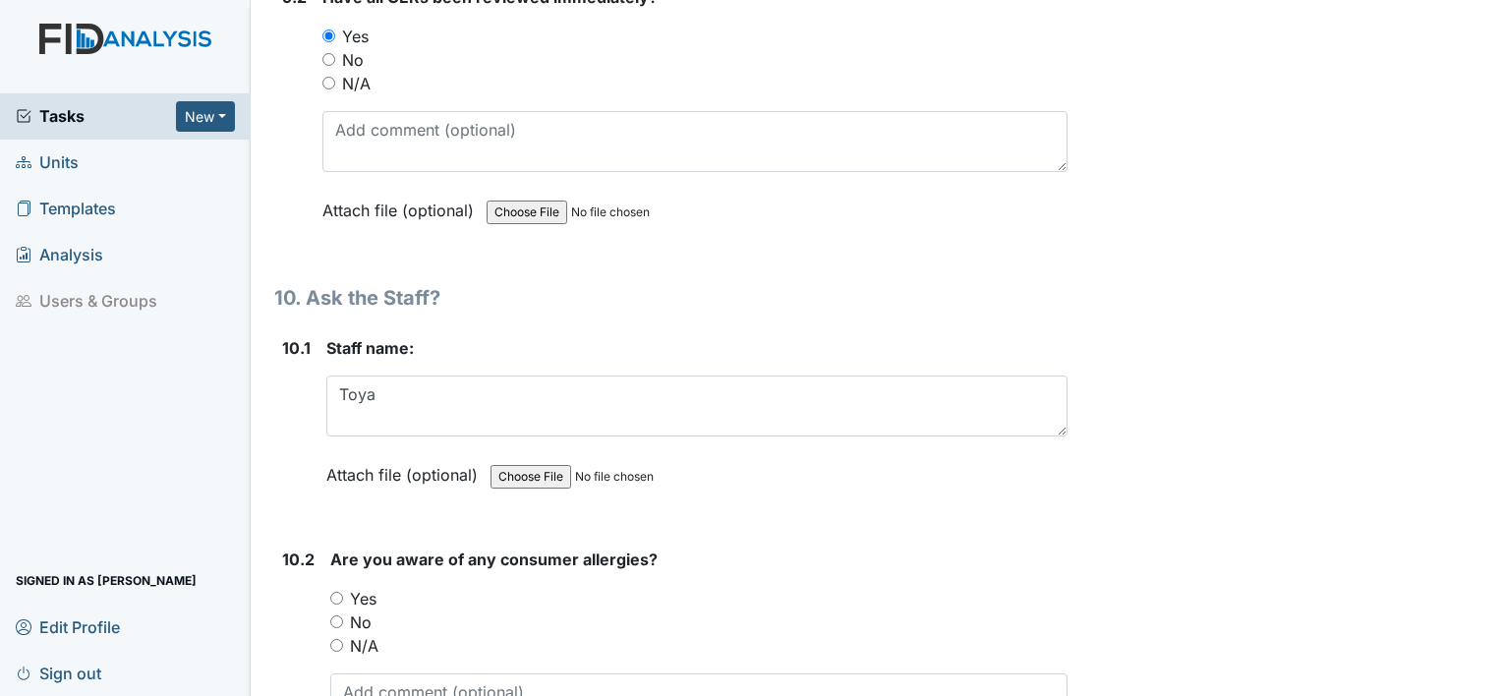
click at [341, 592] on input "Yes" at bounding box center [336, 598] width 13 height 13
radio input "true"
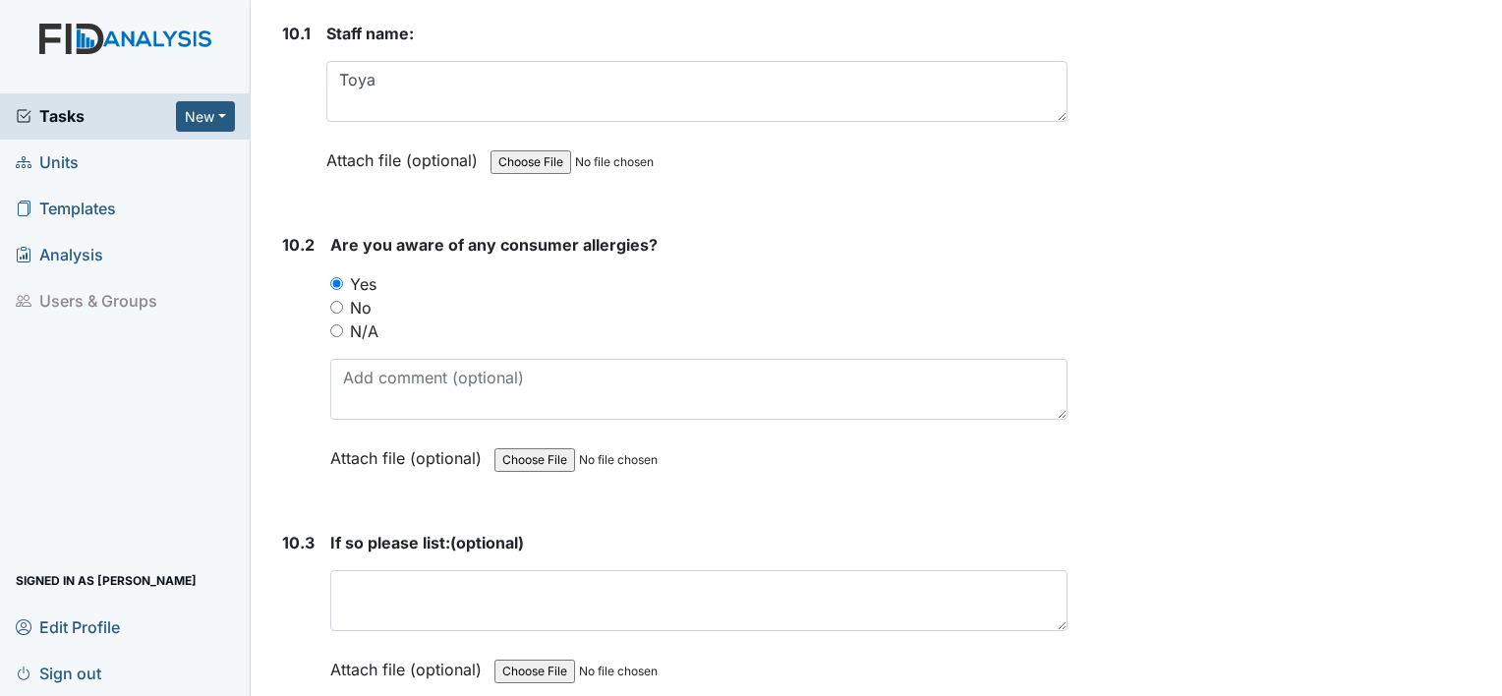
scroll to position [24959, 0]
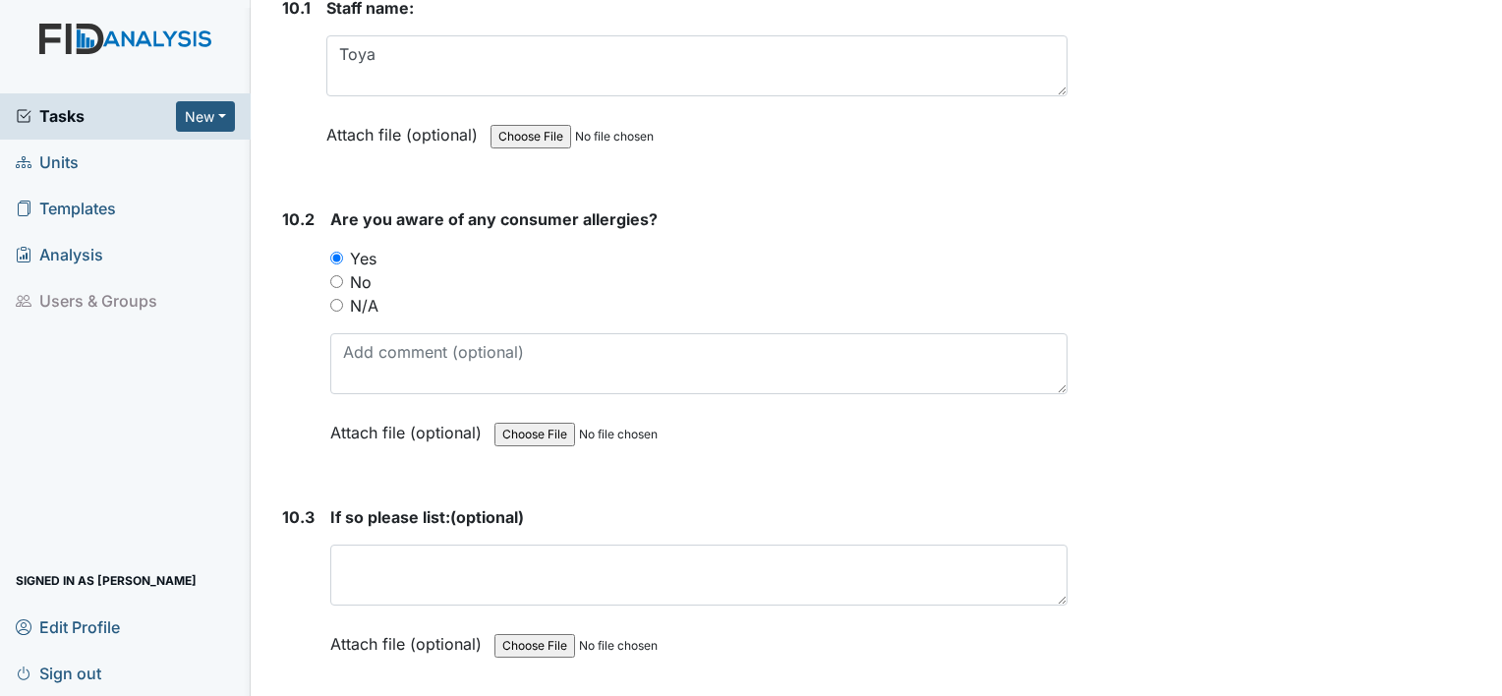
click at [656, 528] on div "If so please list: (optional) This field is required. Attach file (optional) Yo…" at bounding box center [698, 587] width 737 height 164
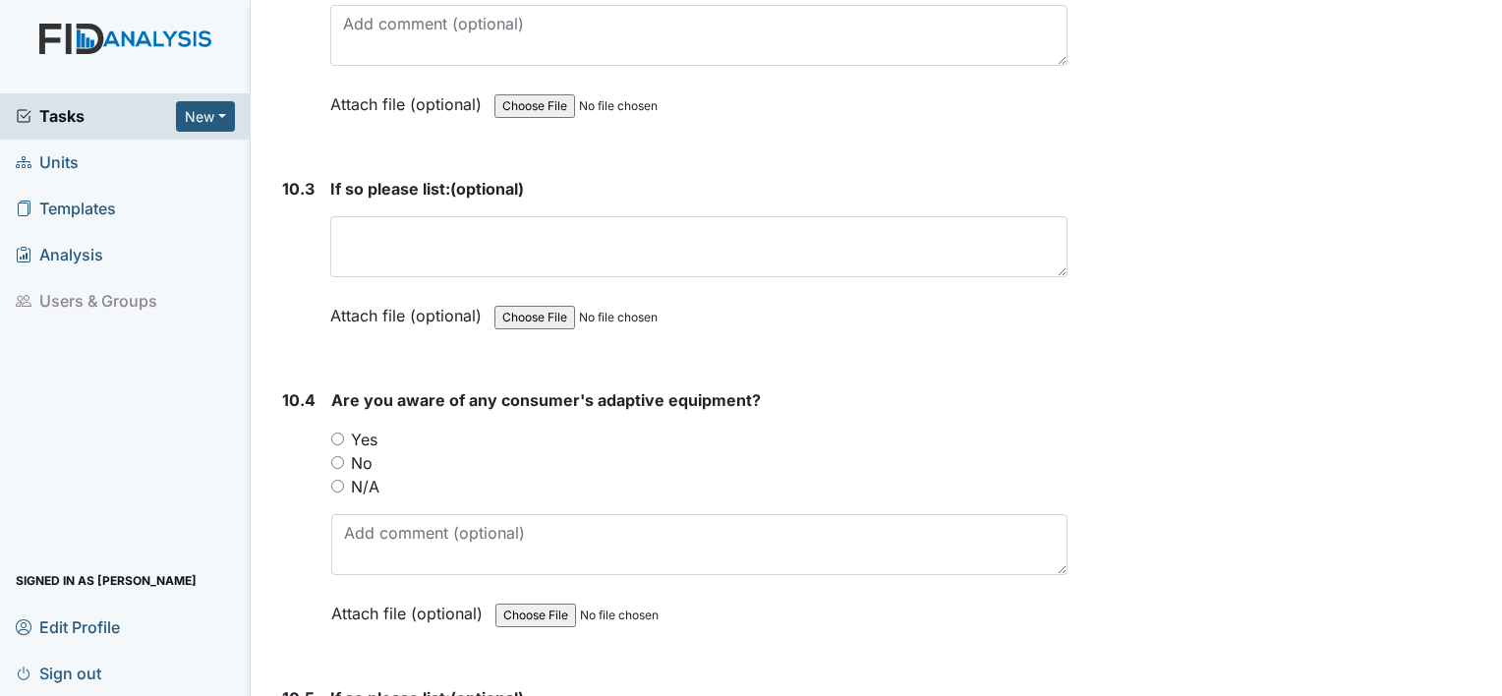
scroll to position [25341, 0]
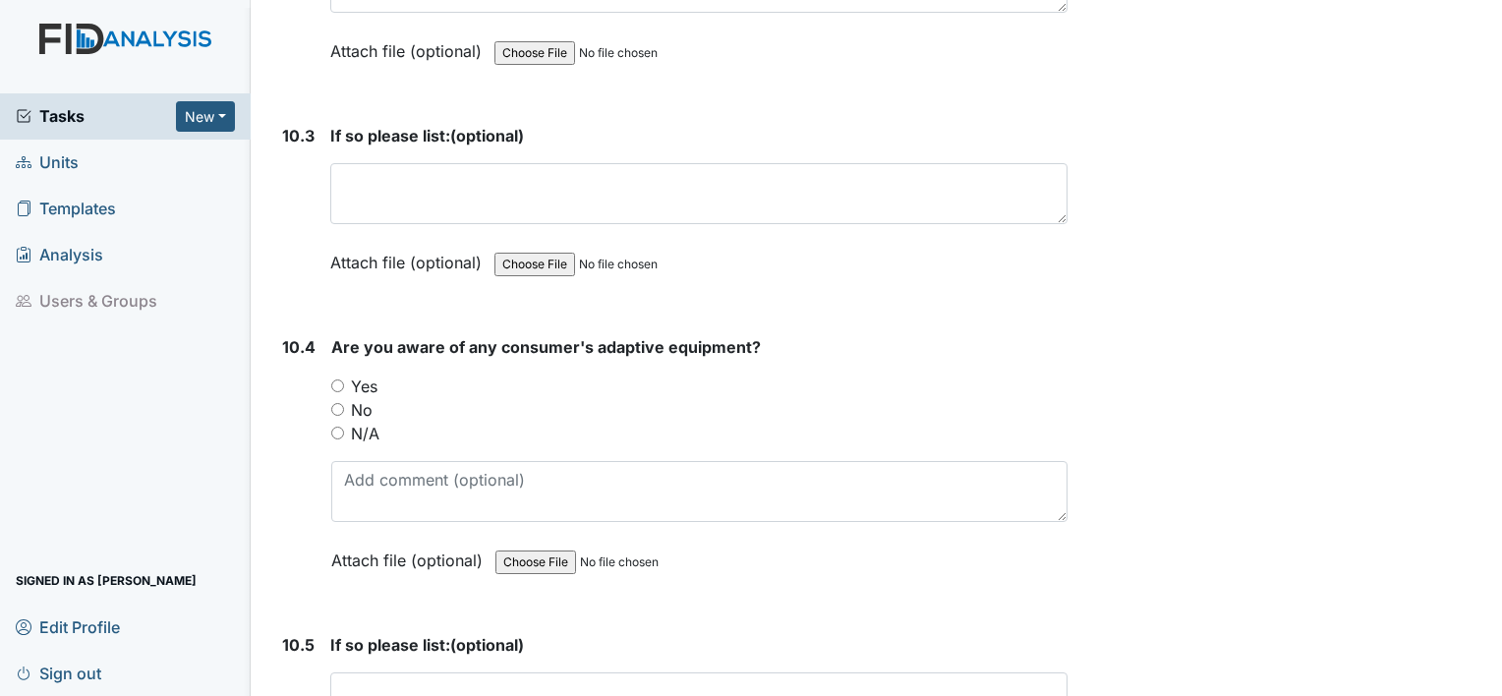
click at [331, 379] on input "Yes" at bounding box center [337, 385] width 13 height 13
radio input "true"
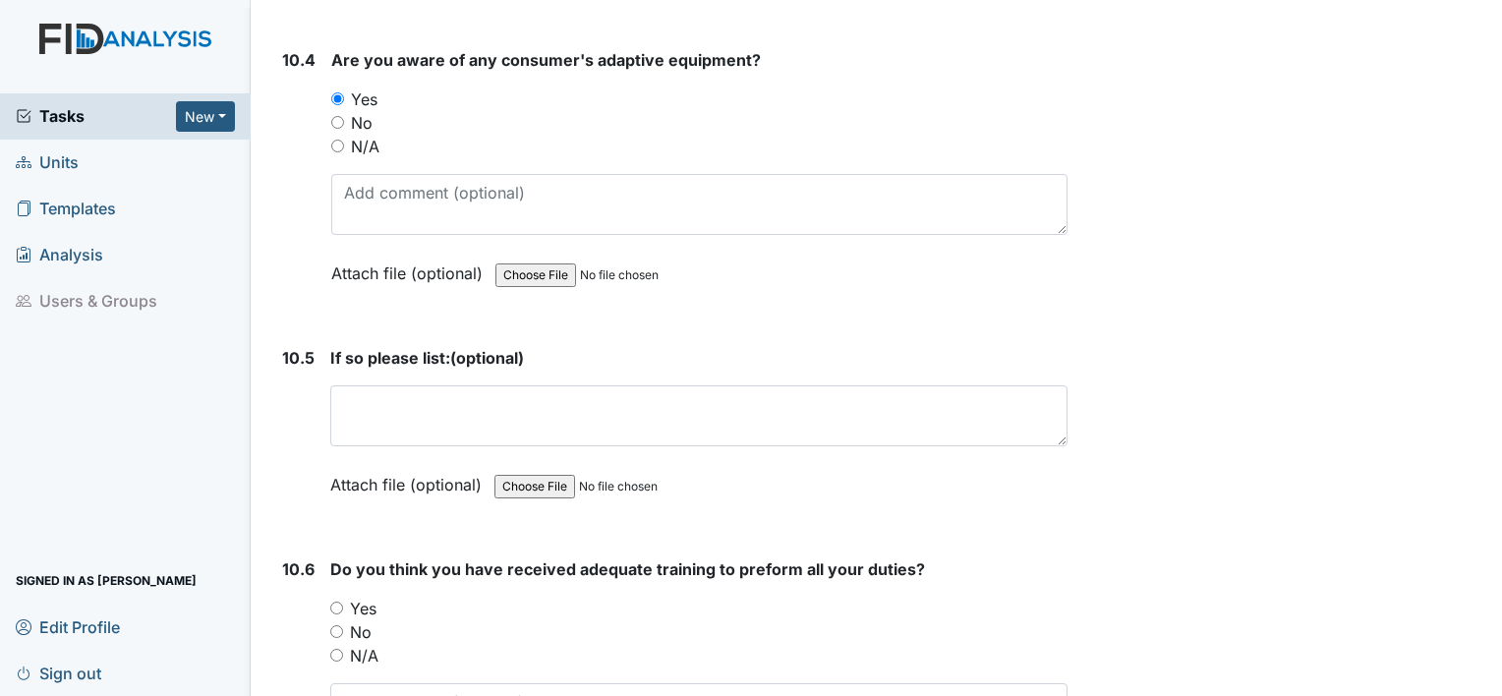
scroll to position [25681, 0]
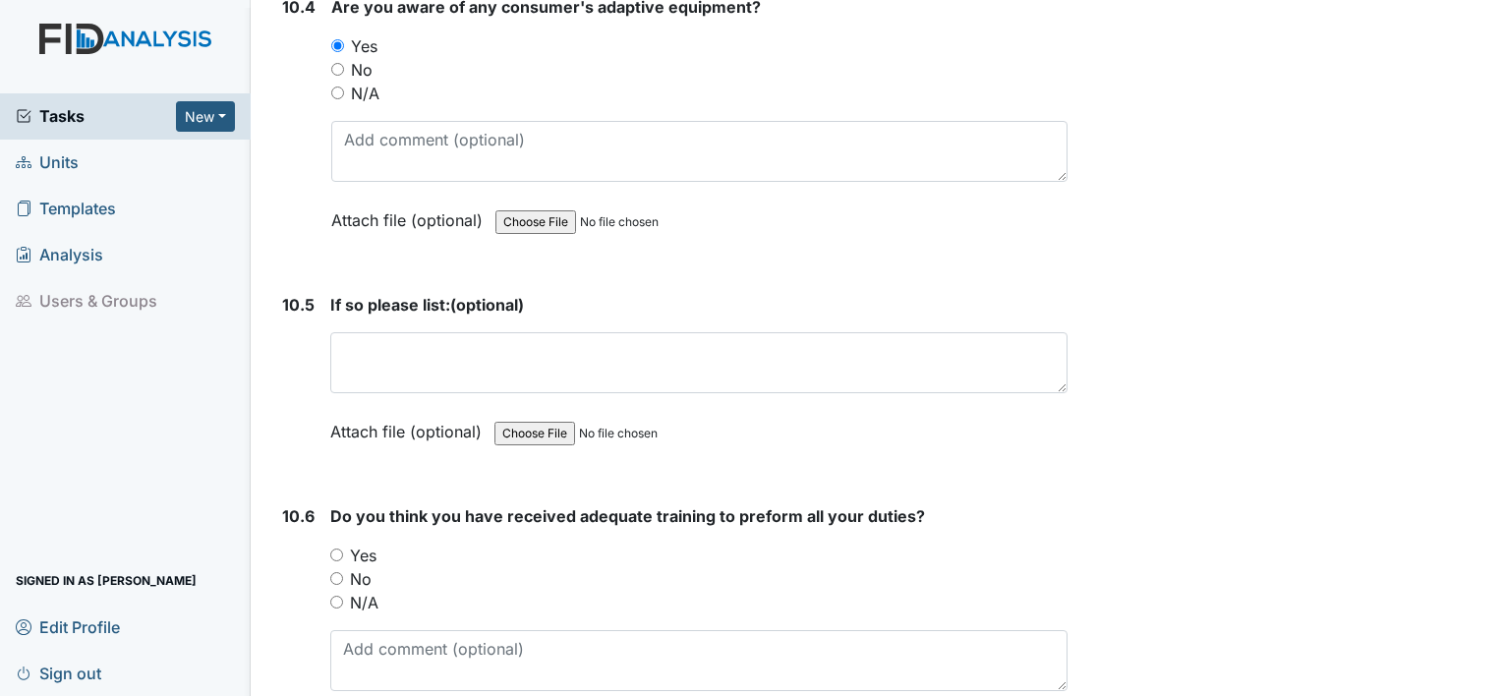
click at [332, 549] on input "Yes" at bounding box center [336, 555] width 13 height 13
radio input "true"
drag, startPoint x: 332, startPoint y: 462, endPoint x: 1201, endPoint y: 746, distance: 914.3
click at [1201, 695] on html "Tasks New Form Inspection Document Bundle Units Templates Analysis Users & Grou…" at bounding box center [751, 348] width 1502 height 696
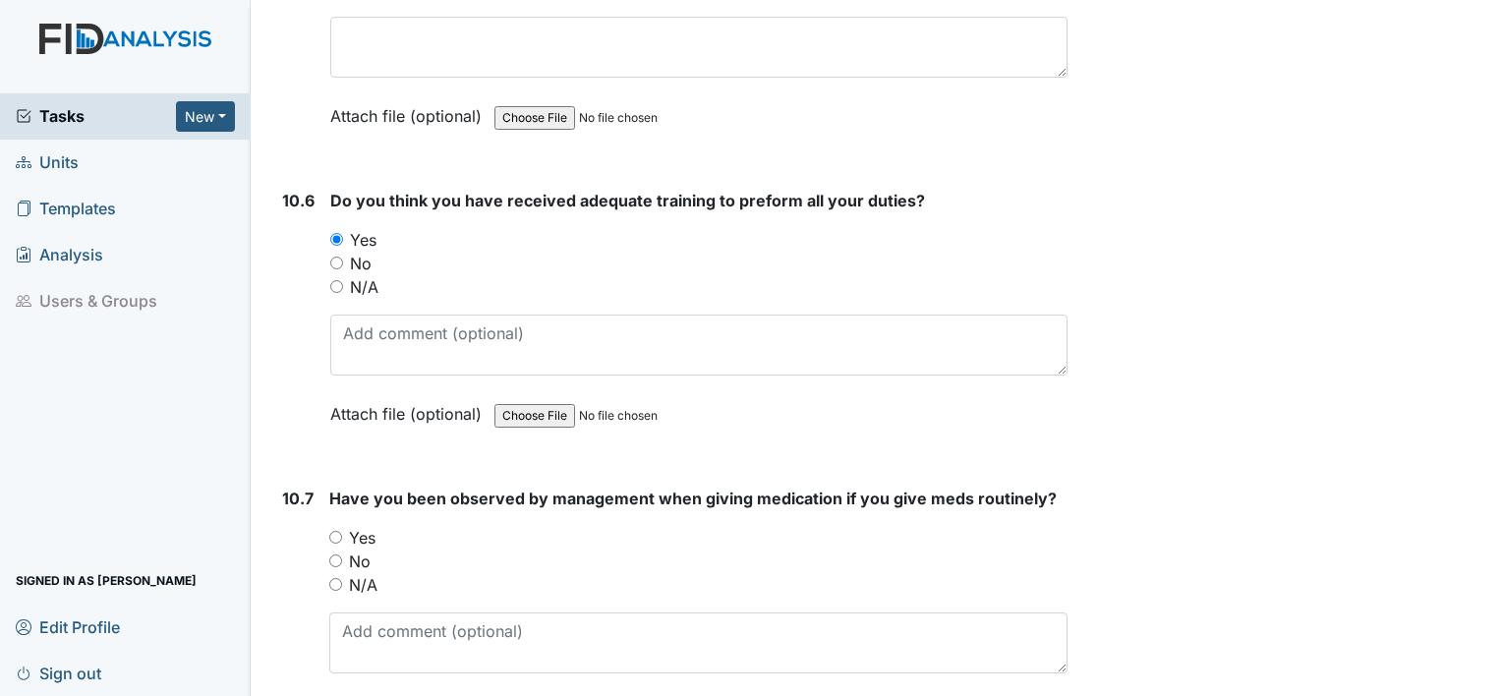
scroll to position [26061, 0]
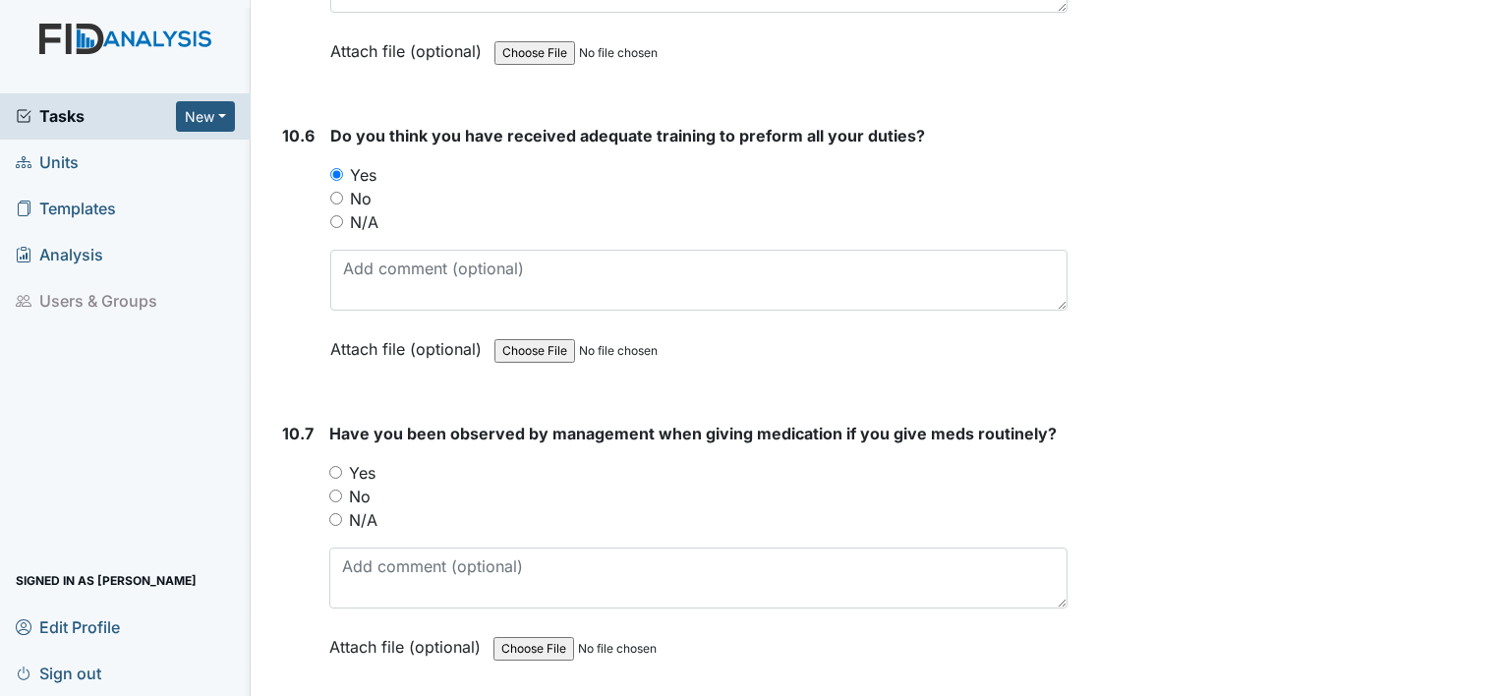
click at [335, 466] on input "Yes" at bounding box center [335, 472] width 13 height 13
radio input "true"
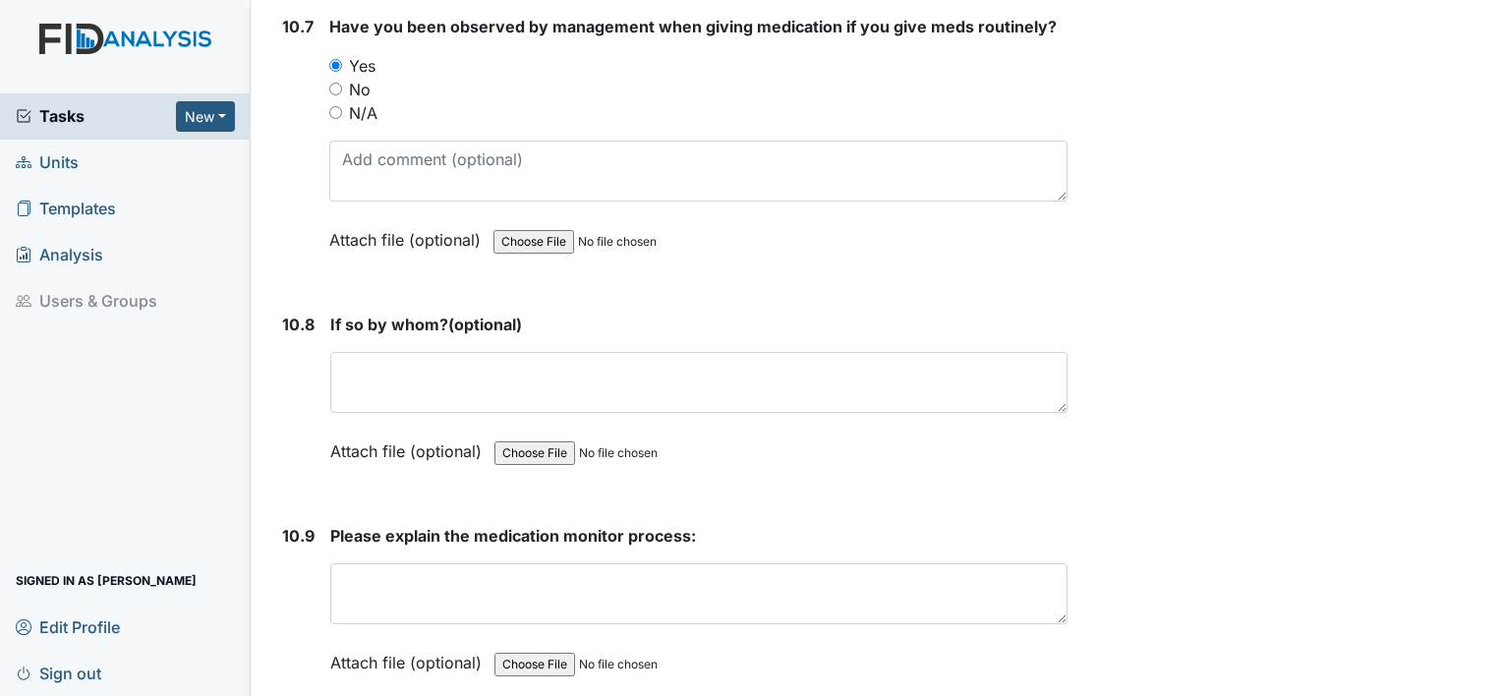
scroll to position [26470, 0]
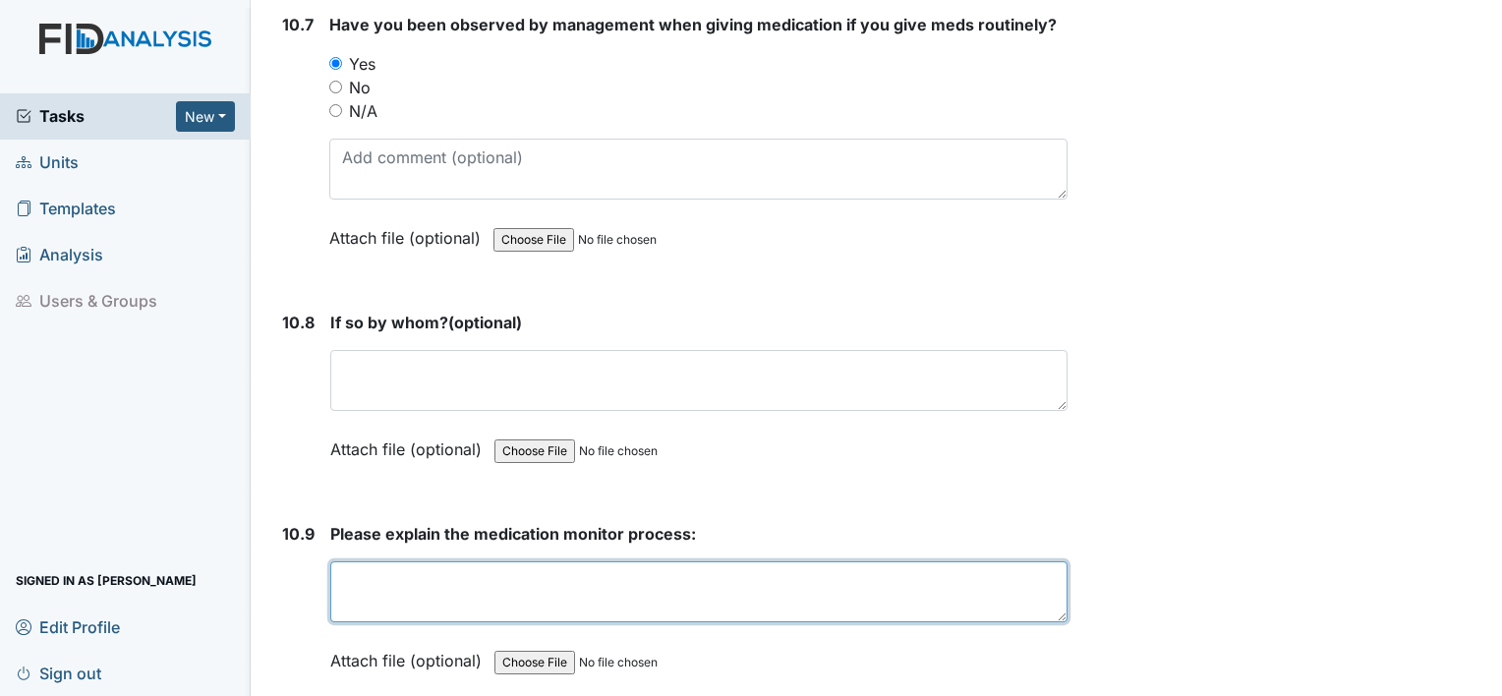
click at [519, 561] on textarea at bounding box center [698, 591] width 737 height 61
type textarea "Get med in order call consumer to med room wash hand read med and punch meds"
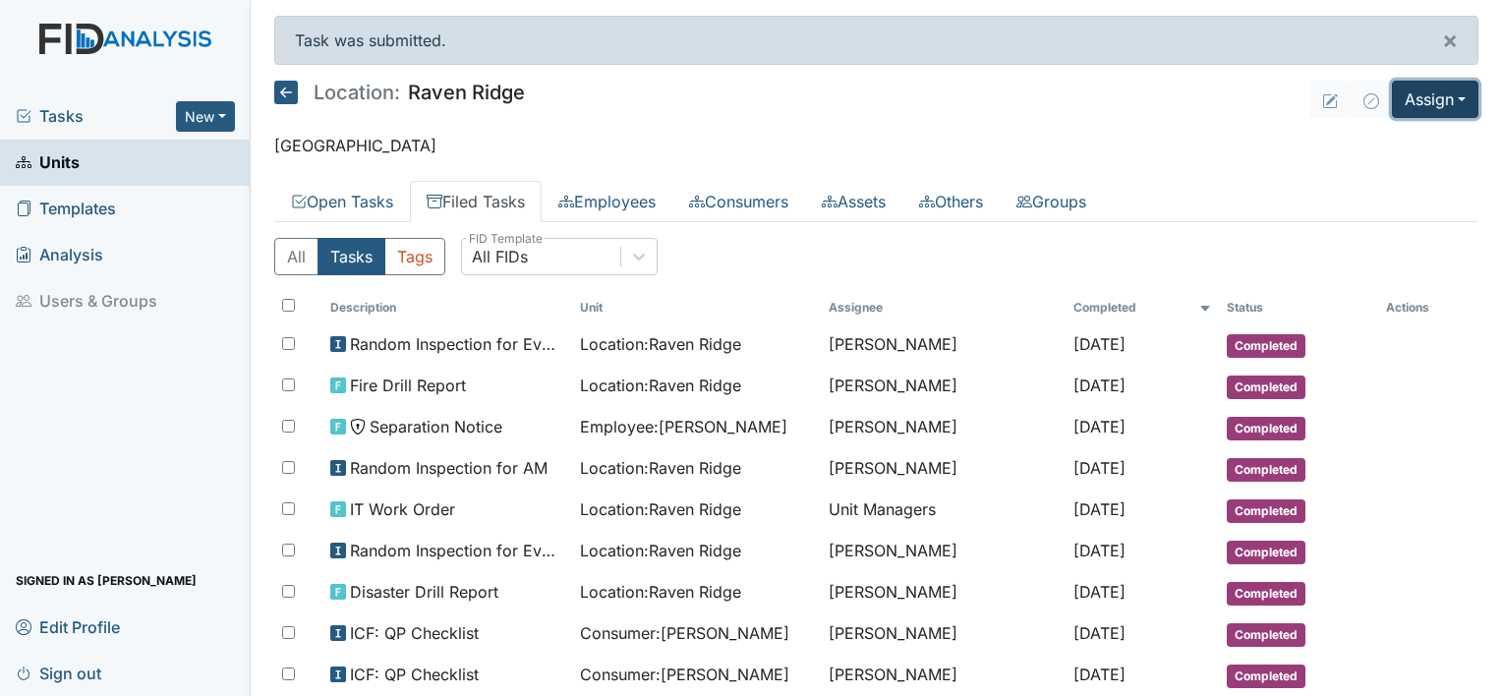
click at [1447, 97] on button "Assign" at bounding box center [1435, 99] width 87 height 37
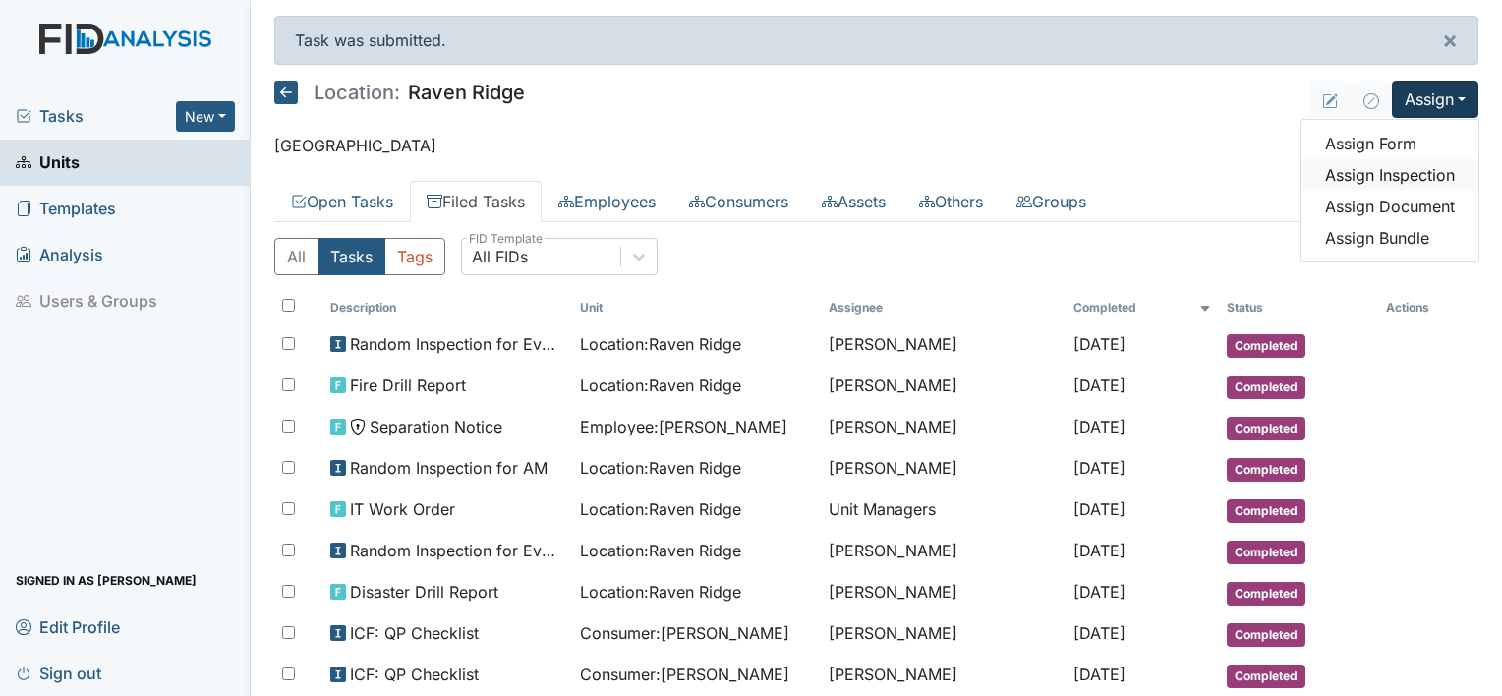
click at [1425, 170] on link "Assign Inspection" at bounding box center [1390, 174] width 177 height 31
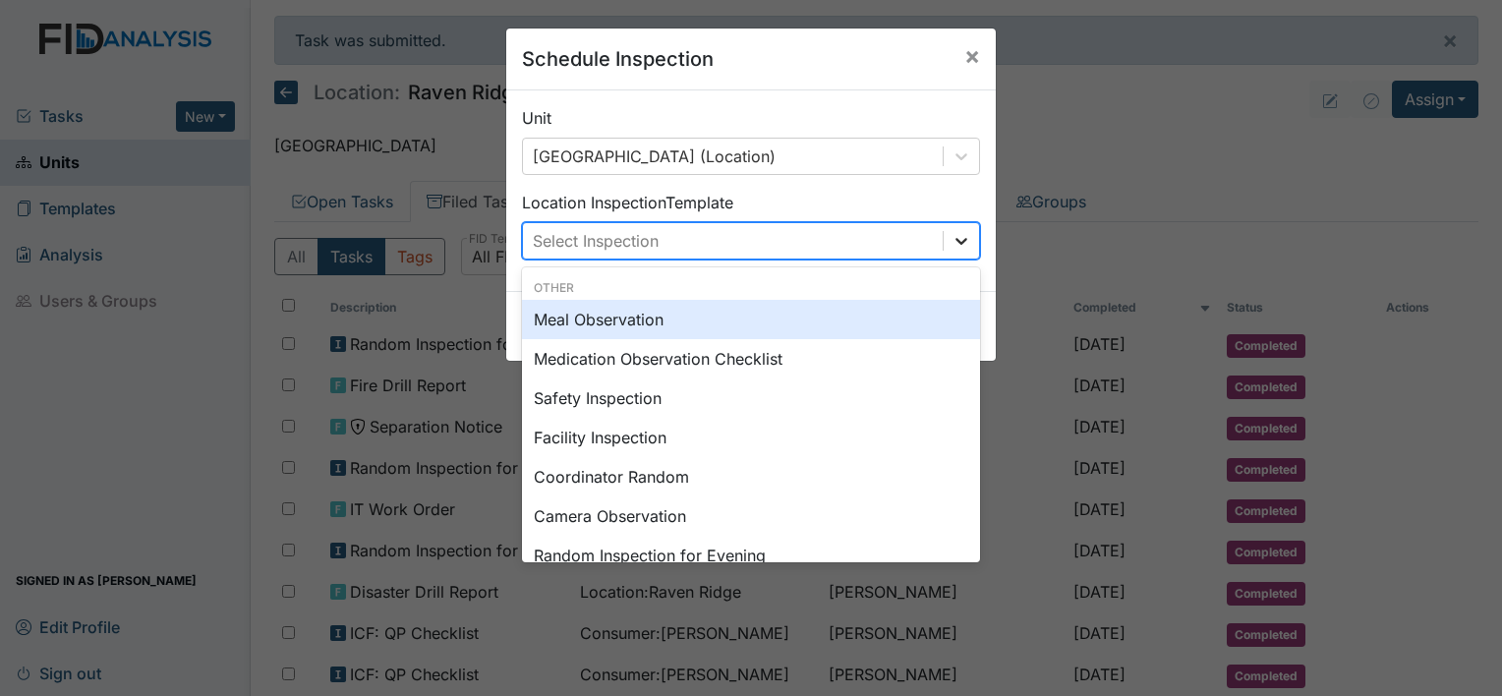
click at [952, 238] on icon at bounding box center [962, 241] width 20 height 20
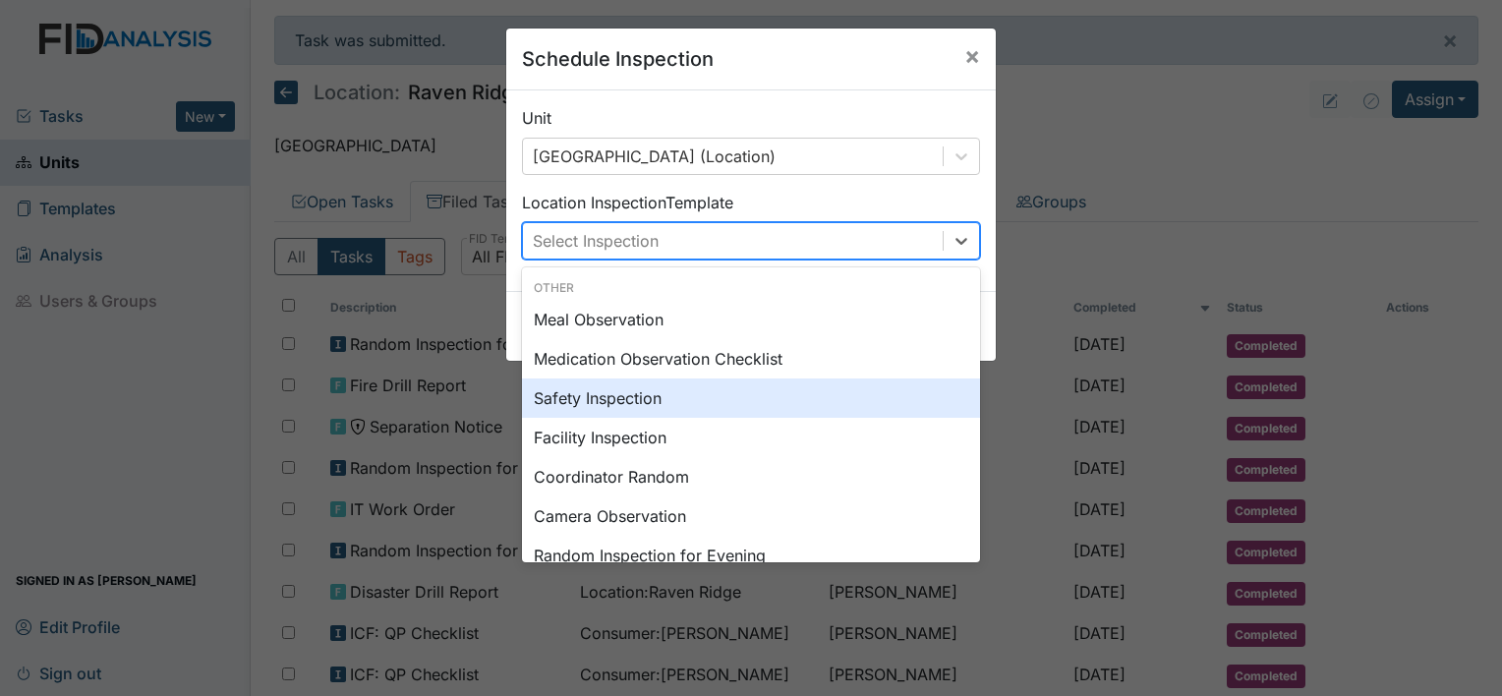
click at [731, 409] on div "Safety Inspection" at bounding box center [751, 398] width 458 height 39
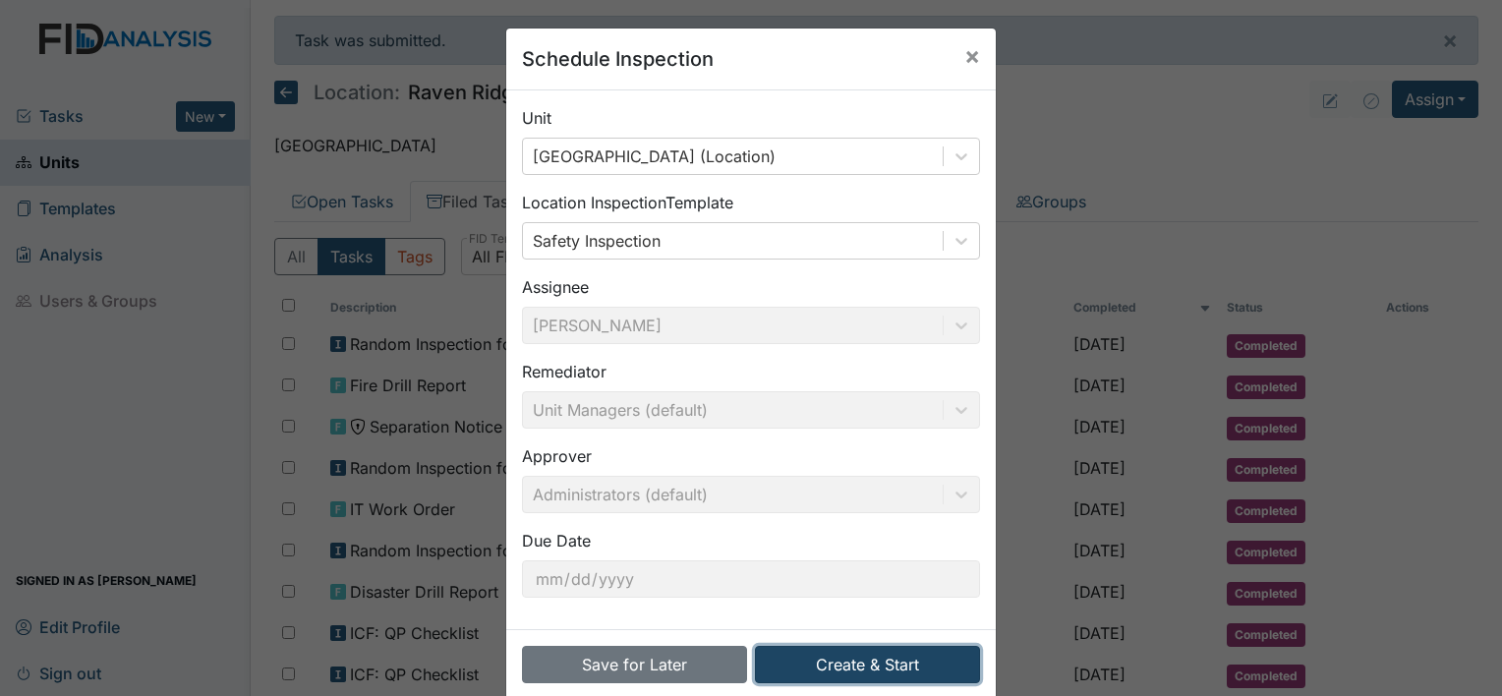
click at [832, 660] on button "Create & Start" at bounding box center [867, 664] width 225 height 37
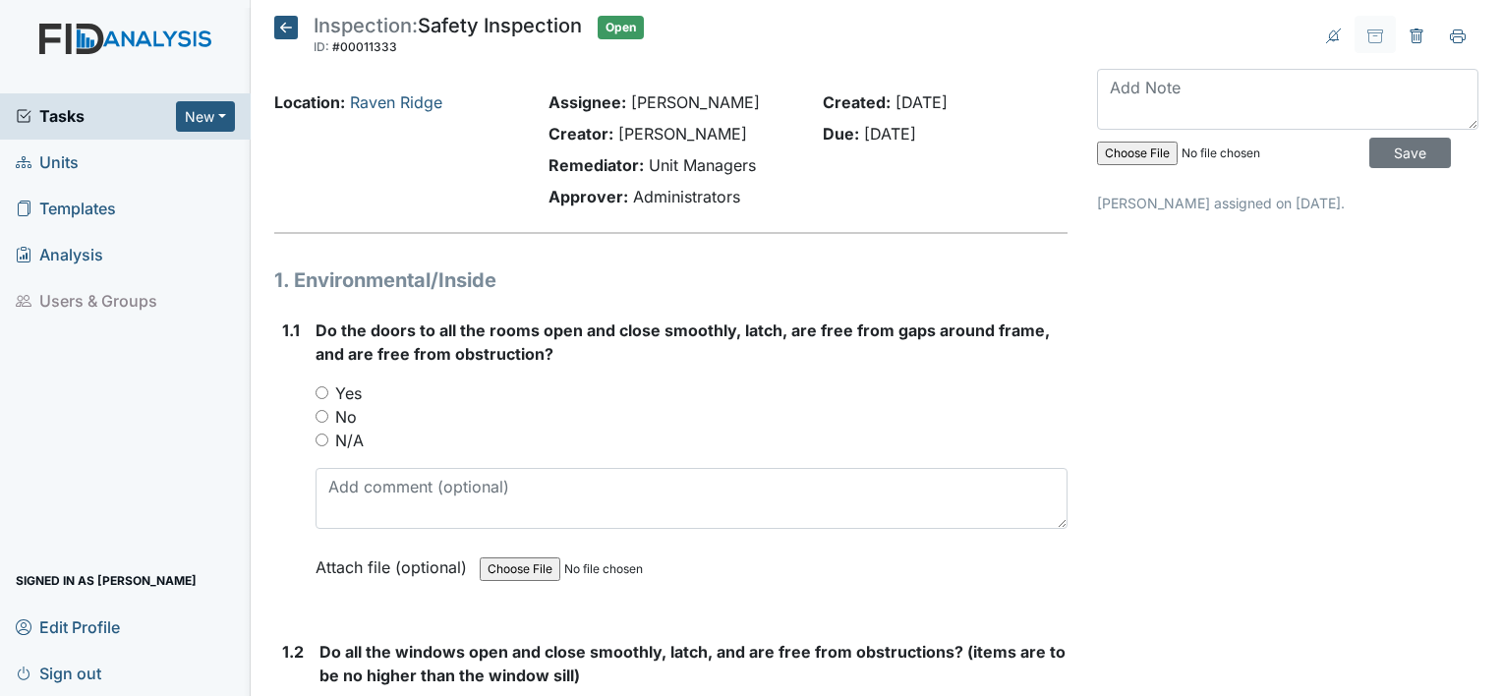
click at [316, 396] on input "Yes" at bounding box center [322, 392] width 13 height 13
radio input "true"
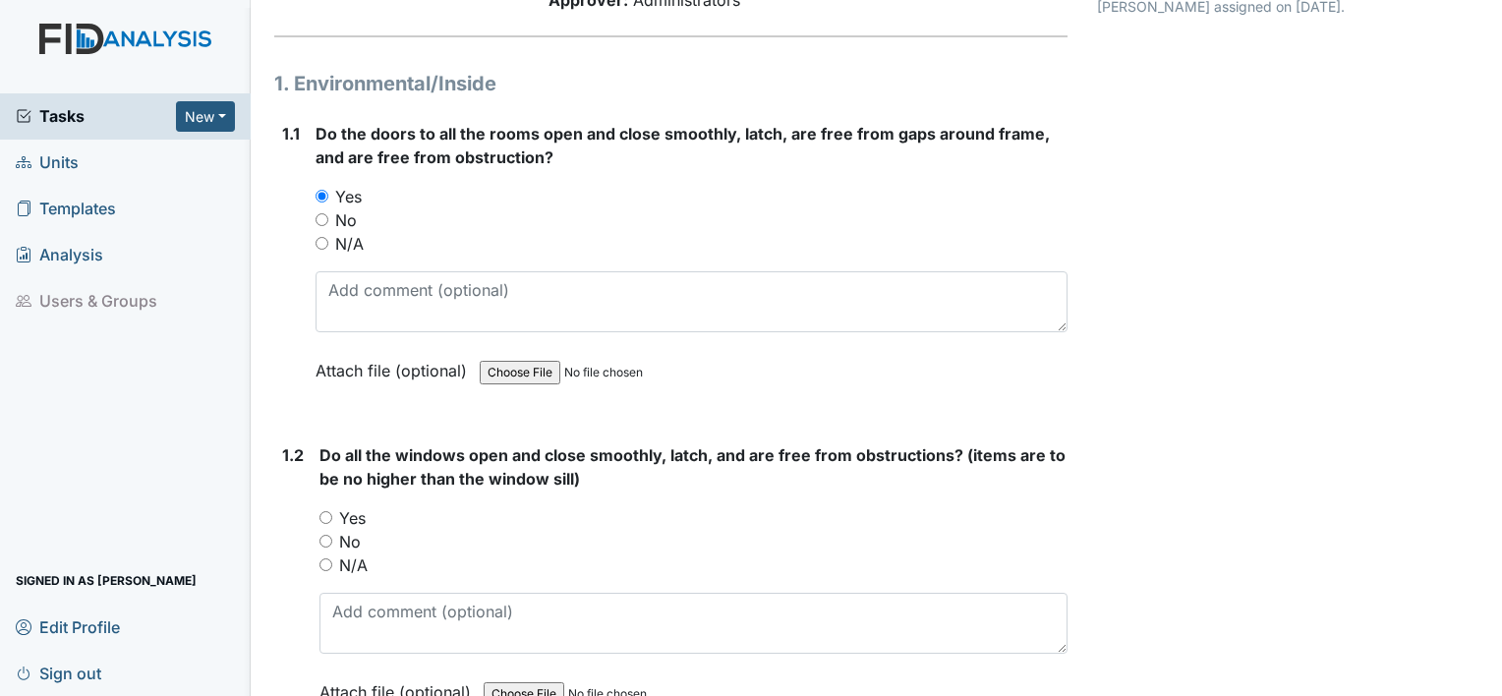
scroll to position [288, 0]
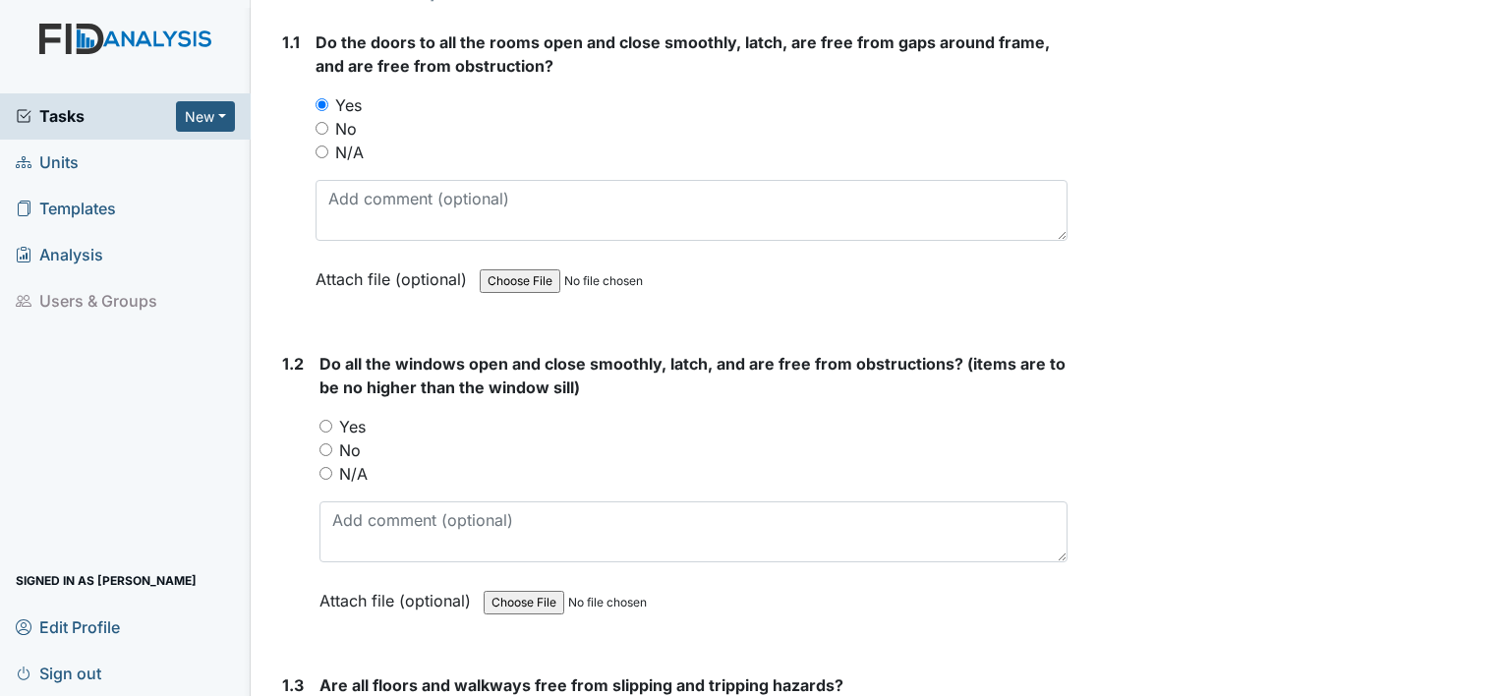
click at [324, 427] on input "Yes" at bounding box center [326, 426] width 13 height 13
radio input "true"
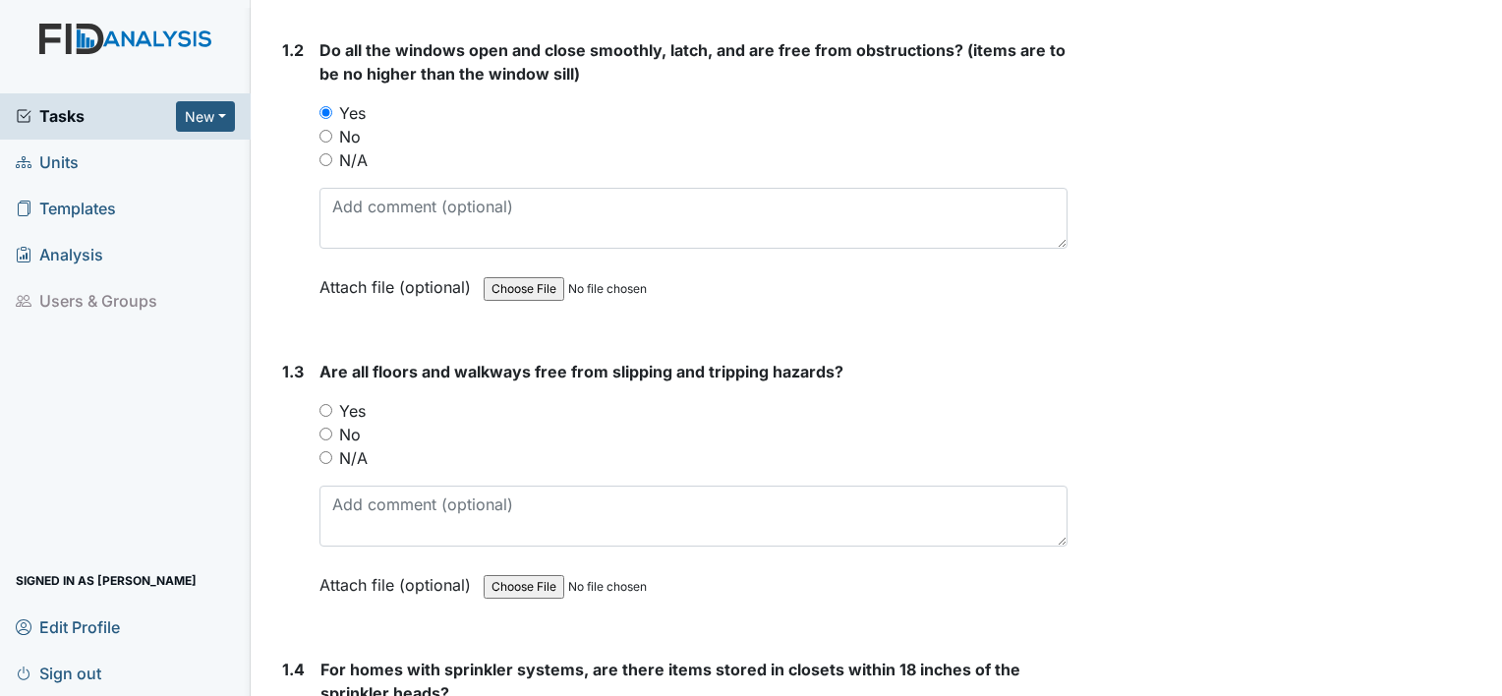
scroll to position [641, 0]
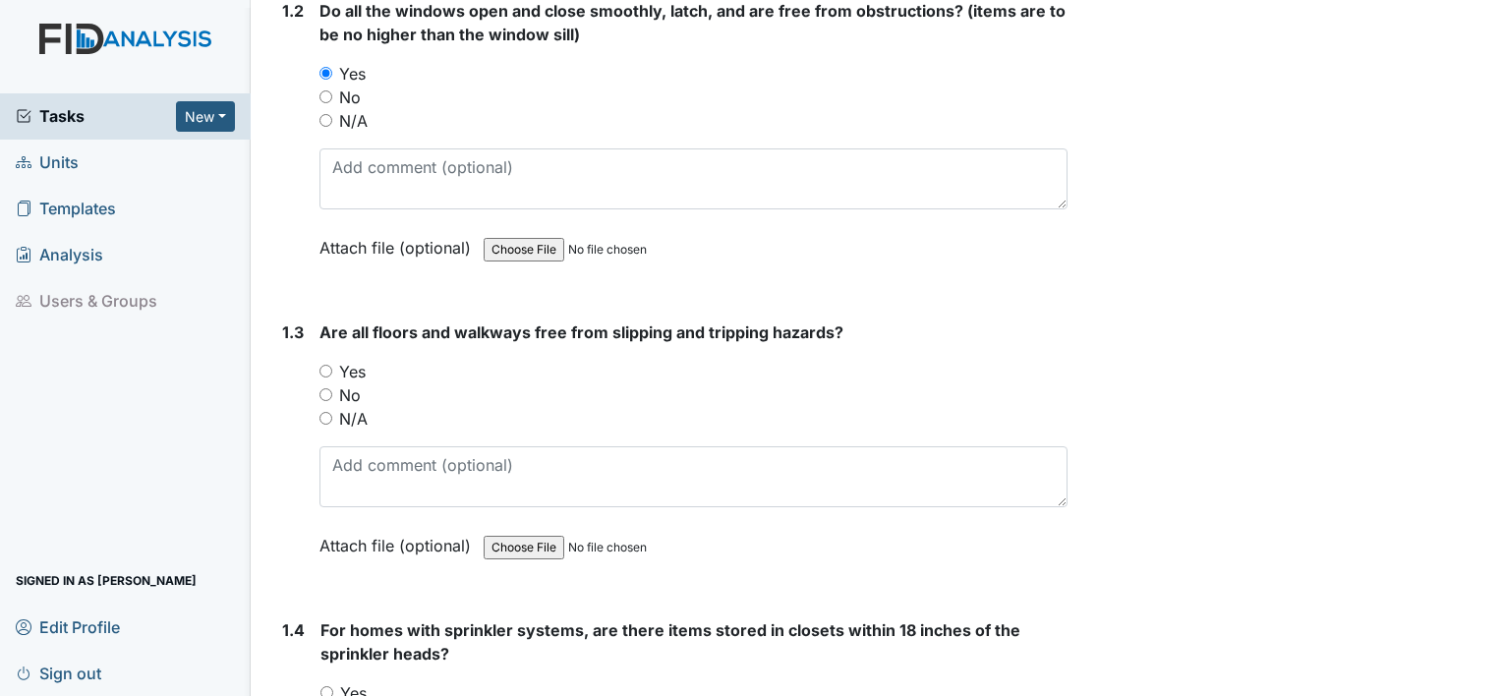
click at [322, 368] on input "Yes" at bounding box center [326, 371] width 13 height 13
radio input "true"
click at [324, 686] on input "Yes" at bounding box center [326, 692] width 13 height 13
radio input "true"
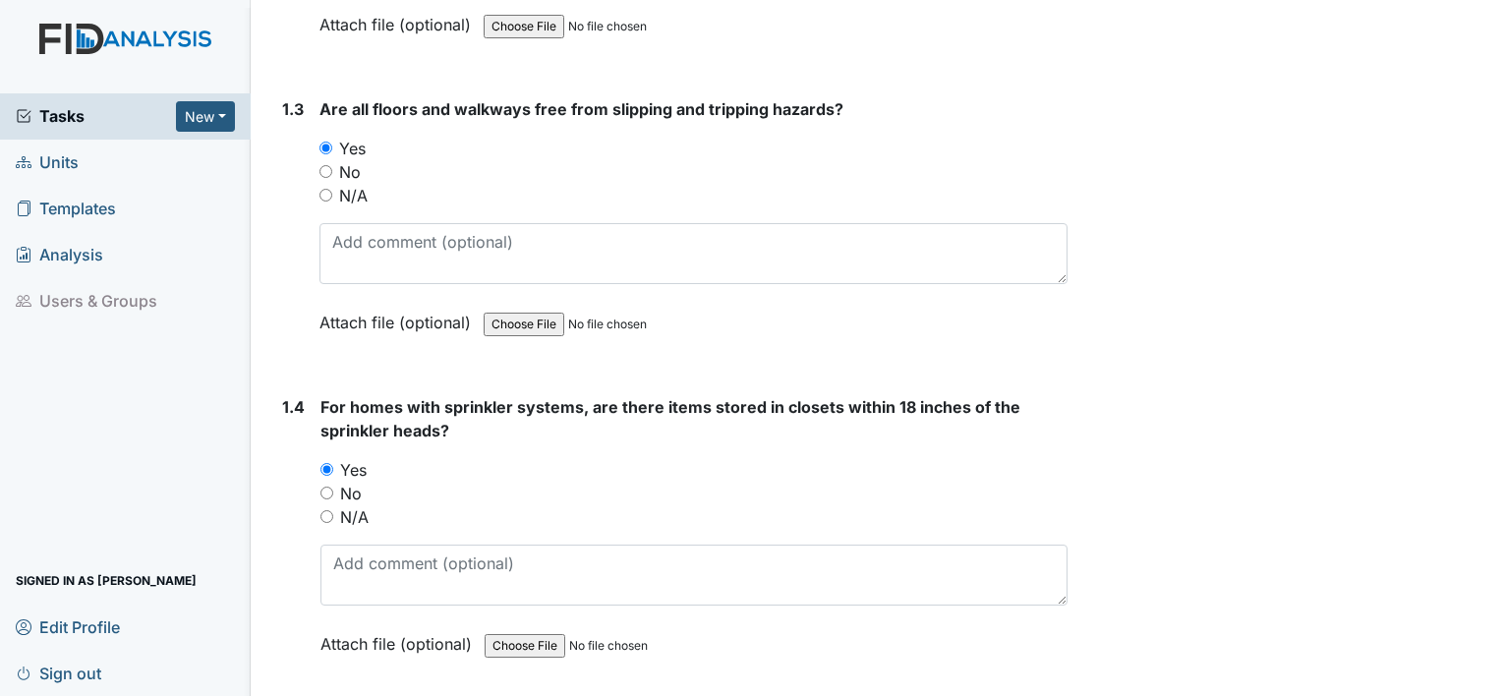
scroll to position [1008, 0]
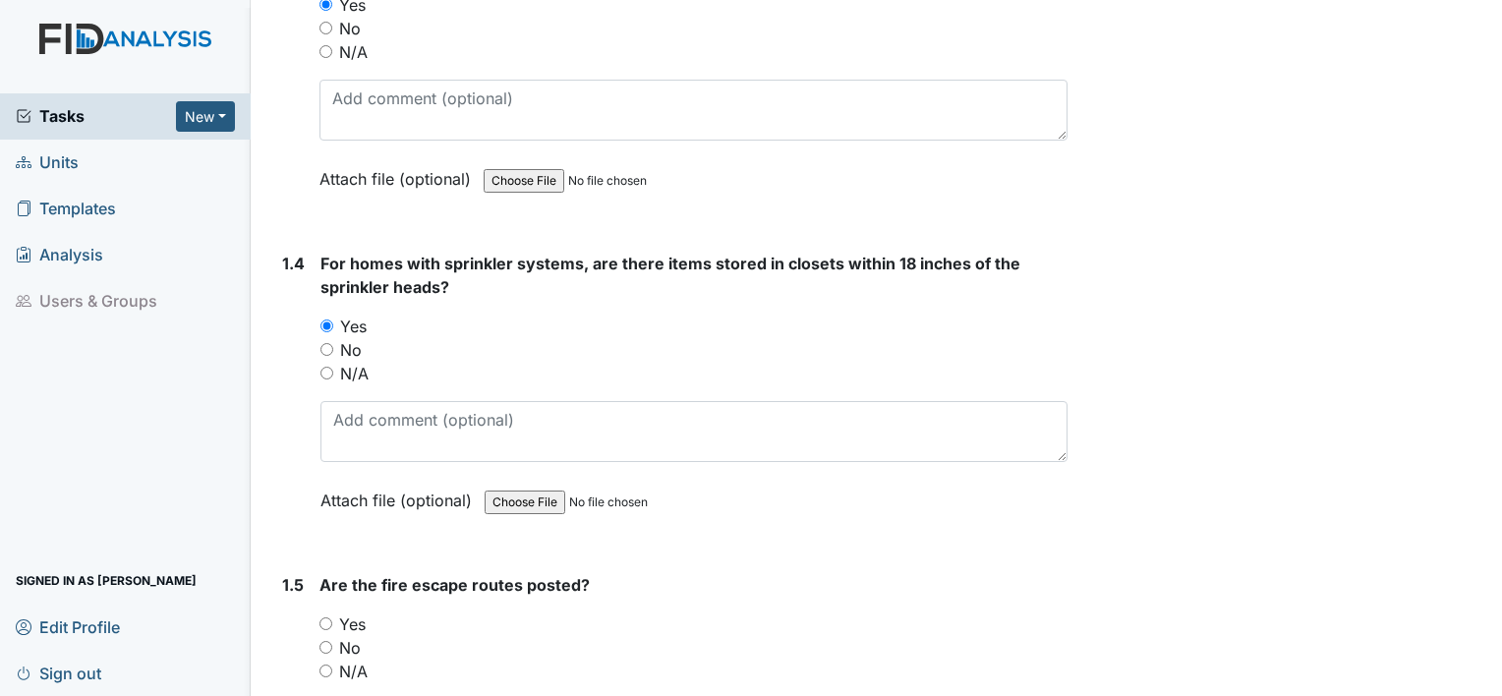
click at [321, 617] on input "Yes" at bounding box center [326, 623] width 13 height 13
radio input "true"
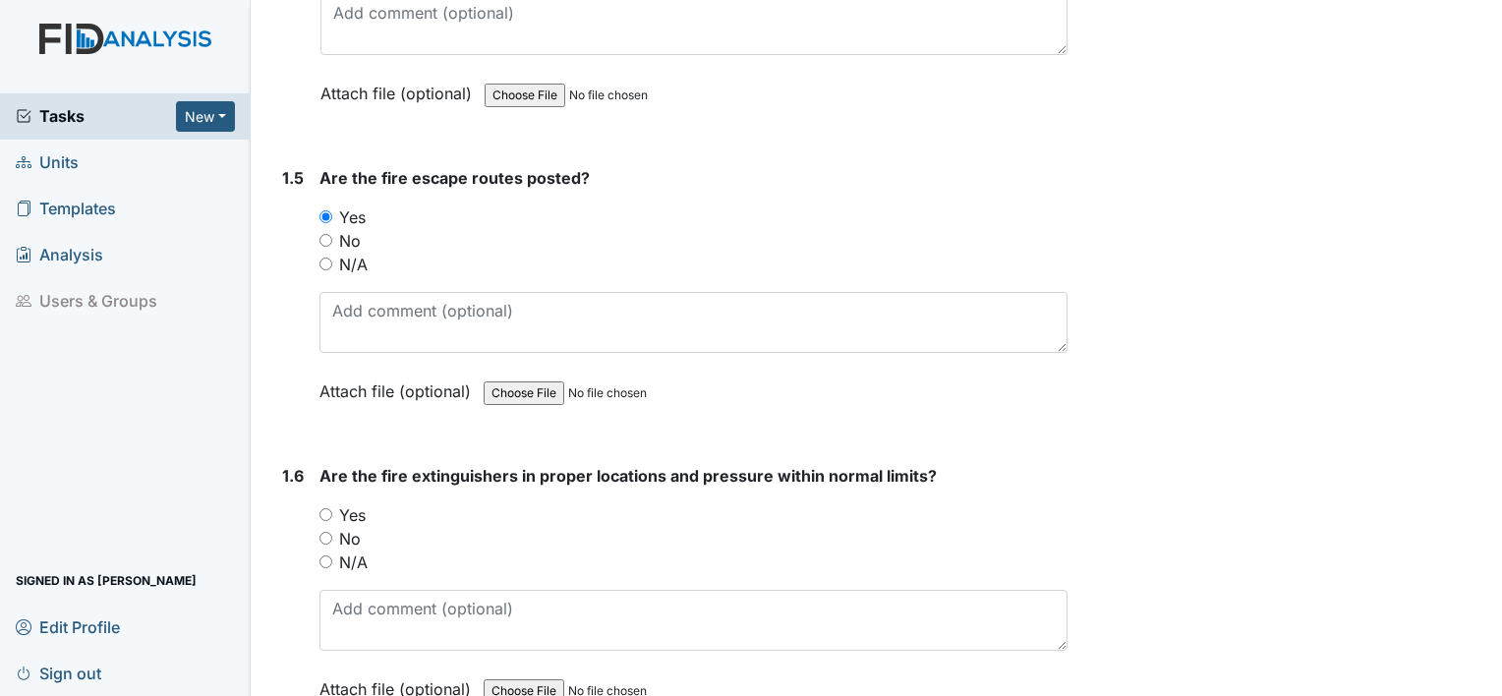
scroll to position [1492, 0]
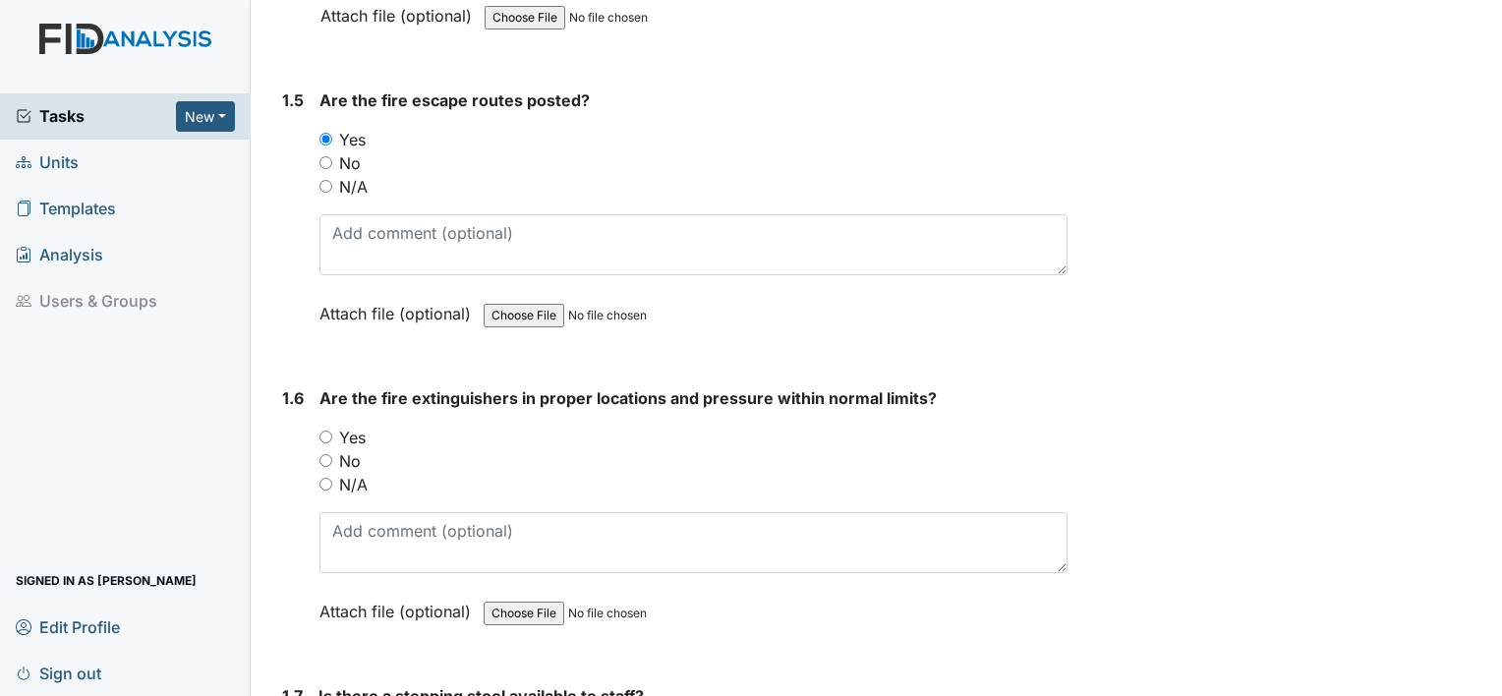
click at [321, 431] on input "Yes" at bounding box center [326, 437] width 13 height 13
radio input "true"
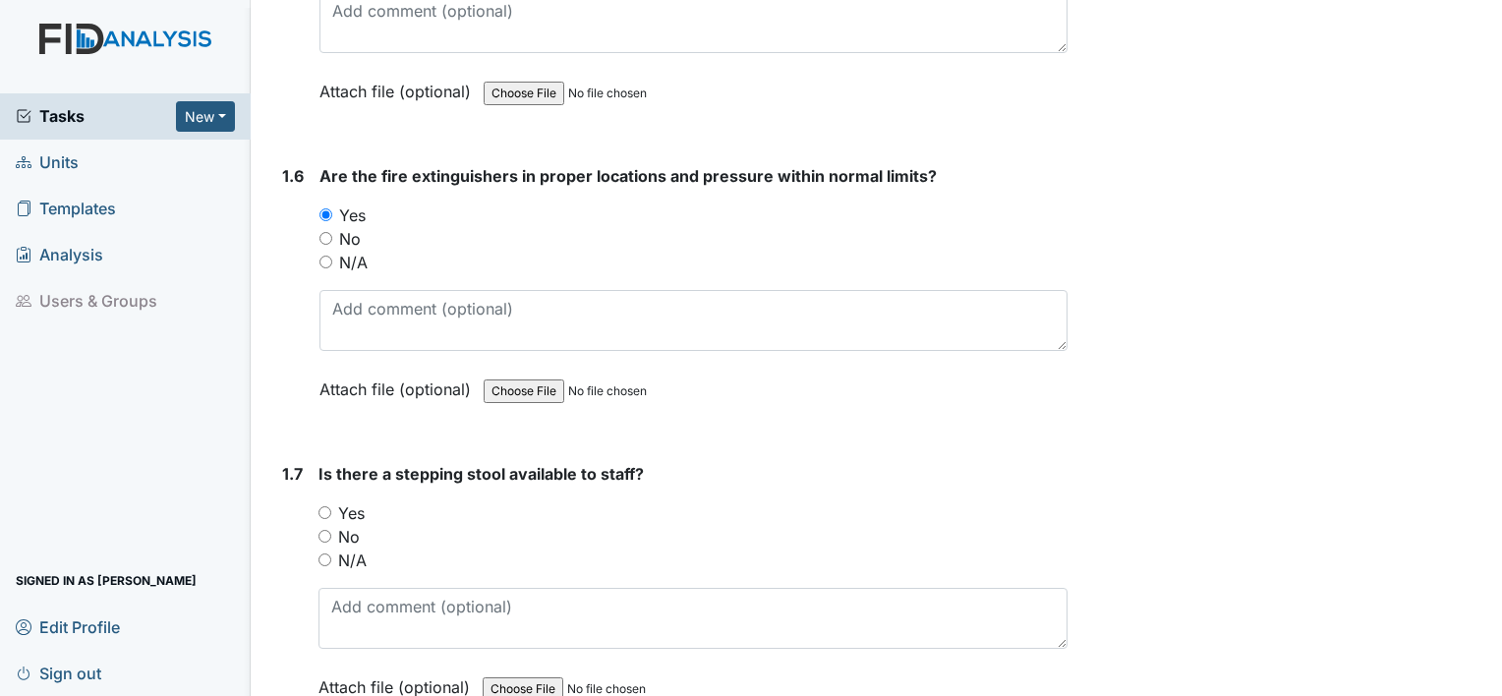
scroll to position [1781, 0]
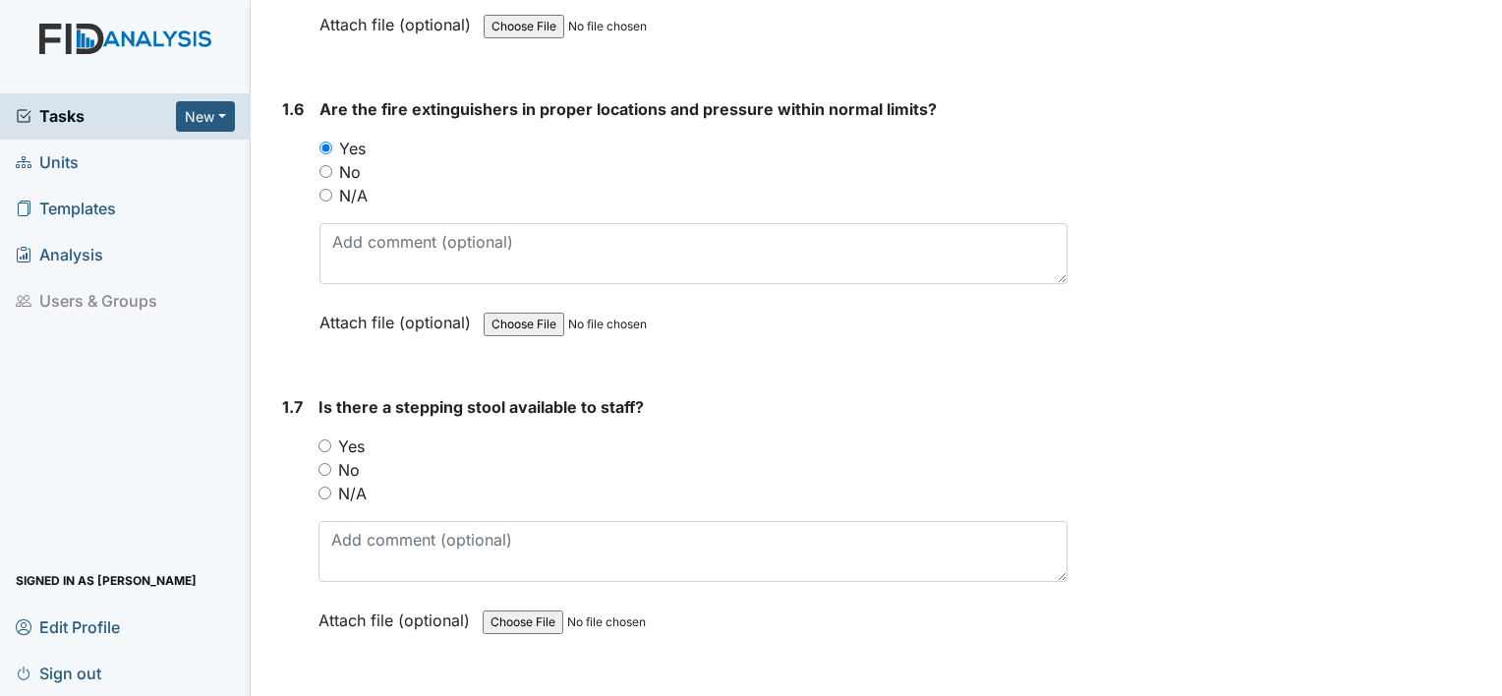
click at [317, 435] on div "1.7 Is there a stepping stool available to staff? You must select one of the be…" at bounding box center [670, 528] width 793 height 266
click at [319, 439] on input "Yes" at bounding box center [325, 445] width 13 height 13
radio input "true"
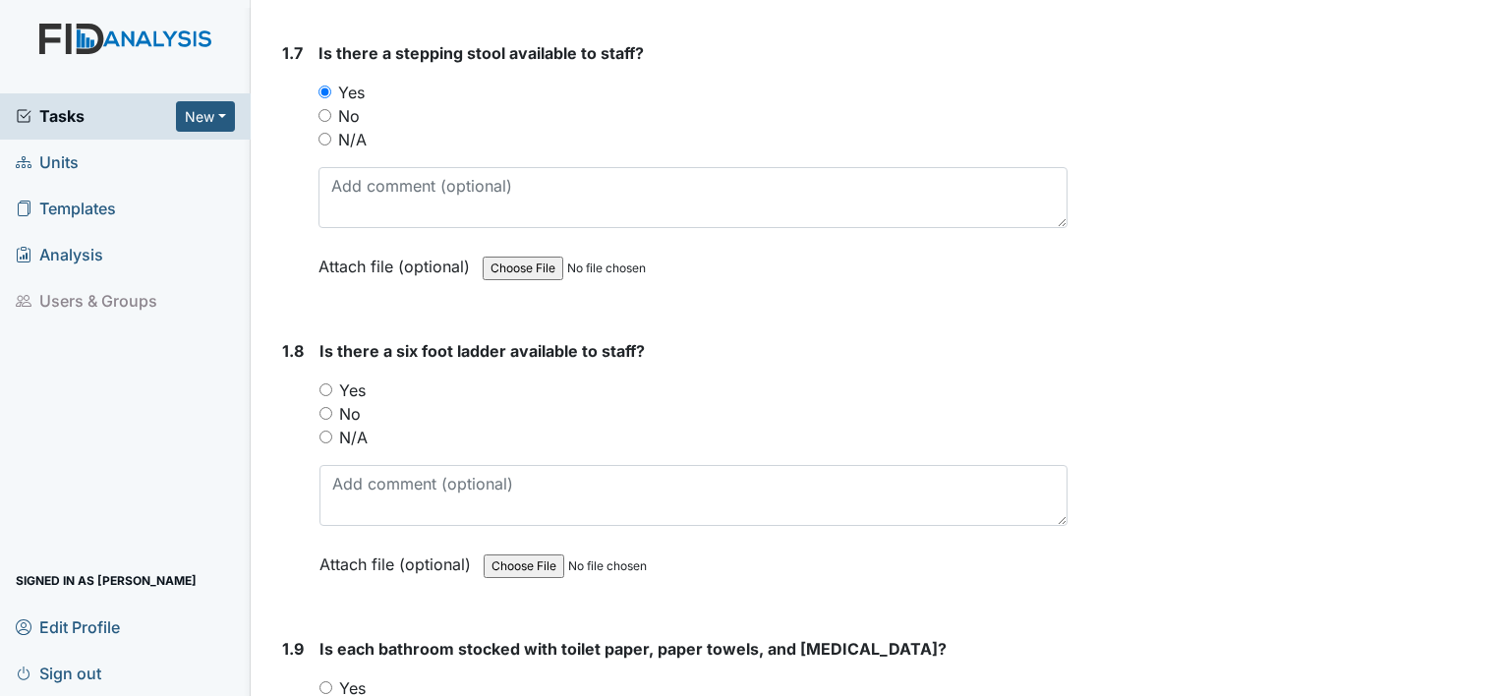
scroll to position [2161, 0]
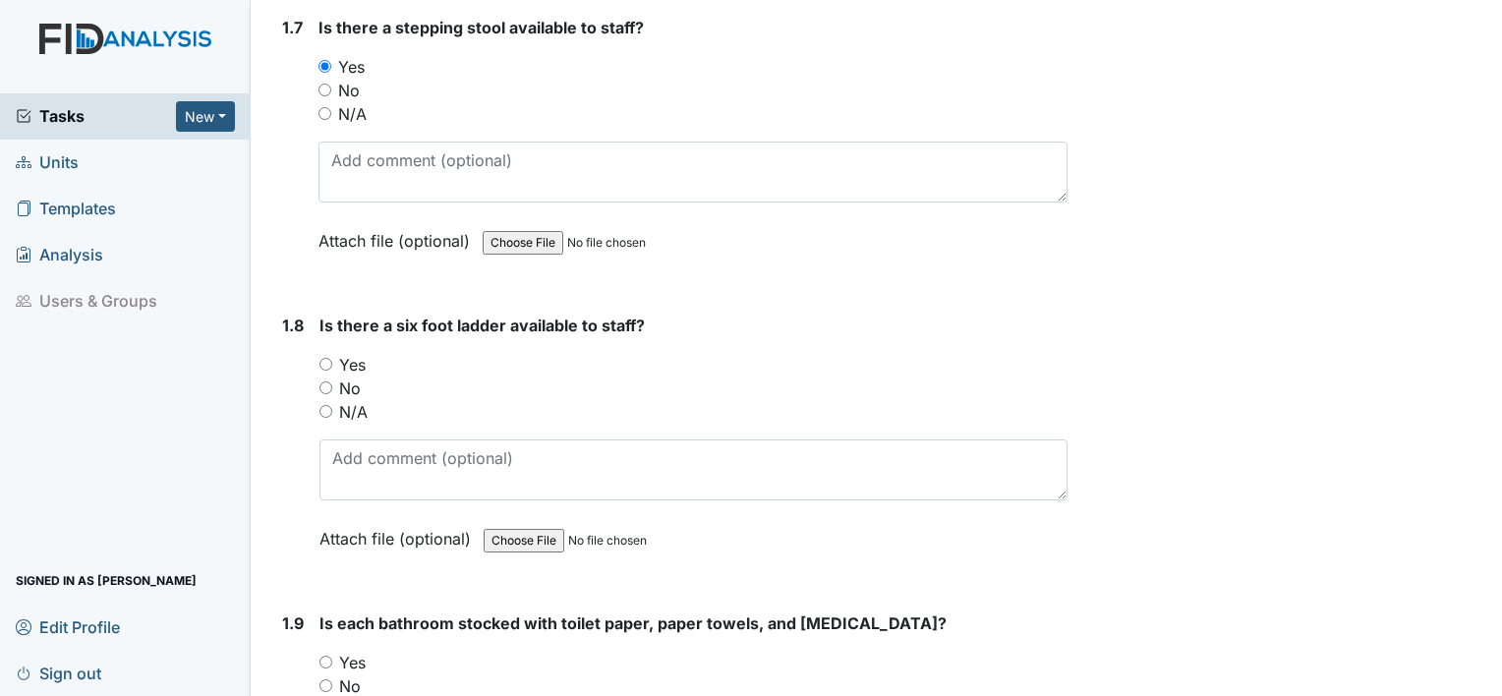
click at [322, 359] on input "Yes" at bounding box center [326, 364] width 13 height 13
radio input "true"
click at [330, 656] on input "Yes" at bounding box center [326, 662] width 13 height 13
radio input "true"
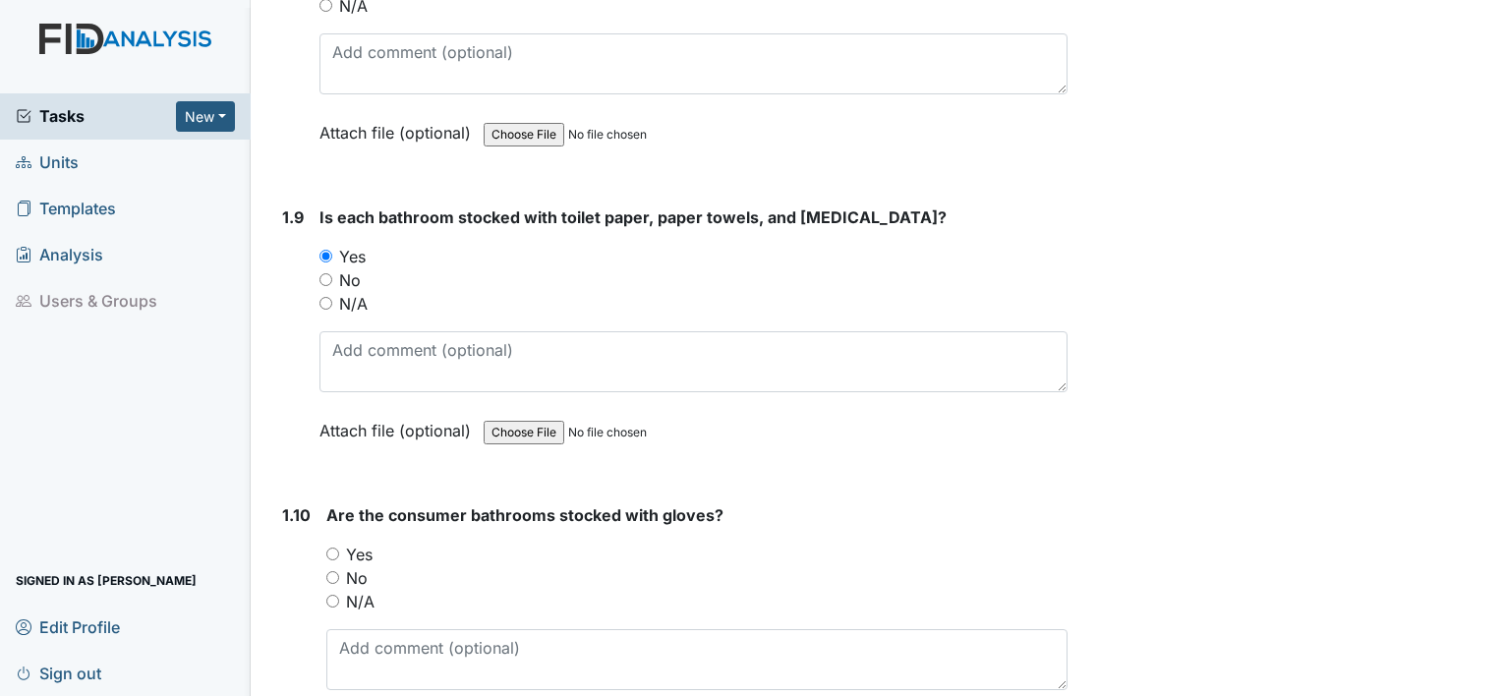
scroll to position [2646, 0]
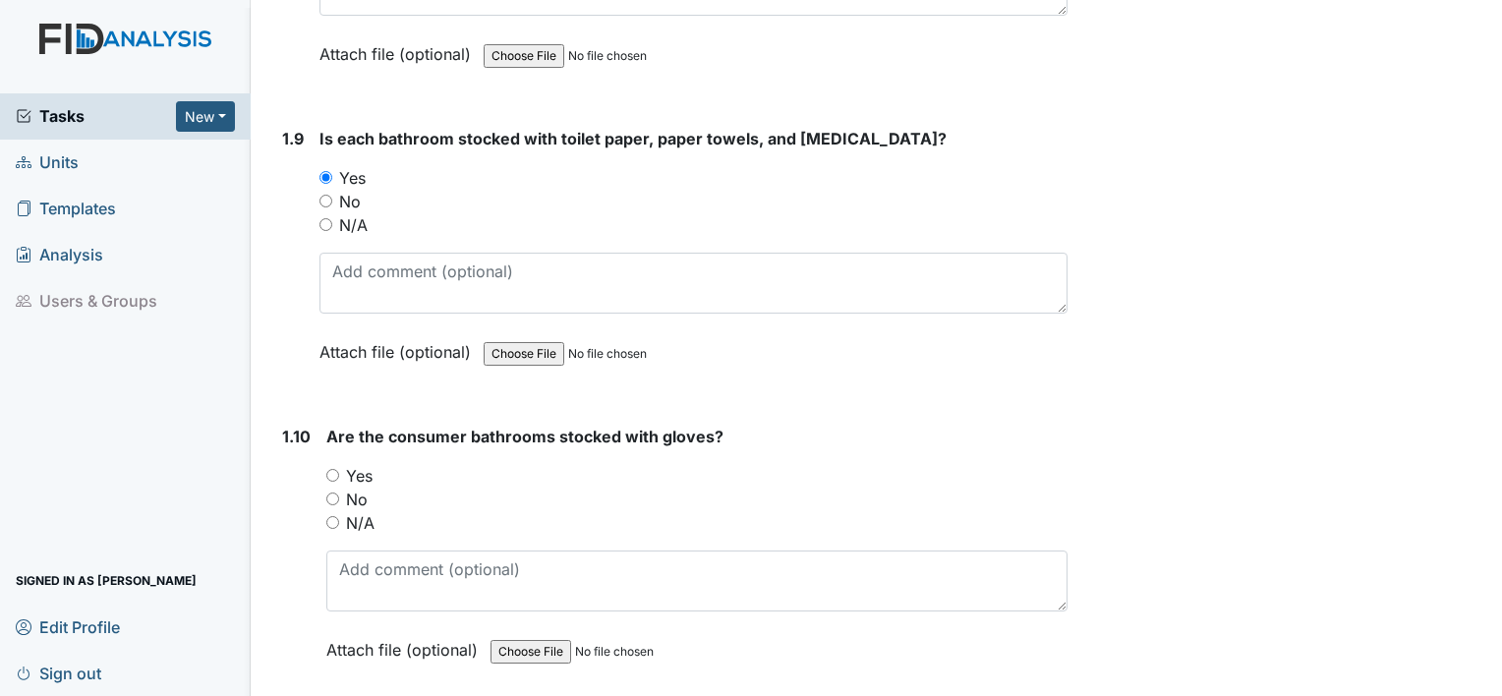
click at [333, 469] on input "Yes" at bounding box center [332, 475] width 13 height 13
radio input "true"
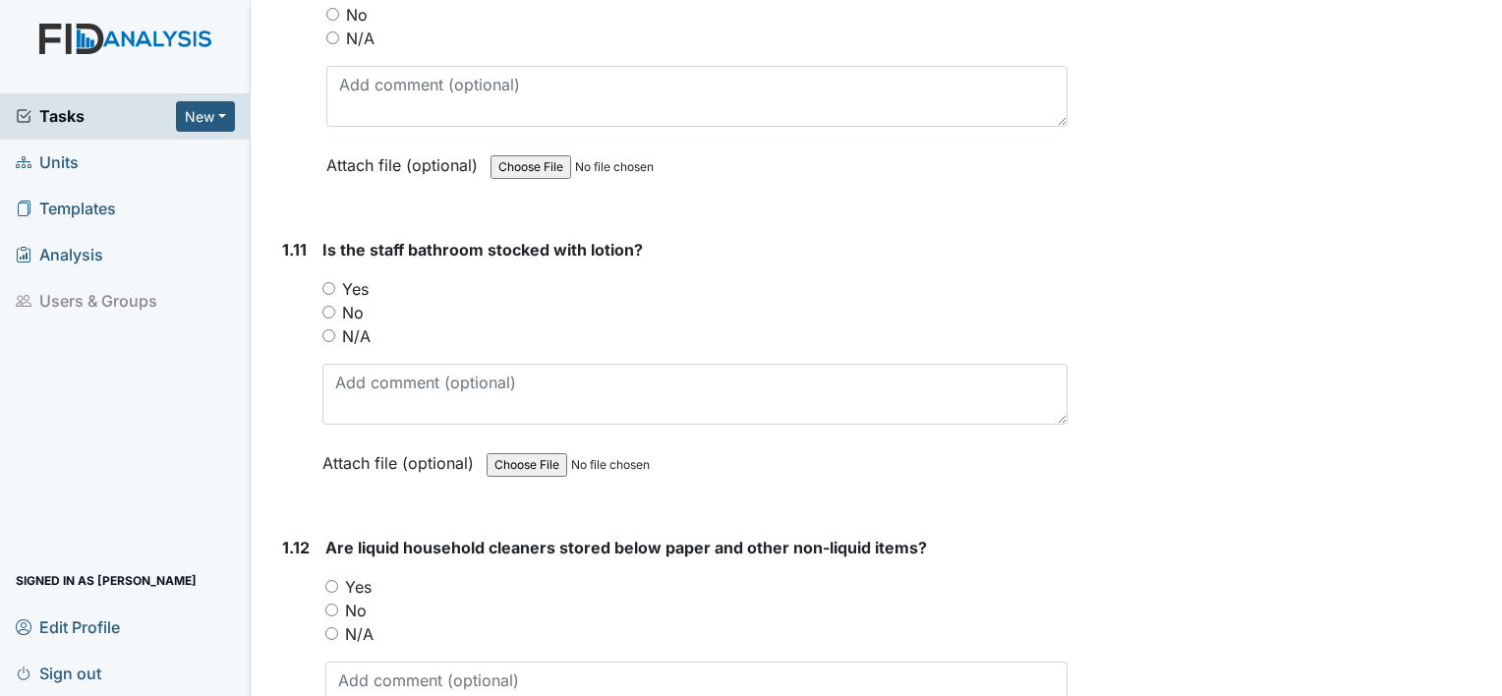
scroll to position [3156, 0]
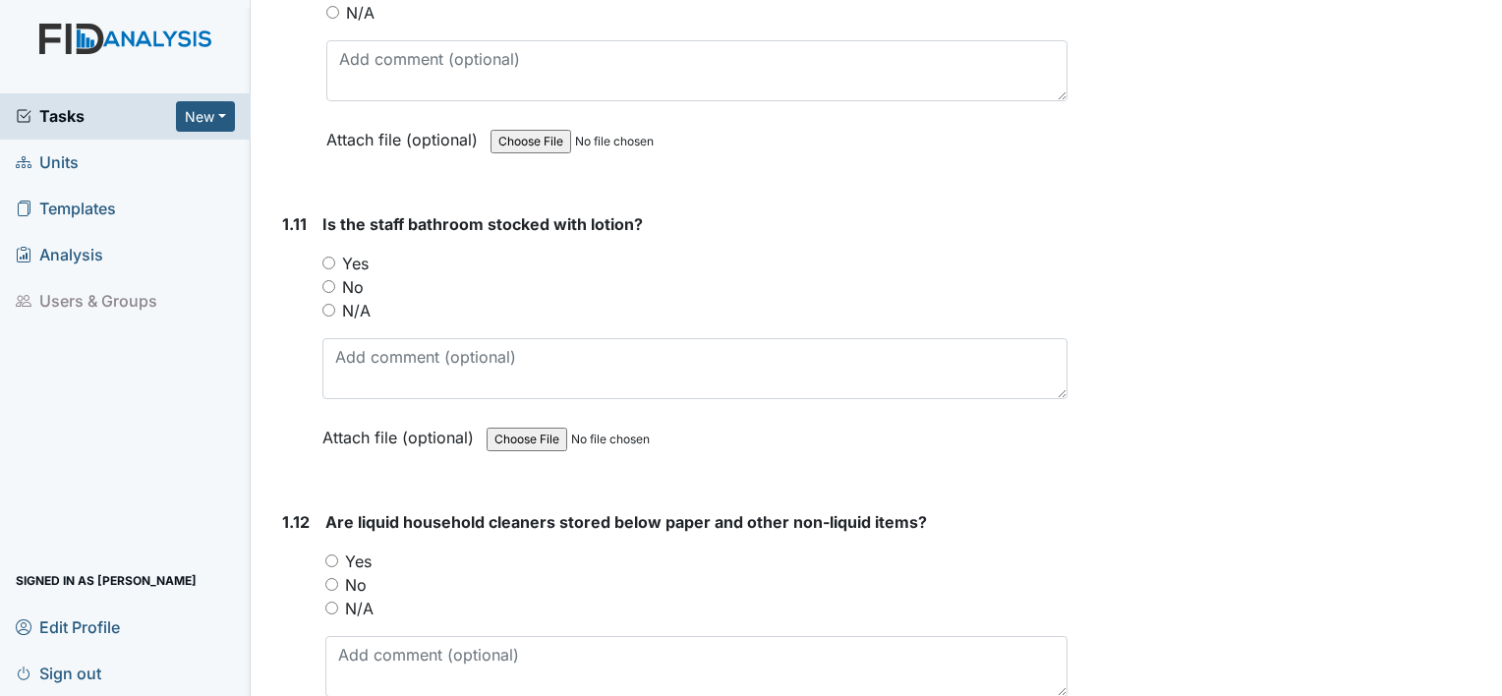
click at [322, 257] on input "Yes" at bounding box center [328, 263] width 13 height 13
radio input "true"
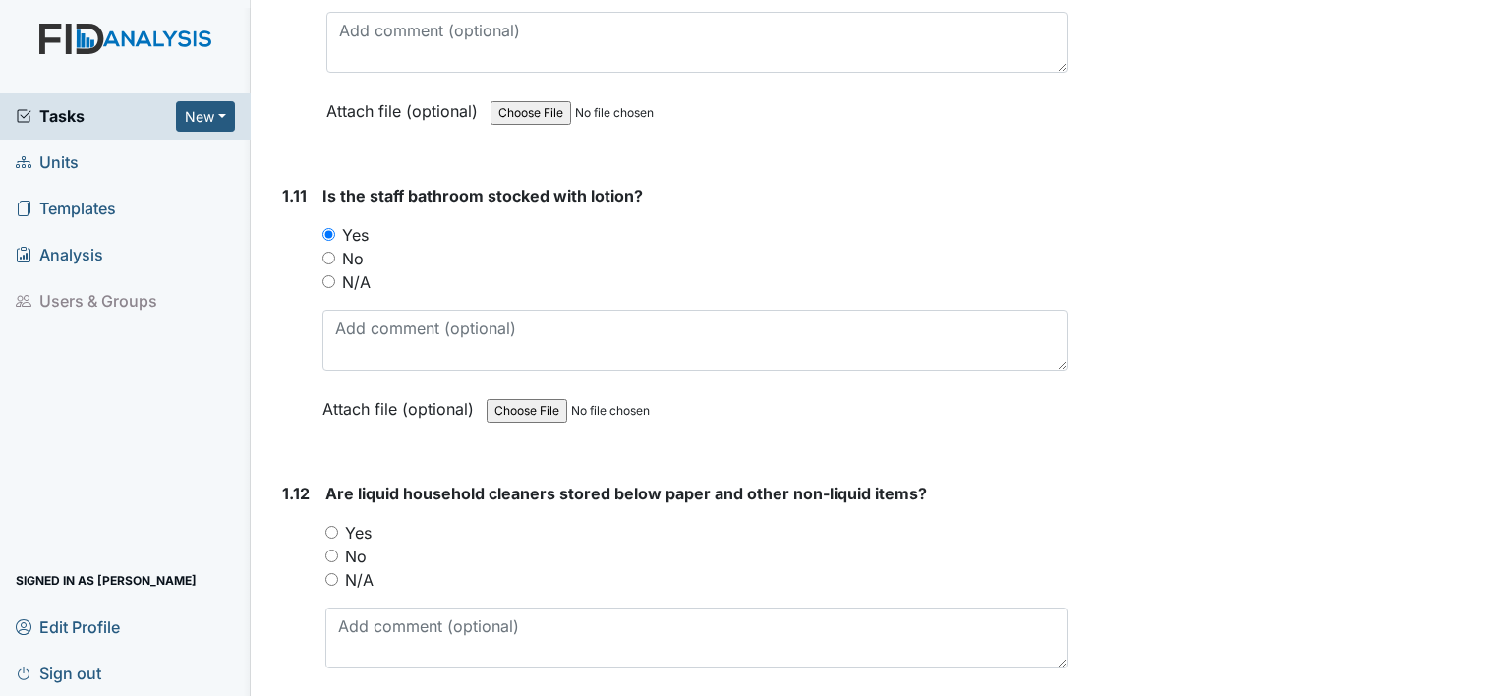
scroll to position [3195, 0]
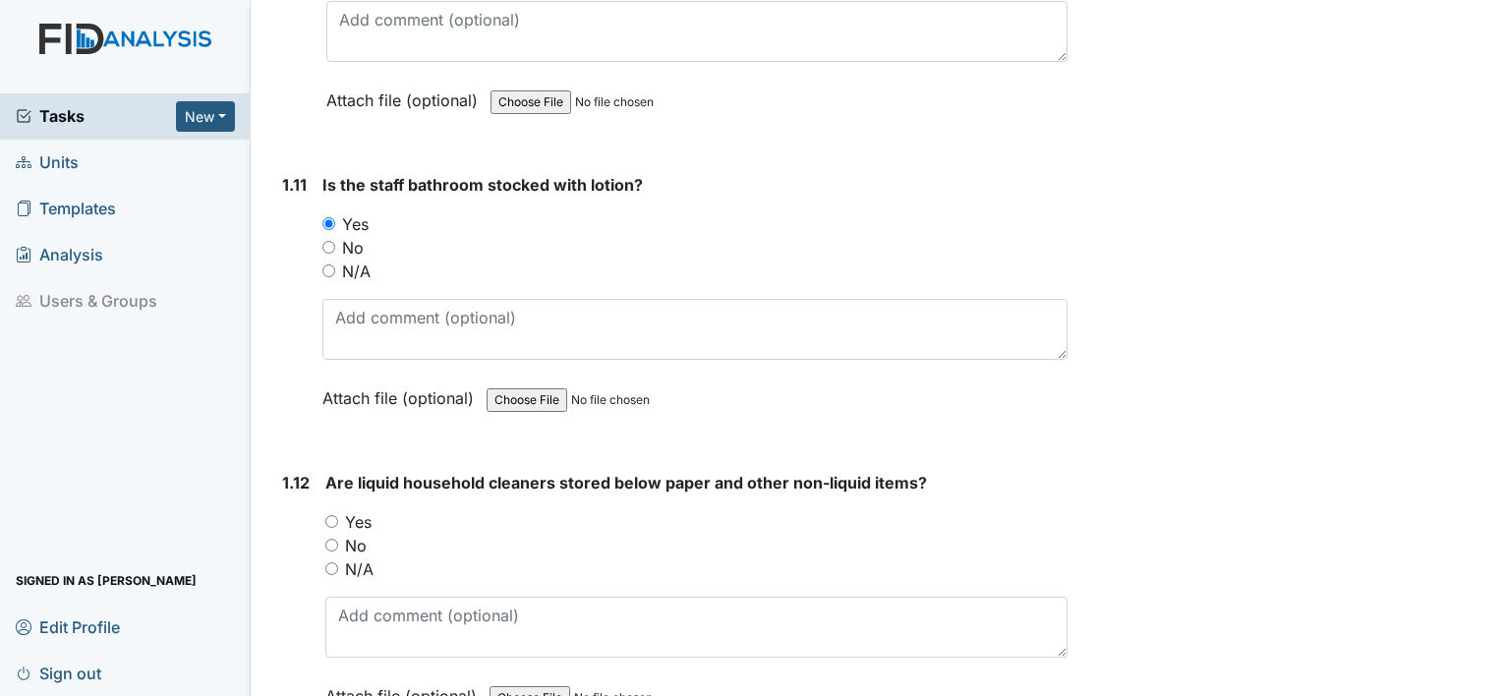
click at [323, 511] on div "1.12 Are liquid household cleaners stored below paper and other non-liquid item…" at bounding box center [670, 604] width 793 height 266
click at [334, 515] on input "Yes" at bounding box center [331, 521] width 13 height 13
radio input "true"
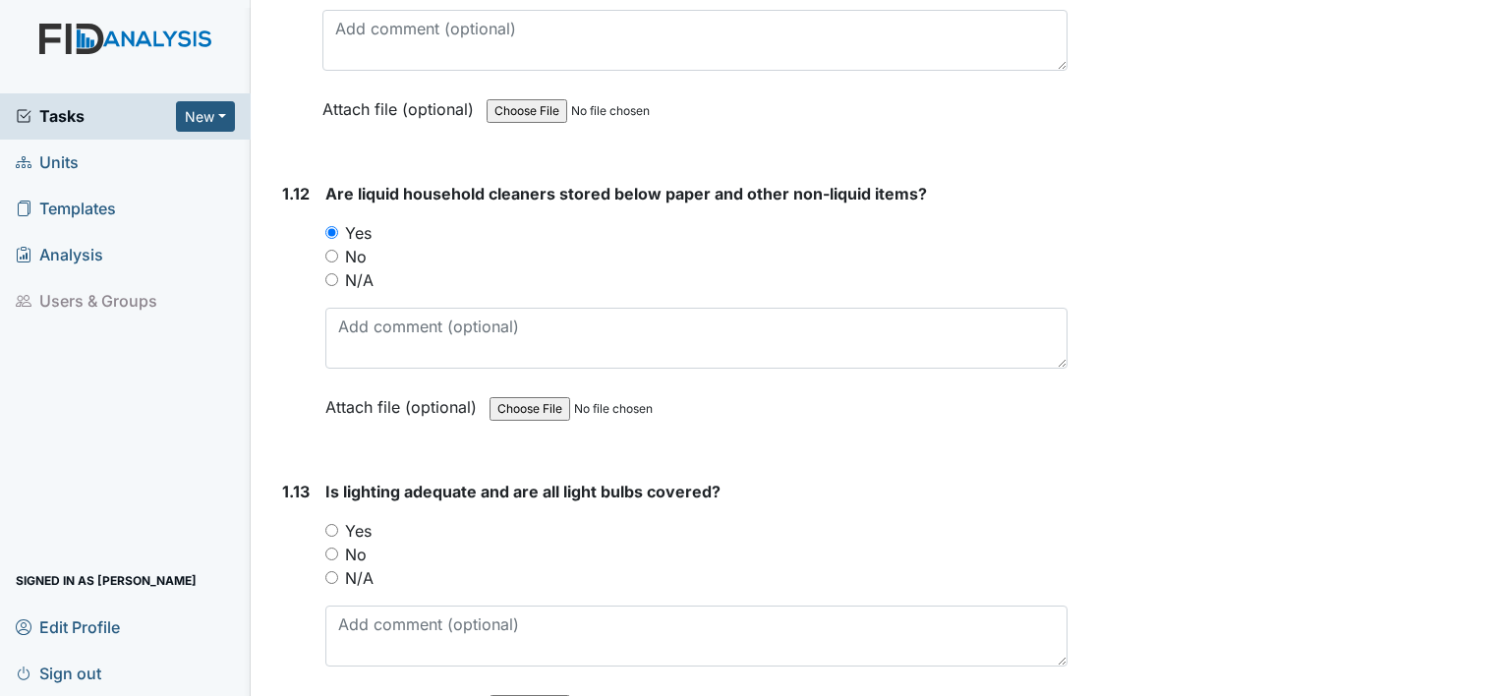
scroll to position [3576, 0]
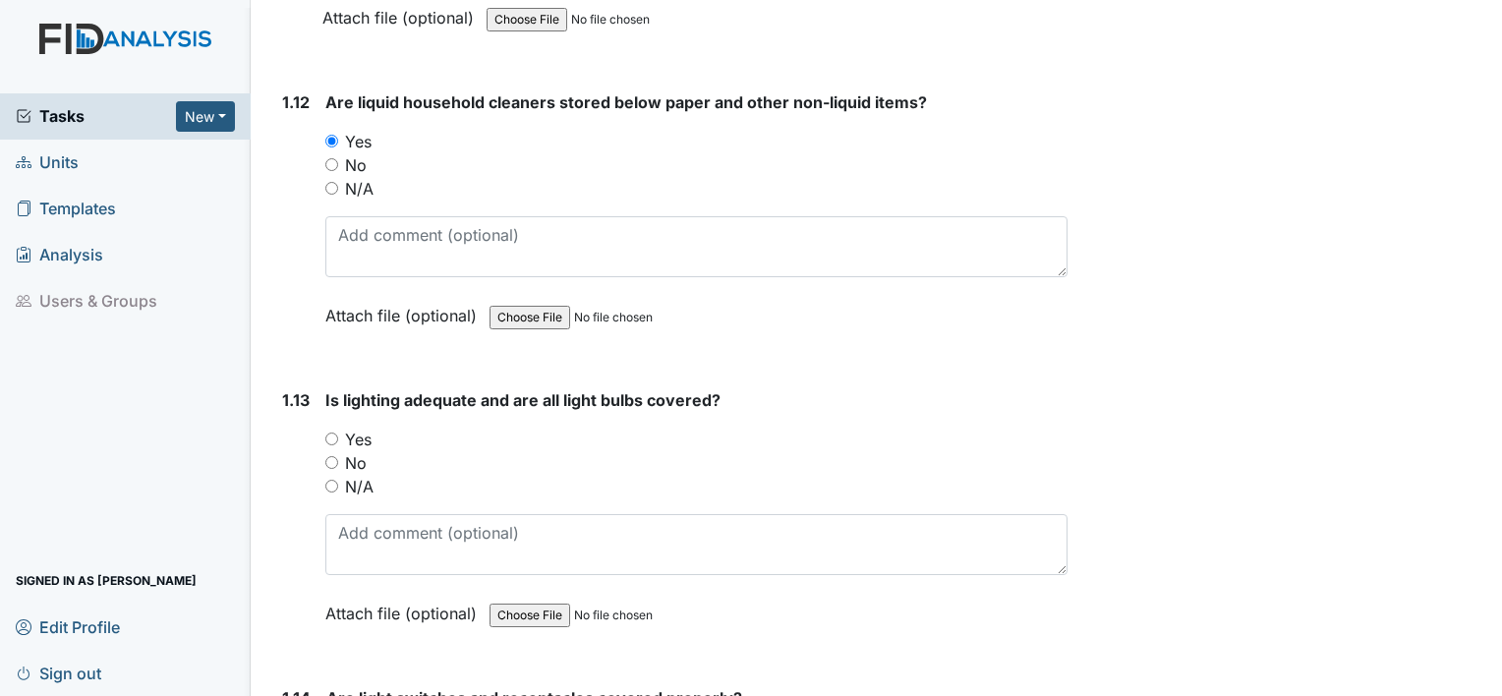
click at [333, 433] on input "Yes" at bounding box center [331, 439] width 13 height 13
radio input "true"
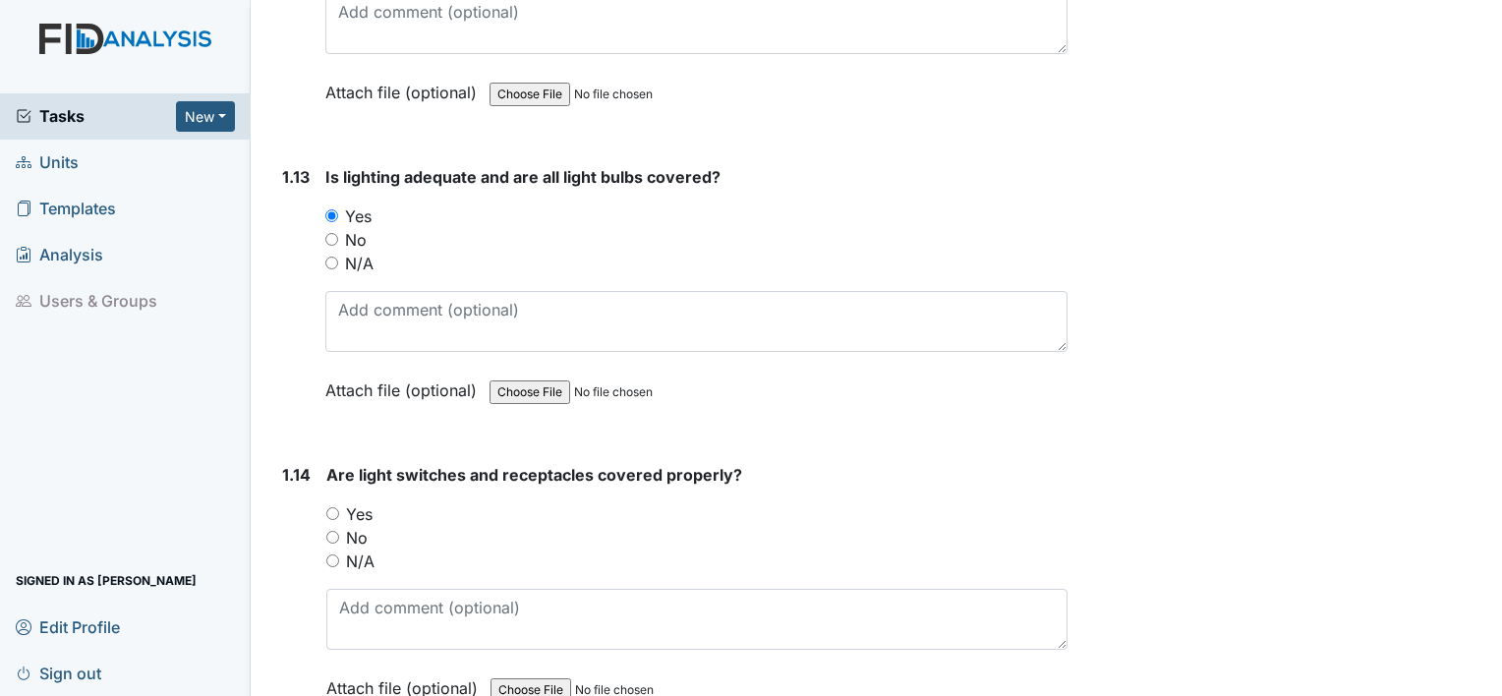
scroll to position [3917, 0]
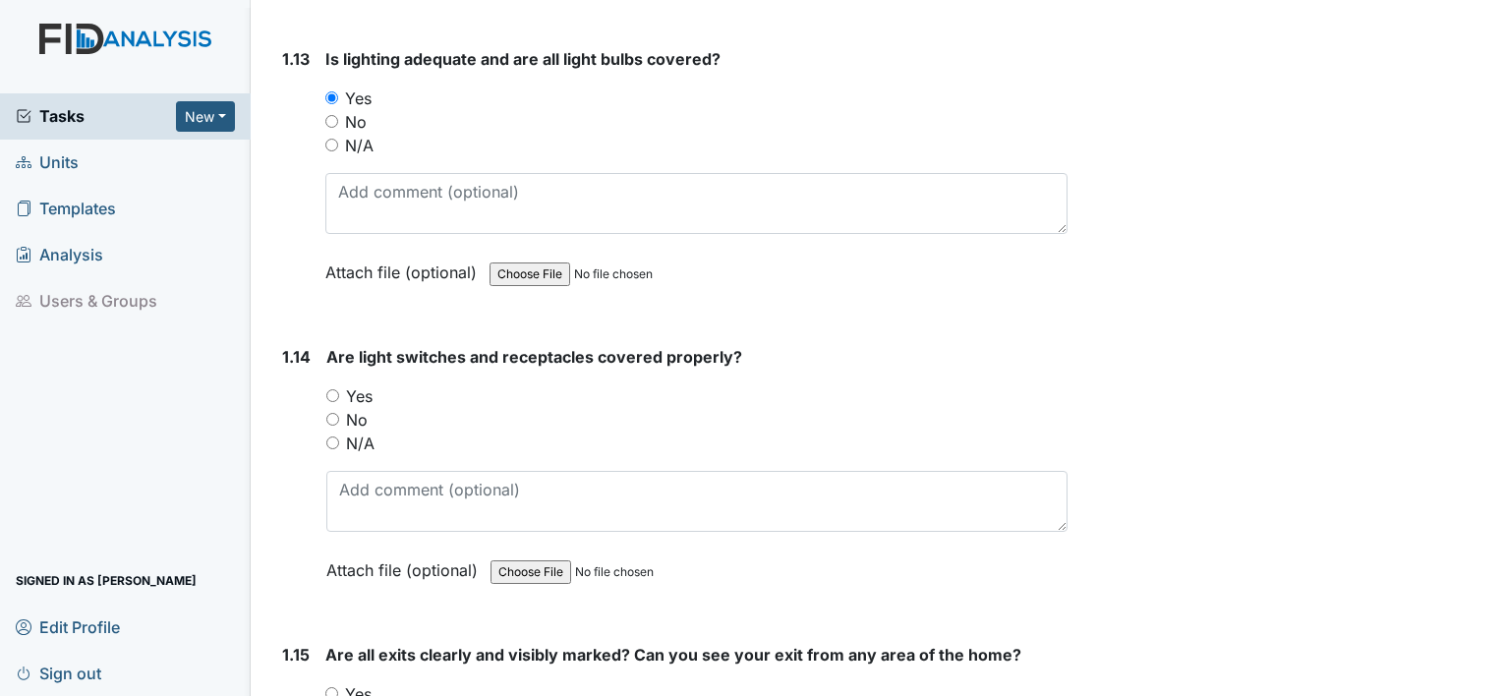
click at [329, 389] on input "Yes" at bounding box center [332, 395] width 13 height 13
radio input "true"
click at [326, 687] on input "Yes" at bounding box center [331, 693] width 13 height 13
radio input "true"
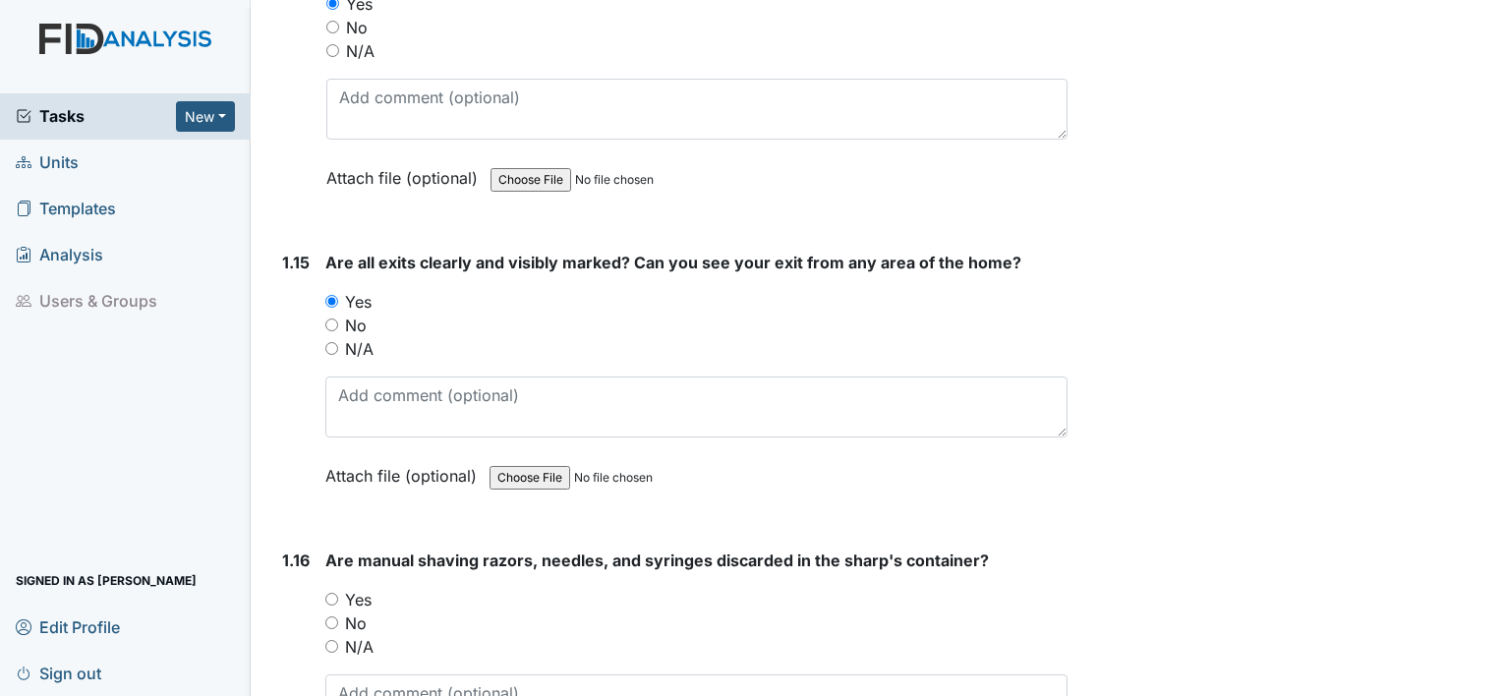
scroll to position [4400, 0]
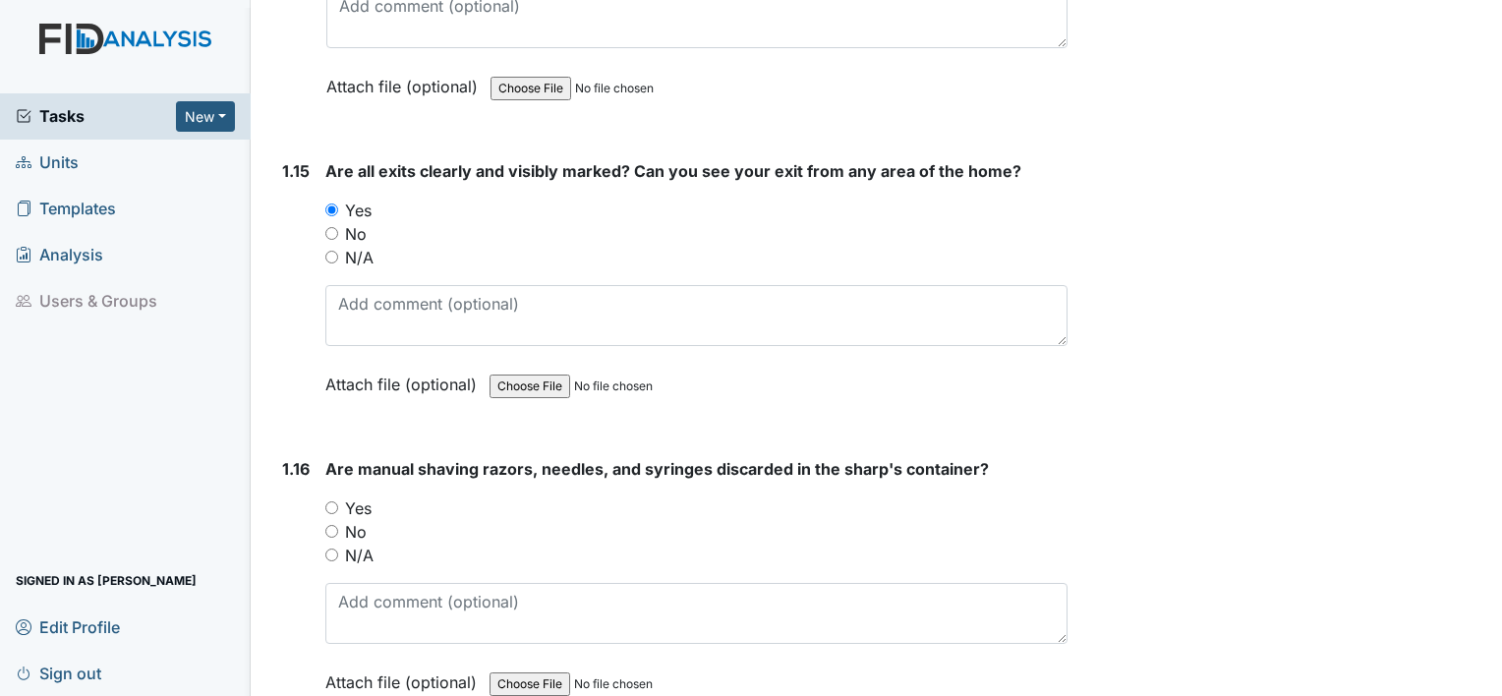
click at [330, 501] on input "Yes" at bounding box center [331, 507] width 13 height 13
radio input "true"
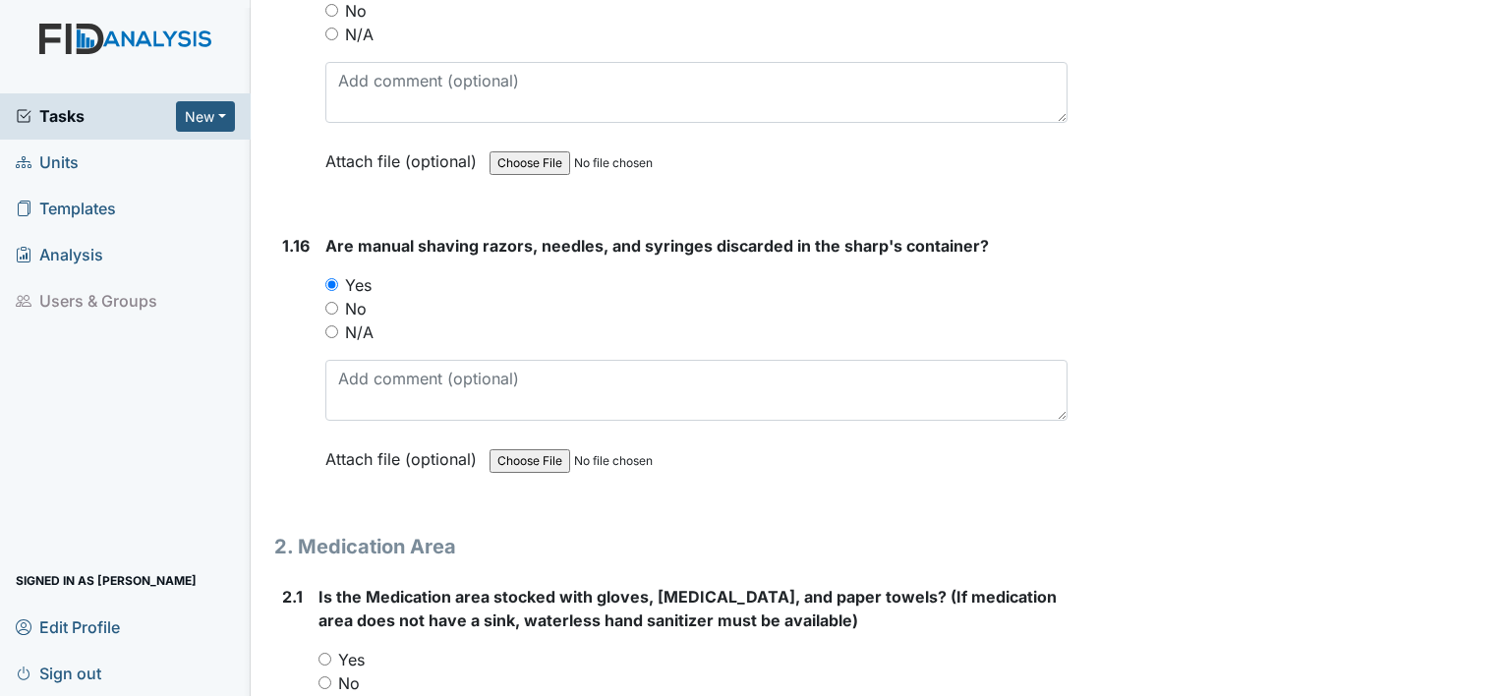
scroll to position [4742, 0]
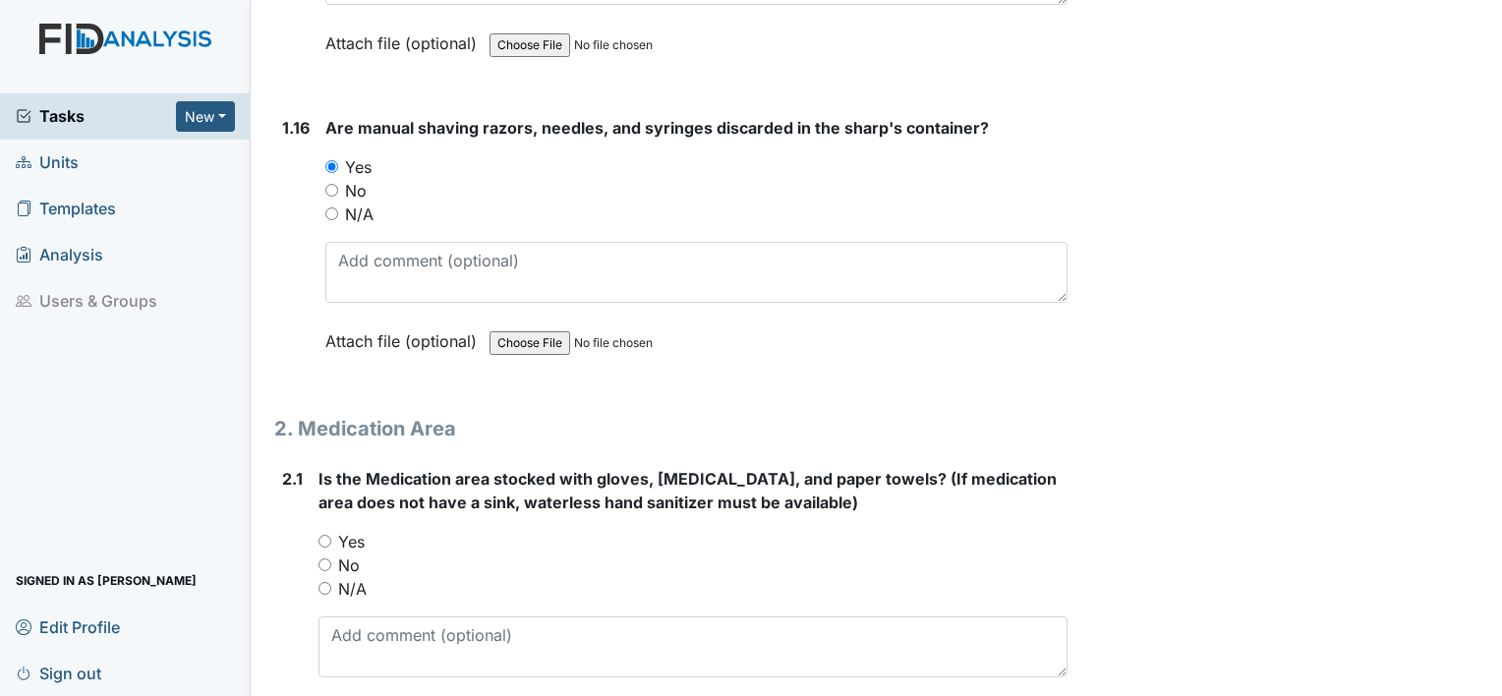
click at [324, 535] on input "Yes" at bounding box center [325, 541] width 13 height 13
radio input "true"
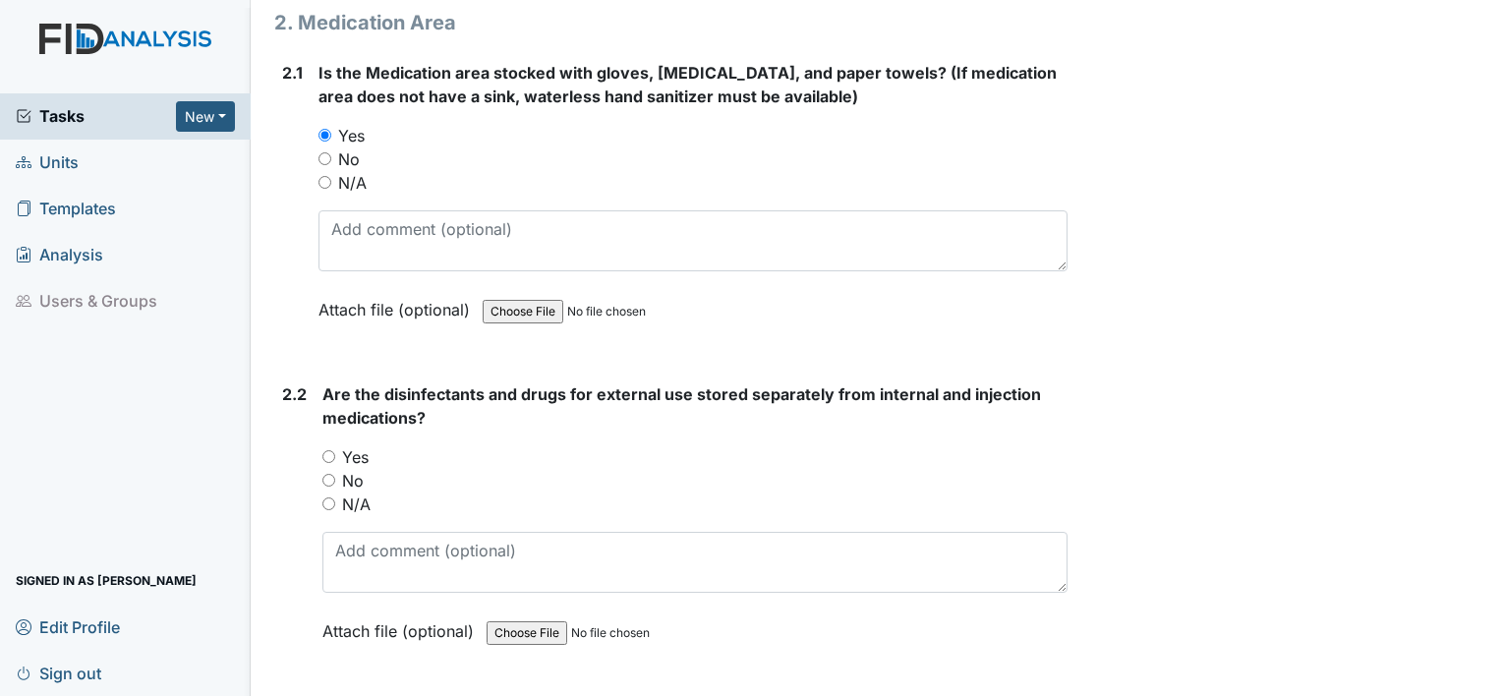
scroll to position [5213, 0]
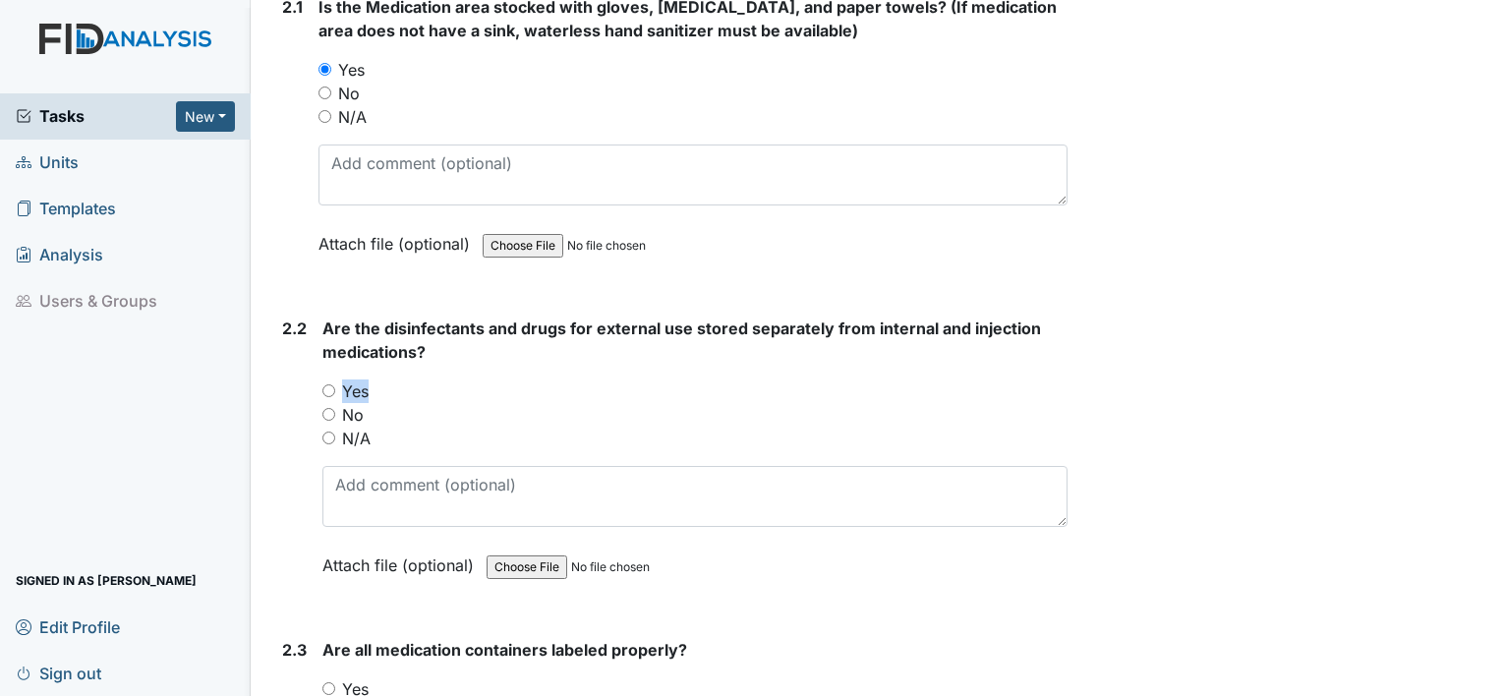
drag, startPoint x: 334, startPoint y: 388, endPoint x: 323, endPoint y: 357, distance: 33.3
click at [323, 357] on div "Are the disinfectants and drugs for external use stored separately from interna…" at bounding box center [694, 454] width 745 height 274
drag, startPoint x: 323, startPoint y: 357, endPoint x: 332, endPoint y: 375, distance: 19.8
click at [332, 384] on input "Yes" at bounding box center [328, 390] width 13 height 13
radio input "true"
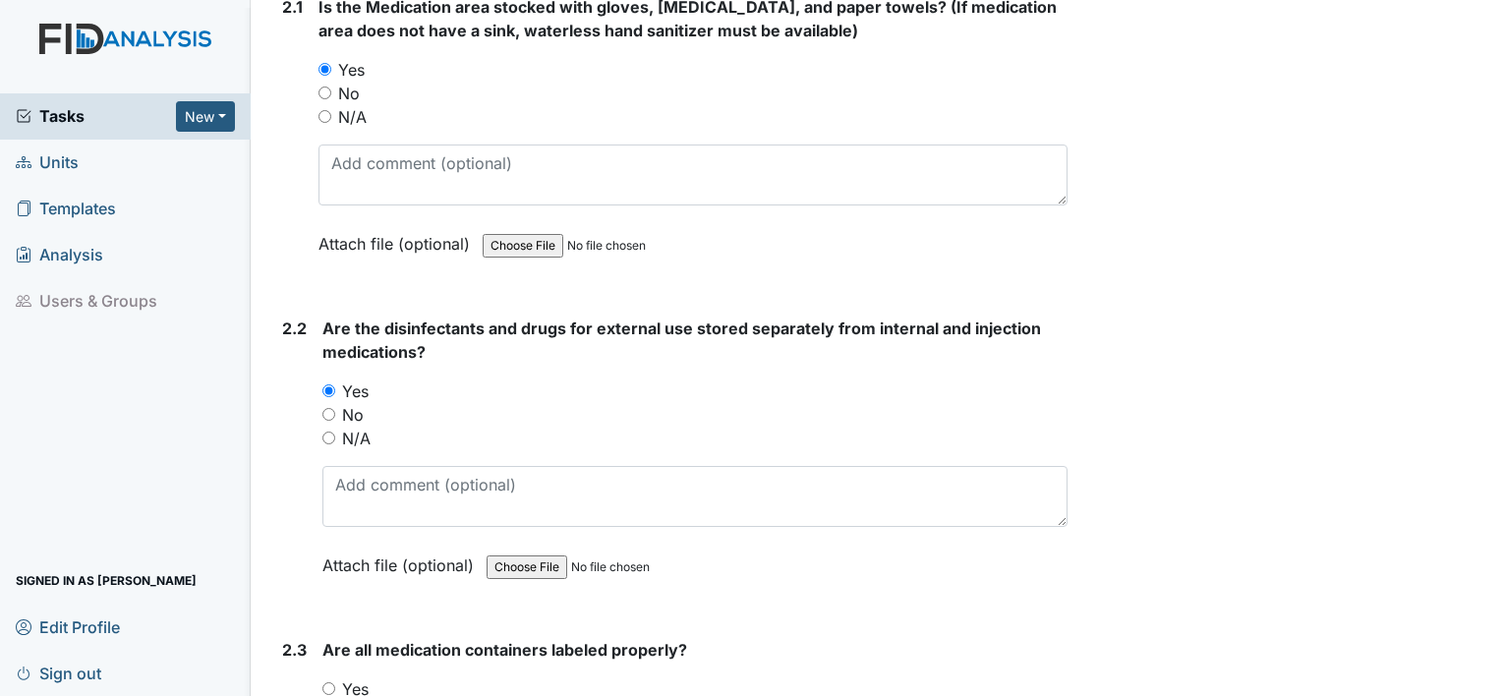
click at [327, 682] on input "Yes" at bounding box center [328, 688] width 13 height 13
radio input "true"
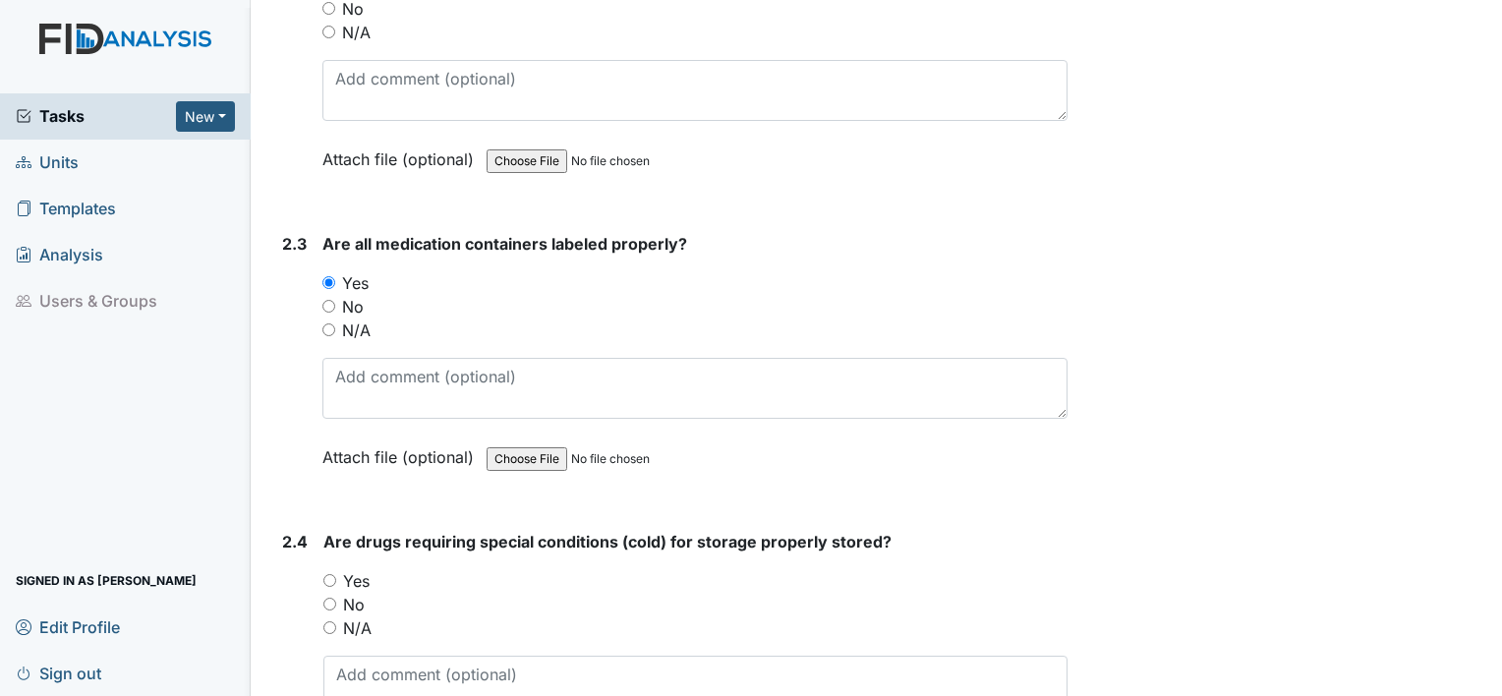
scroll to position [5711, 0]
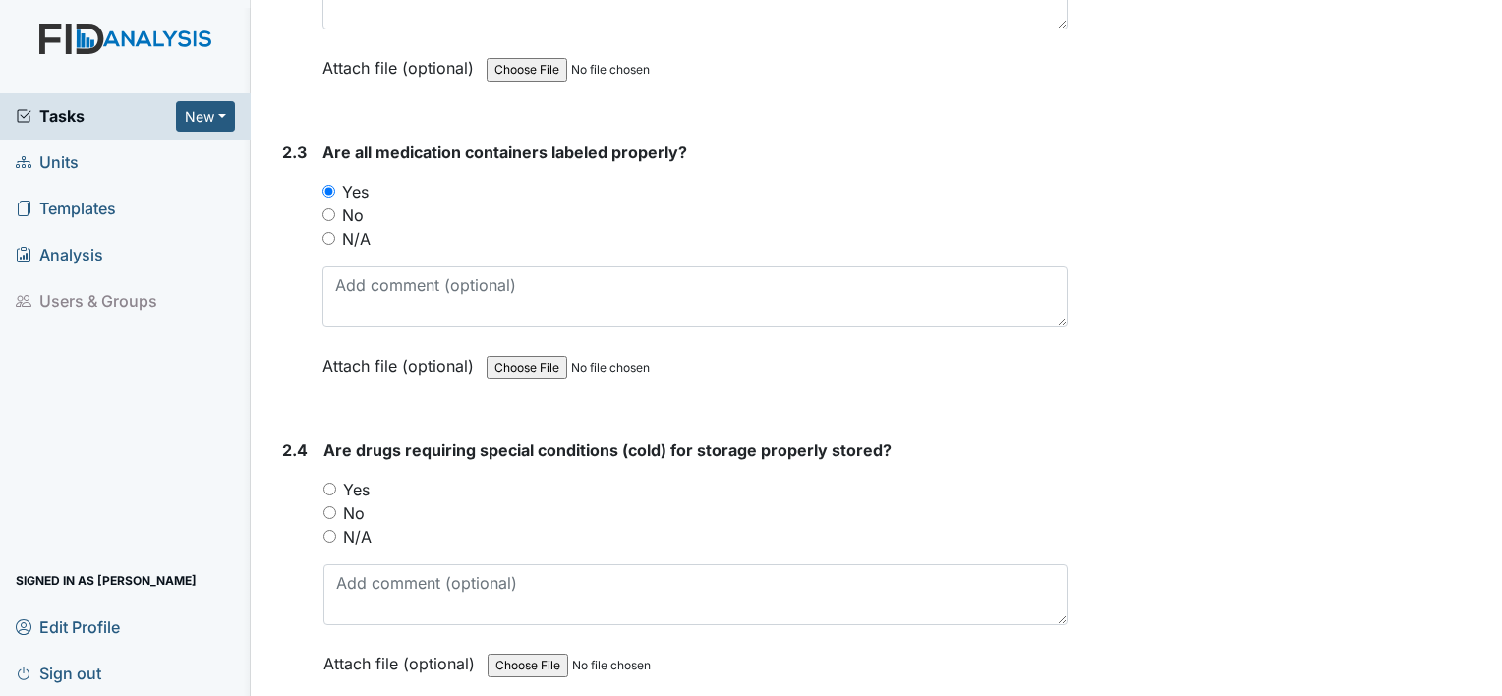
click at [329, 483] on input "Yes" at bounding box center [329, 489] width 13 height 13
radio input "true"
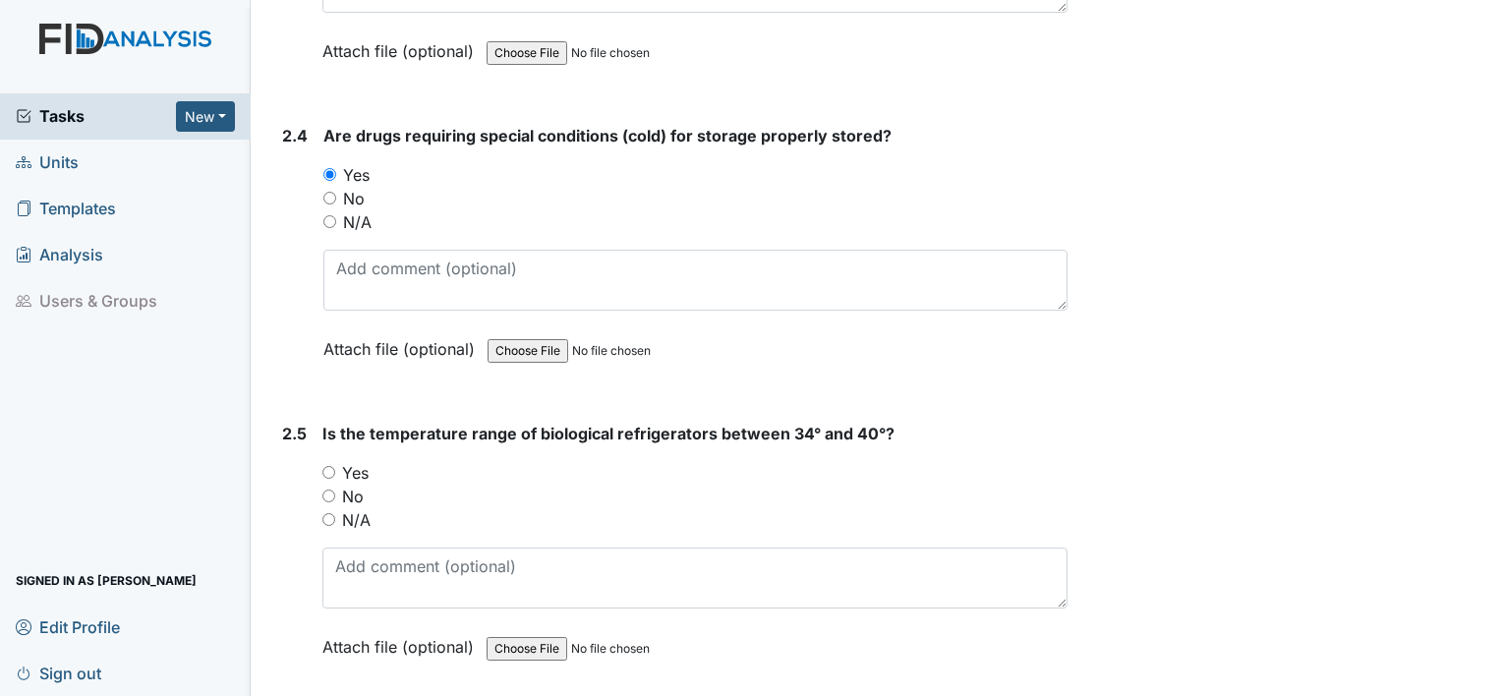
scroll to position [6039, 0]
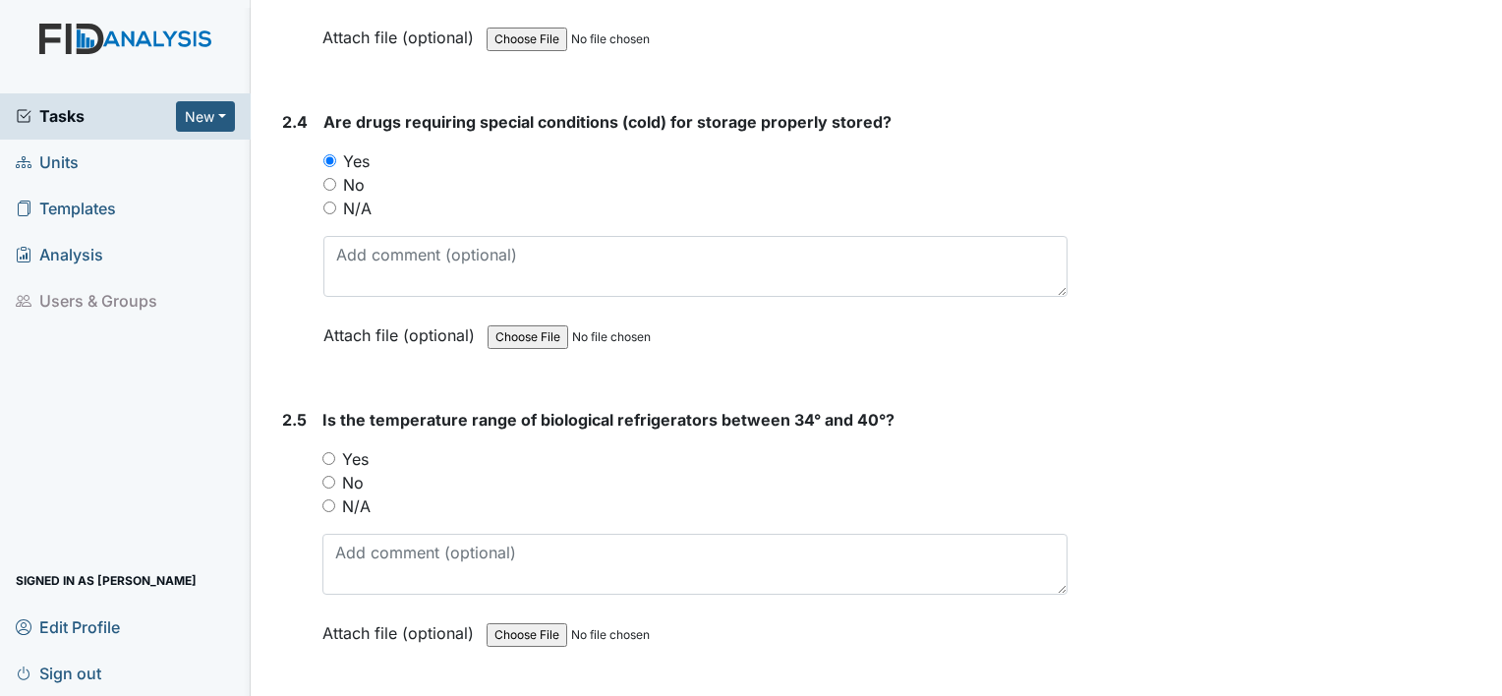
click at [330, 452] on input "Yes" at bounding box center [328, 458] width 13 height 13
radio input "true"
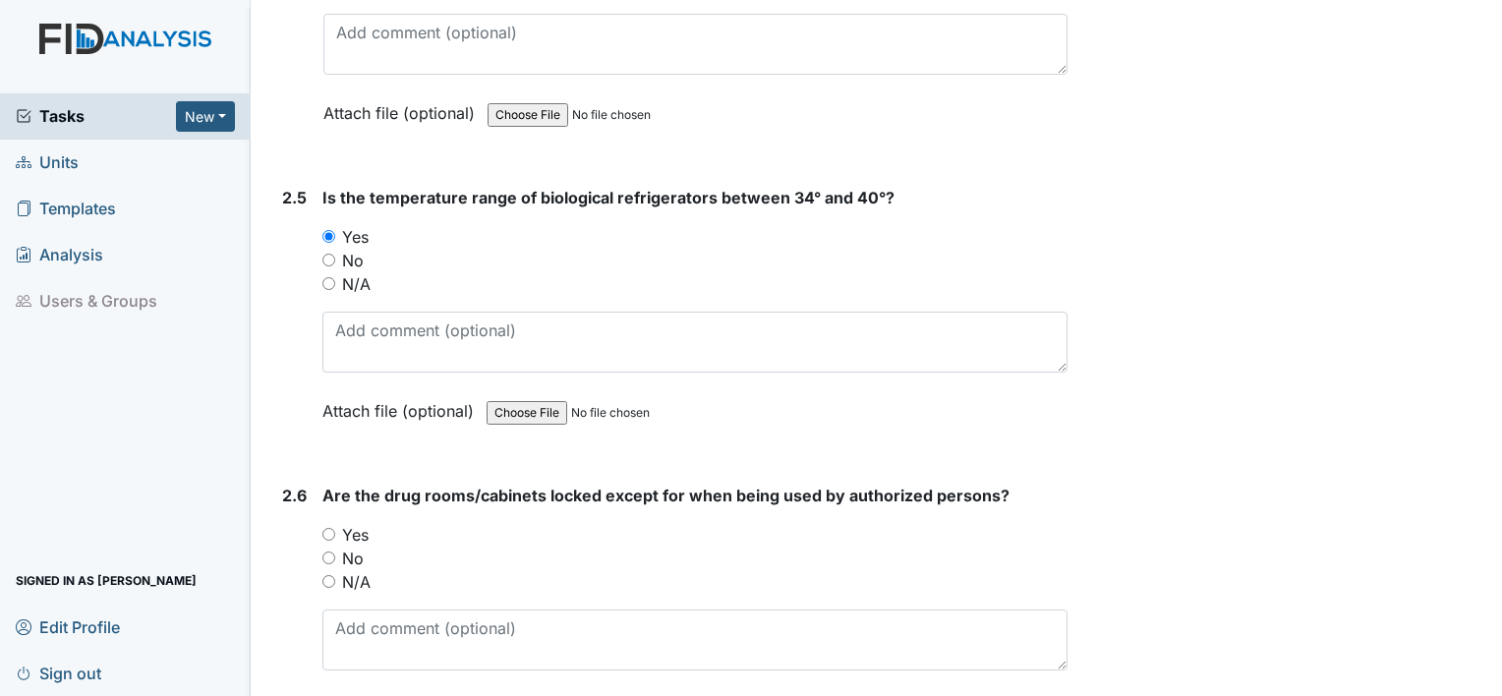
scroll to position [6406, 0]
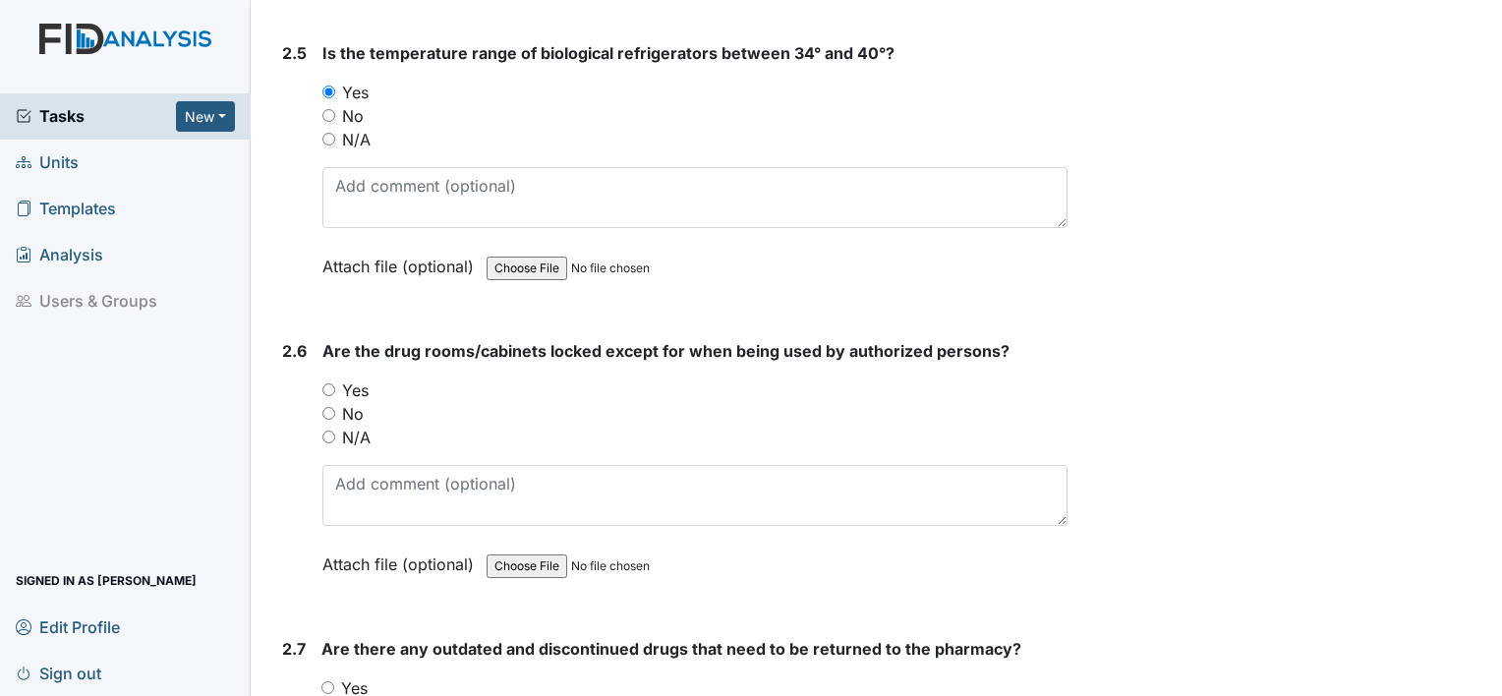
click at [329, 383] on input "Yes" at bounding box center [328, 389] width 13 height 13
radio input "true"
click at [324, 681] on input "Yes" at bounding box center [327, 687] width 13 height 13
radio input "true"
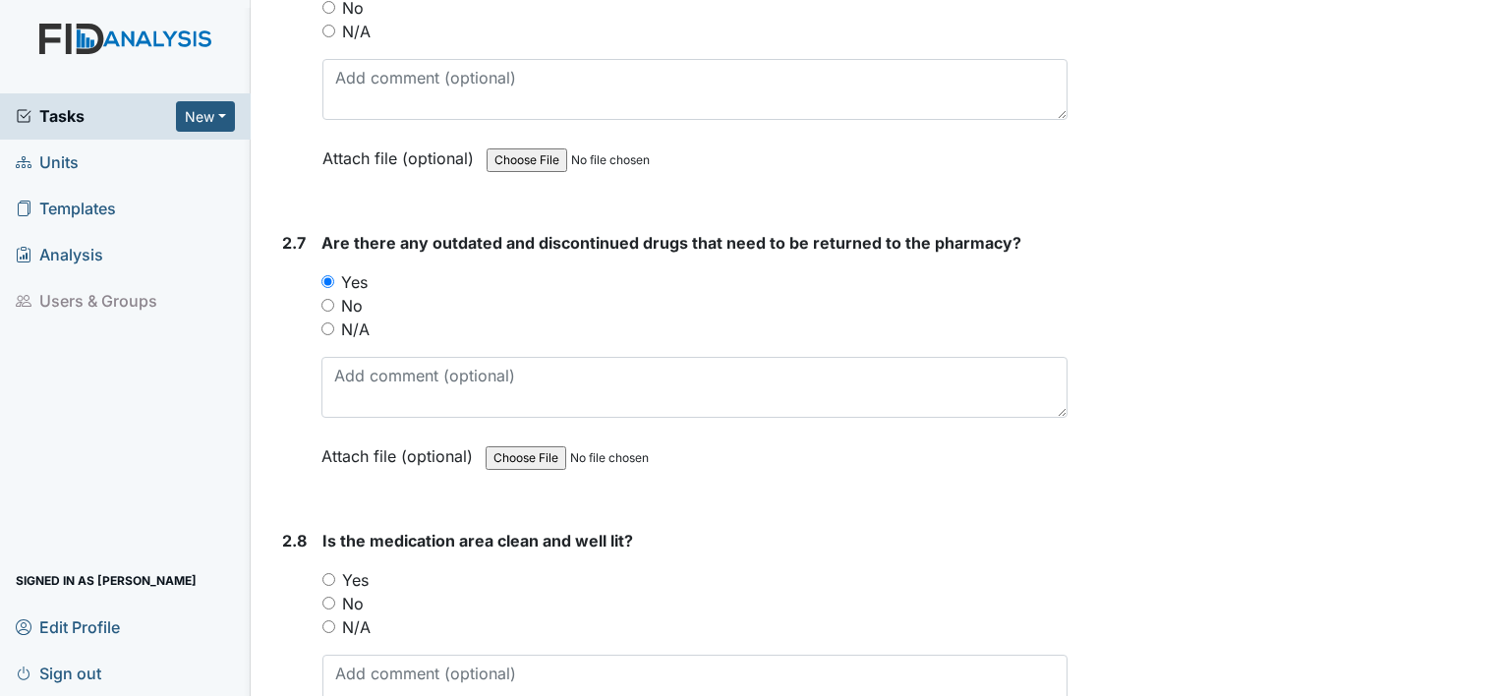
scroll to position [6957, 0]
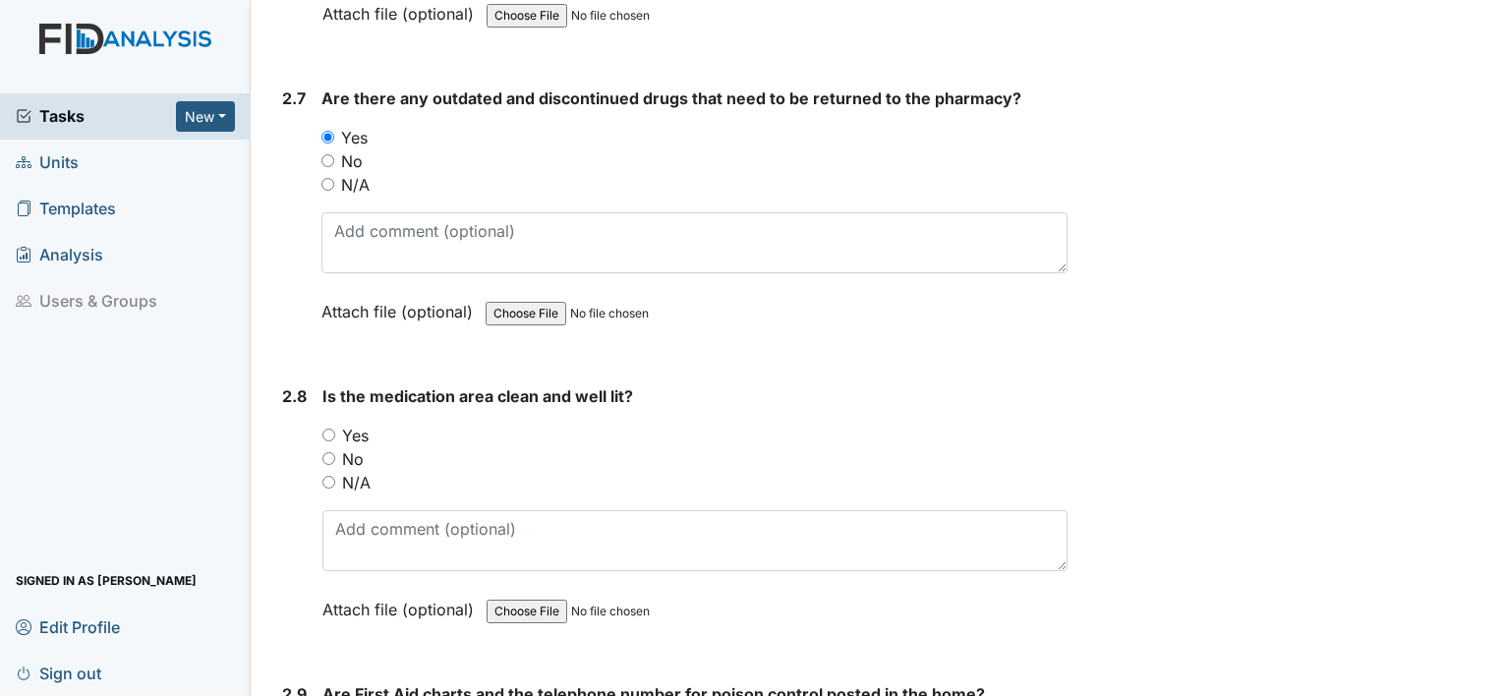
click at [330, 429] on input "Yes" at bounding box center [328, 435] width 13 height 13
radio input "true"
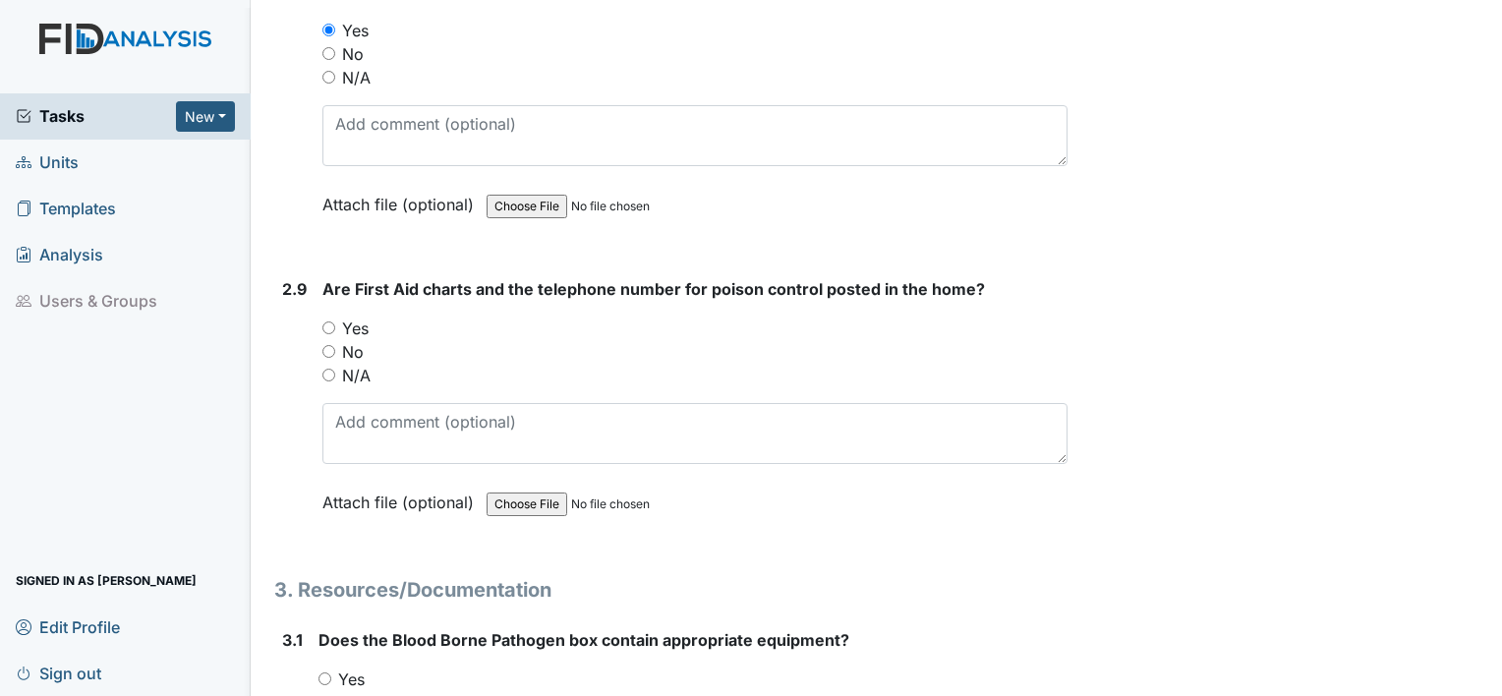
scroll to position [7401, 0]
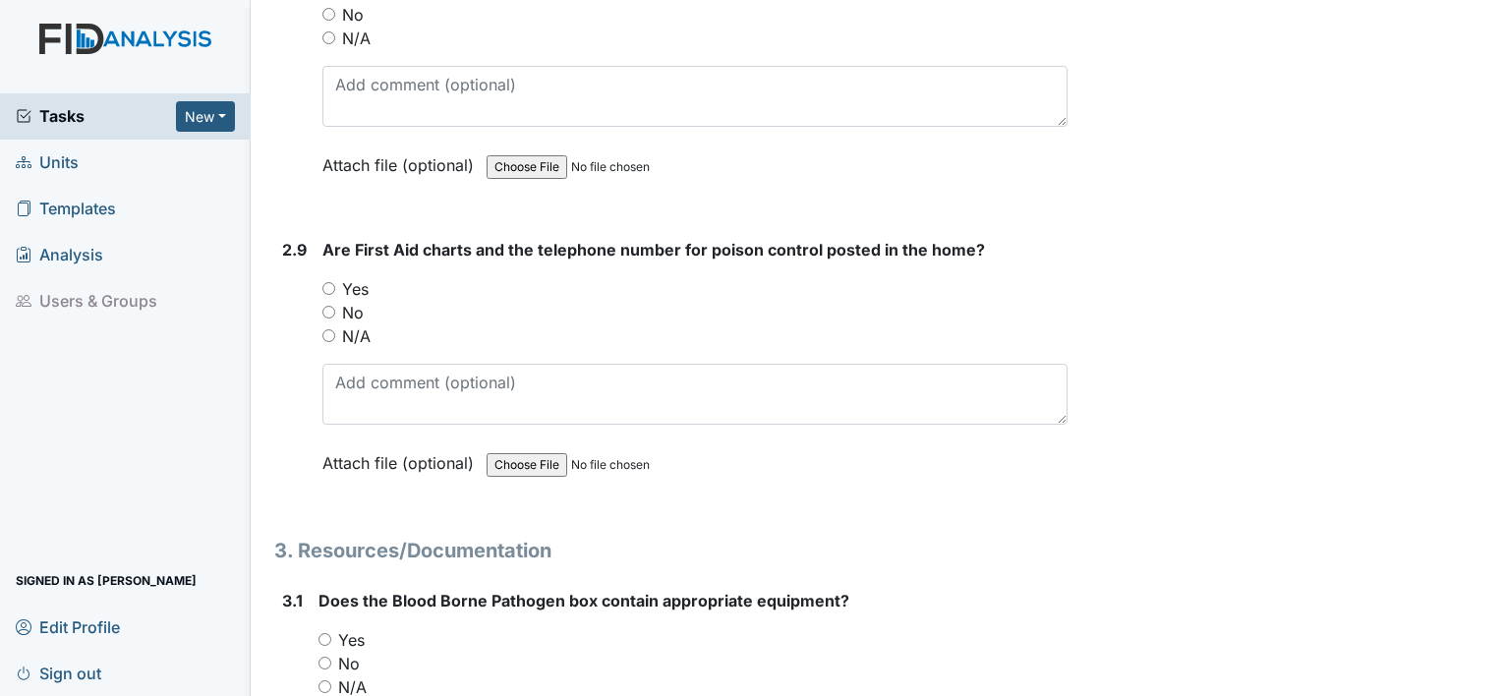
click at [335, 277] on div "Yes" at bounding box center [694, 289] width 745 height 24
click at [323, 282] on input "Yes" at bounding box center [328, 288] width 13 height 13
radio input "true"
click at [325, 633] on input "Yes" at bounding box center [325, 639] width 13 height 13
radio input "true"
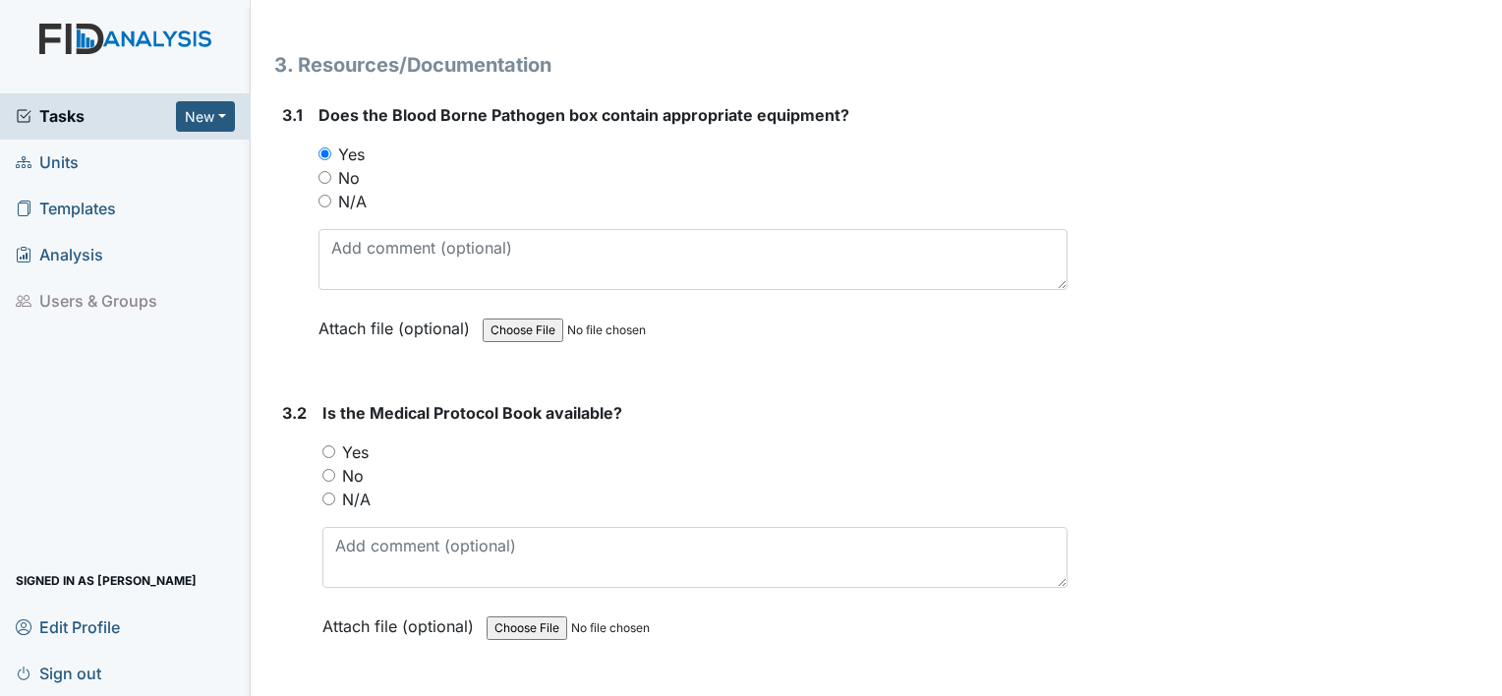
scroll to position [7964, 0]
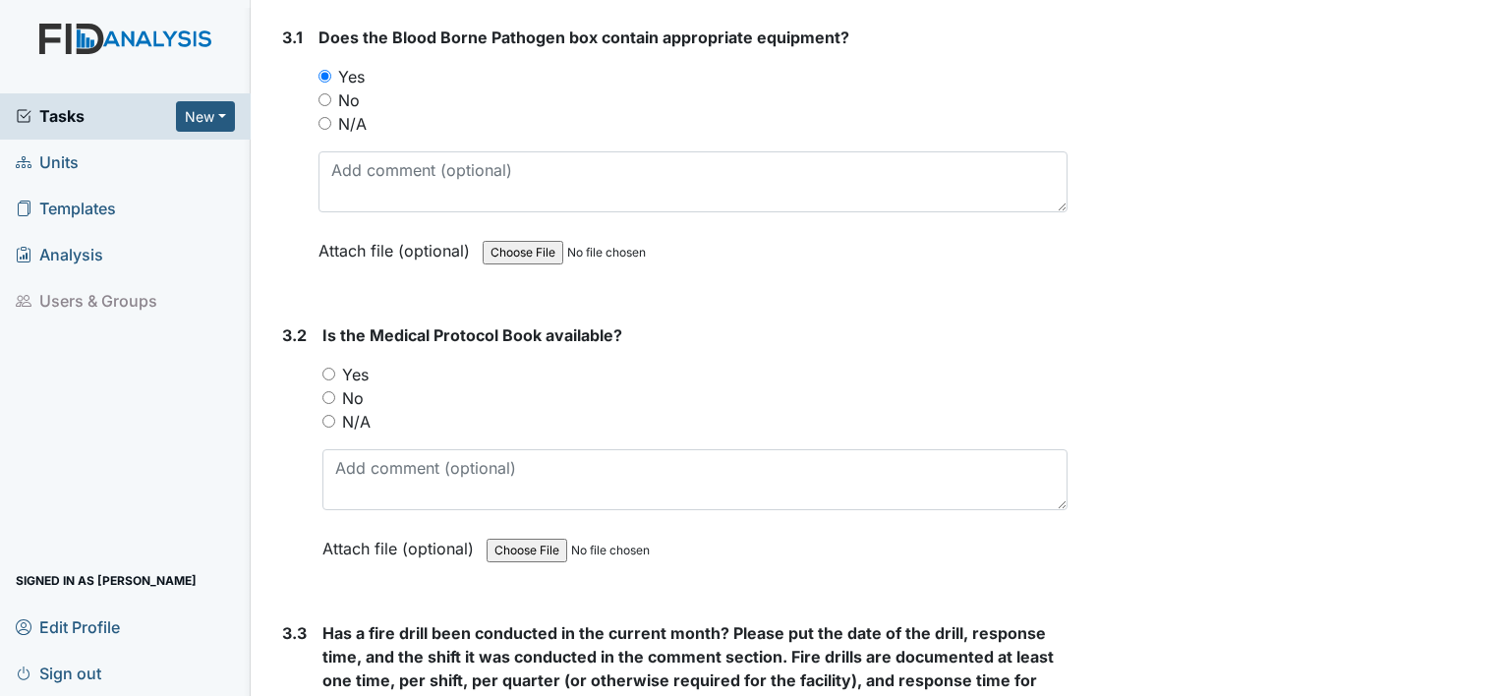
click at [328, 368] on input "Yes" at bounding box center [328, 374] width 13 height 13
radio input "true"
click at [1486, 683] on main "Inspection: Safety Inspection ID: #00011333 Open Autosaving... Location: Raven …" at bounding box center [877, 348] width 1252 height 696
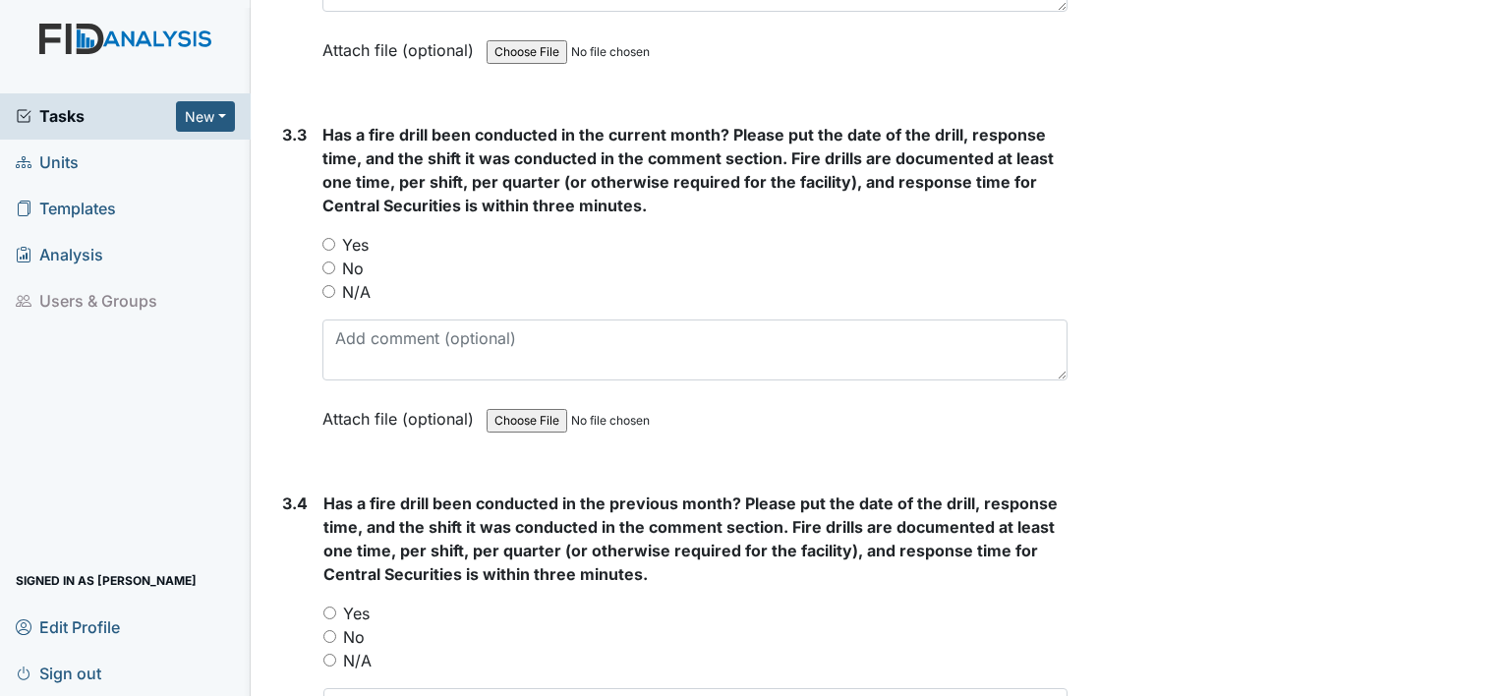
scroll to position [8529, 0]
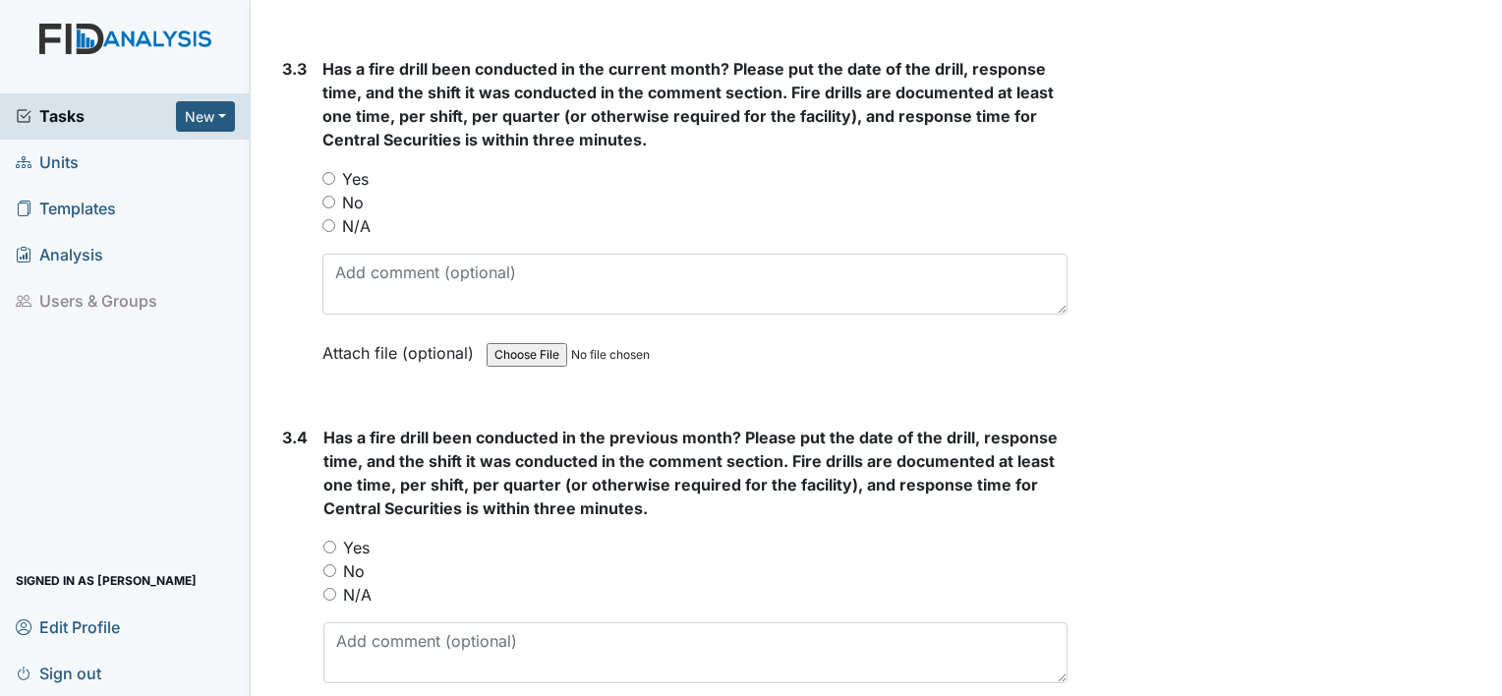
click at [316, 152] on div "3.3 Has a fire drill been conducted in the current month? Please put the date o…" at bounding box center [670, 225] width 793 height 337
click at [323, 172] on input "Yes" at bounding box center [328, 178] width 13 height 13
radio input "true"
click at [327, 541] on input "Yes" at bounding box center [329, 547] width 13 height 13
radio input "true"
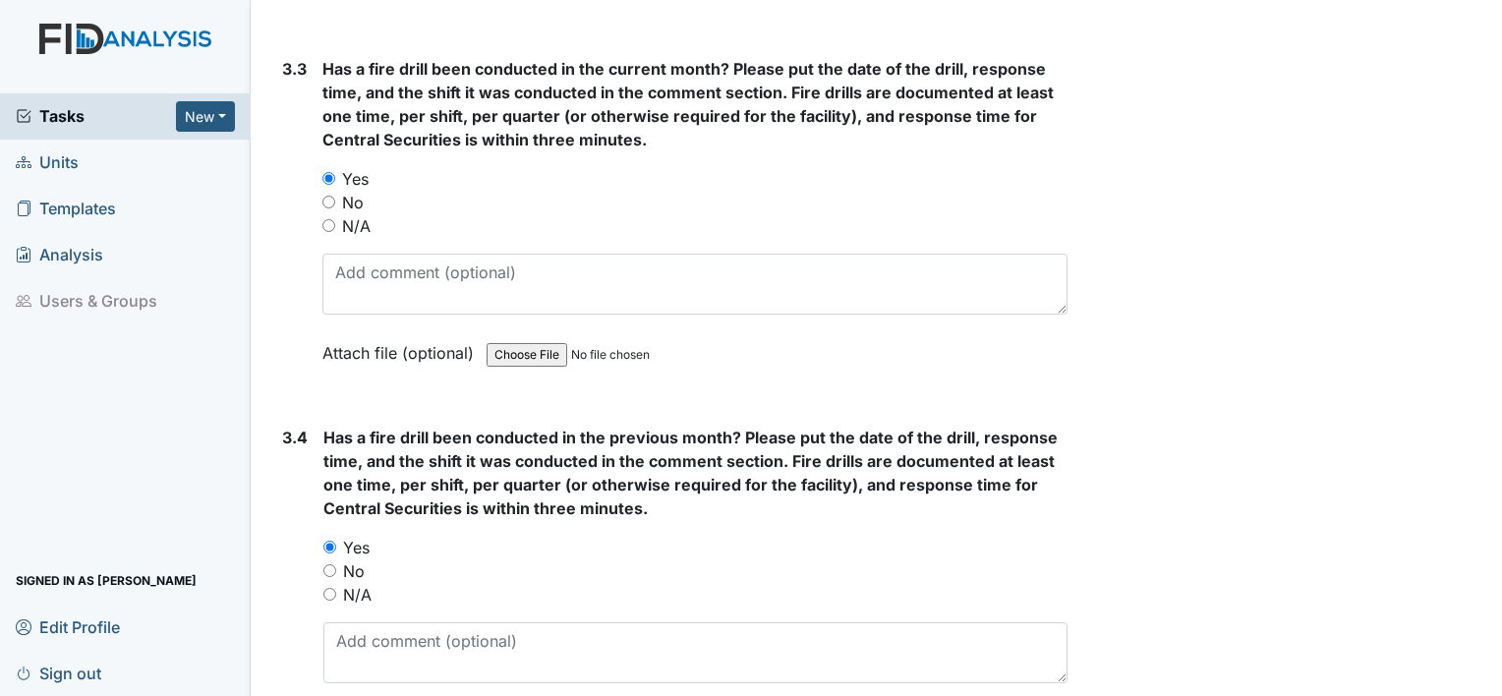
click at [366, 299] on div "Has a fire drill been conducted in the current month? Please put the date of th…" at bounding box center [694, 217] width 745 height 321
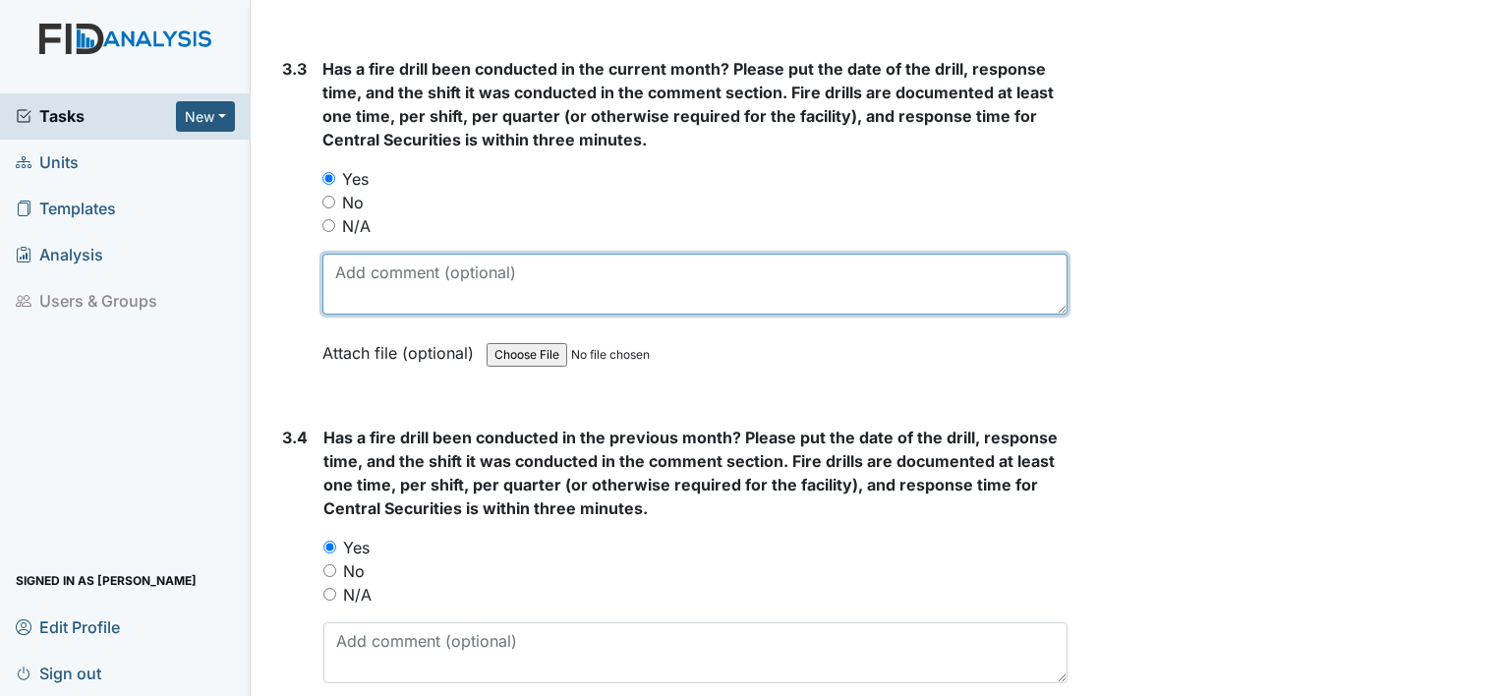
click at [353, 264] on textarea at bounding box center [694, 284] width 745 height 61
type textarea "7/18/2025"
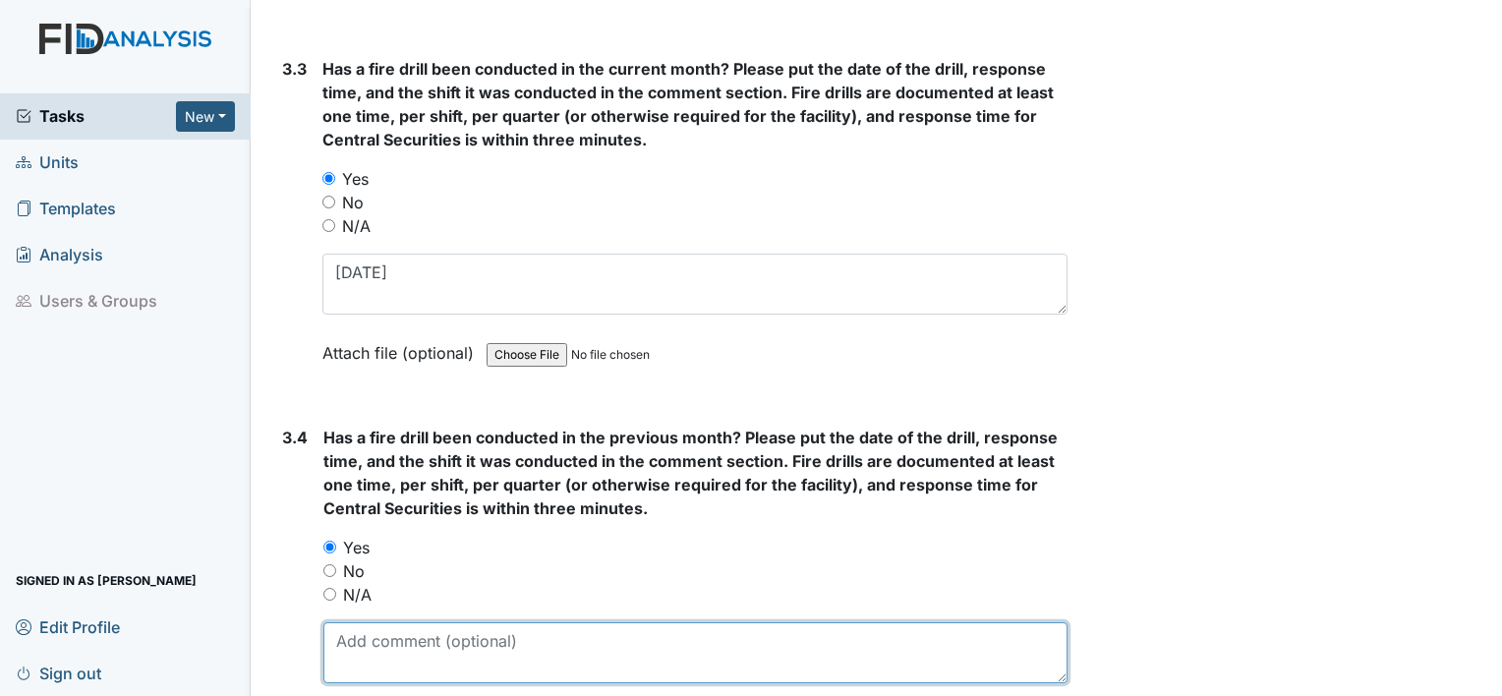
click at [385, 622] on textarea at bounding box center [695, 652] width 744 height 61
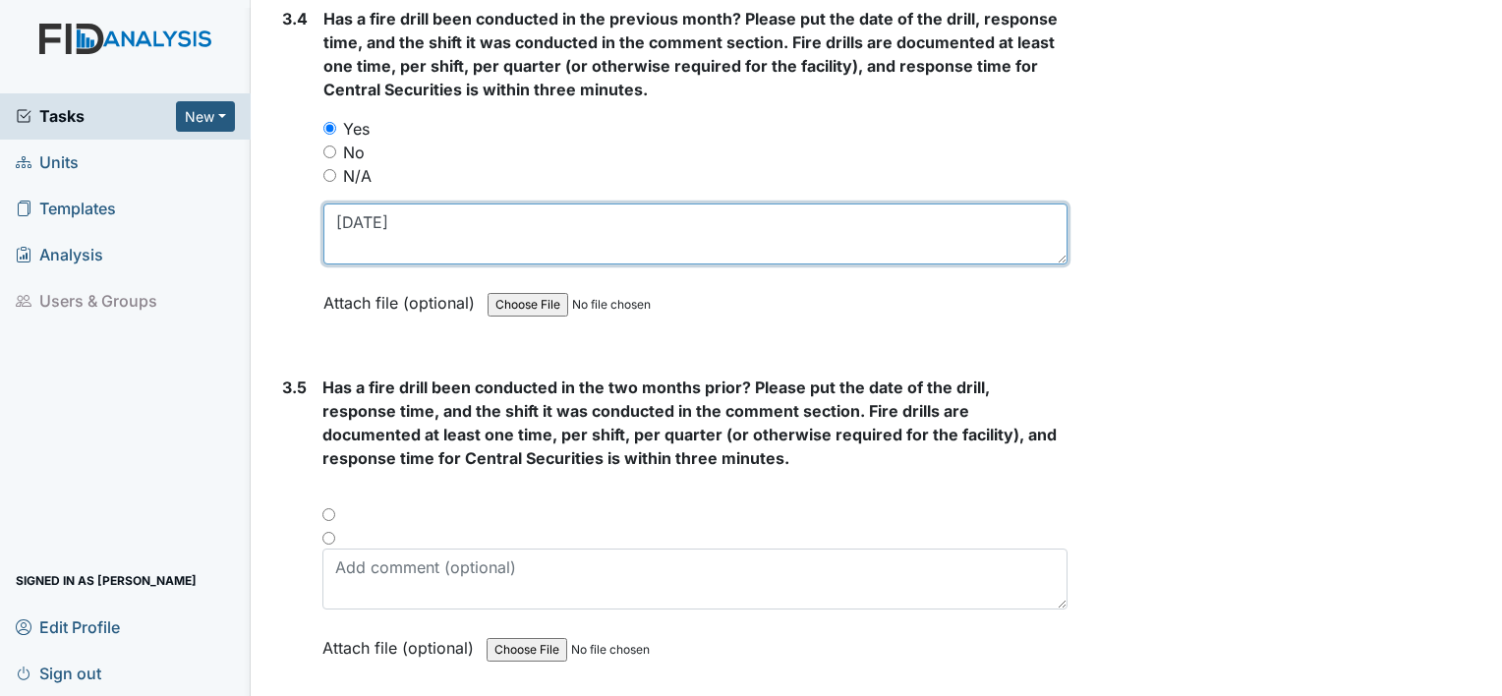
scroll to position [9079, 0]
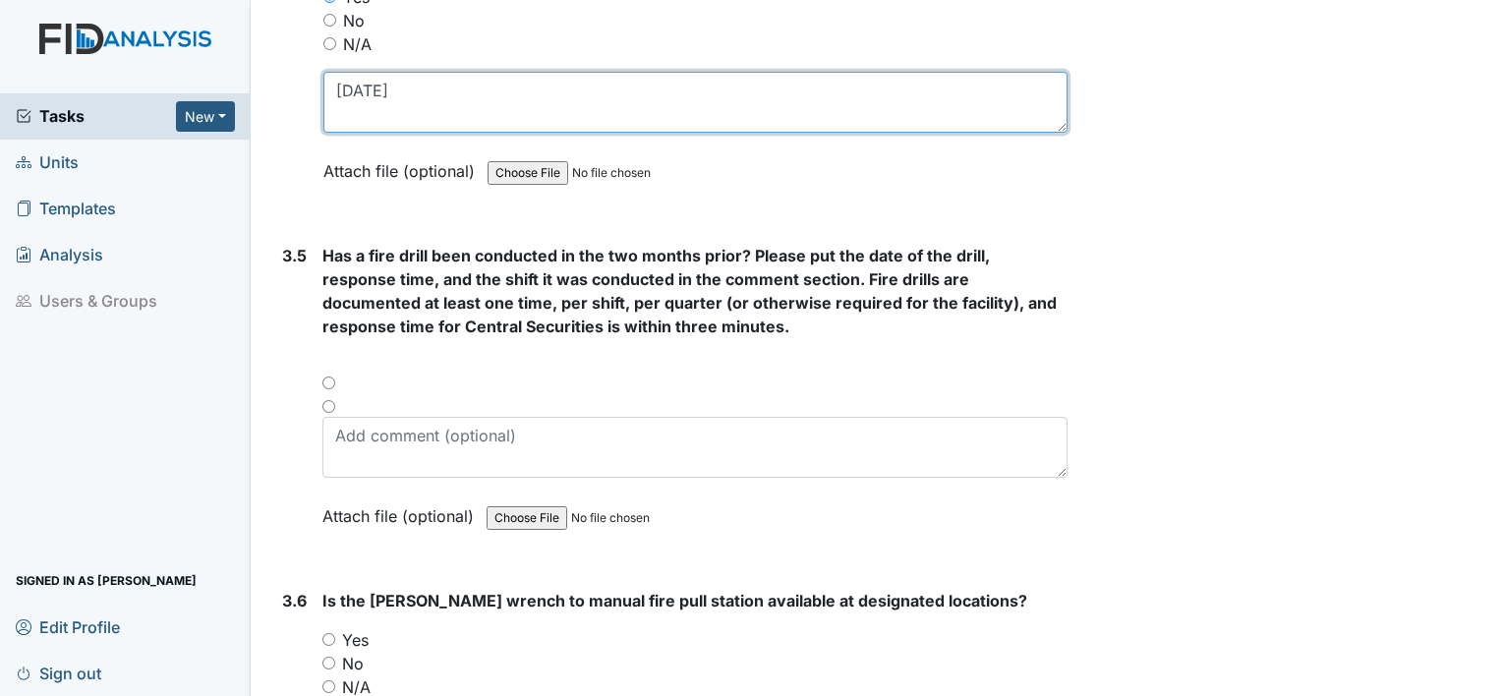
type textarea "6/15/2025"
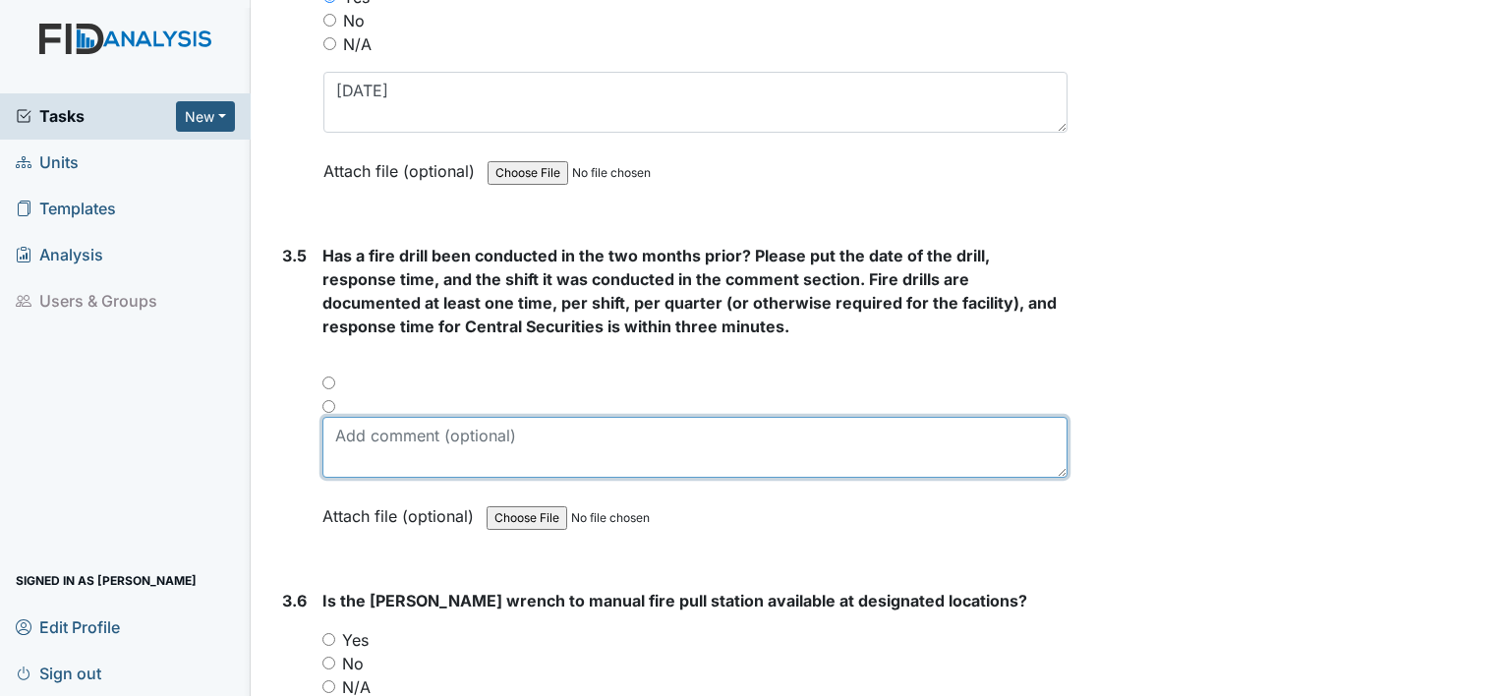
click at [348, 417] on textarea at bounding box center [694, 447] width 745 height 61
type textarea "7/18/2025/ 6/15/2025"
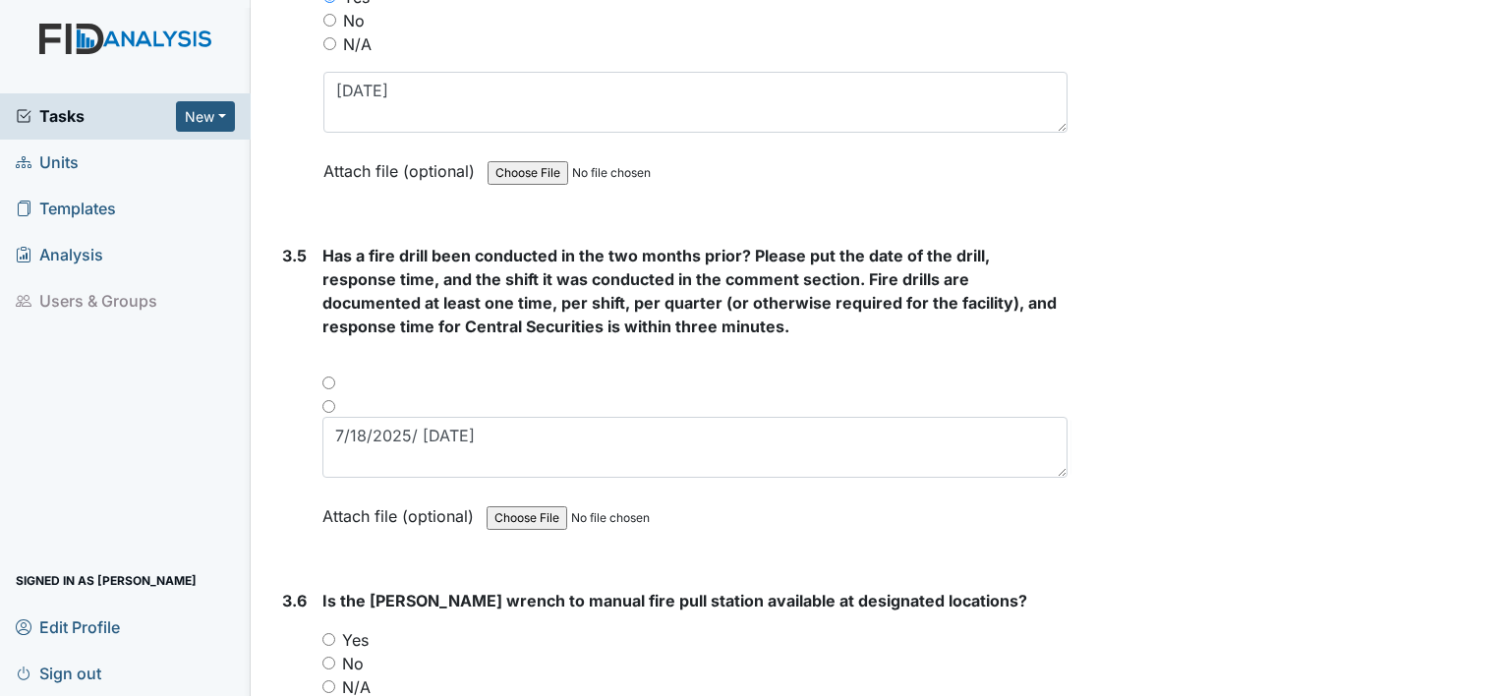
click at [330, 633] on input "Yes" at bounding box center [328, 639] width 13 height 13
radio input "true"
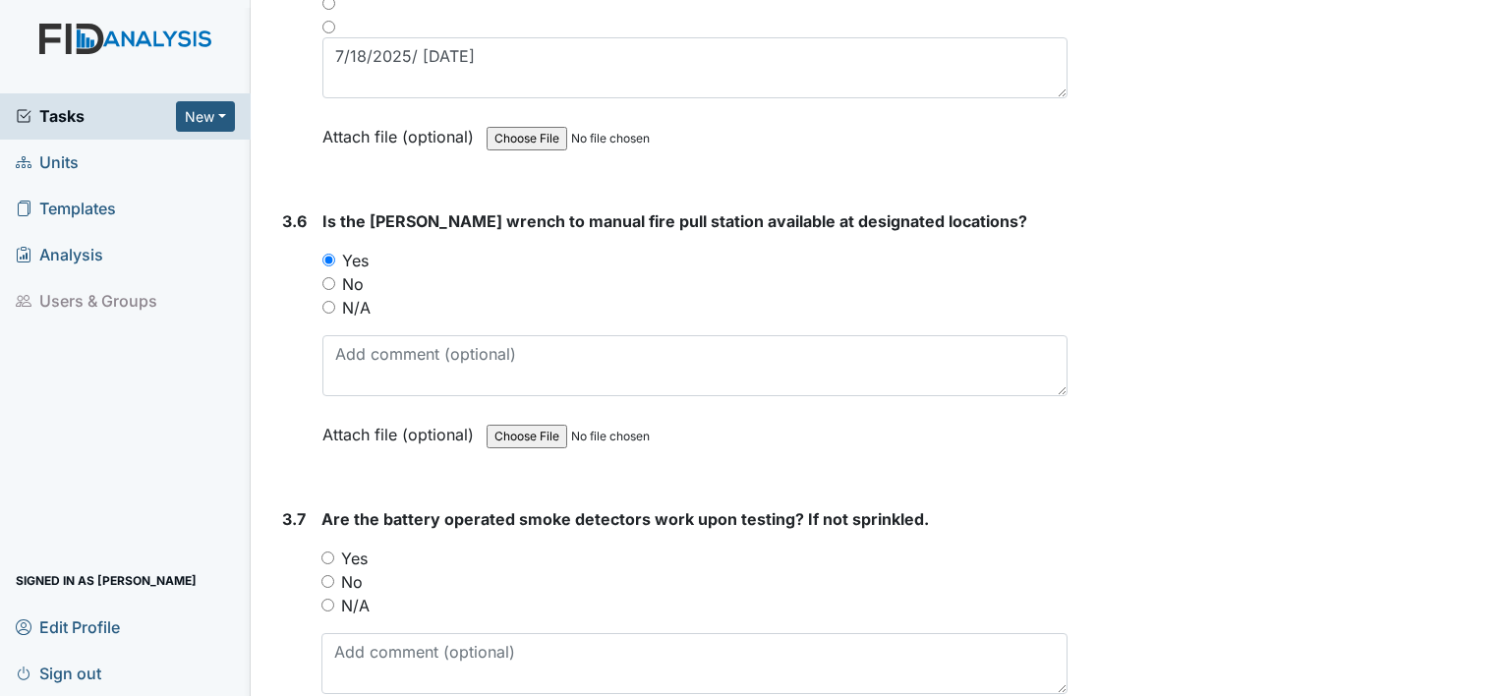
scroll to position [9564, 0]
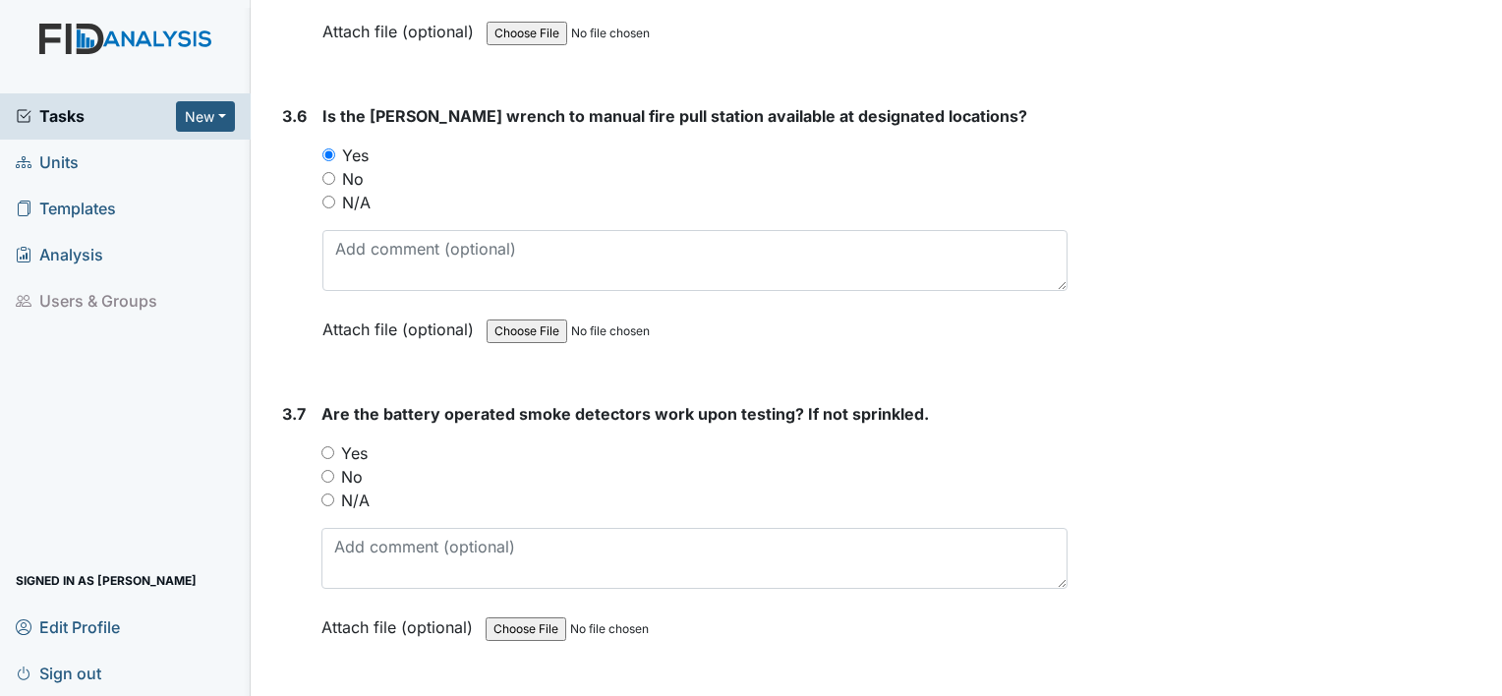
click at [327, 446] on input "Yes" at bounding box center [327, 452] width 13 height 13
radio input "true"
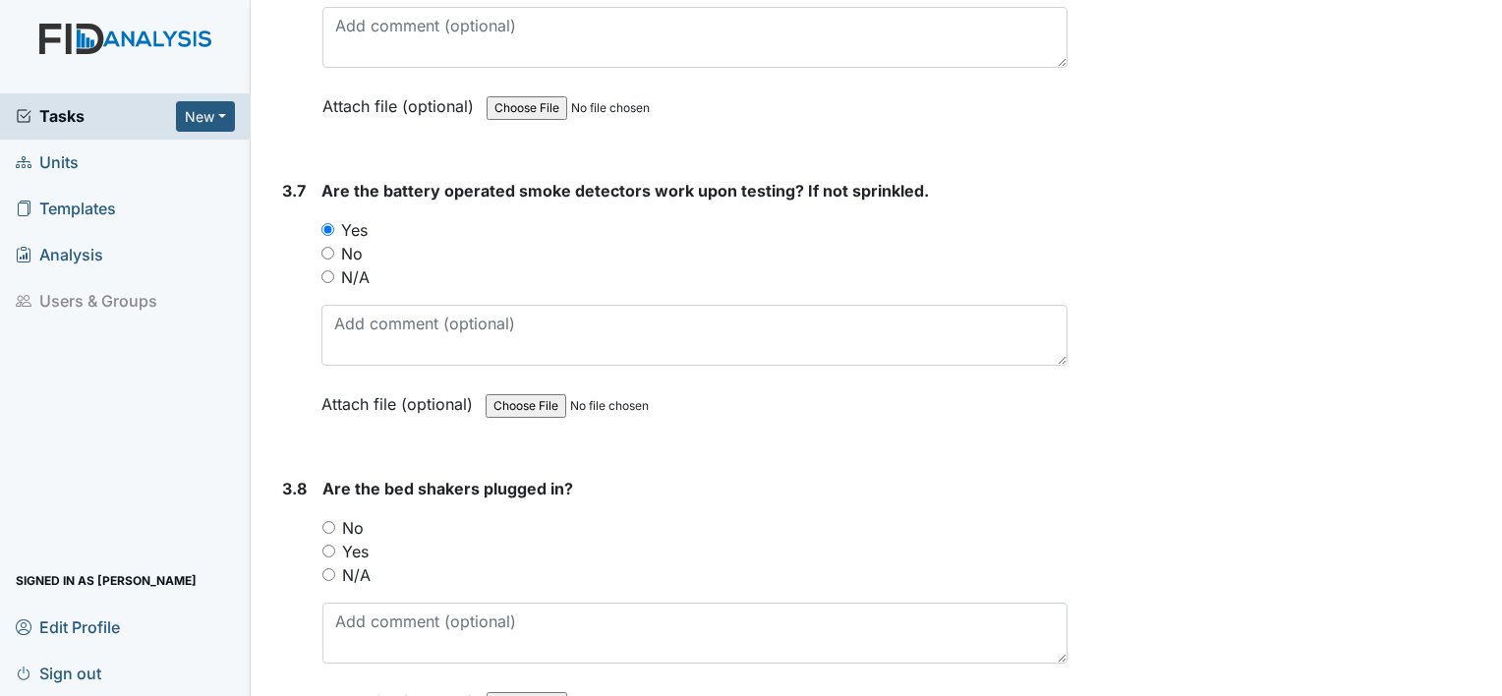
scroll to position [9826, 0]
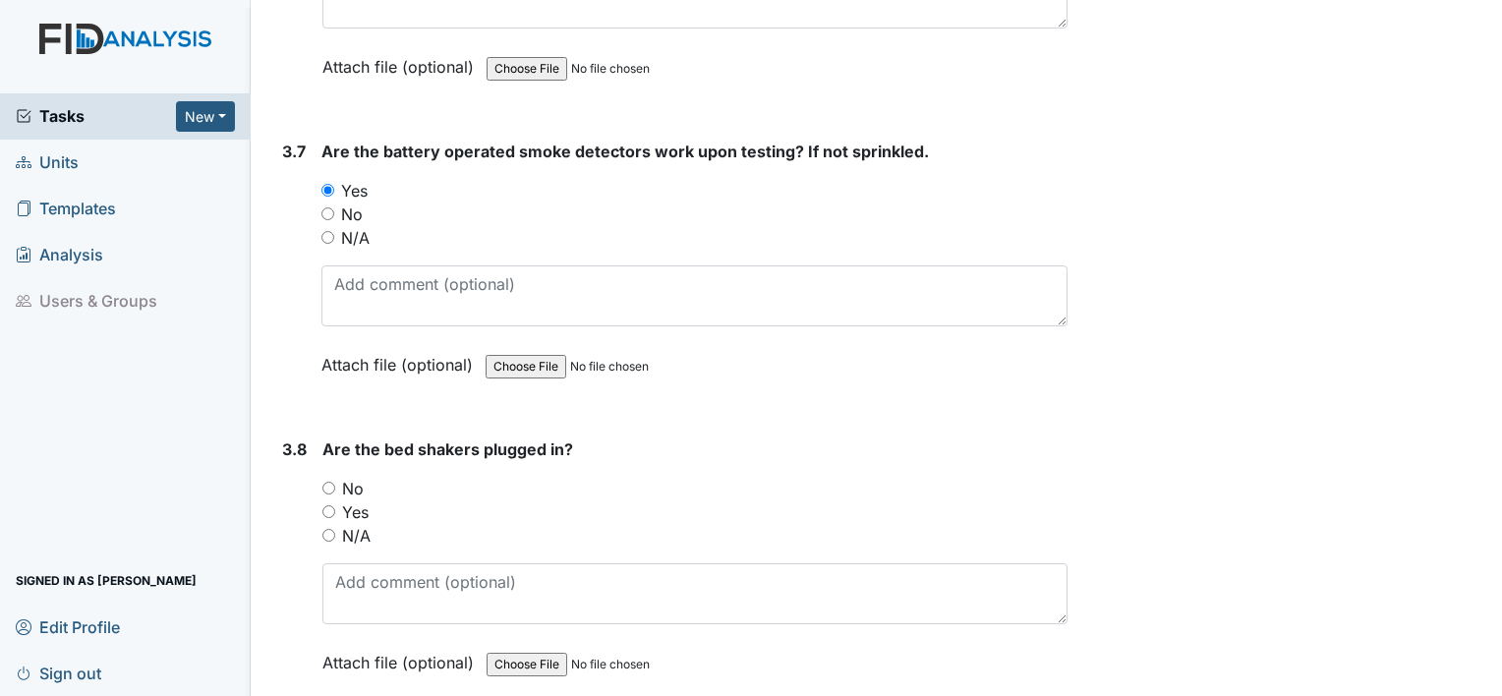
click at [331, 529] on input "N/A" at bounding box center [328, 535] width 13 height 13
radio input "true"
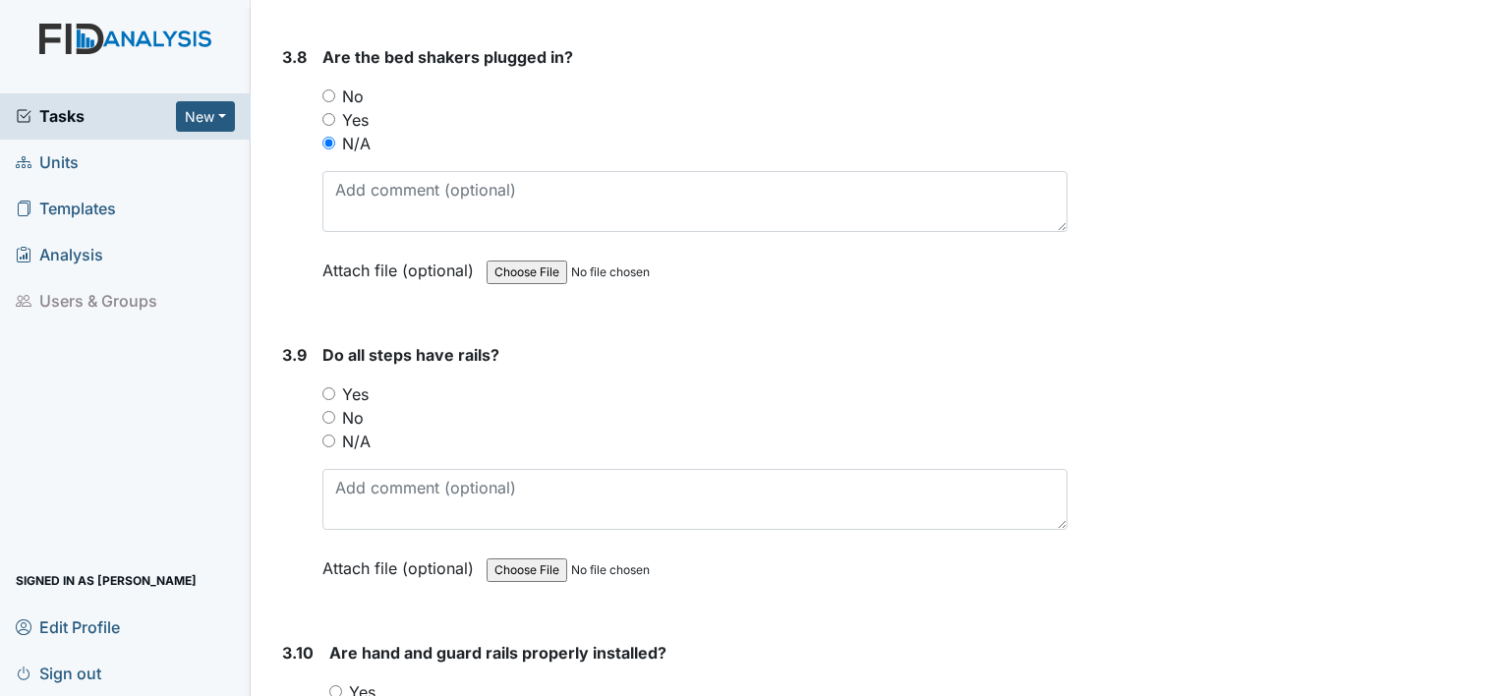
scroll to position [10272, 0]
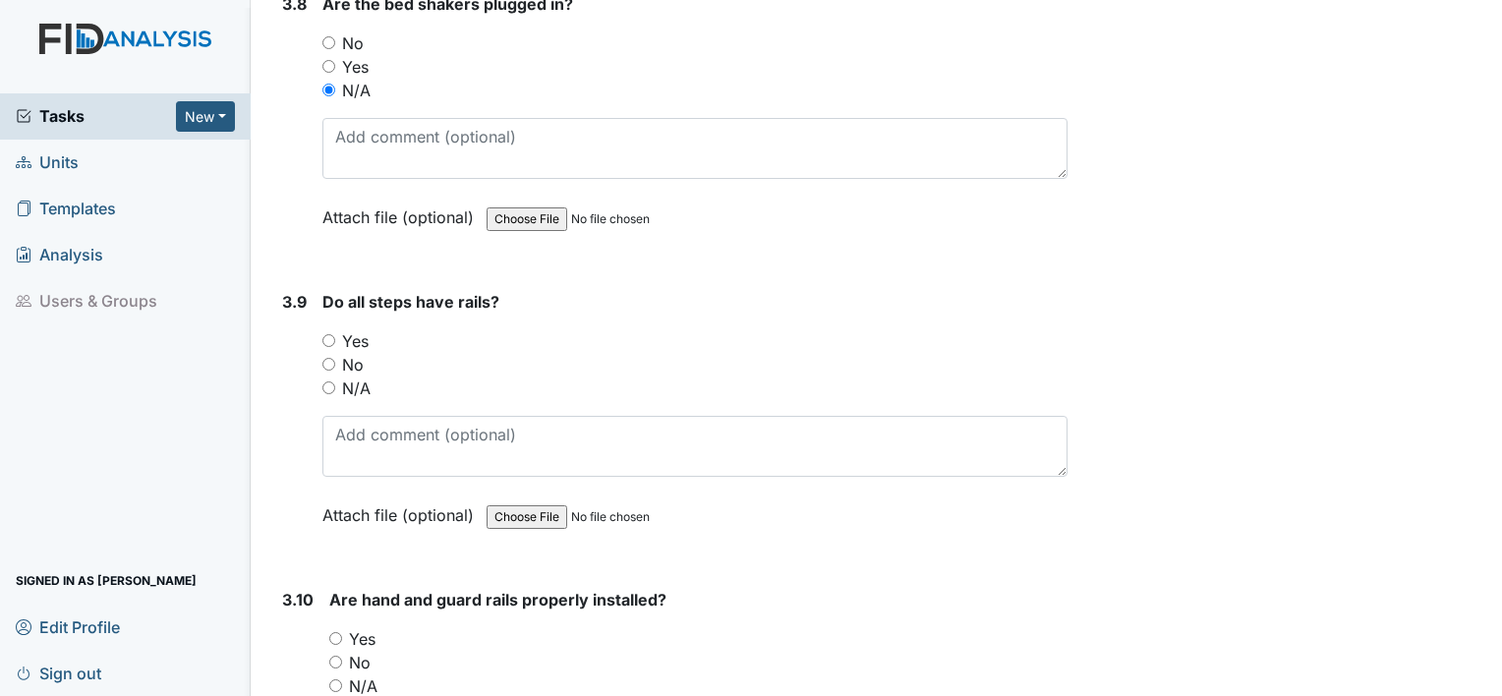
click at [332, 334] on input "Yes" at bounding box center [328, 340] width 13 height 13
radio input "true"
click at [338, 632] on input "Yes" at bounding box center [335, 638] width 13 height 13
radio input "true"
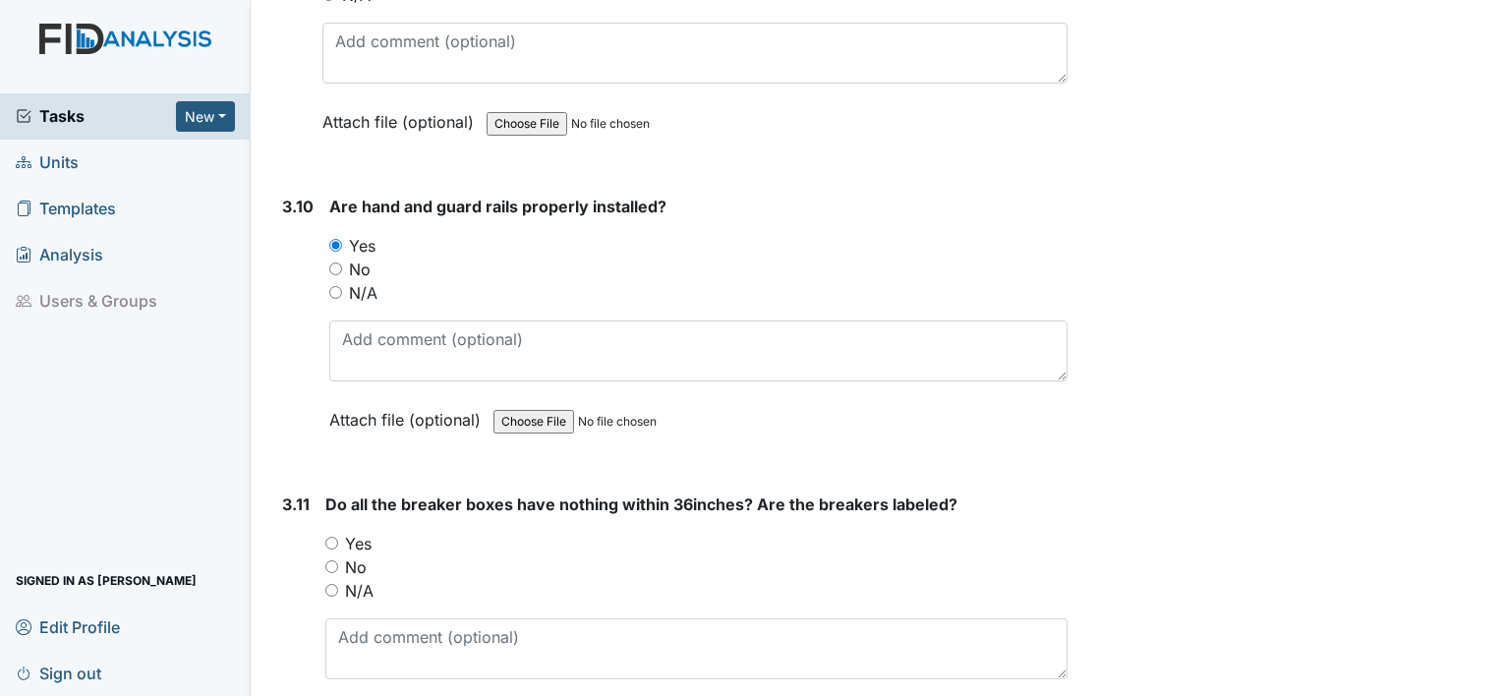
scroll to position [10796, 0]
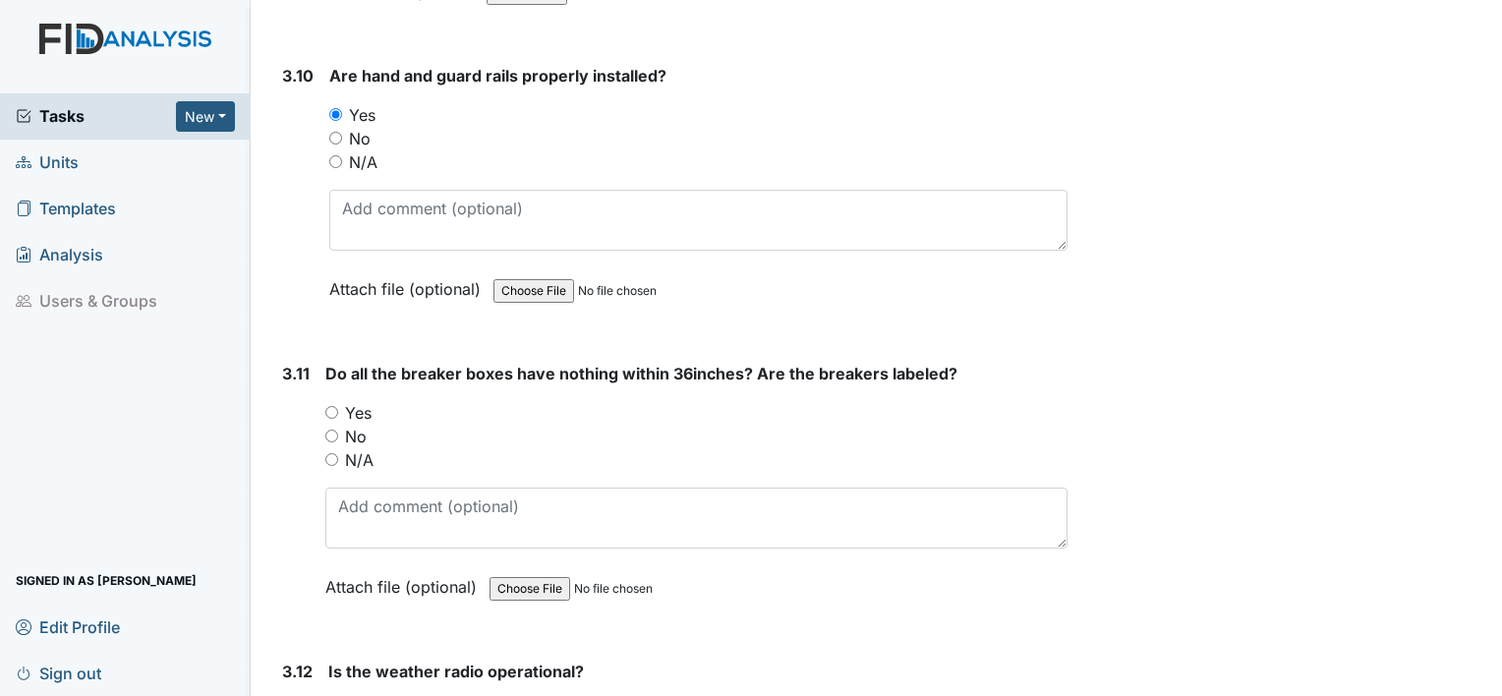
click at [329, 406] on input "Yes" at bounding box center [331, 412] width 13 height 13
radio input "true"
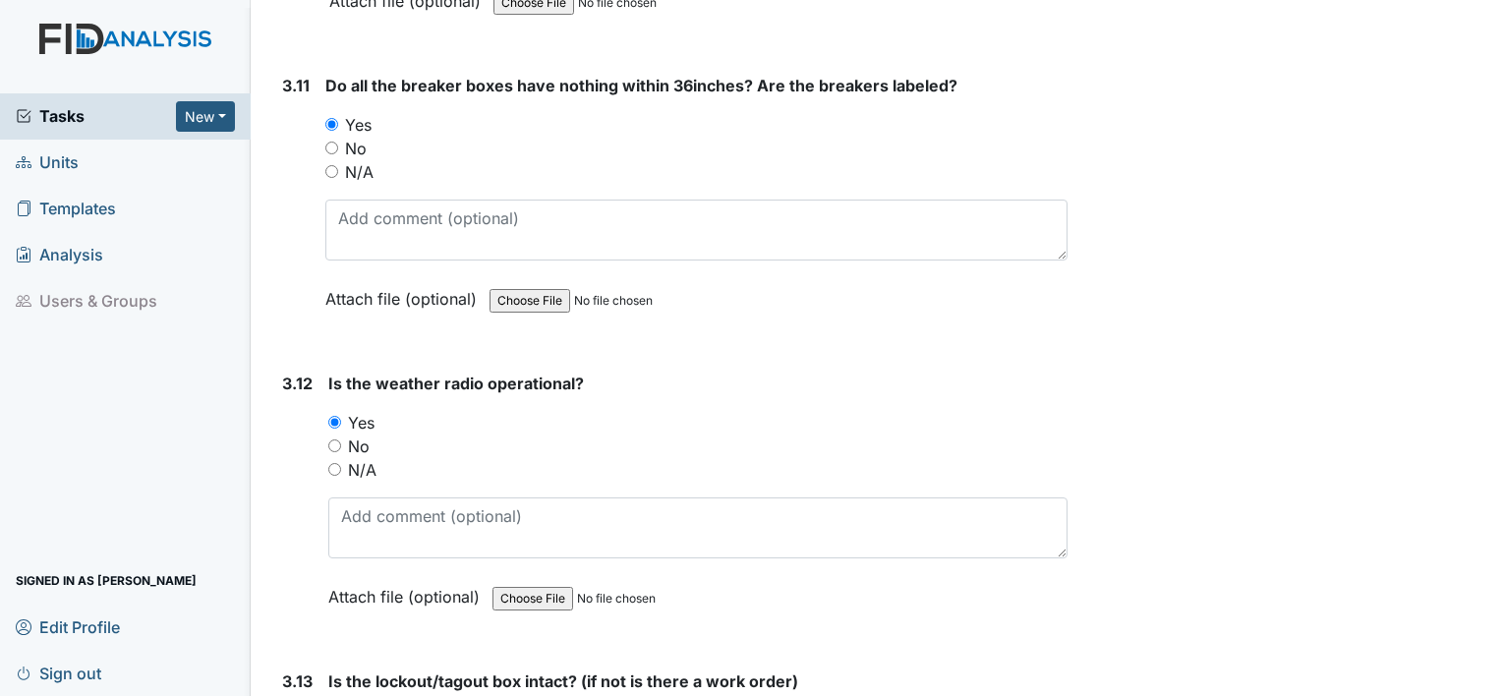
scroll to position [11097, 0]
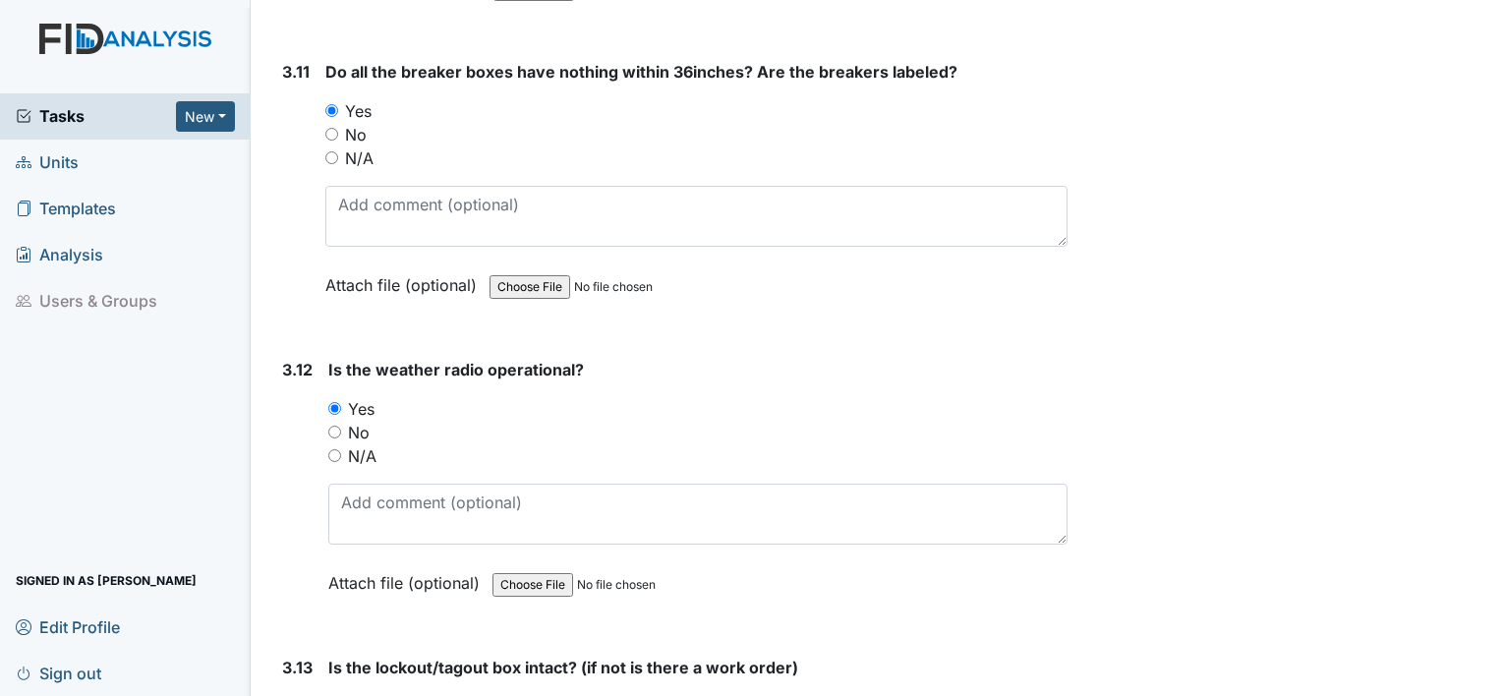
click at [338, 695] on div "Yes" at bounding box center [697, 707] width 739 height 24
click at [335, 695] on input "Yes" at bounding box center [334, 706] width 13 height 13
radio input "true"
click at [335, 695] on input "Yes" at bounding box center [334, 706] width 13 height 13
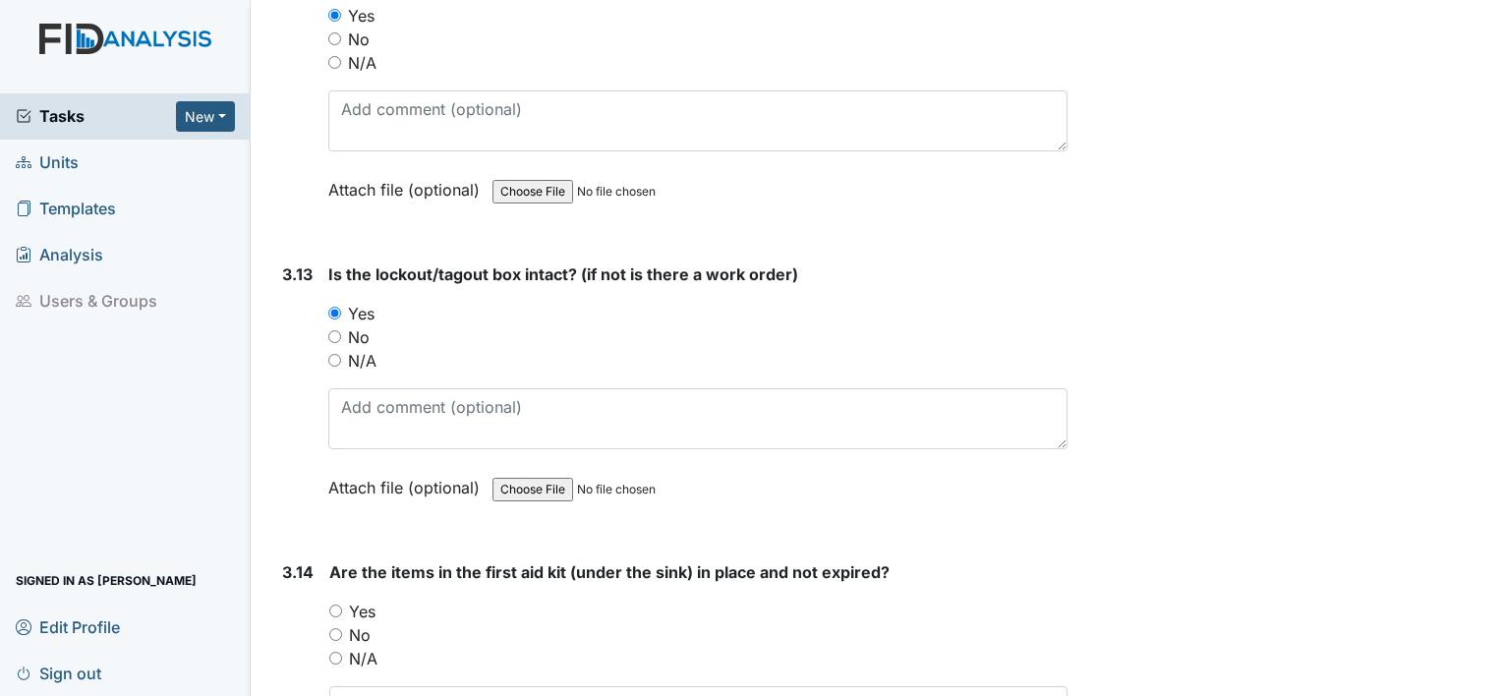
scroll to position [11556, 0]
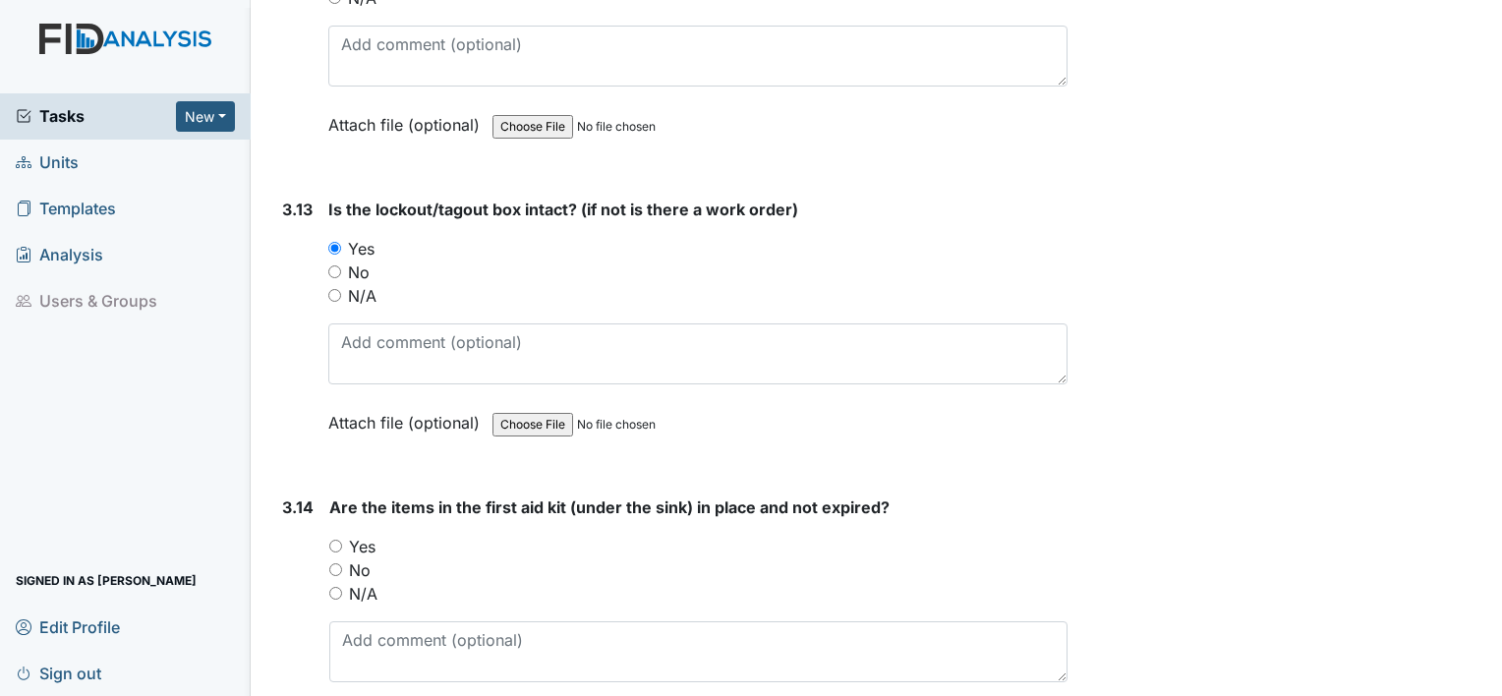
click at [338, 540] on input "Yes" at bounding box center [335, 546] width 13 height 13
radio input "true"
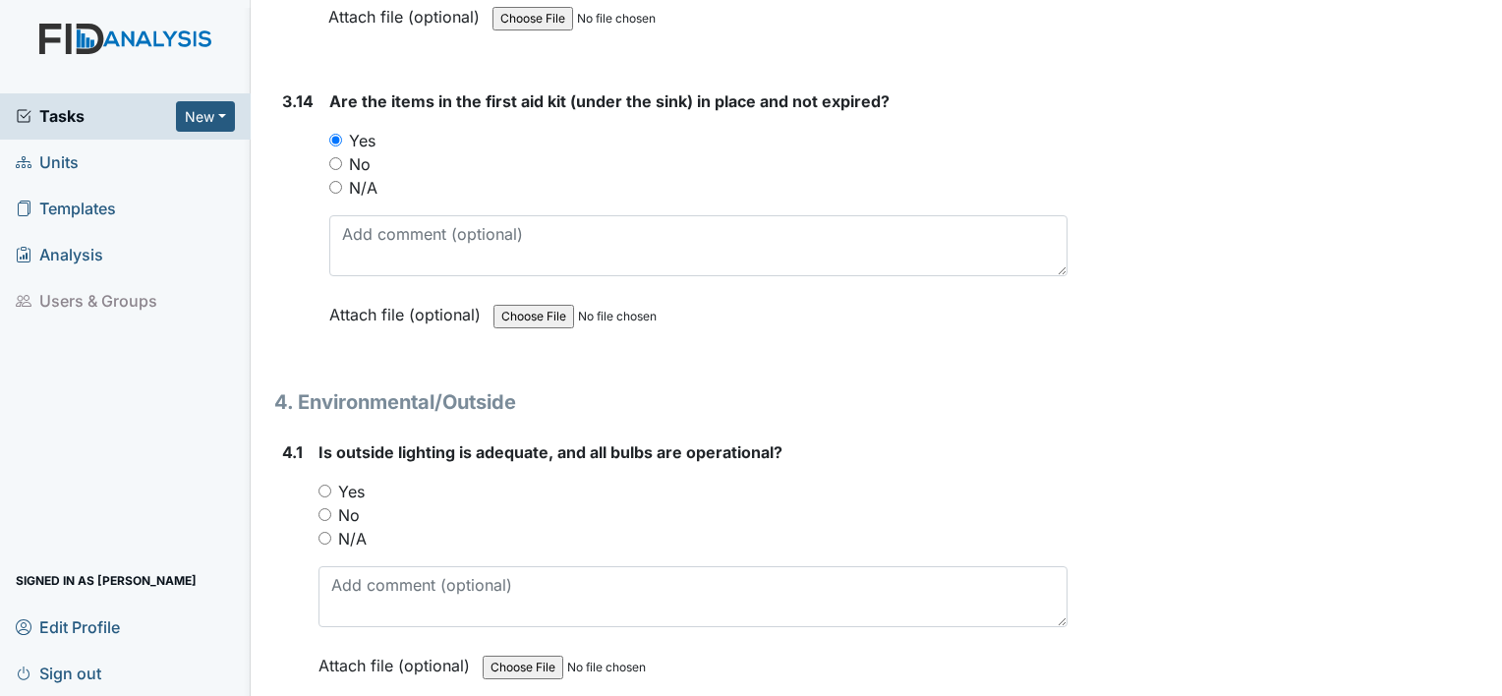
scroll to position [11987, 0]
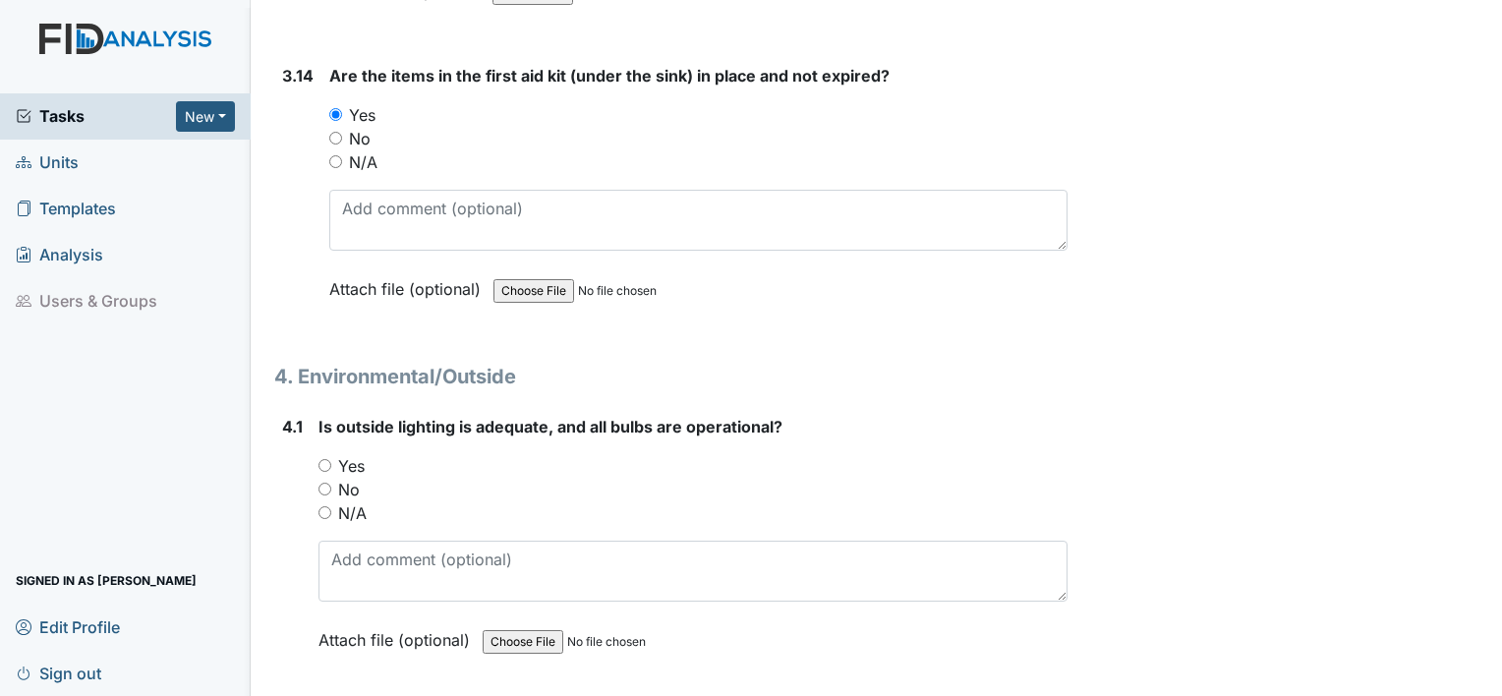
click at [322, 459] on input "Yes" at bounding box center [325, 465] width 13 height 13
radio input "true"
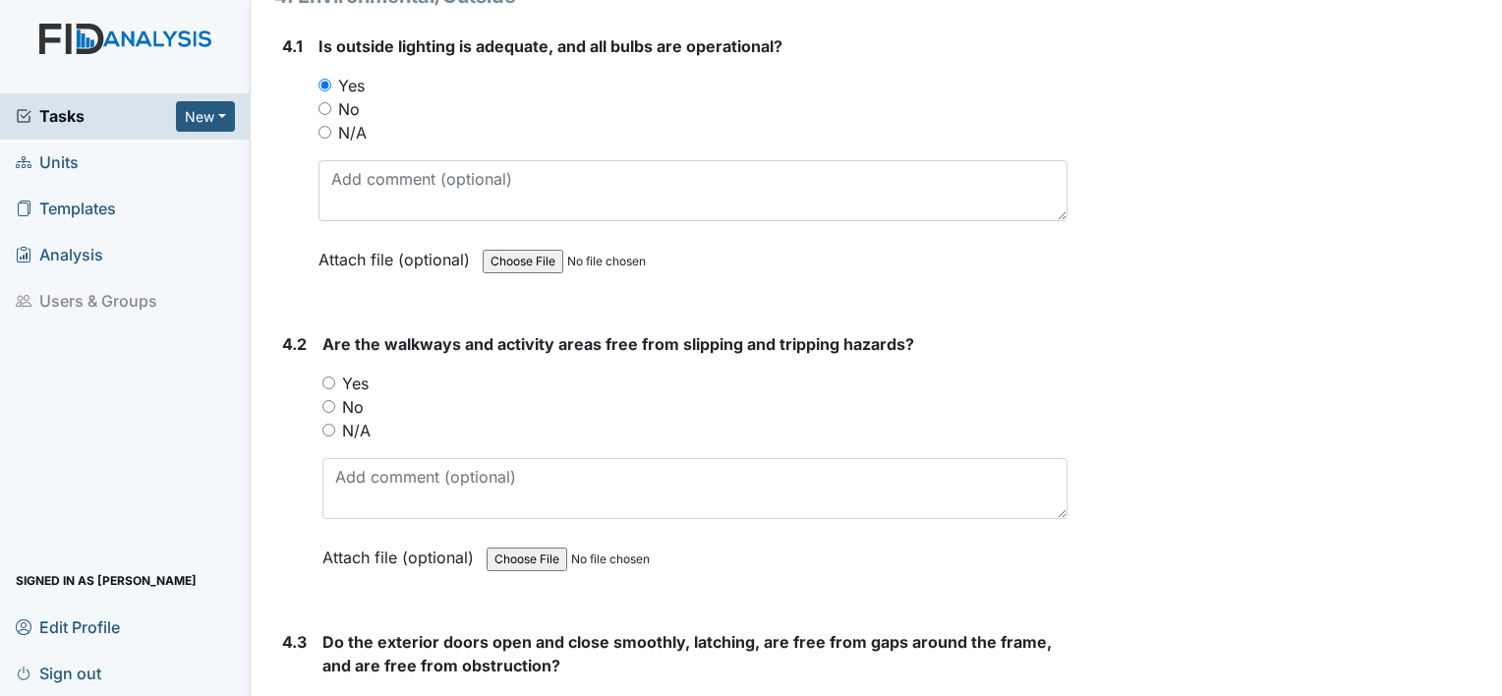
scroll to position [12420, 0]
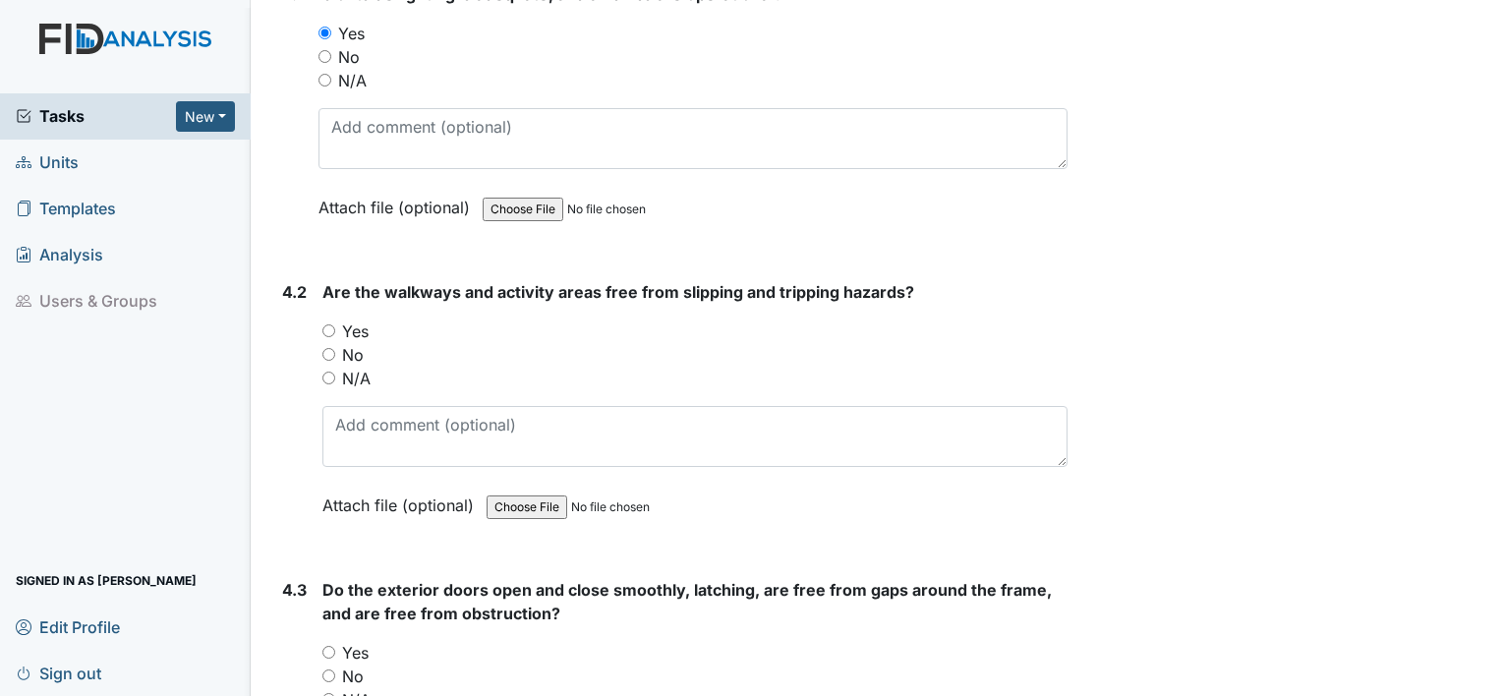
click at [319, 294] on div "4.2 Are the walkways and activity areas free from slipping and tripping hazards…" at bounding box center [670, 413] width 793 height 266
click at [330, 324] on input "Yes" at bounding box center [328, 330] width 13 height 13
radio input "true"
click at [328, 641] on div "Yes" at bounding box center [694, 653] width 745 height 24
click at [330, 646] on input "Yes" at bounding box center [328, 652] width 13 height 13
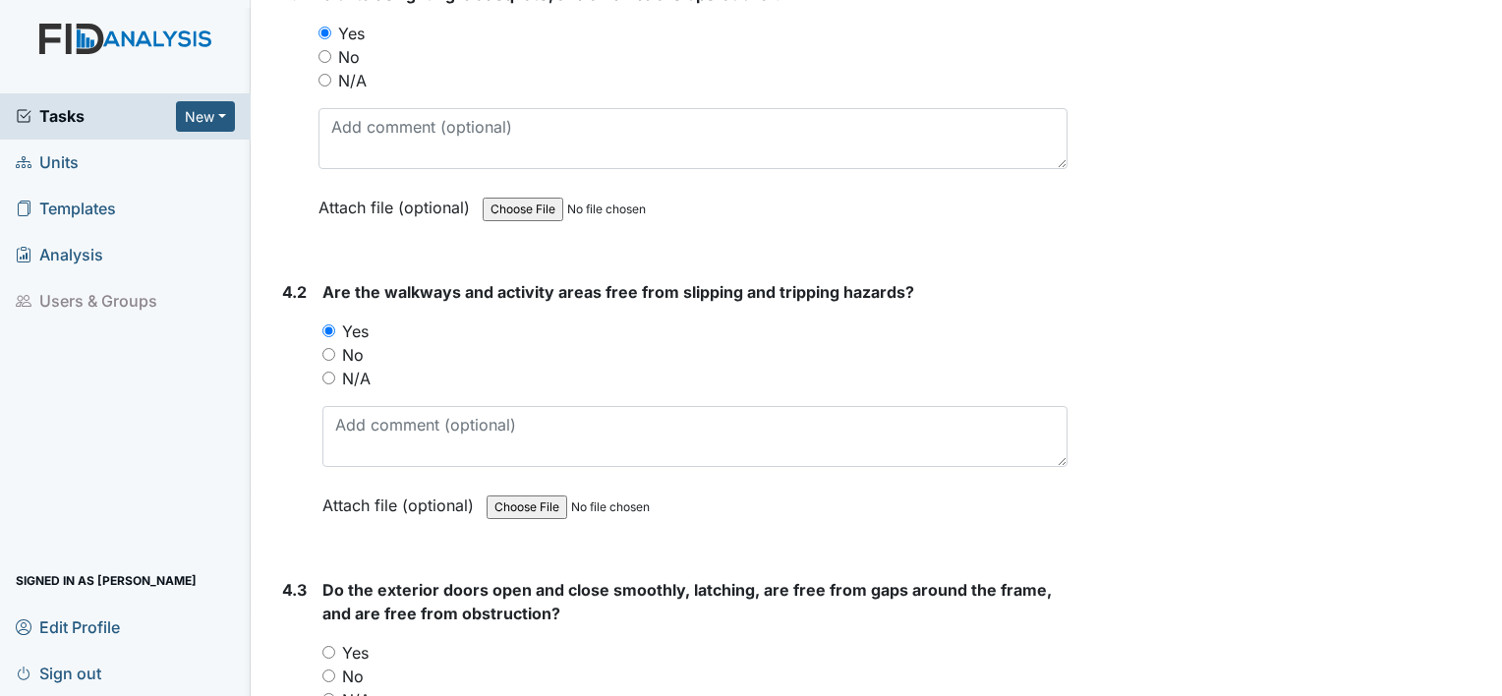
radio input "true"
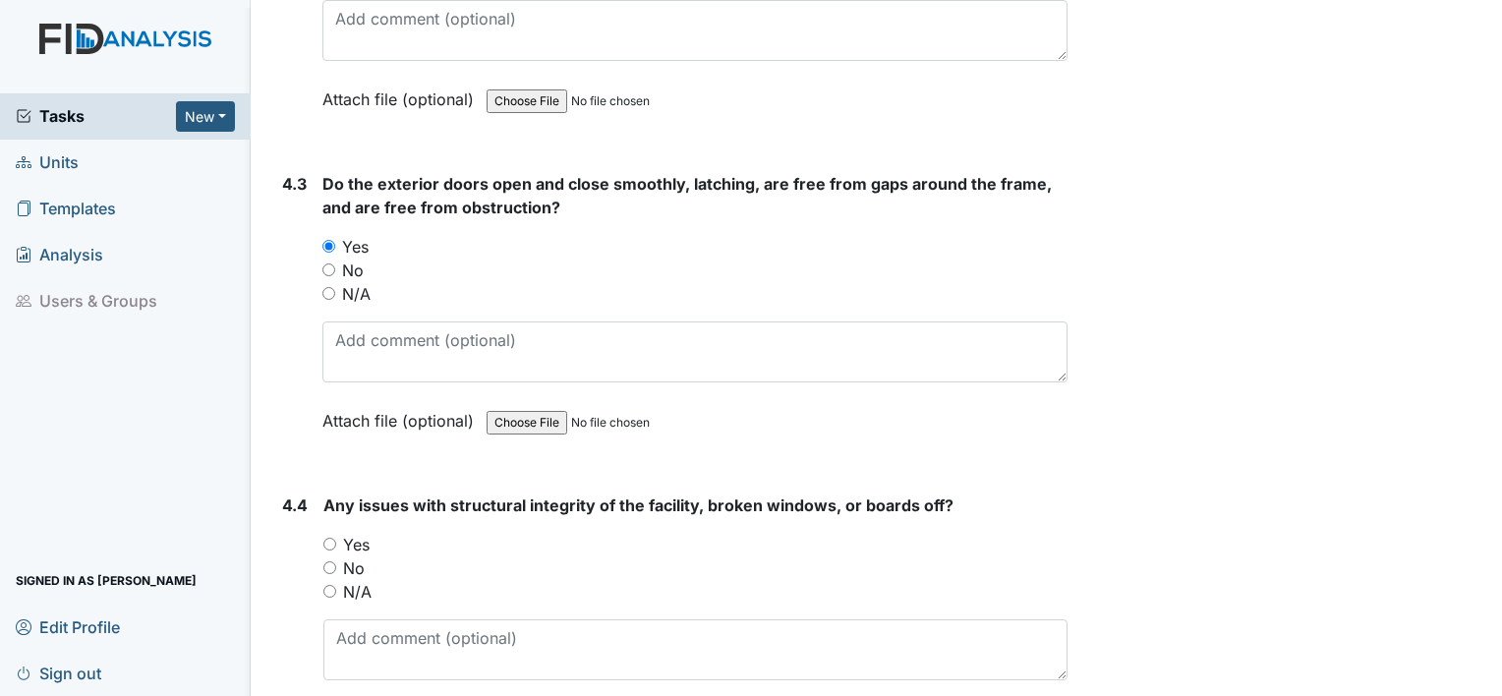
scroll to position [12879, 0]
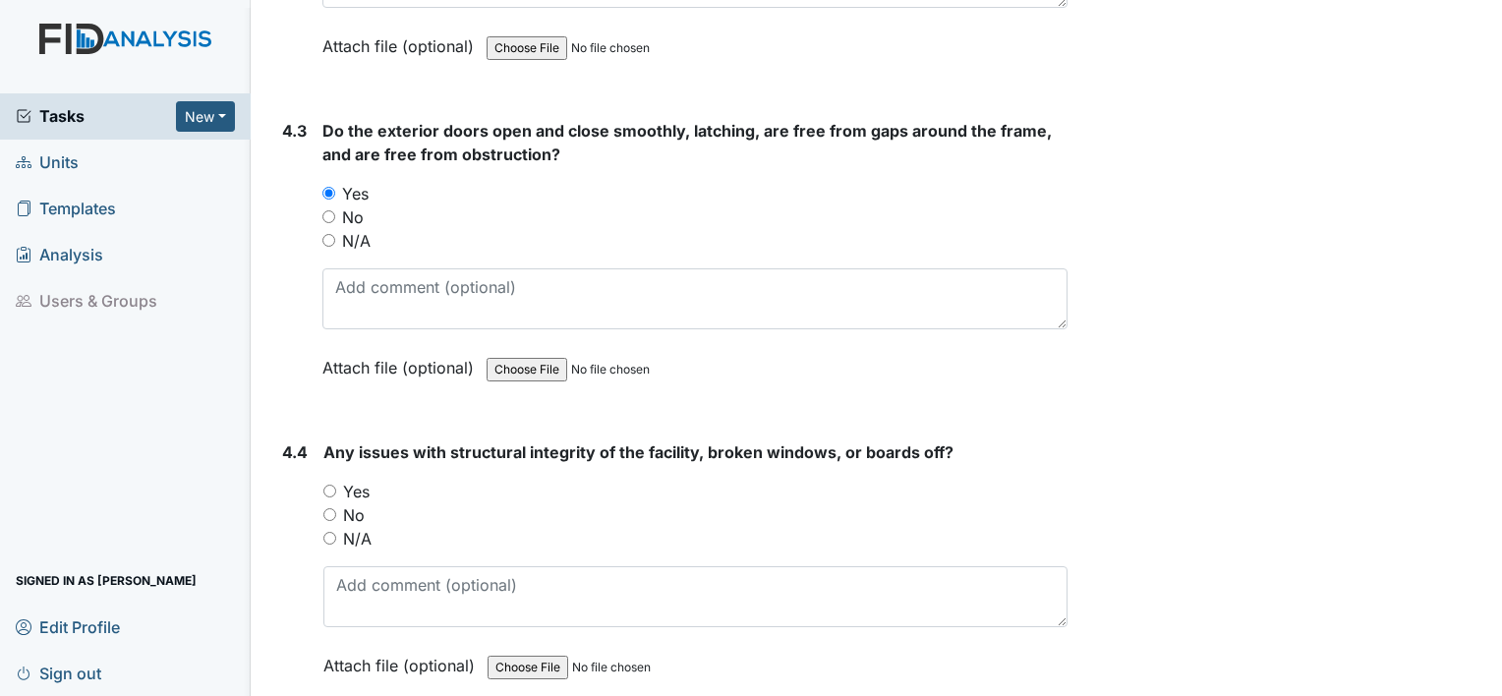
click at [329, 485] on input "Yes" at bounding box center [329, 491] width 13 height 13
radio input "true"
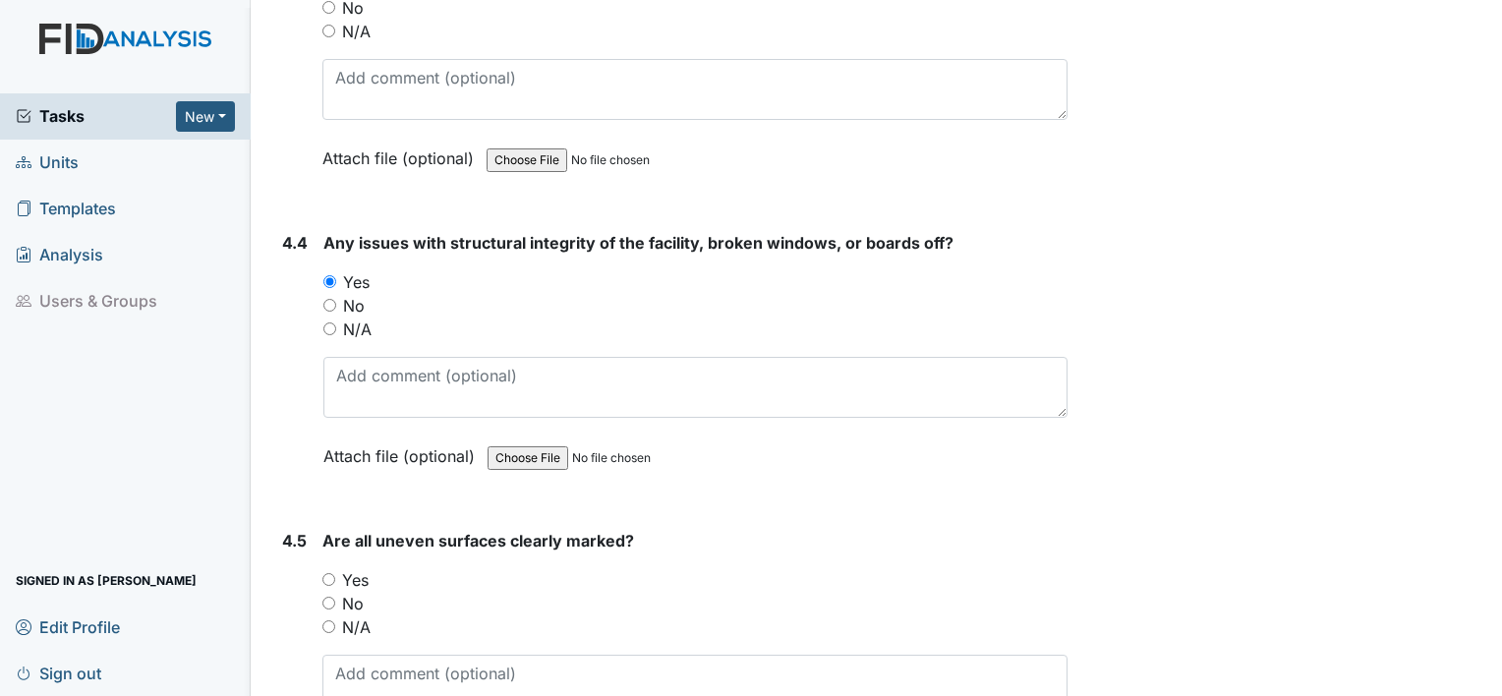
scroll to position [13140, 0]
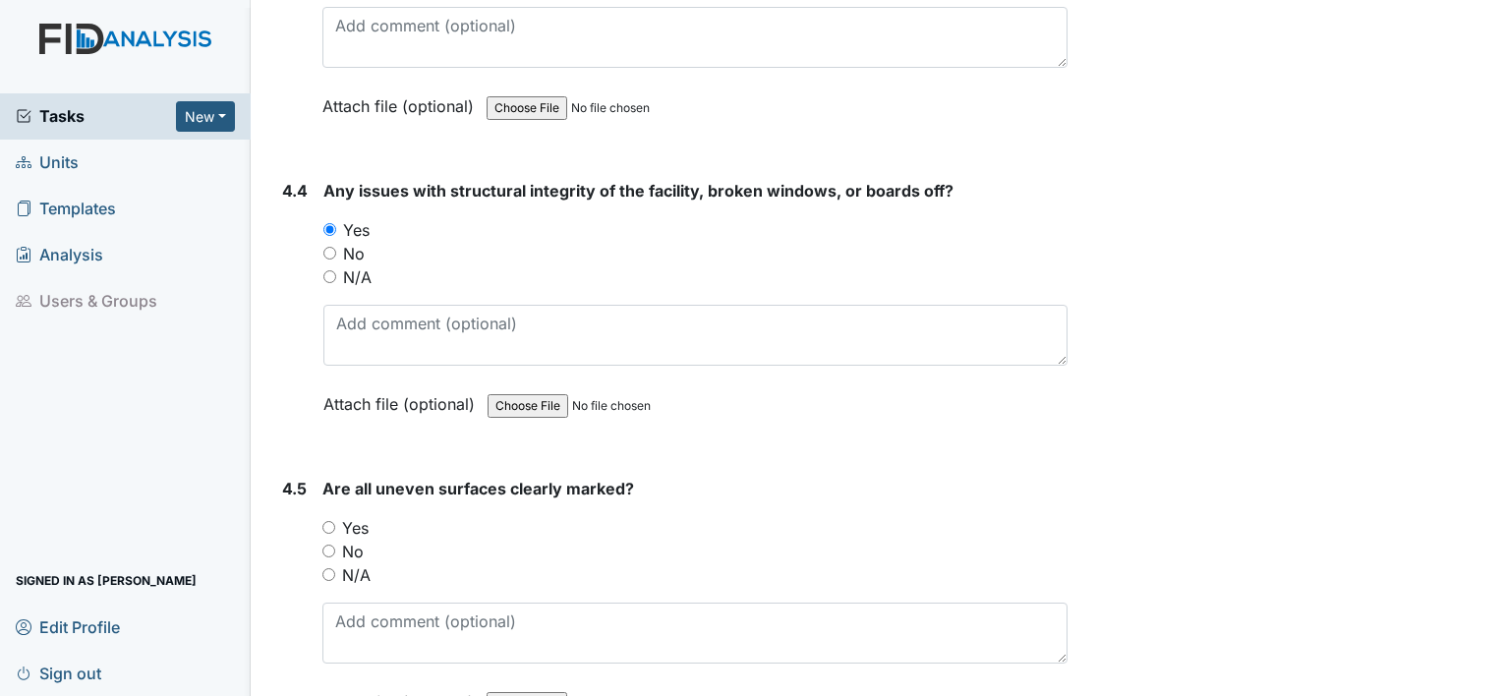
click at [332, 521] on input "Yes" at bounding box center [328, 527] width 13 height 13
radio input "true"
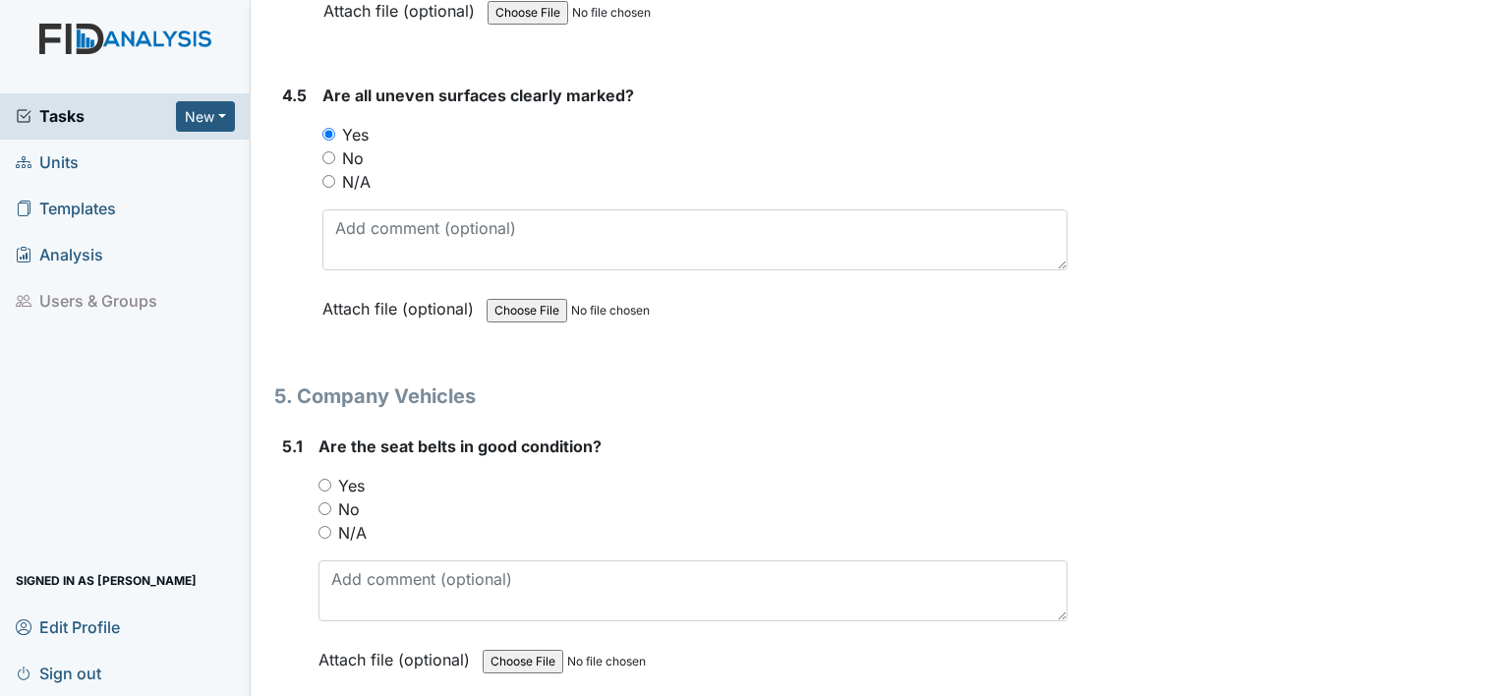
scroll to position [13587, 0]
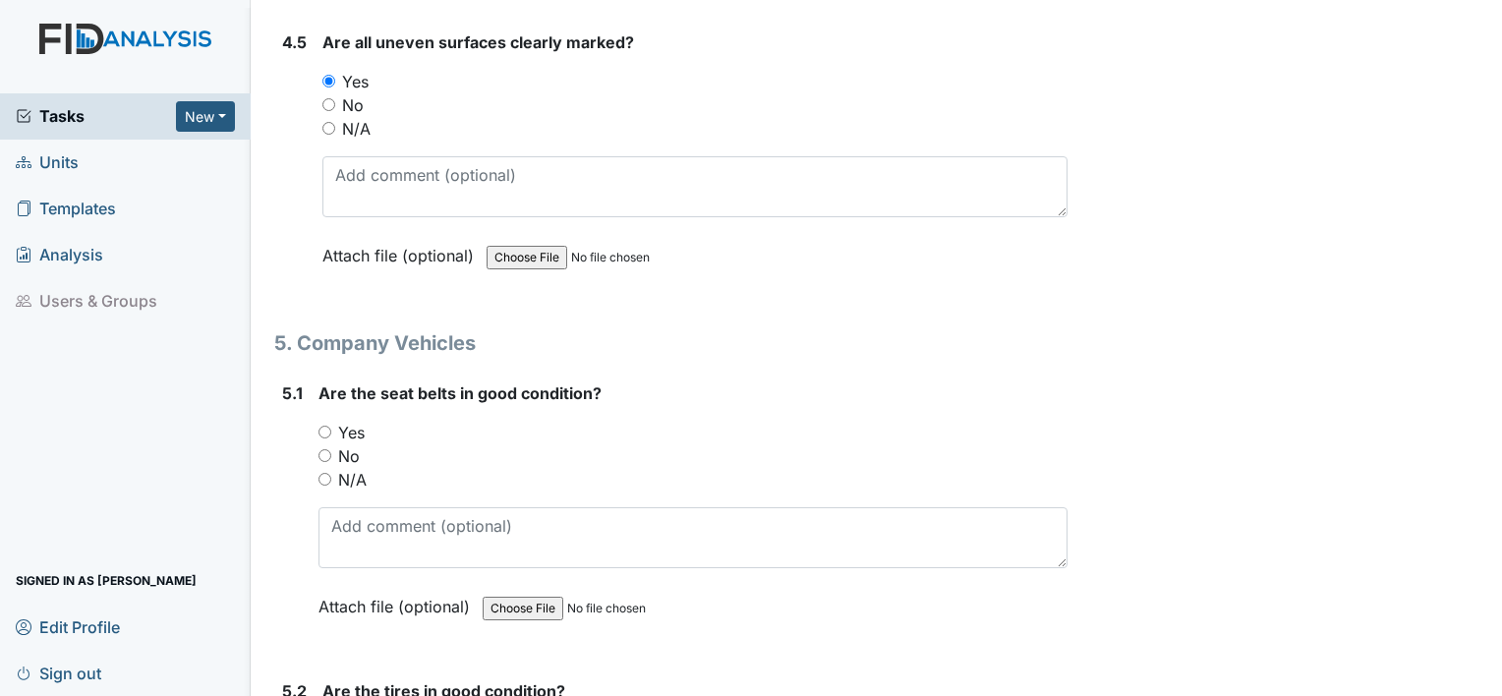
click at [322, 426] on input "Yes" at bounding box center [325, 432] width 13 height 13
radio input "true"
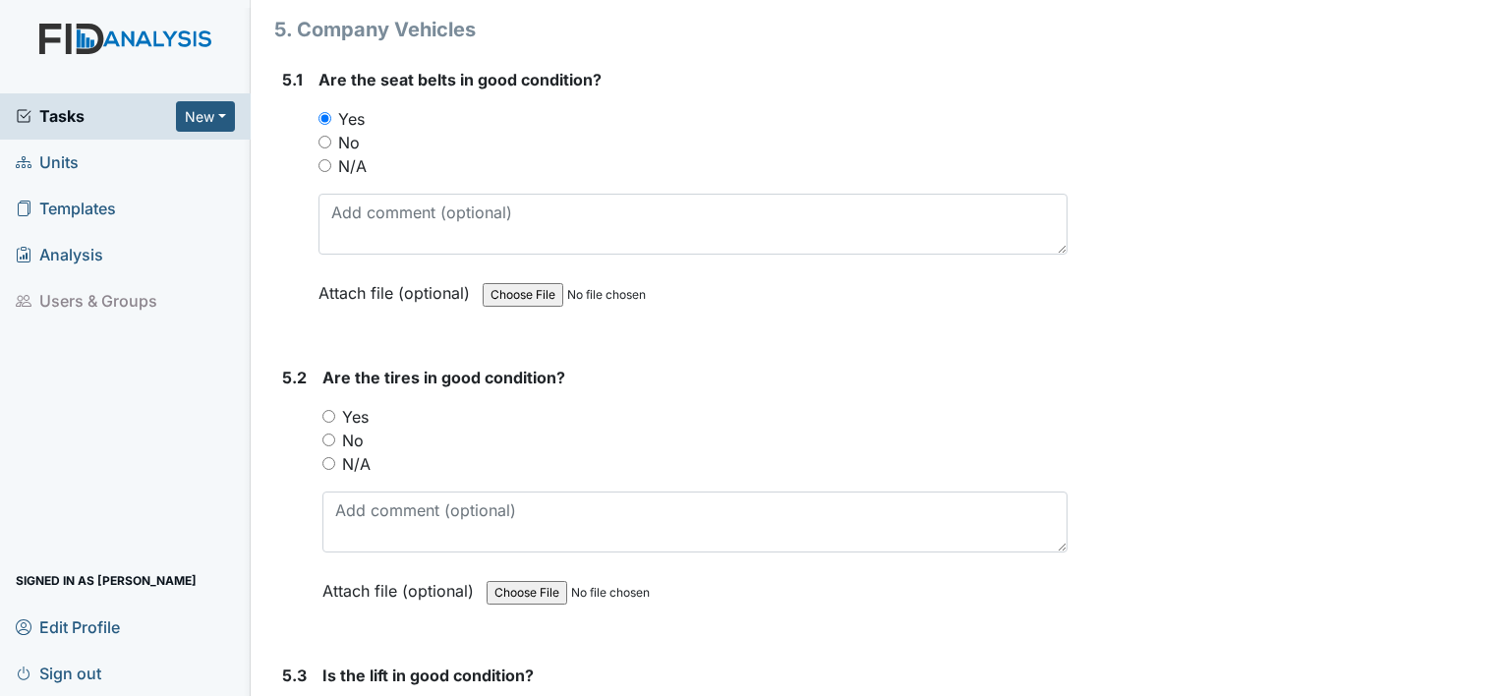
scroll to position [13913, 0]
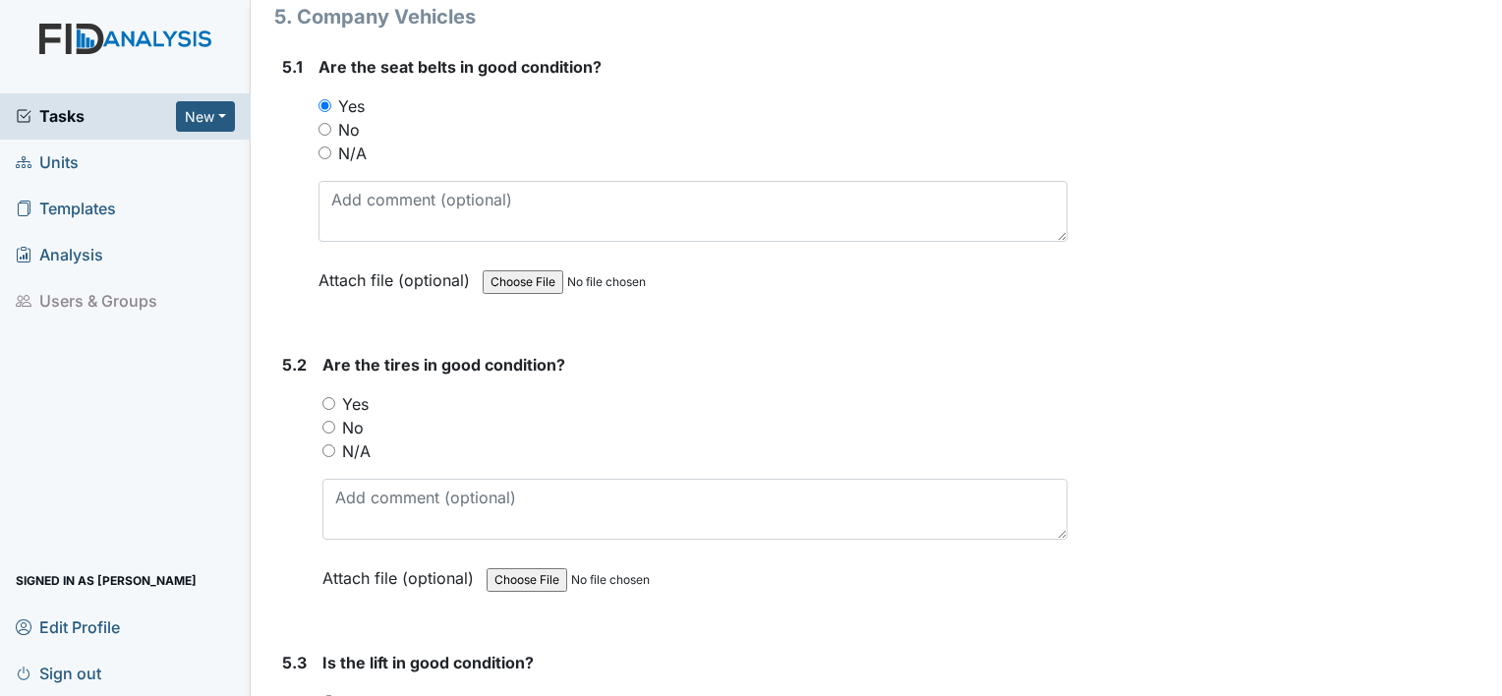
click at [330, 392] on div "Yes" at bounding box center [694, 404] width 745 height 24
click at [327, 397] on input "Yes" at bounding box center [328, 403] width 13 height 13
radio input "true"
click at [330, 695] on input "Yes" at bounding box center [328, 701] width 13 height 13
radio input "true"
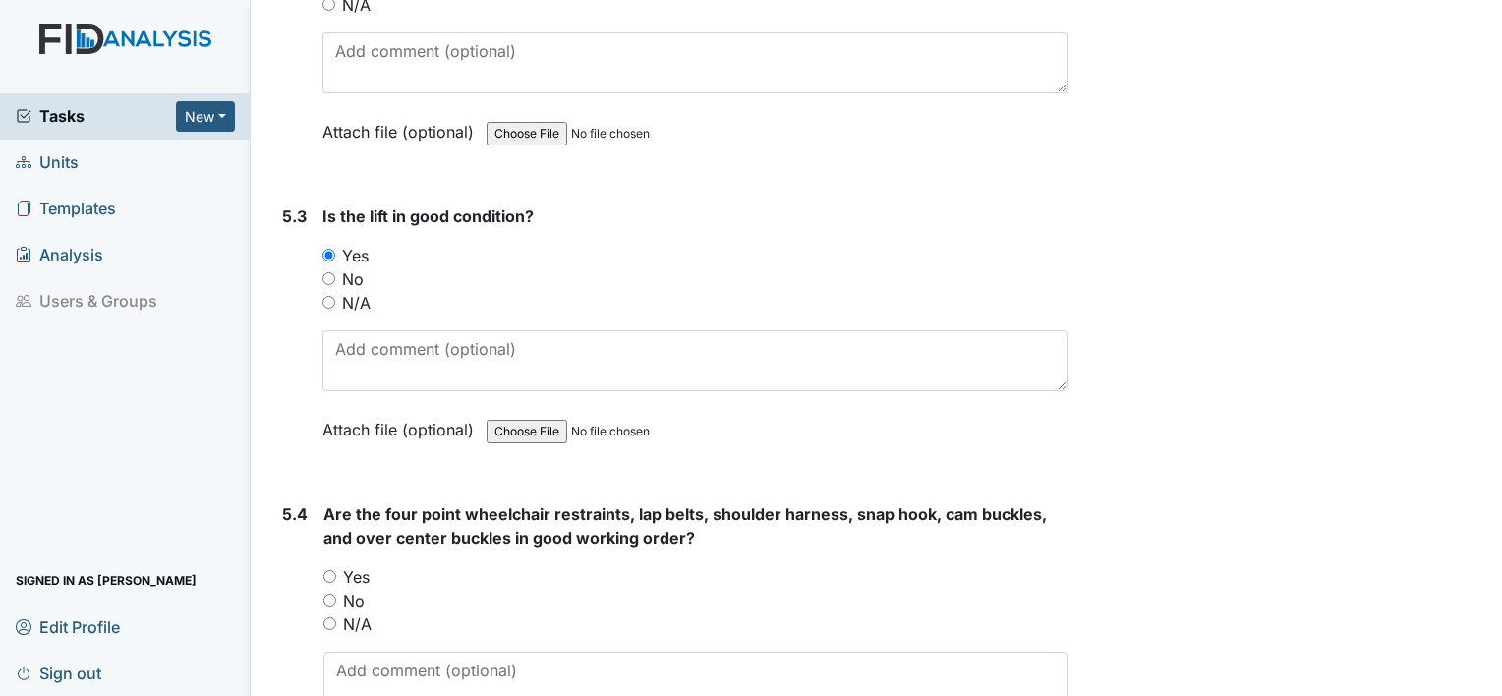
scroll to position [14424, 0]
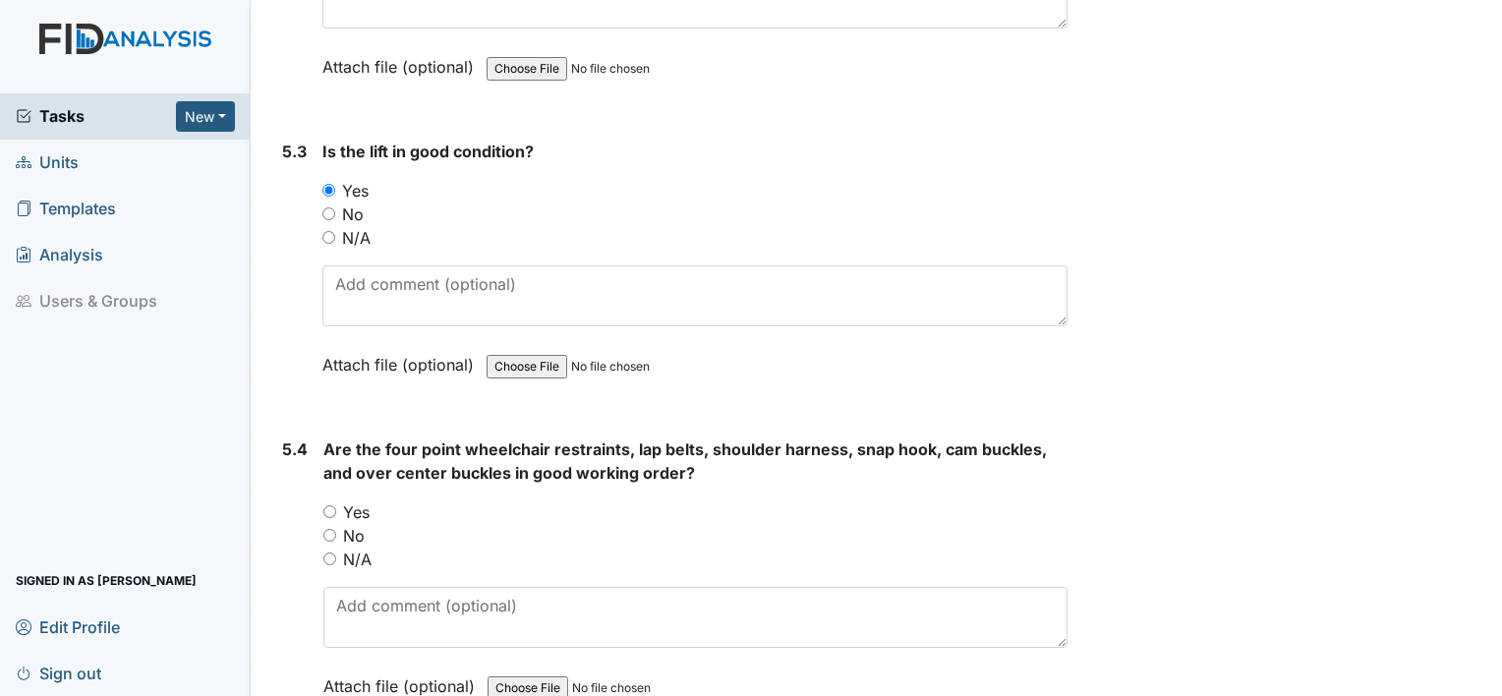
click at [331, 505] on input "Yes" at bounding box center [329, 511] width 13 height 13
radio input "true"
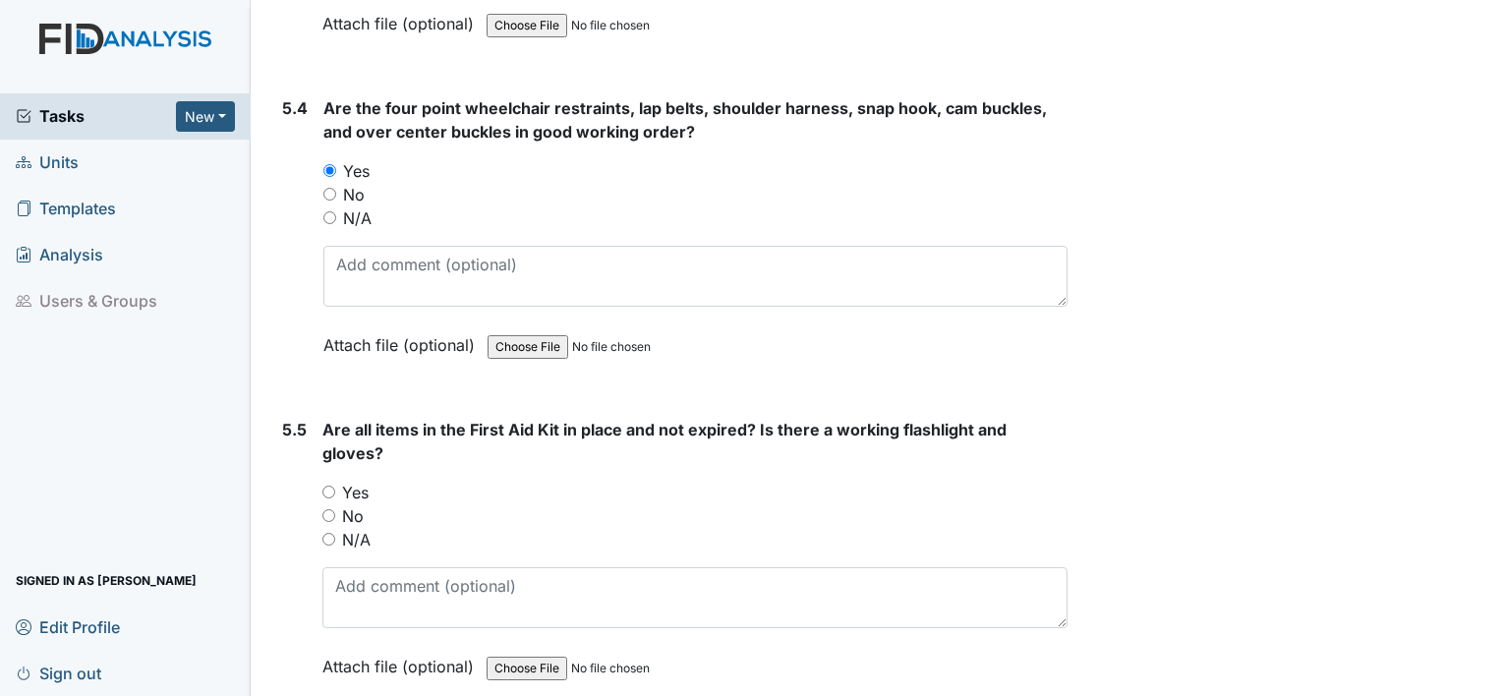
scroll to position [14805, 0]
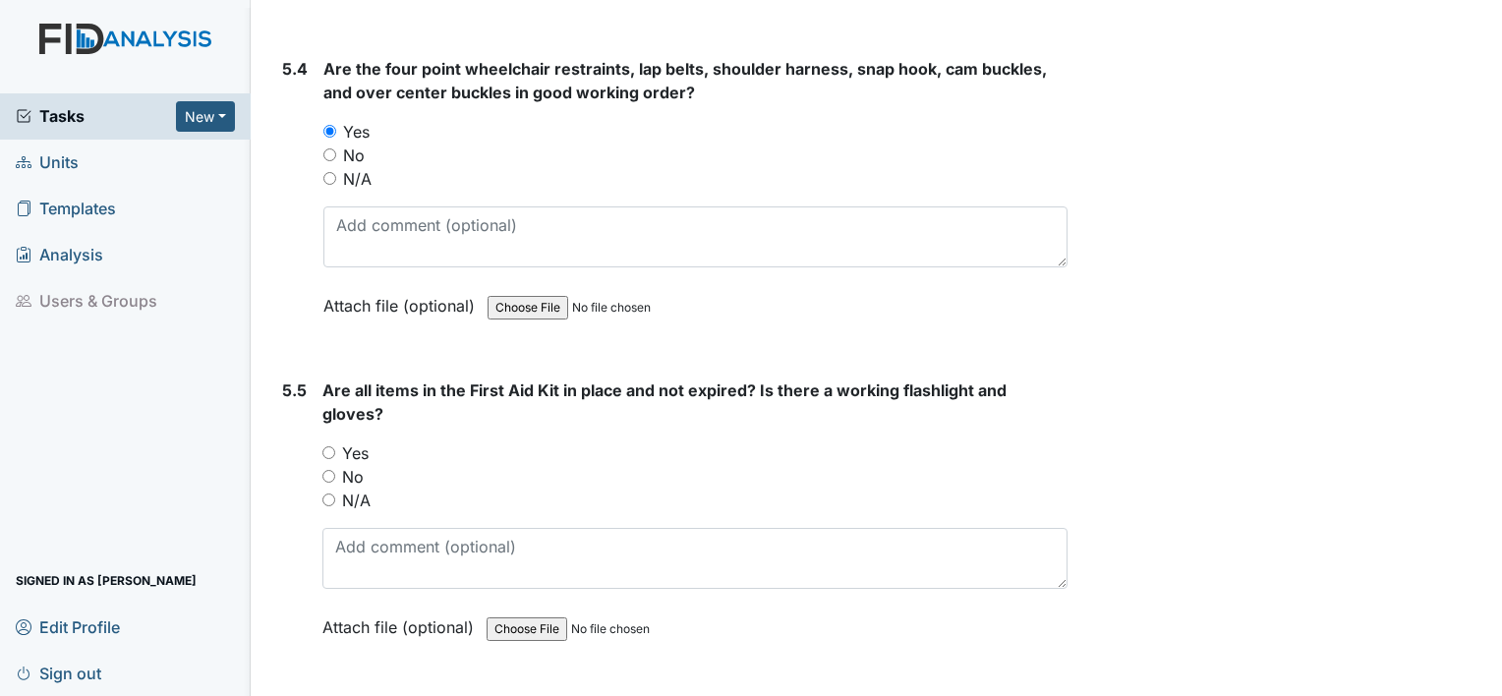
click at [327, 446] on input "Yes" at bounding box center [328, 452] width 13 height 13
radio input "true"
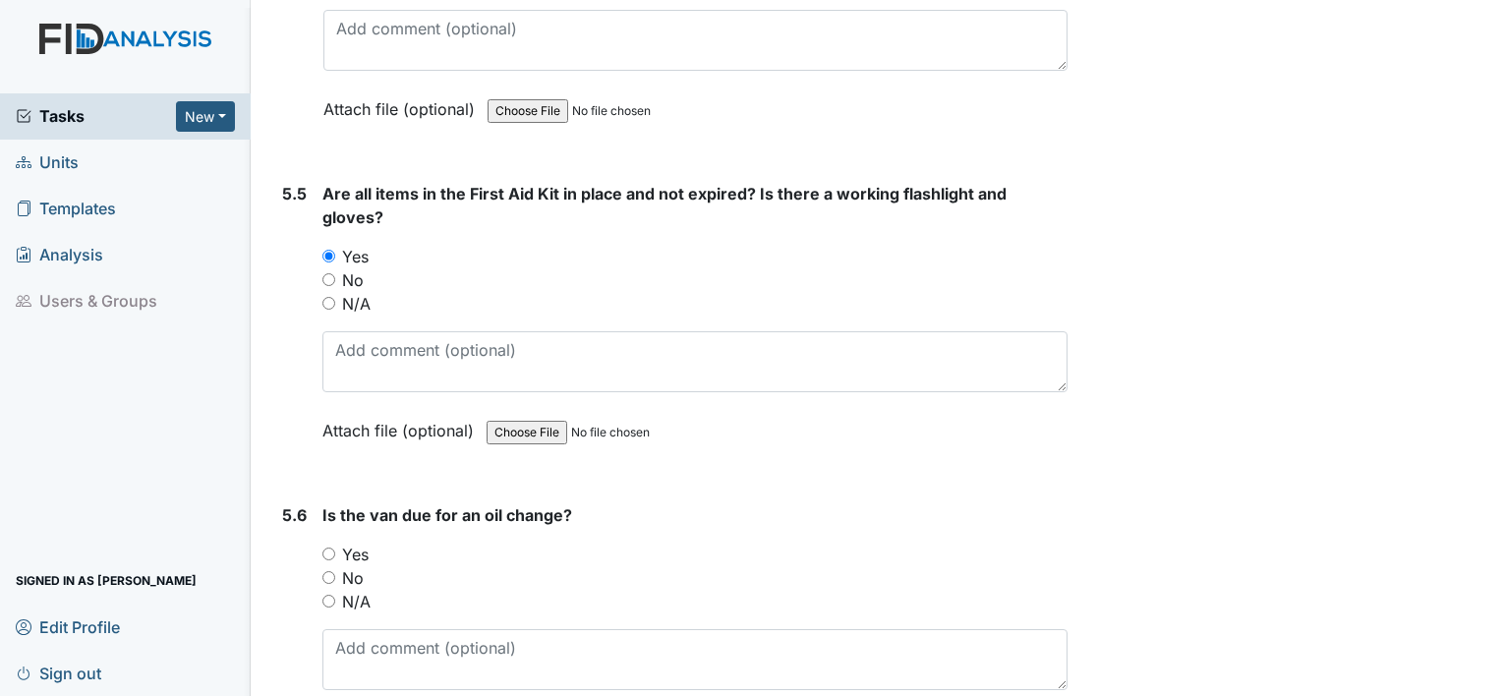
scroll to position [15027, 0]
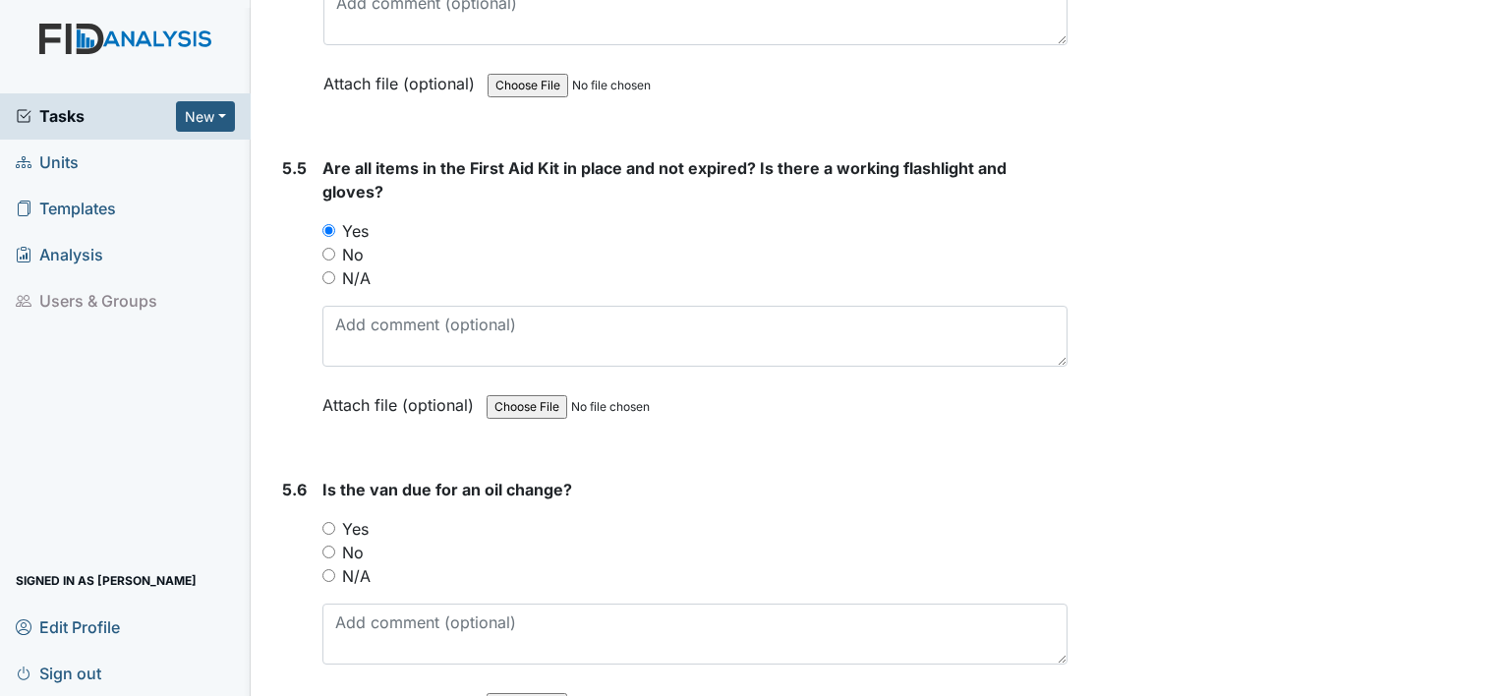
click at [325, 517] on div "Yes" at bounding box center [694, 529] width 745 height 24
click at [324, 522] on input "Yes" at bounding box center [328, 528] width 13 height 13
radio input "true"
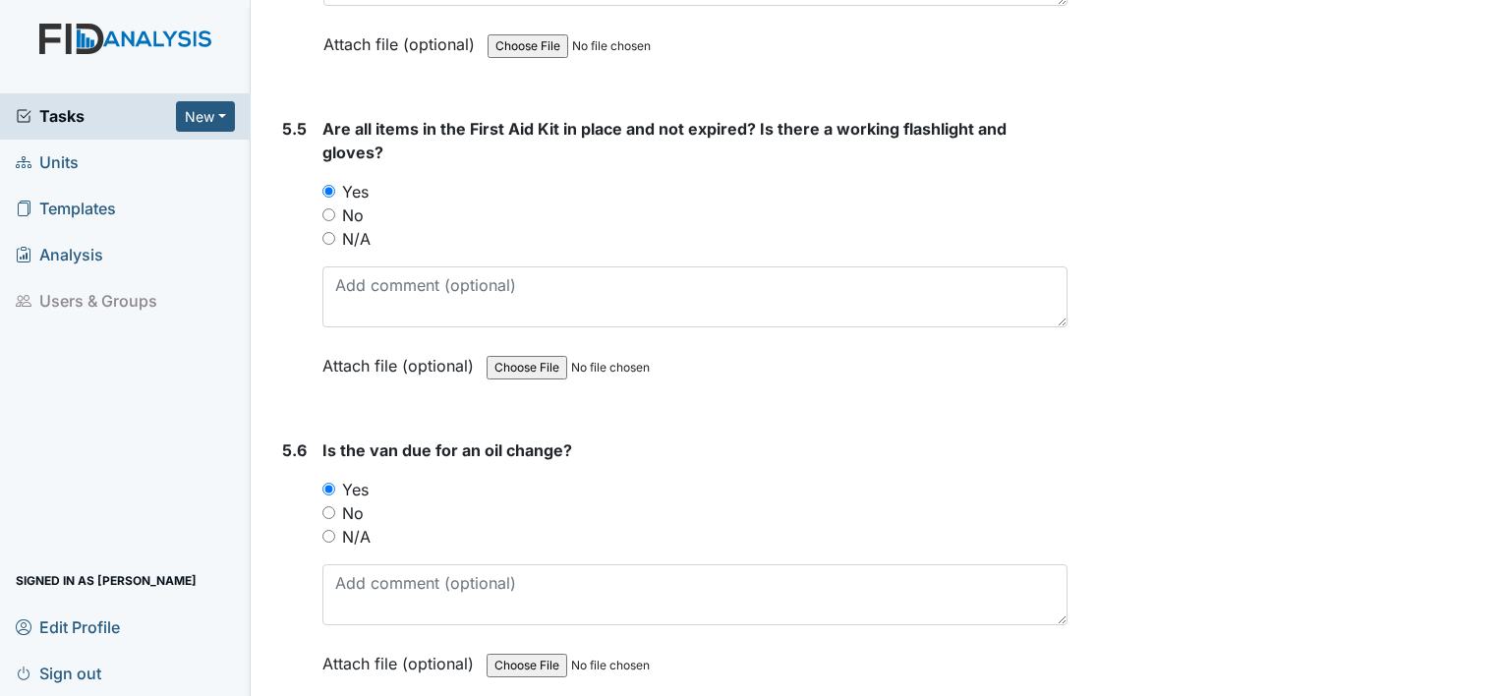
scroll to position [15110, 0]
